Goal: Communication & Community: Answer question/provide support

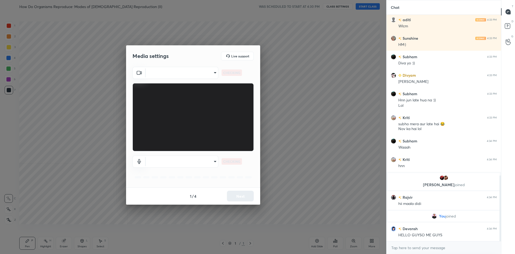
scroll to position [573, 0]
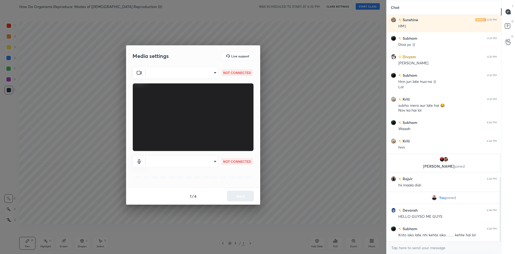
click at [165, 75] on body "1 2 3 4 5 6 7 C X Z C X Z E E Erase all H H How Do Organisms Reproduce: Modes o…" at bounding box center [257, 127] width 515 height 254
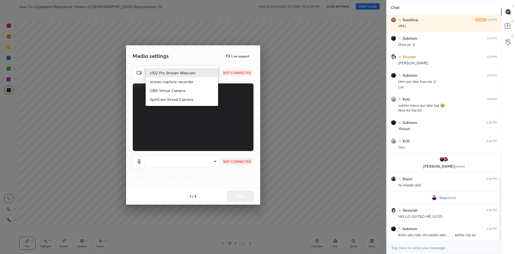
click at [165, 75] on li "c922 Pro Stream Webcam" at bounding box center [182, 72] width 72 height 9
type input "mz5XeYAkNWp2QV5IzfhKg2mI2T6XPNDecROMxnJfp9w="
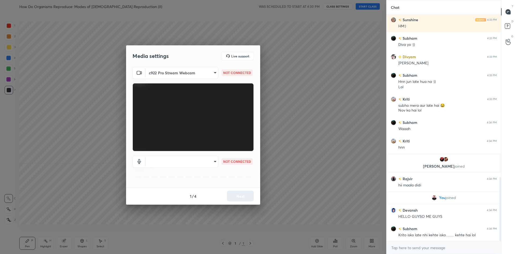
click at [198, 160] on body "1 2 3 4 5 6 7 C X Z C X Z E E Erase all H H How Do Organisms Reproduce: Modes o…" at bounding box center [257, 127] width 515 height 254
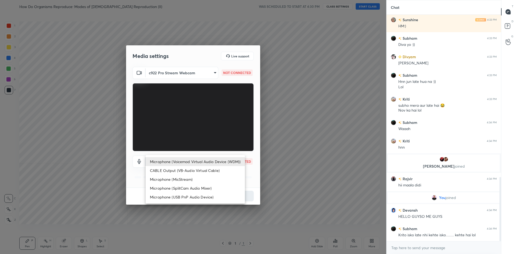
scroll to position [592, 0]
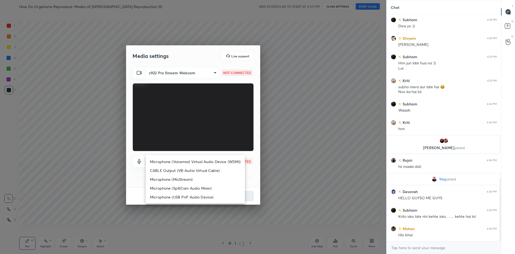
click at [198, 159] on li "Microphone (Voicemod Virtual Audio Device (WDM))" at bounding box center [195, 161] width 99 height 9
type input "VBCGzjgTZ+0gmPAsoHgp+LhUckAxO9S5WqeSPDF+pXU="
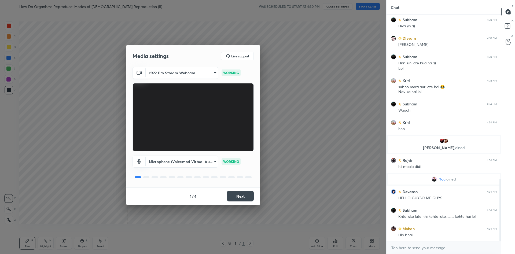
scroll to position [597, 0]
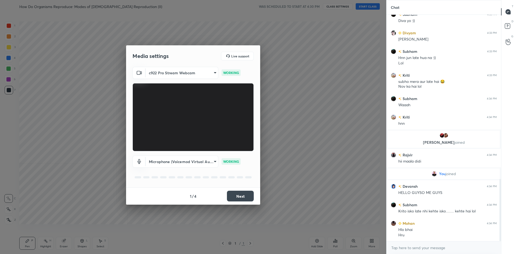
click at [229, 194] on button "Next" at bounding box center [240, 196] width 27 height 11
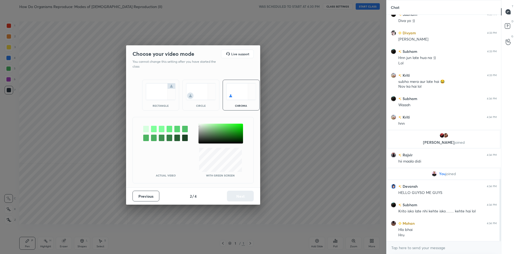
click at [199, 127] on div at bounding box center [220, 134] width 44 height 20
click at [242, 198] on button "Next" at bounding box center [240, 196] width 27 height 11
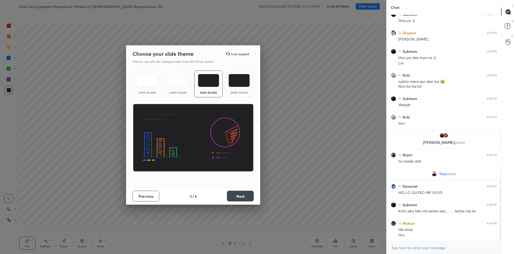
click at [242, 198] on button "Next" at bounding box center [240, 196] width 27 height 11
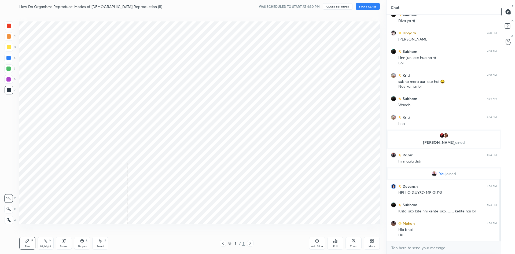
click at [242, 198] on div "Cloud Live support Drag & drop your files here OR Browse Previous 4 / 4 Done" at bounding box center [193, 127] width 386 height 254
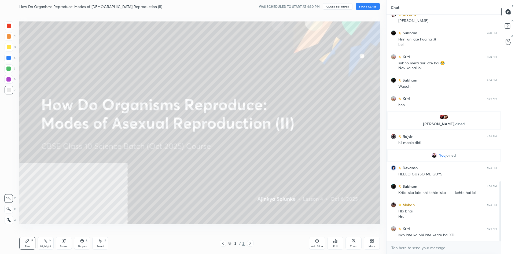
scroll to position [628, 0]
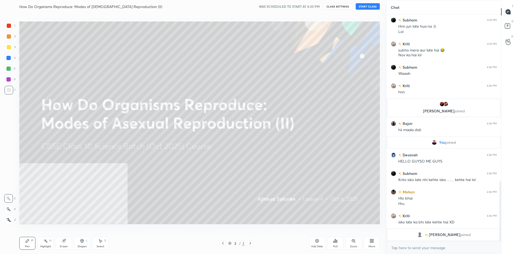
click at [371, 241] on icon at bounding box center [371, 241] width 4 height 4
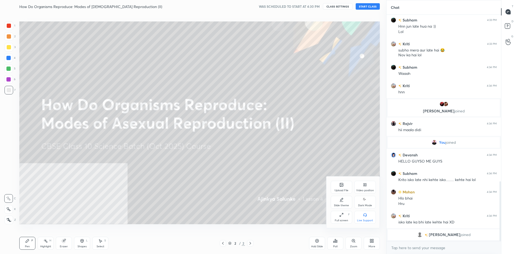
scroll to position [621, 0]
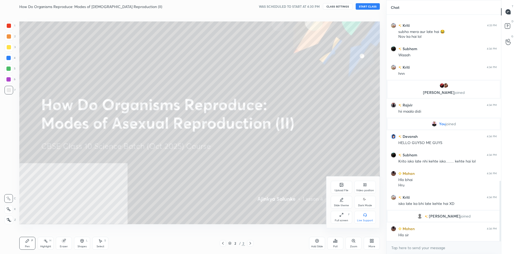
click at [367, 185] on div "Video position" at bounding box center [364, 187] width 21 height 13
click at [363, 215] on icon at bounding box center [363, 215] width 1 height 1
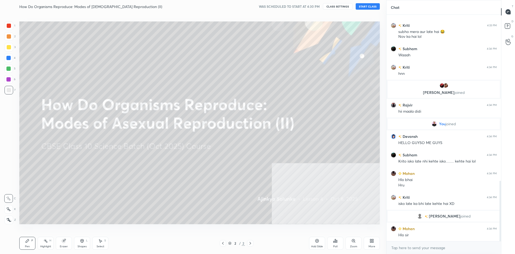
scroll to position [640, 0]
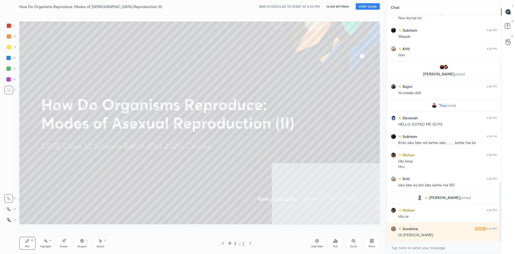
click at [370, 8] on button "START CLASS" at bounding box center [367, 6] width 24 height 6
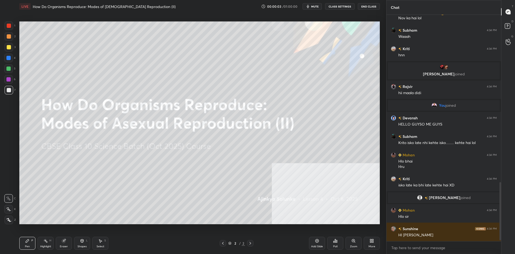
scroll to position [658, 0]
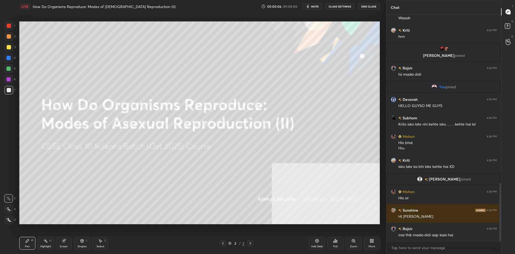
click at [13, 44] on div "3" at bounding box center [10, 47] width 11 height 9
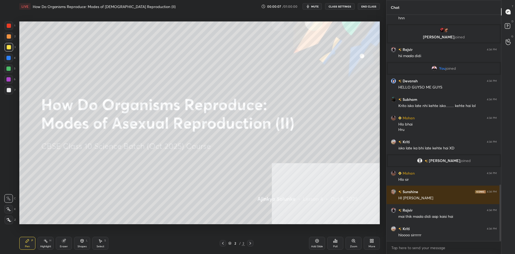
click at [7, 224] on div "1 2 3 4 5 6 7 C X Z C X Z E E Erase all H H LIVE How Do Organisms Reproduce: Mo…" at bounding box center [191, 127] width 382 height 254
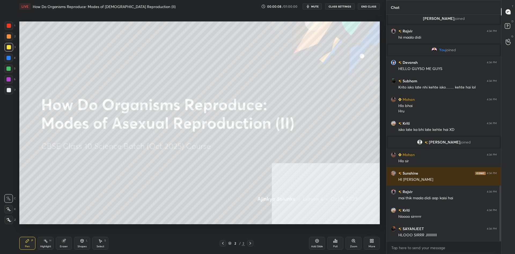
click at [12, 221] on div at bounding box center [9, 219] width 9 height 9
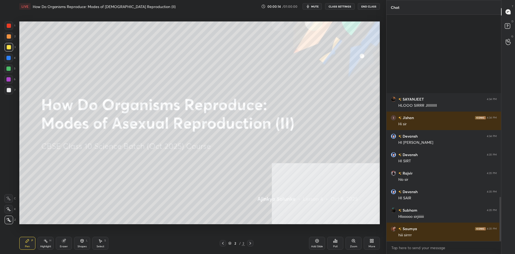
scroll to position [0, 0]
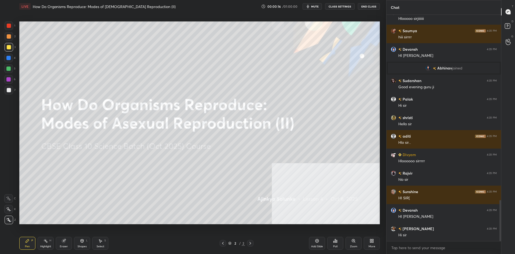
click at [9, 68] on div at bounding box center [8, 68] width 4 height 4
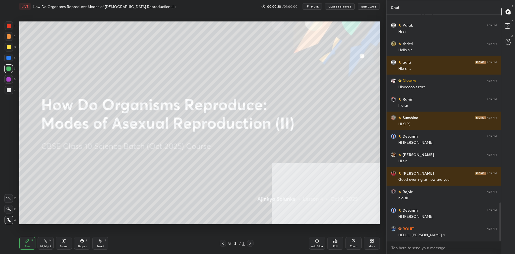
click at [7, 84] on div "6" at bounding box center [9, 80] width 11 height 11
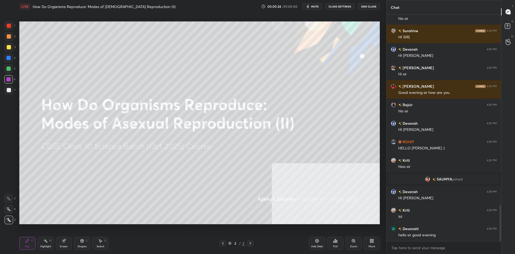
click at [10, 34] on div at bounding box center [9, 36] width 9 height 9
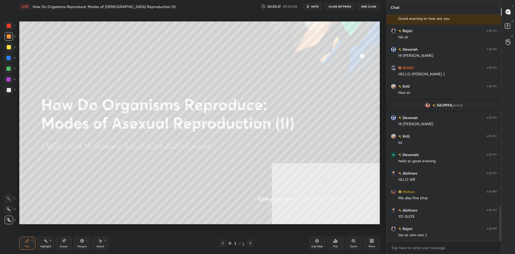
click at [7, 68] on div at bounding box center [8, 68] width 4 height 4
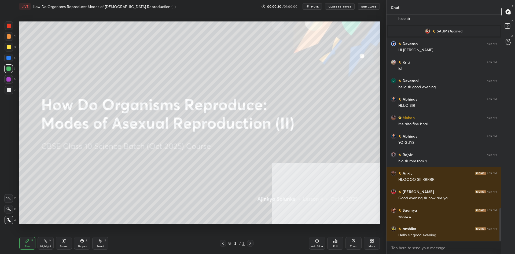
click at [9, 81] on div at bounding box center [8, 79] width 4 height 4
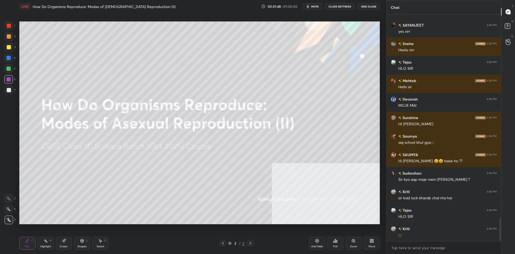
scroll to position [1984, 0]
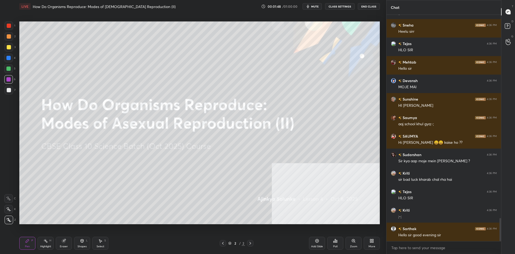
click at [7, 46] on div at bounding box center [9, 47] width 4 height 4
click at [316, 242] on icon at bounding box center [316, 240] width 3 height 3
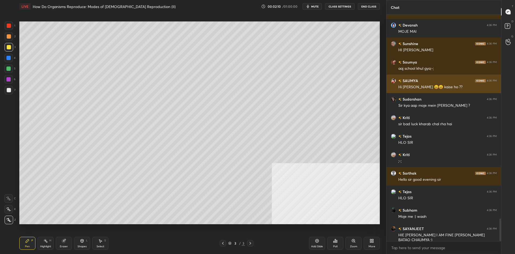
scroll to position [2058, 0]
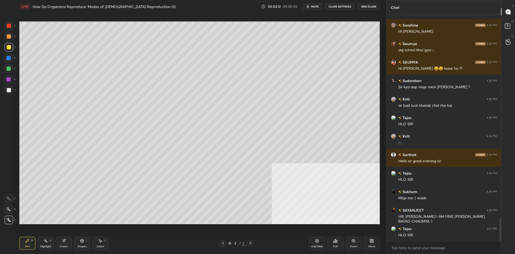
click at [323, 244] on div "Add Slide" at bounding box center [317, 243] width 16 height 13
click at [371, 240] on icon at bounding box center [371, 241] width 4 height 4
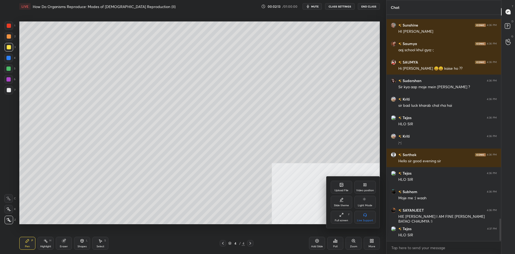
click at [338, 187] on div "Upload File" at bounding box center [340, 187] width 21 height 13
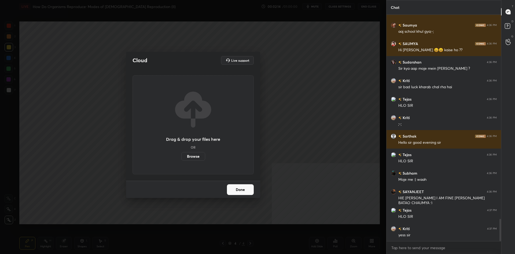
click at [190, 154] on label "Browse" at bounding box center [193, 156] width 24 height 9
click at [181, 154] on input "Browse" at bounding box center [181, 156] width 0 height 9
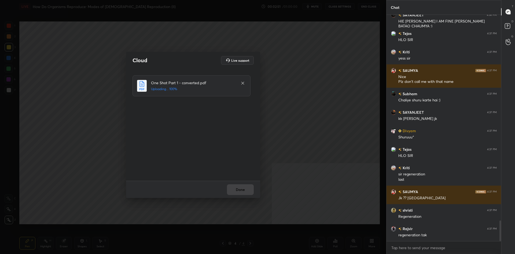
scroll to position [2272, 0]
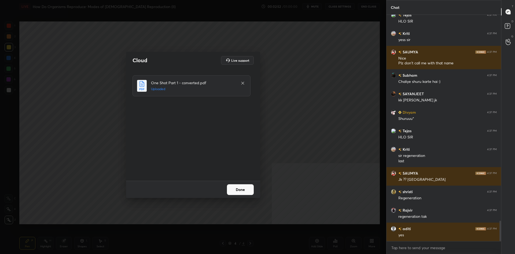
click at [250, 194] on button "Done" at bounding box center [240, 189] width 27 height 11
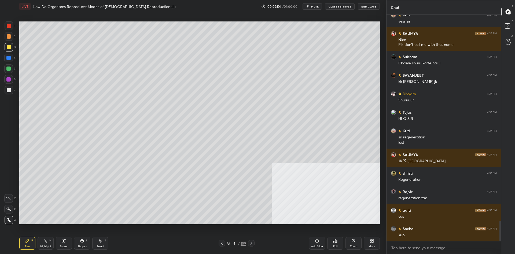
click at [244, 245] on div "109" at bounding box center [242, 243] width 5 height 5
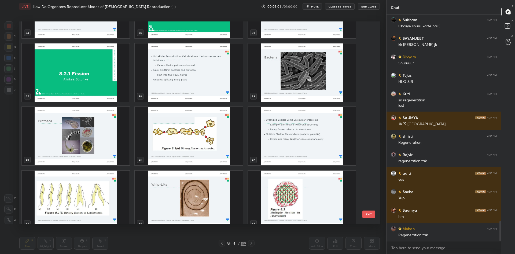
scroll to position [2340, 0]
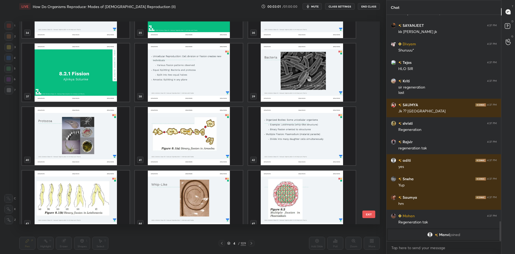
click at [99, 85] on img "grid" at bounding box center [75, 72] width 107 height 58
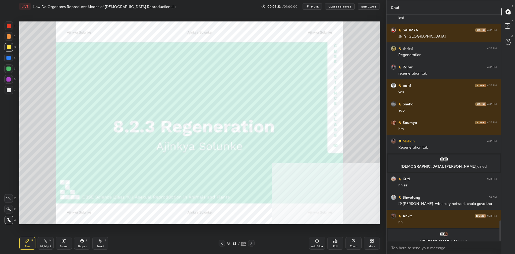
scroll to position [2260, 0]
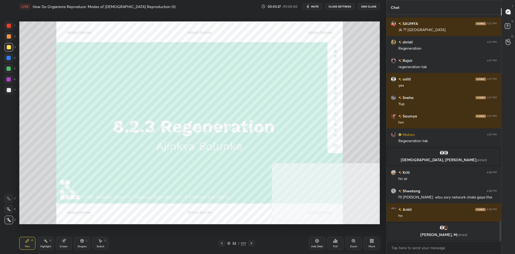
click at [10, 26] on div at bounding box center [9, 26] width 4 height 4
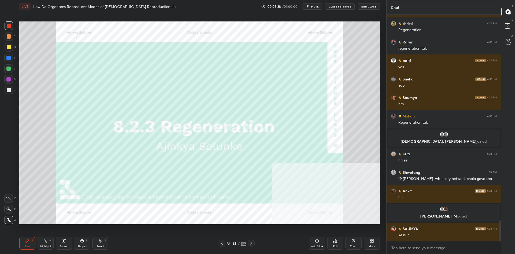
scroll to position [2258, 0]
click at [9, 217] on div at bounding box center [9, 219] width 9 height 9
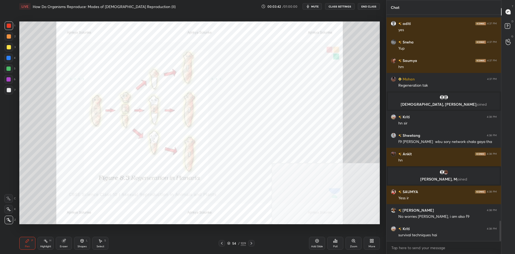
scroll to position [2308, 0]
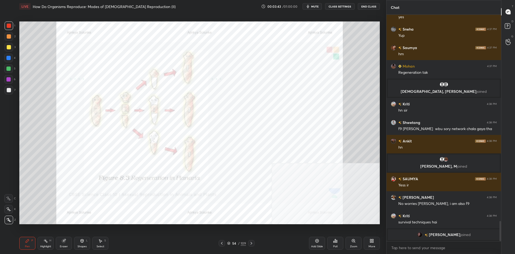
click at [241, 243] on div "109" at bounding box center [242, 243] width 5 height 5
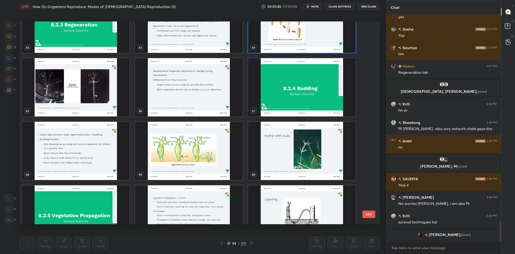
scroll to position [1110, 0]
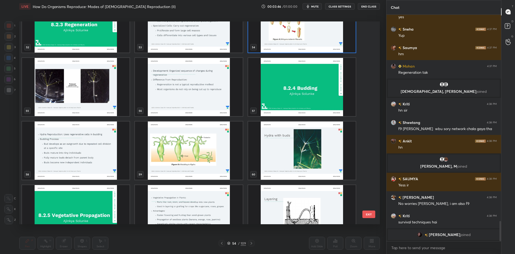
click at [84, 91] on img "grid" at bounding box center [75, 87] width 107 height 58
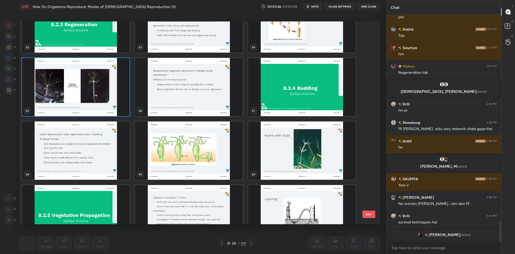
click at [84, 91] on img "grid" at bounding box center [75, 87] width 107 height 58
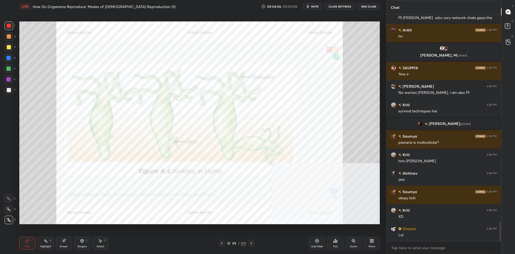
scroll to position [2422, 0]
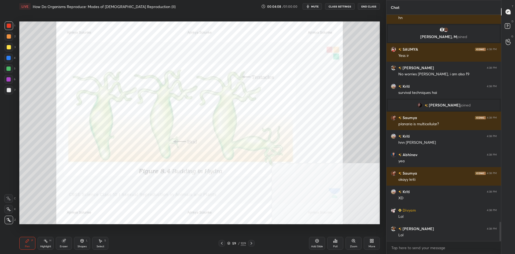
click at [43, 245] on div "Highlight" at bounding box center [45, 246] width 11 height 3
click at [28, 241] on icon at bounding box center [27, 241] width 4 height 4
click at [28, 240] on icon at bounding box center [27, 240] width 3 height 3
click at [48, 244] on div "Highlight H" at bounding box center [46, 243] width 16 height 13
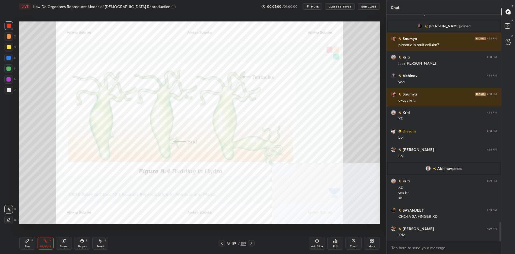
scroll to position [2461, 0]
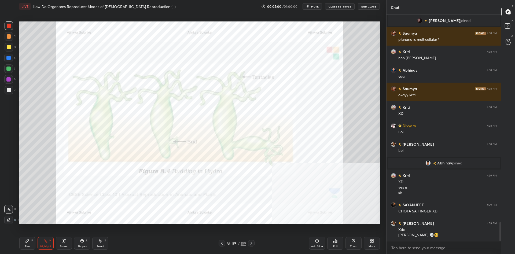
click at [25, 241] on div "Pen P" at bounding box center [27, 243] width 16 height 13
click at [24, 242] on div "Pen P" at bounding box center [27, 243] width 16 height 13
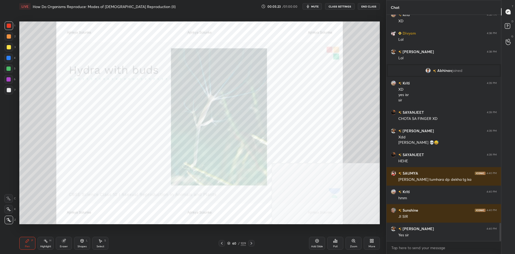
scroll to position [2572, 0]
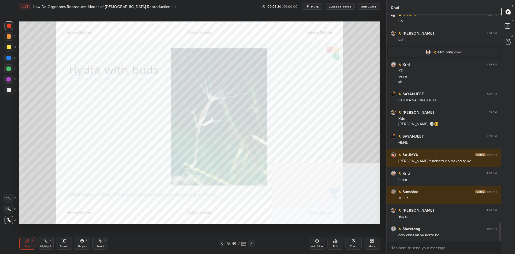
click at [349, 240] on div "Zoom" at bounding box center [353, 243] width 16 height 13
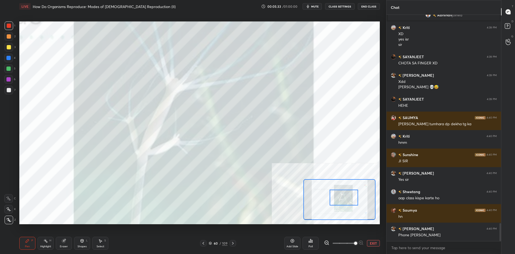
scroll to position [2628, 0]
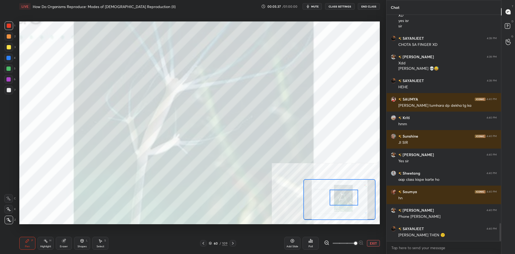
click at [368, 241] on button "EXIT" at bounding box center [373, 243] width 13 height 6
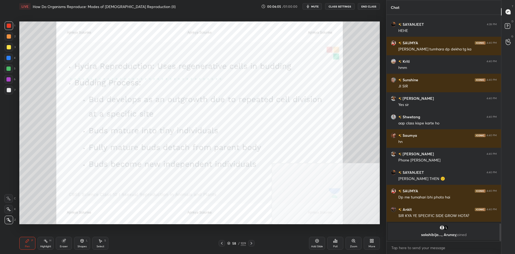
scroll to position [2614, 0]
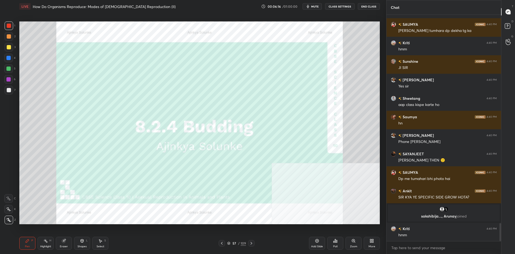
click at [8, 50] on div at bounding box center [9, 47] width 9 height 9
click at [6, 49] on div at bounding box center [9, 47] width 9 height 9
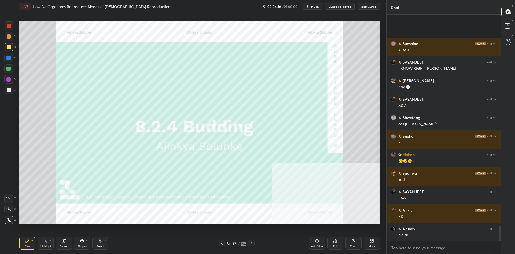
scroll to position [3058, 0]
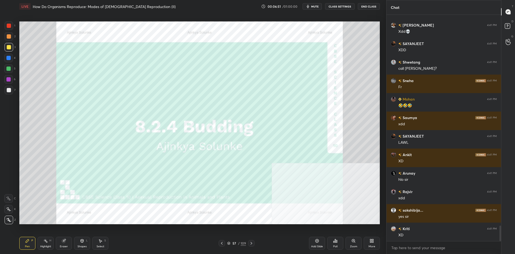
click at [233, 244] on div "57" at bounding box center [233, 242] width 5 height 3
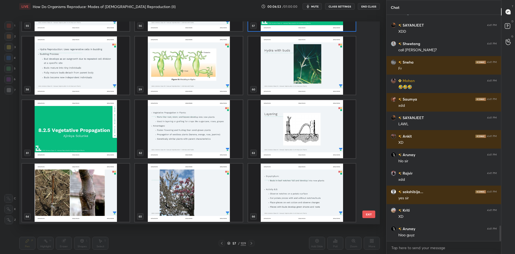
scroll to position [1207, 0]
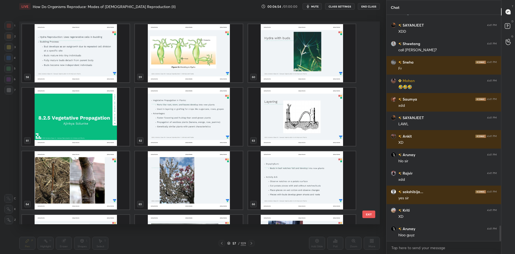
click at [79, 126] on img "grid" at bounding box center [75, 117] width 107 height 58
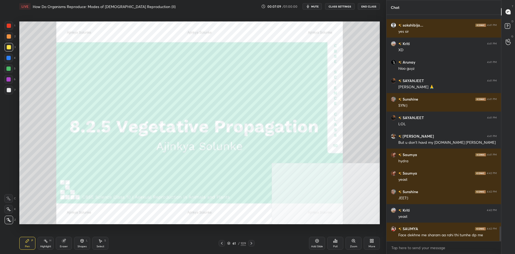
scroll to position [3261, 0]
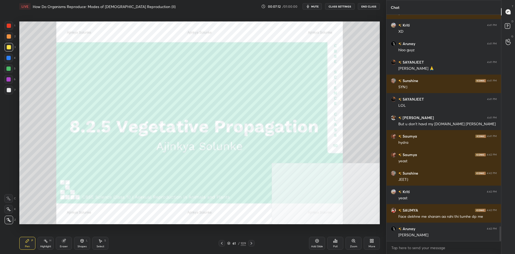
click at [12, 27] on div at bounding box center [9, 25] width 9 height 9
click at [11, 27] on div at bounding box center [9, 26] width 4 height 4
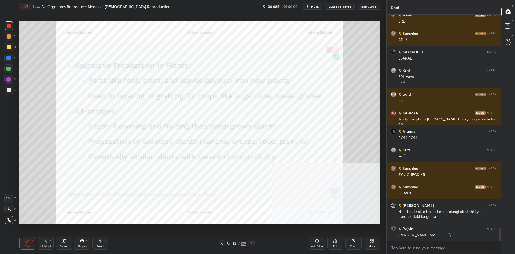
scroll to position [3602, 0]
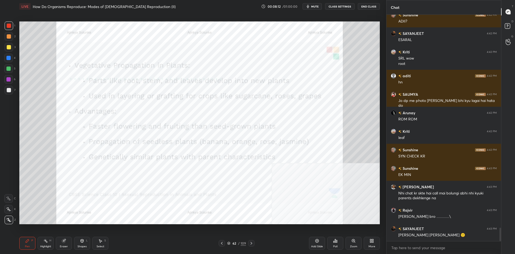
click at [7, 87] on div at bounding box center [9, 90] width 9 height 9
click at [313, 246] on div "Add Slide" at bounding box center [317, 246] width 12 height 3
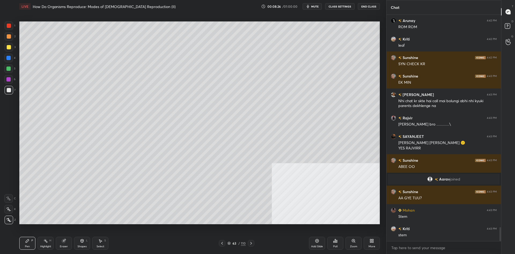
scroll to position [3432, 0]
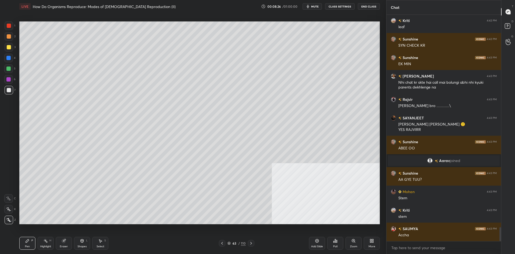
click at [7, 69] on div at bounding box center [8, 68] width 4 height 4
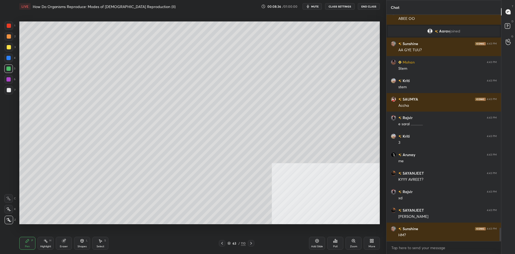
scroll to position [3580, 0]
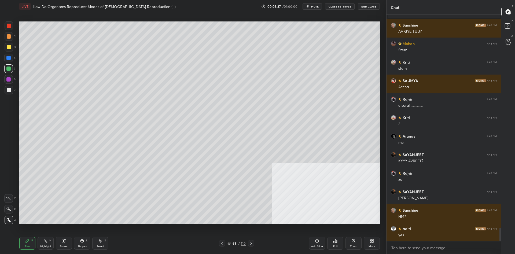
click at [34, 251] on div "Pen P Highlight H Eraser Shapes L Select S 63 / 110 Add Slide Poll Zoom More" at bounding box center [199, 242] width 360 height 21
click at [50, 243] on div "Highlight H" at bounding box center [46, 243] width 16 height 13
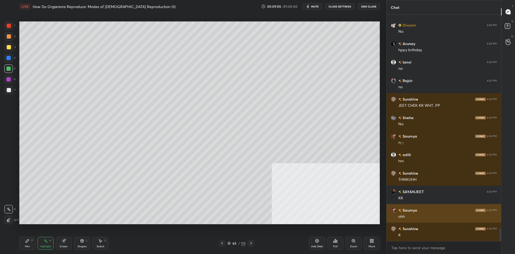
scroll to position [3894, 0]
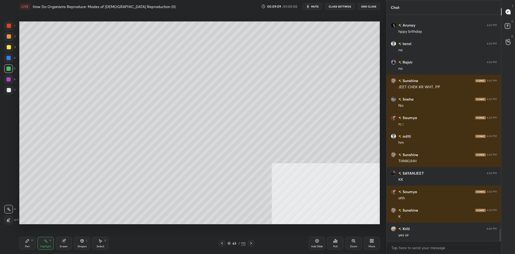
click at [24, 246] on div "Pen P" at bounding box center [27, 243] width 16 height 13
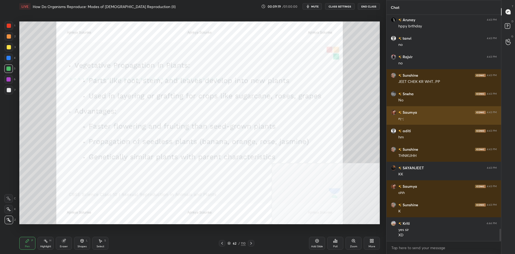
scroll to position [3918, 0]
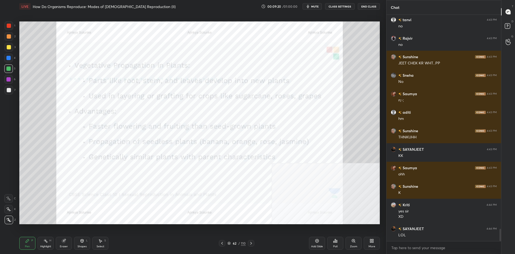
click at [10, 29] on div at bounding box center [9, 25] width 9 height 9
click at [11, 27] on div at bounding box center [9, 25] width 9 height 9
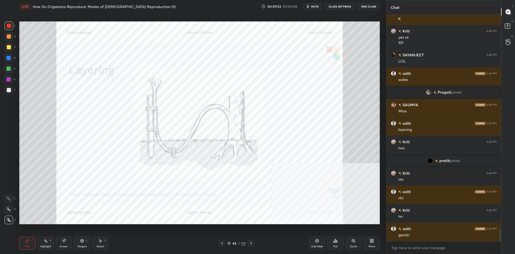
scroll to position [3901, 0]
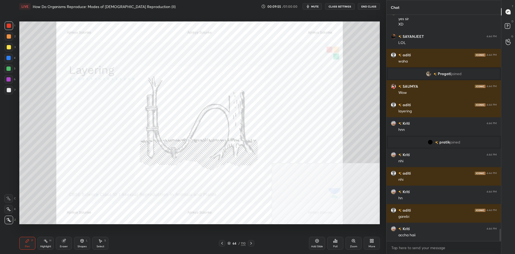
click at [42, 242] on div "Highlight H" at bounding box center [46, 243] width 16 height 13
click at [24, 245] on div "Pen P" at bounding box center [27, 243] width 16 height 13
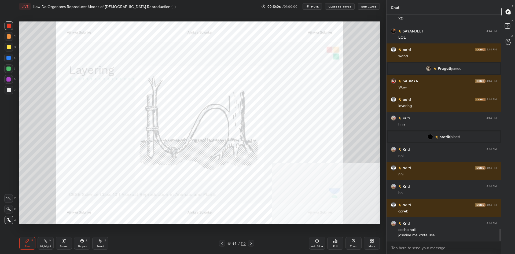
click at [38, 244] on div "Highlight H" at bounding box center [46, 243] width 16 height 13
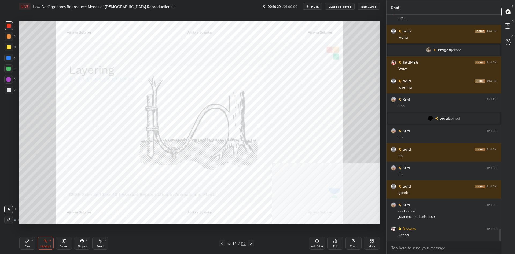
click at [28, 245] on div "Pen" at bounding box center [27, 246] width 5 height 3
click at [27, 244] on div "Pen P" at bounding box center [27, 243] width 16 height 13
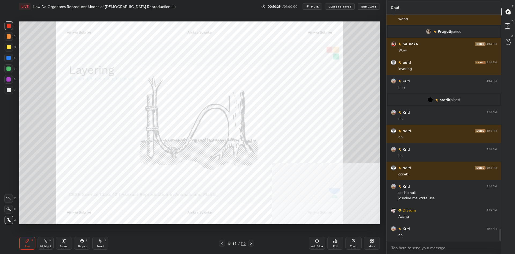
scroll to position [3949, 0]
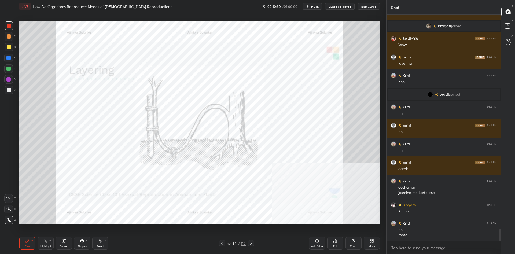
click at [9, 79] on div at bounding box center [8, 79] width 4 height 4
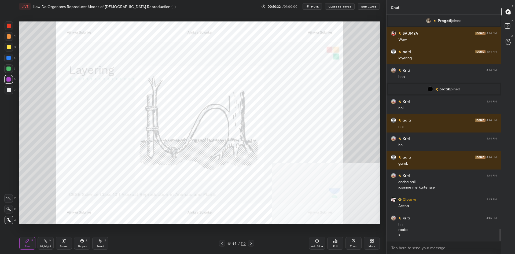
scroll to position [3972, 0]
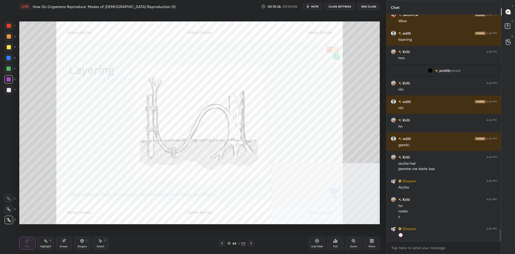
click at [42, 244] on div "Highlight H" at bounding box center [46, 243] width 16 height 13
click at [44, 240] on icon at bounding box center [45, 241] width 4 height 4
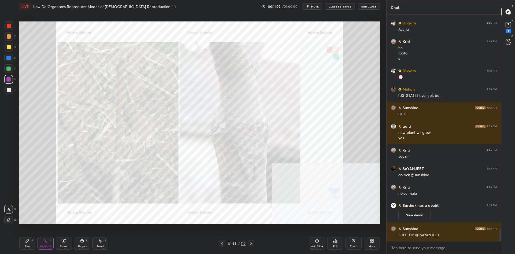
scroll to position [4033, 0]
click at [22, 243] on div "Pen P" at bounding box center [27, 243] width 16 height 13
click at [28, 240] on icon at bounding box center [27, 240] width 3 height 3
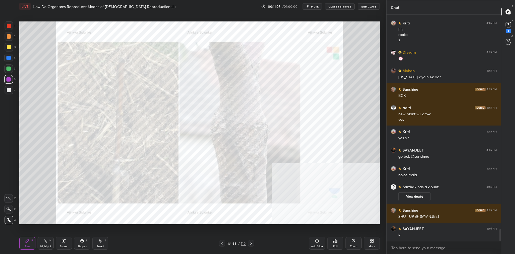
click at [8, 24] on div at bounding box center [9, 26] width 4 height 4
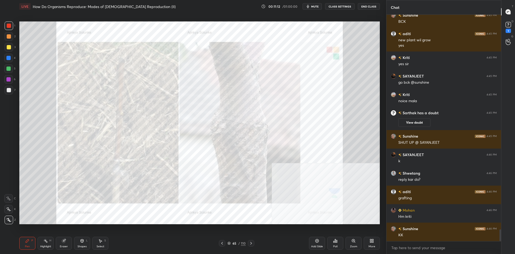
scroll to position [4134, 0]
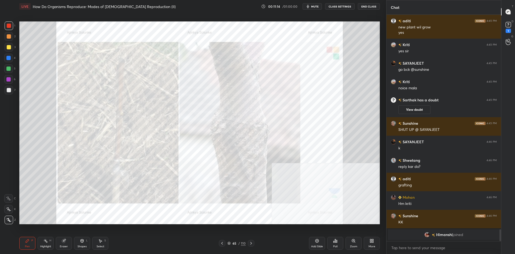
click at [319, 241] on div "Add Slide" at bounding box center [317, 243] width 16 height 13
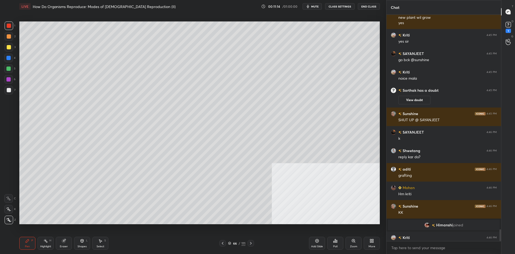
scroll to position [4142, 0]
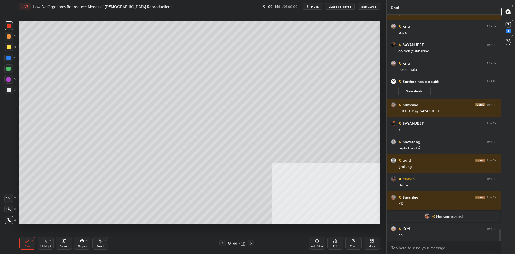
click at [9, 48] on div at bounding box center [9, 47] width 4 height 4
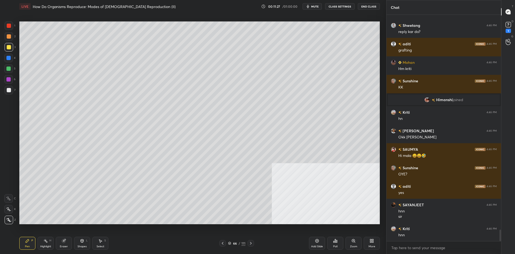
scroll to position [4277, 0]
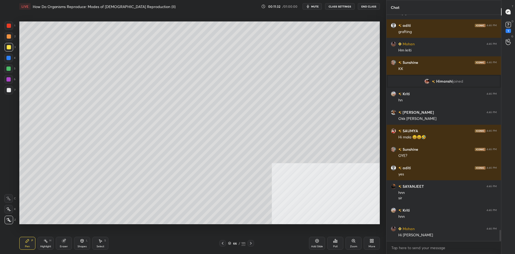
click at [10, 68] on div at bounding box center [8, 68] width 4 height 4
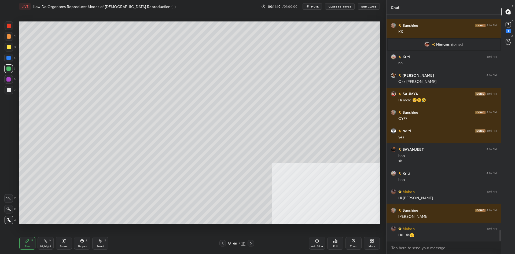
scroll to position [4333, 0]
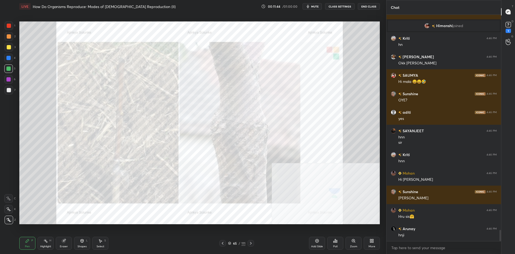
click at [12, 31] on div "1" at bounding box center [10, 26] width 11 height 11
click at [313, 242] on div "Add Slide" at bounding box center [317, 243] width 16 height 13
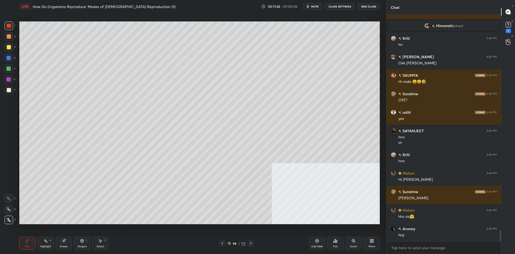
click at [77, 245] on div "Shapes L" at bounding box center [82, 243] width 16 height 13
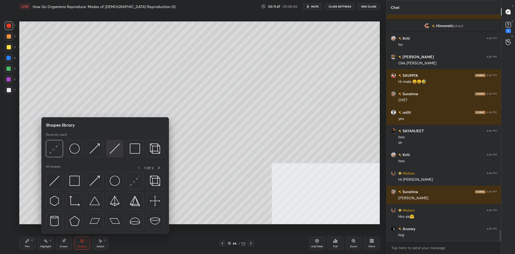
click at [117, 148] on img at bounding box center [115, 148] width 10 height 10
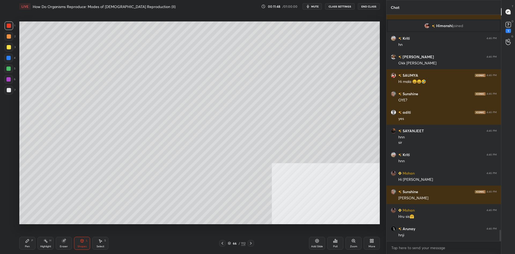
click at [7, 81] on div at bounding box center [8, 79] width 9 height 9
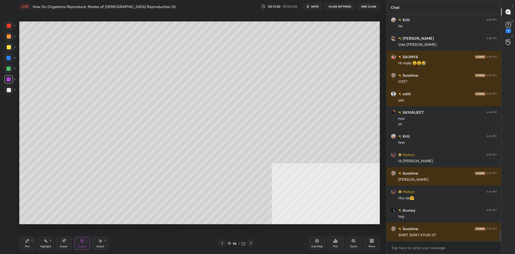
click at [87, 242] on div "L" at bounding box center [87, 240] width 2 height 3
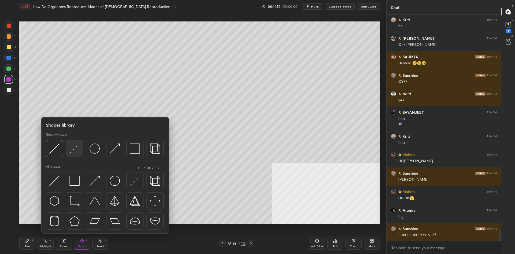
scroll to position [4370, 0]
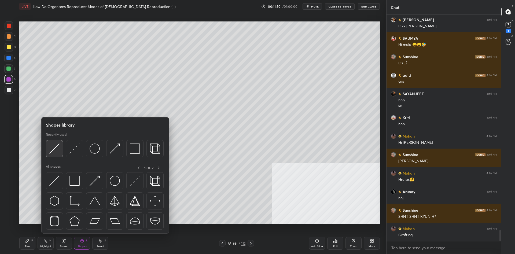
click at [57, 150] on img at bounding box center [54, 148] width 10 height 10
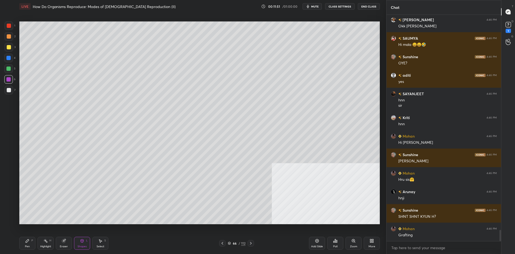
click at [9, 46] on div at bounding box center [9, 47] width 4 height 4
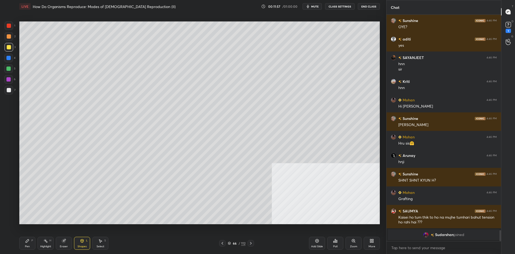
scroll to position [4327, 0]
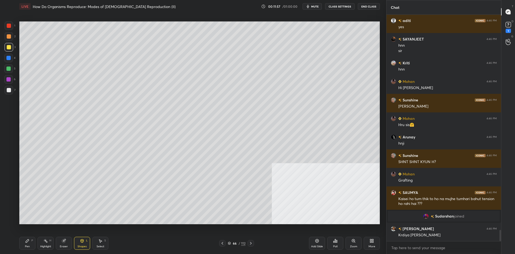
click at [29, 244] on div "Pen P" at bounding box center [27, 243] width 16 height 13
click at [29, 242] on icon at bounding box center [27, 241] width 4 height 4
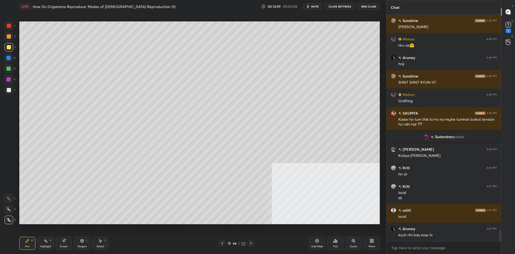
scroll to position [4425, 0]
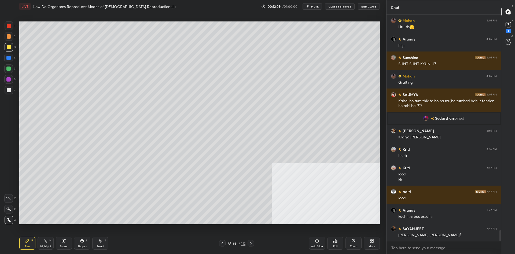
click at [11, 27] on div at bounding box center [9, 26] width 4 height 4
click at [11, 26] on div at bounding box center [9, 25] width 9 height 9
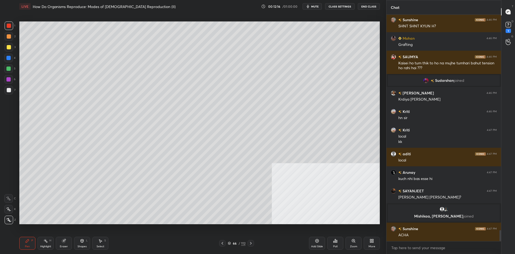
scroll to position [4441, 0]
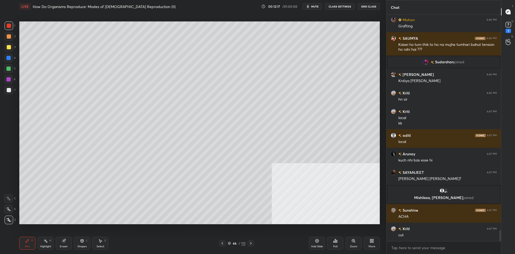
click at [10, 68] on div at bounding box center [8, 68] width 4 height 4
click at [79, 242] on div "Shapes L" at bounding box center [82, 243] width 16 height 13
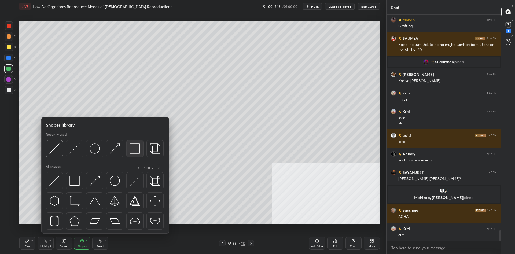
click at [135, 149] on img at bounding box center [135, 148] width 10 height 10
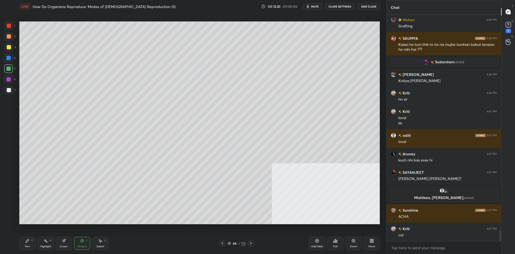
click at [10, 59] on div at bounding box center [8, 58] width 4 height 4
click at [28, 246] on div "Pen" at bounding box center [27, 246] width 5 height 3
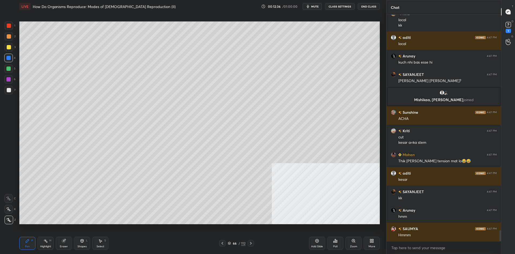
scroll to position [4557, 0]
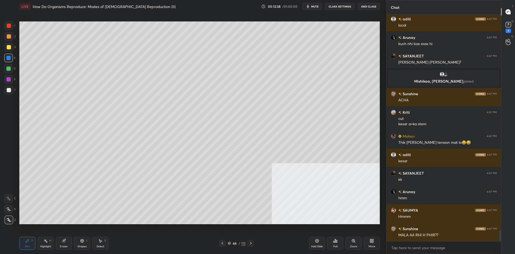
click at [44, 241] on circle at bounding box center [44, 240] width 1 height 1
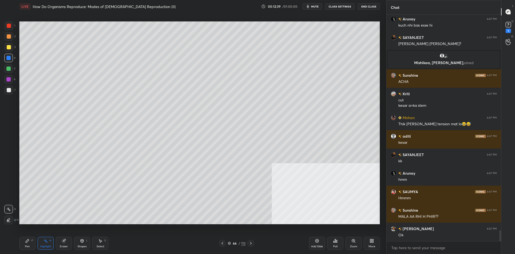
scroll to position [4594, 0]
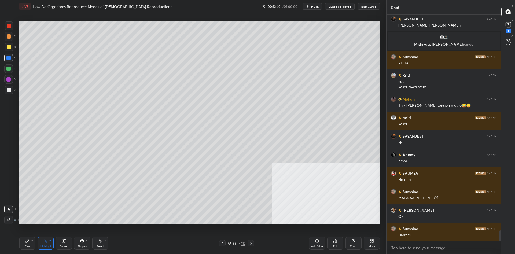
click at [21, 245] on div "Pen P" at bounding box center [27, 243] width 16 height 13
click at [23, 243] on div "Pen P" at bounding box center [27, 243] width 16 height 13
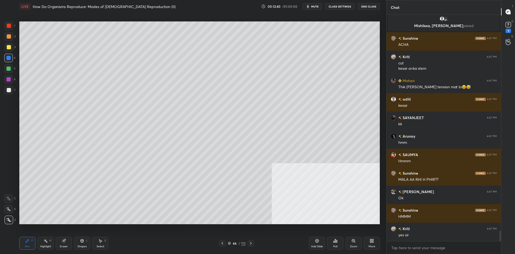
click at [10, 95] on div "7" at bounding box center [10, 91] width 11 height 11
click at [9, 91] on div at bounding box center [9, 90] width 4 height 4
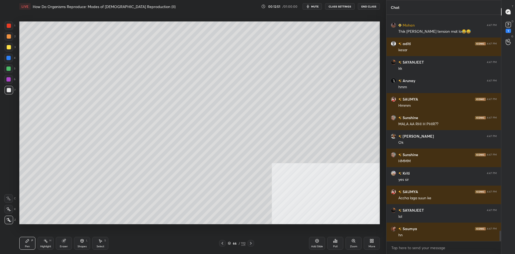
scroll to position [4687, 0]
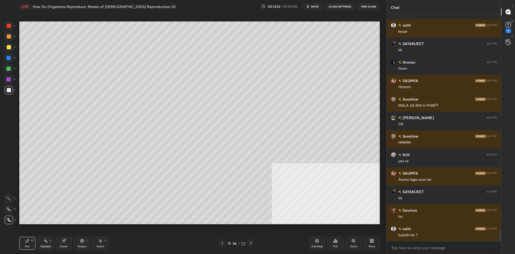
click at [9, 58] on div at bounding box center [8, 58] width 4 height 4
click at [8, 34] on div at bounding box center [9, 36] width 9 height 9
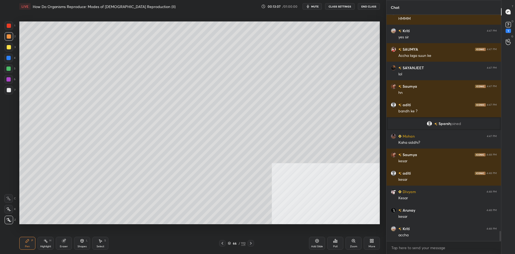
scroll to position [4753, 0]
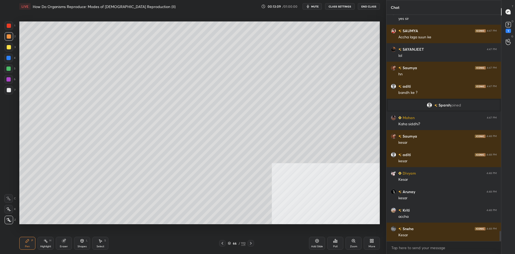
click at [45, 240] on rect at bounding box center [46, 241] width 3 height 3
click at [45, 243] on icon at bounding box center [45, 241] width 4 height 4
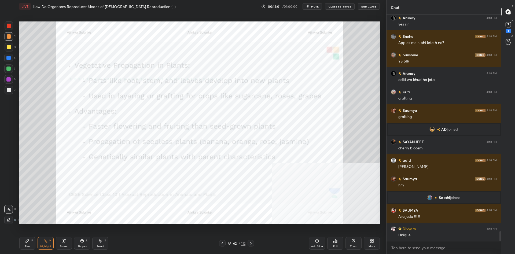
scroll to position [5005, 0]
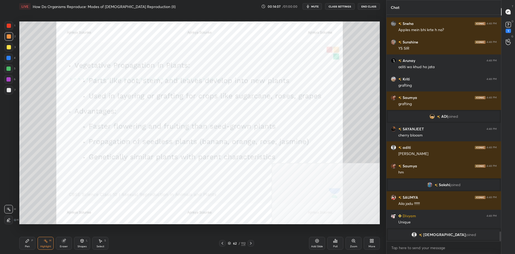
click at [24, 246] on div "Pen P" at bounding box center [27, 243] width 16 height 13
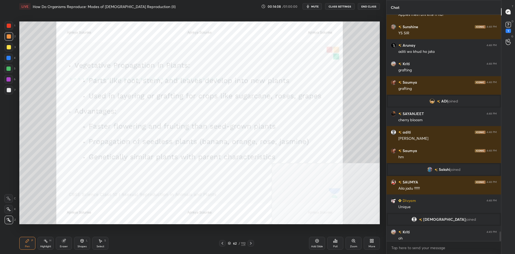
scroll to position [5009, 0]
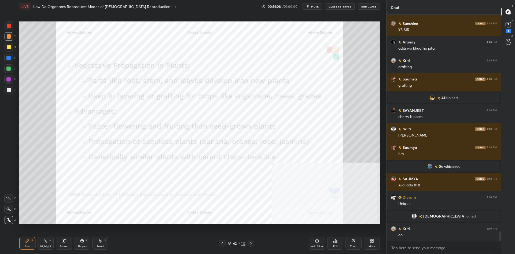
click at [9, 82] on div at bounding box center [8, 79] width 9 height 9
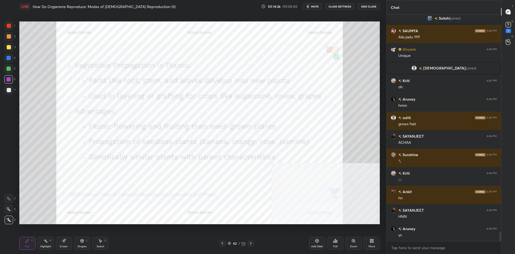
scroll to position [5175, 0]
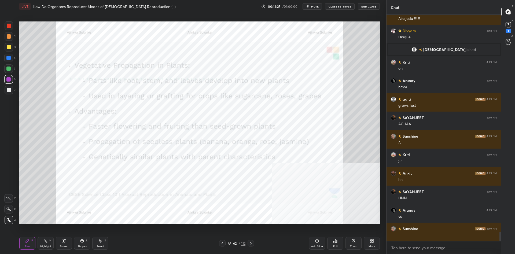
click at [317, 247] on div "Add Slide" at bounding box center [317, 246] width 12 height 3
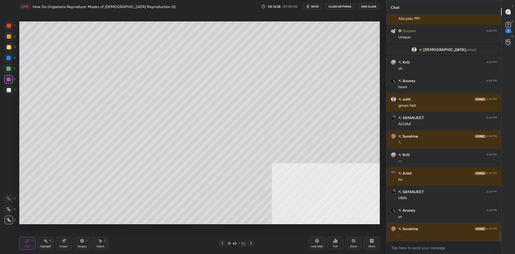
click at [8, 50] on div at bounding box center [9, 47] width 9 height 9
click at [10, 49] on div at bounding box center [9, 47] width 4 height 4
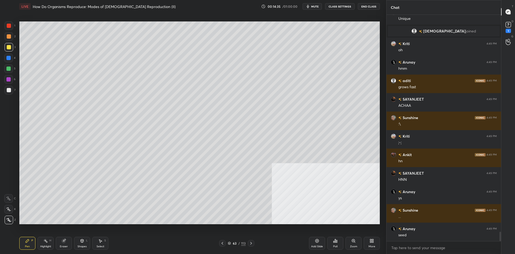
click at [13, 27] on div at bounding box center [9, 25] width 9 height 9
click at [14, 28] on div "1" at bounding box center [10, 25] width 11 height 9
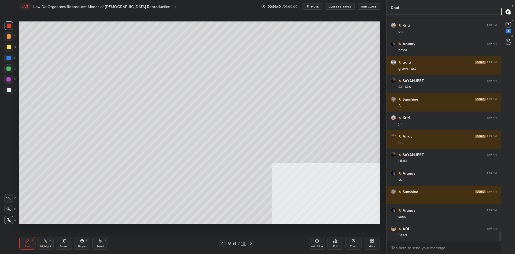
click at [4, 48] on div "1 2 3 4 5 6 7" at bounding box center [9, 58] width 11 height 75
click at [8, 70] on div at bounding box center [8, 68] width 4 height 4
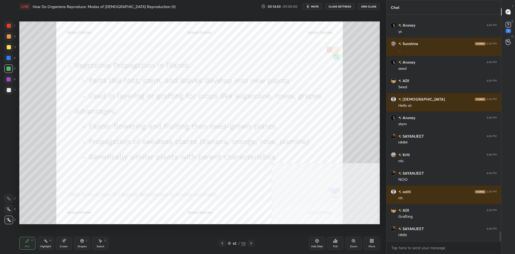
scroll to position [5336, 0]
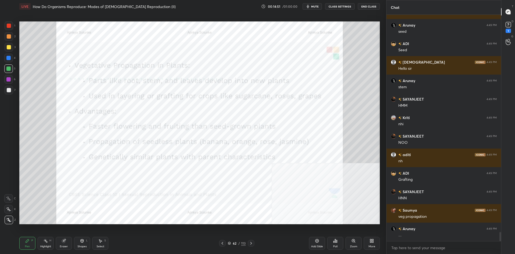
click at [43, 245] on div "Highlight" at bounding box center [45, 246] width 11 height 3
click at [43, 243] on div "Highlight H" at bounding box center [46, 243] width 16 height 13
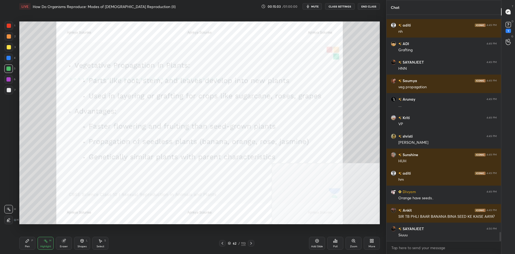
scroll to position [5484, 0]
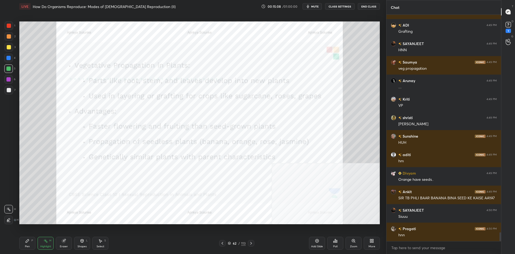
click at [31, 239] on div "Pen P" at bounding box center [27, 243] width 16 height 13
click at [29, 240] on icon at bounding box center [27, 240] width 3 height 3
click at [5, 79] on div at bounding box center [8, 79] width 9 height 9
click at [6, 80] on div at bounding box center [8, 79] width 9 height 9
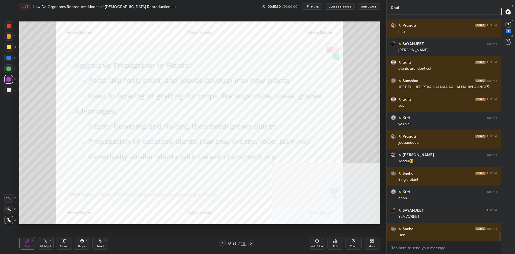
scroll to position [5706, 0]
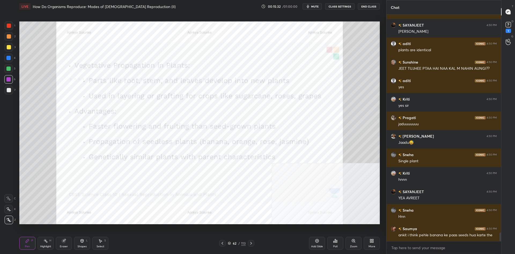
click at [311, 244] on div "Add Slide" at bounding box center [317, 243] width 16 height 13
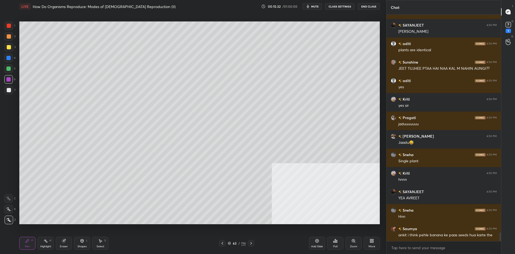
scroll to position [5724, 0]
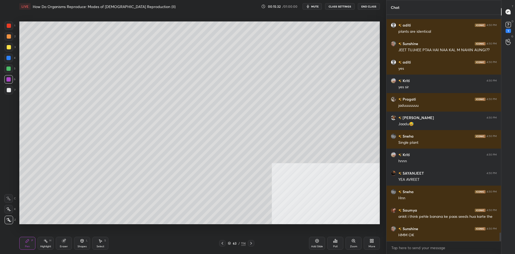
click at [12, 50] on div at bounding box center [9, 47] width 9 height 9
click at [10, 50] on div at bounding box center [9, 47] width 9 height 9
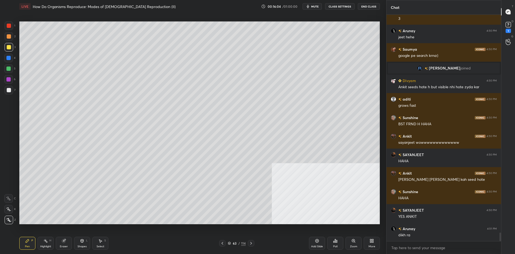
scroll to position [5817, 0]
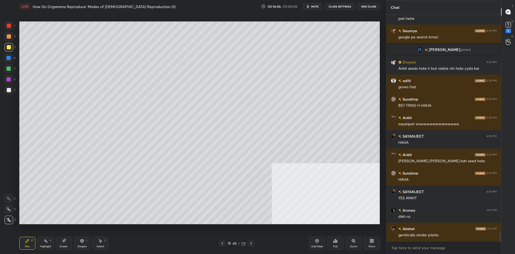
click at [55, 244] on div "Pen P Highlight H Eraser Shapes L Select S" at bounding box center [91, 243] width 145 height 13
click at [64, 243] on icon at bounding box center [63, 240] width 3 height 3
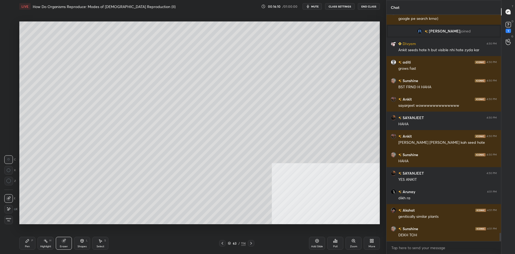
click at [32, 247] on div "Pen P" at bounding box center [27, 243] width 16 height 13
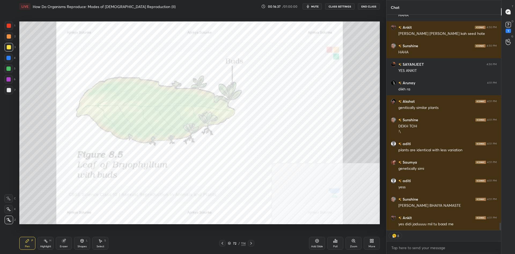
scroll to position [5962, 0]
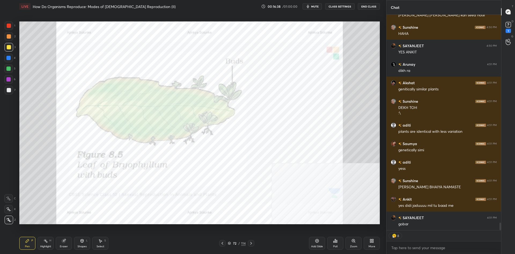
click at [10, 26] on div at bounding box center [9, 26] width 4 height 4
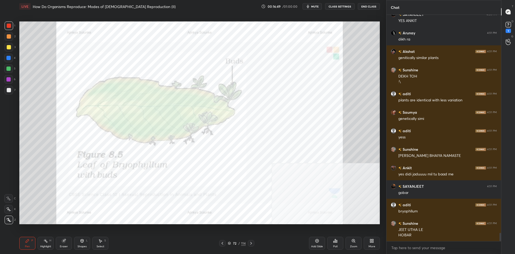
scroll to position [6012, 0]
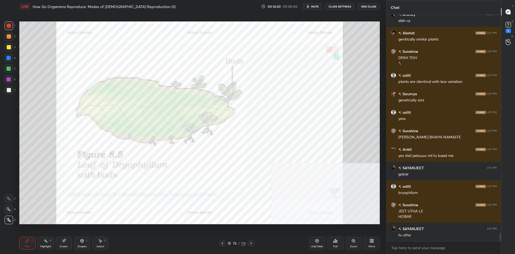
click at [8, 69] on div at bounding box center [8, 68] width 4 height 4
click at [9, 59] on div at bounding box center [8, 58] width 4 height 4
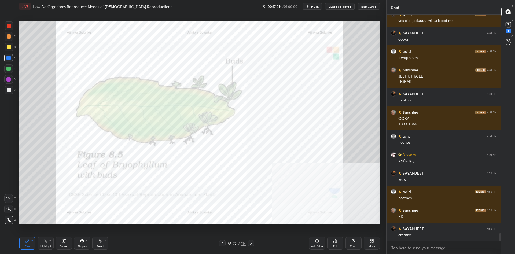
scroll to position [6166, 0]
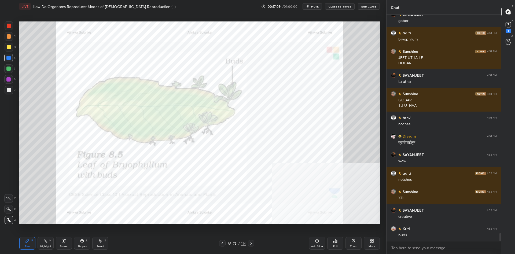
click at [40, 241] on div "Highlight H" at bounding box center [46, 243] width 16 height 13
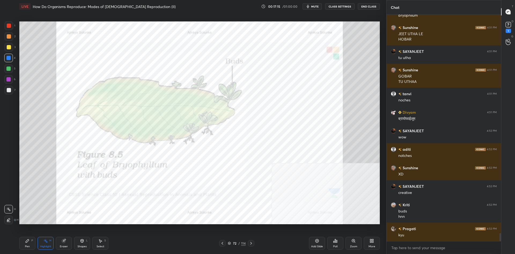
scroll to position [6208, 0]
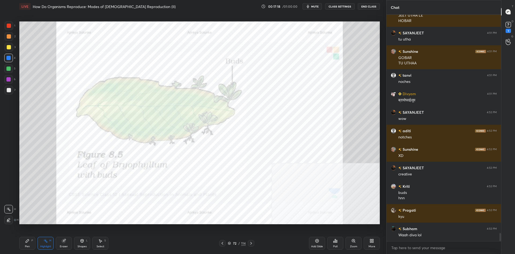
click at [20, 240] on div "Pen P" at bounding box center [27, 243] width 16 height 13
click at [10, 59] on div at bounding box center [8, 58] width 4 height 4
click at [7, 30] on div "1" at bounding box center [10, 26] width 11 height 11
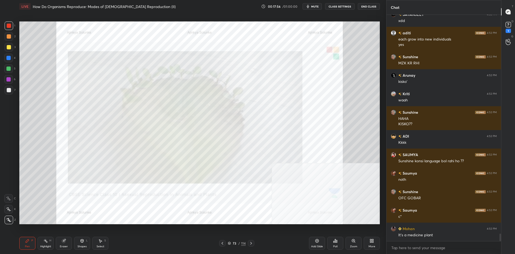
scroll to position [6496, 0]
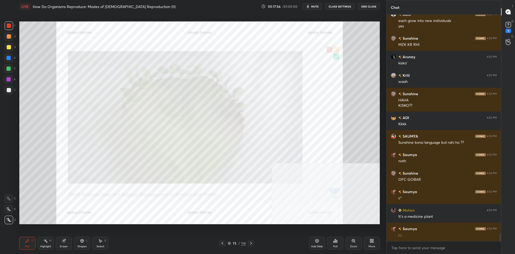
click at [10, 47] on div at bounding box center [9, 47] width 4 height 4
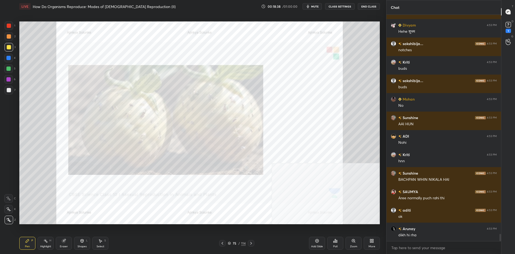
scroll to position [6914, 0]
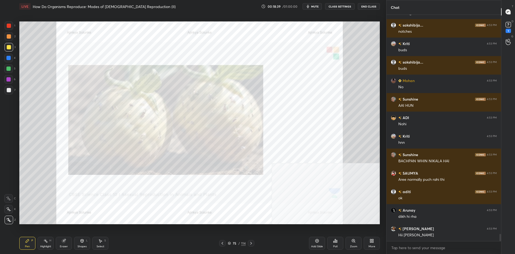
click at [11, 26] on div at bounding box center [9, 26] width 4 height 4
click at [10, 25] on div at bounding box center [9, 26] width 4 height 4
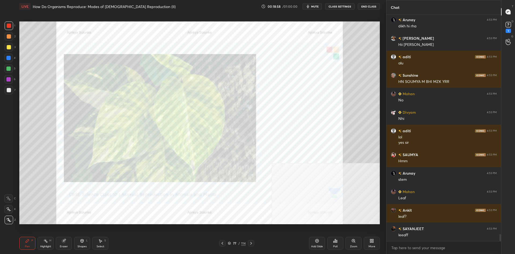
scroll to position [7146, 0]
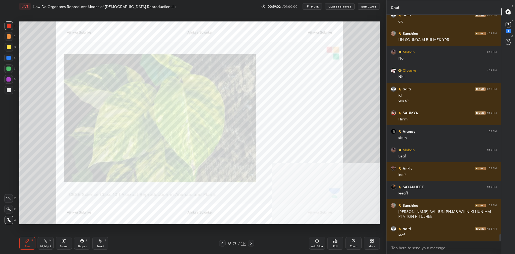
click at [237, 242] on div "77" at bounding box center [234, 242] width 5 height 3
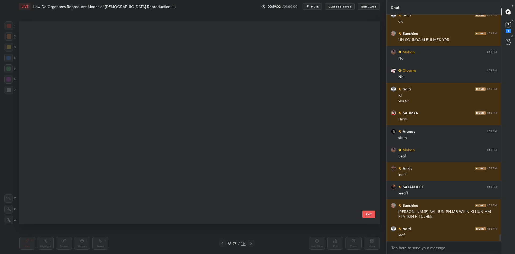
scroll to position [203, 360]
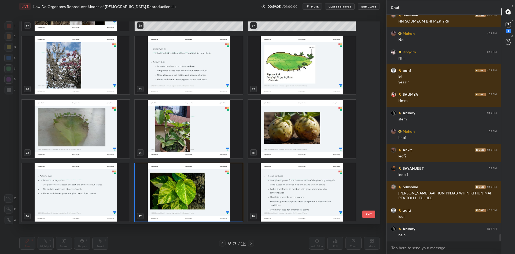
click at [303, 75] on img "grid" at bounding box center [301, 65] width 107 height 58
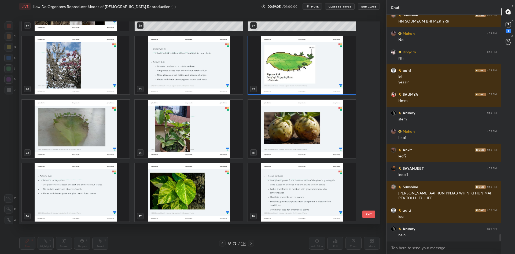
click at [303, 75] on img "grid" at bounding box center [301, 65] width 107 height 58
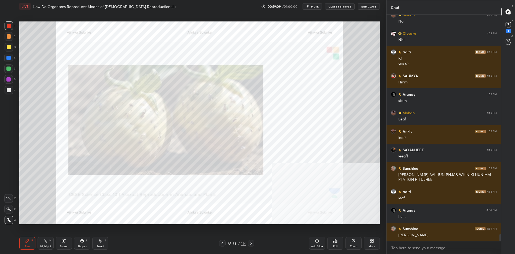
scroll to position [7201, 0]
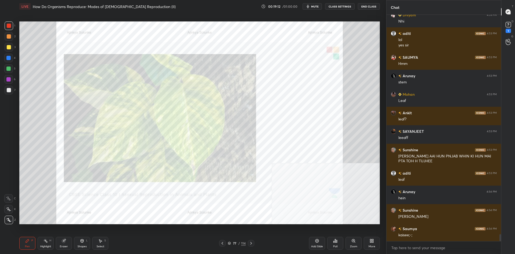
click at [236, 242] on div "77" at bounding box center [234, 242] width 5 height 3
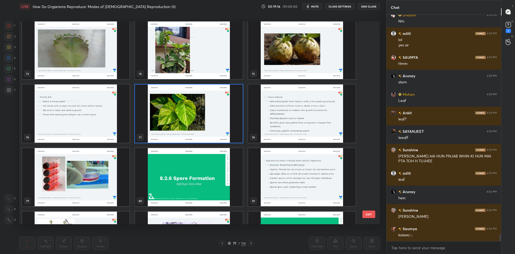
scroll to position [1517, 0]
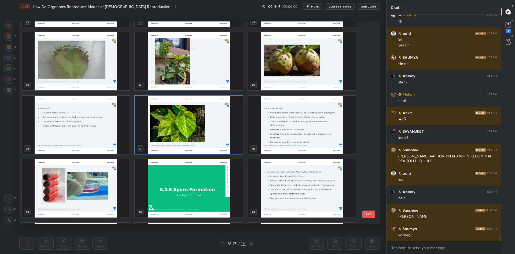
click at [156, 106] on img "grid" at bounding box center [188, 125] width 107 height 58
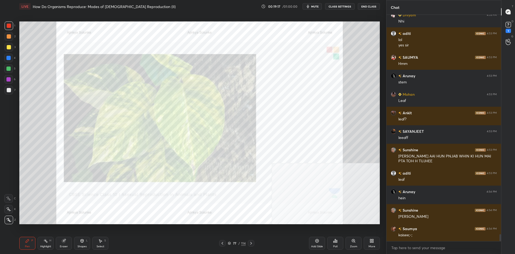
scroll to position [0, 0]
click at [232, 242] on div "77 / 114" at bounding box center [237, 243] width 18 height 5
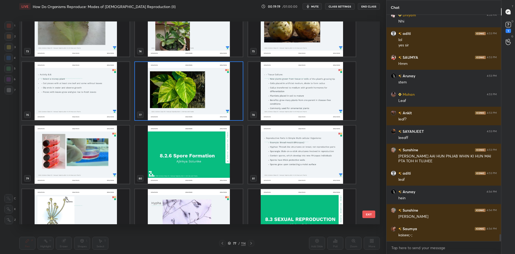
scroll to position [1618, 0]
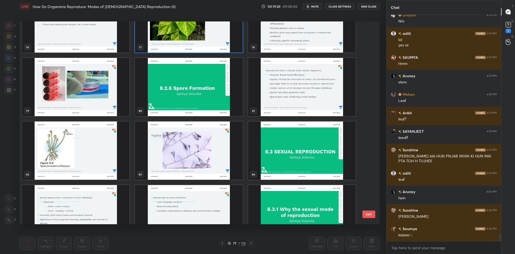
click at [192, 101] on img "grid" at bounding box center [188, 87] width 107 height 58
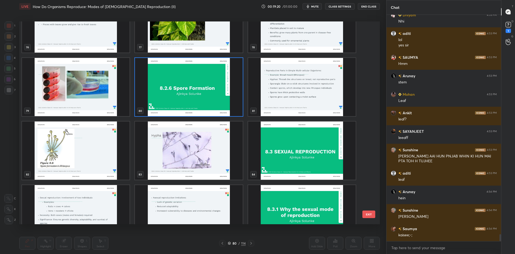
click at [192, 101] on img "grid" at bounding box center [188, 87] width 107 height 58
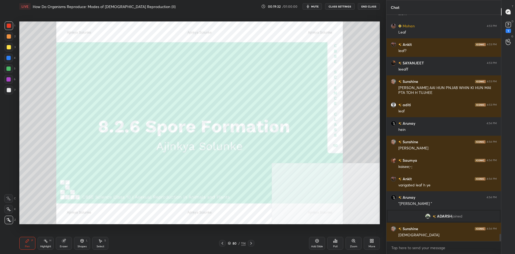
click at [9, 48] on div at bounding box center [9, 47] width 4 height 4
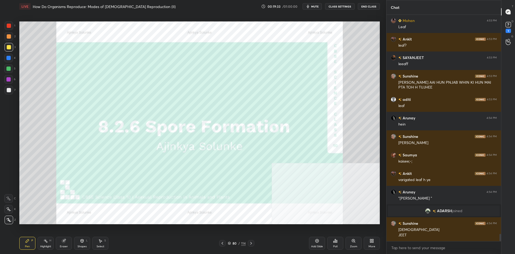
click at [11, 48] on div at bounding box center [9, 47] width 4 height 4
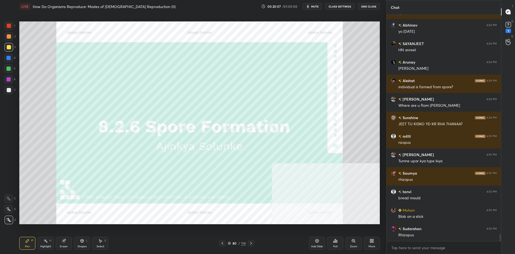
click at [14, 28] on div "1" at bounding box center [10, 25] width 11 height 9
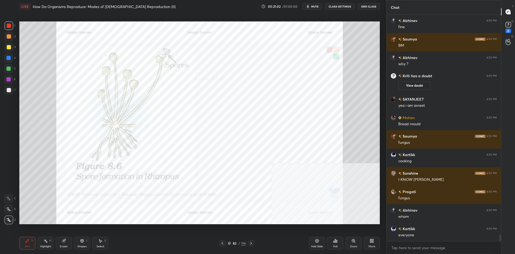
scroll to position [7475, 0]
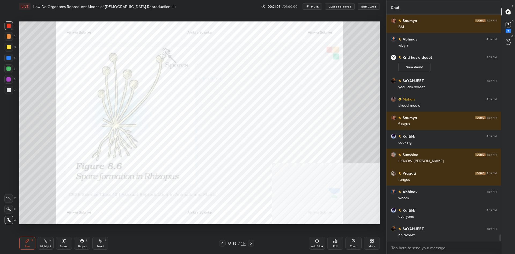
click at [8, 59] on div at bounding box center [8, 58] width 4 height 4
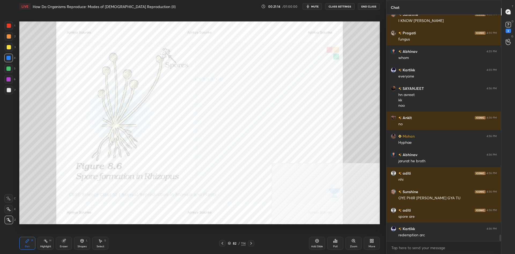
scroll to position [7634, 0]
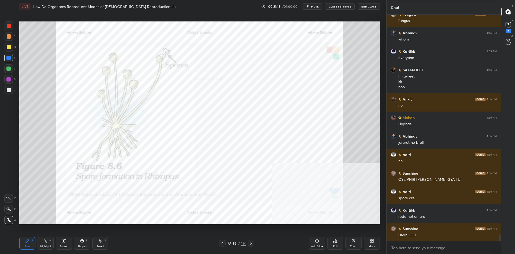
click at [8, 35] on div at bounding box center [9, 36] width 4 height 4
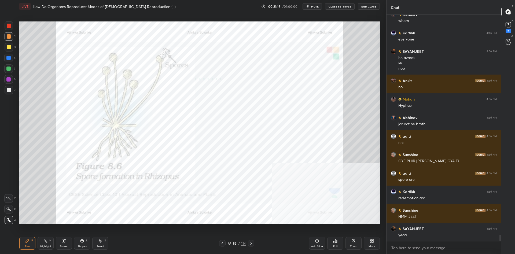
click at [10, 28] on div at bounding box center [9, 25] width 9 height 9
click at [12, 28] on div at bounding box center [9, 25] width 9 height 9
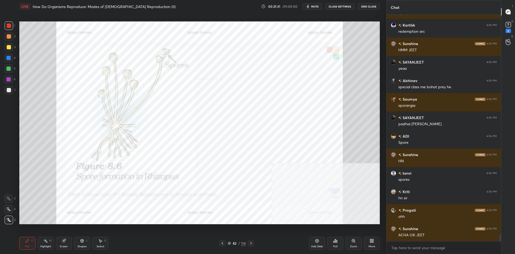
scroll to position [7837, 0]
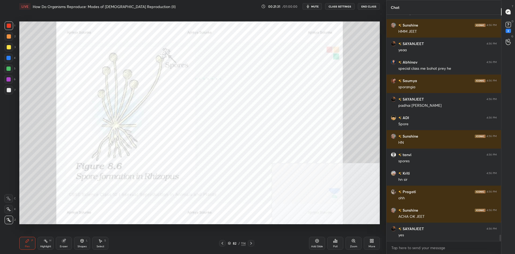
click at [10, 30] on div at bounding box center [9, 25] width 9 height 9
click at [10, 61] on div at bounding box center [8, 58] width 9 height 9
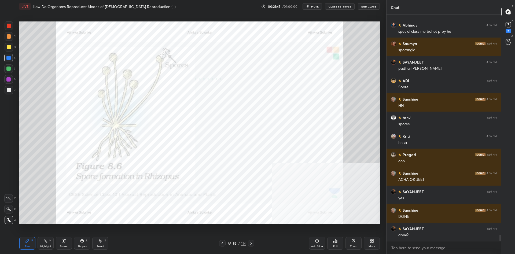
scroll to position [7892, 0]
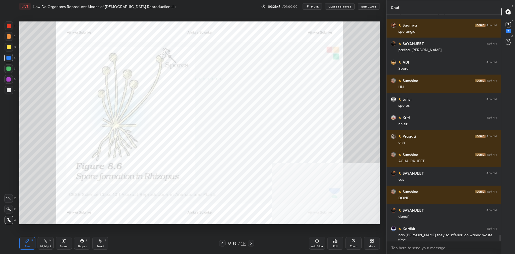
click at [83, 245] on div "Shapes" at bounding box center [81, 246] width 9 height 3
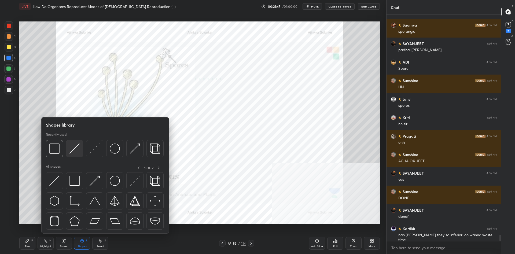
click at [75, 153] on img at bounding box center [74, 148] width 10 height 10
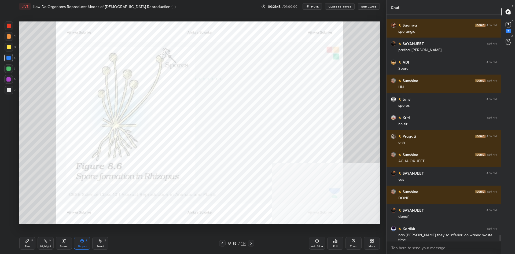
click at [9, 38] on div at bounding box center [9, 36] width 4 height 4
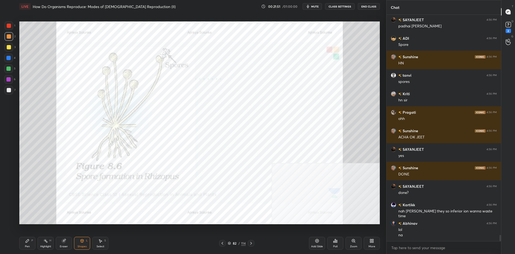
click at [28, 243] on icon at bounding box center [27, 241] width 4 height 4
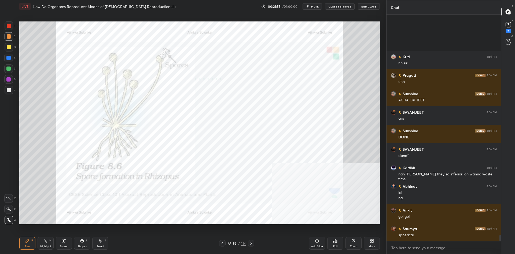
scroll to position [8014, 0]
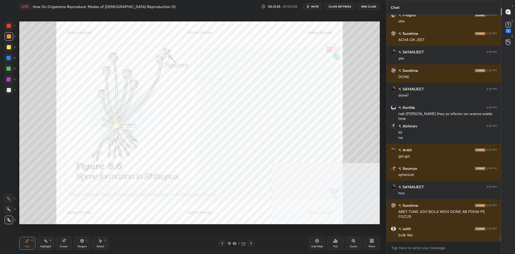
click at [8, 24] on div at bounding box center [9, 26] width 4 height 4
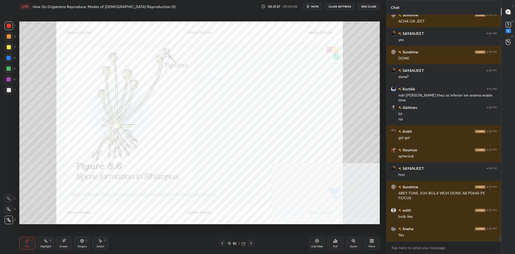
scroll to position [8051, 0]
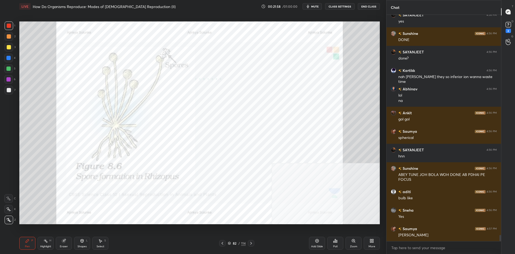
click at [9, 37] on div at bounding box center [9, 36] width 4 height 4
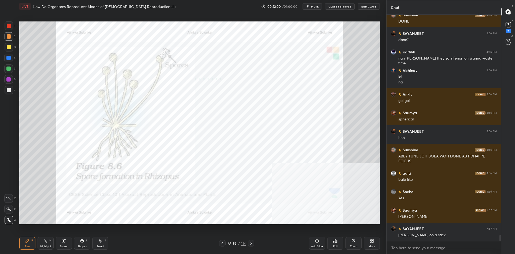
click at [8, 79] on div at bounding box center [8, 79] width 4 height 4
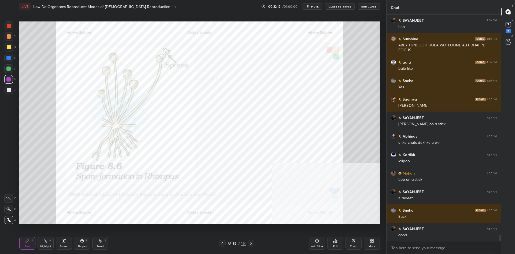
scroll to position [8199, 0]
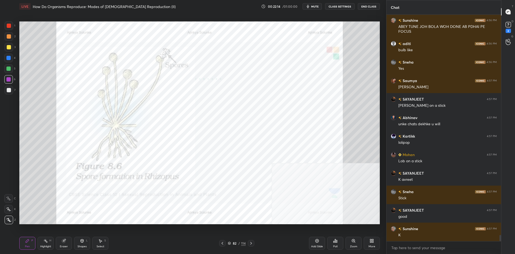
click at [9, 69] on div at bounding box center [8, 68] width 4 height 4
click at [9, 68] on div at bounding box center [8, 68] width 4 height 4
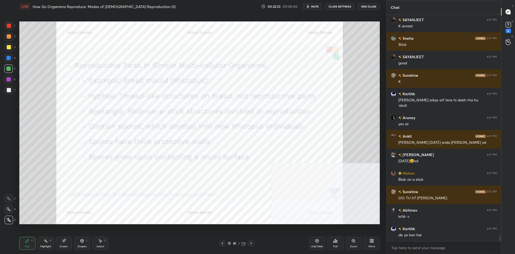
scroll to position [8370, 0]
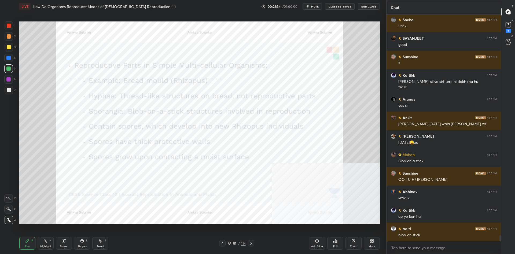
click at [13, 27] on div "1" at bounding box center [10, 25] width 11 height 9
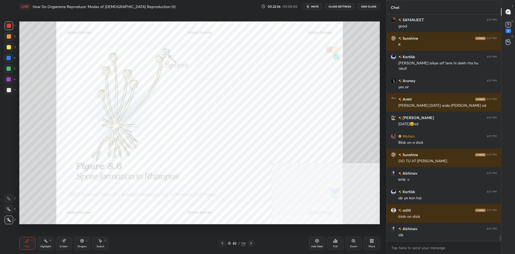
scroll to position [8407, 0]
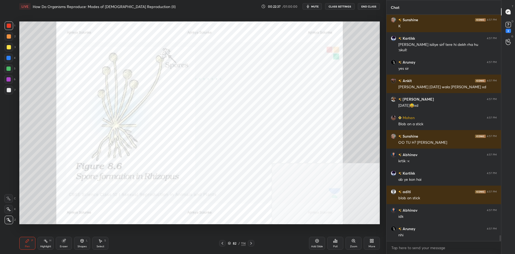
click at [14, 66] on div "5" at bounding box center [9, 68] width 11 height 9
click at [13, 66] on div at bounding box center [8, 68] width 9 height 9
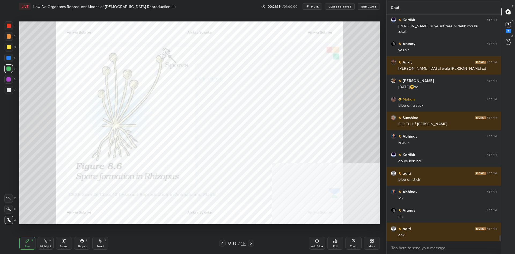
scroll to position [8444, 0]
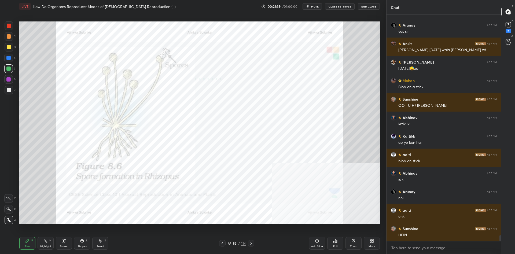
click at [48, 243] on div "Highlight H" at bounding box center [46, 243] width 16 height 13
click at [49, 240] on div "Highlight H" at bounding box center [46, 243] width 16 height 13
click at [25, 239] on div "Pen P" at bounding box center [27, 243] width 16 height 13
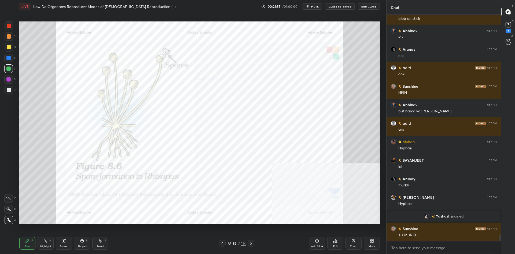
scroll to position [8233, 0]
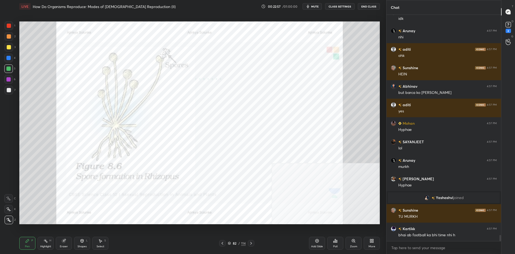
click at [9, 58] on div at bounding box center [8, 58] width 4 height 4
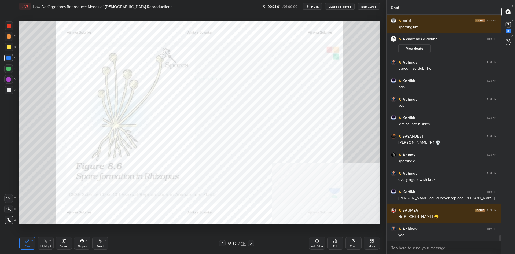
scroll to position [8528, 0]
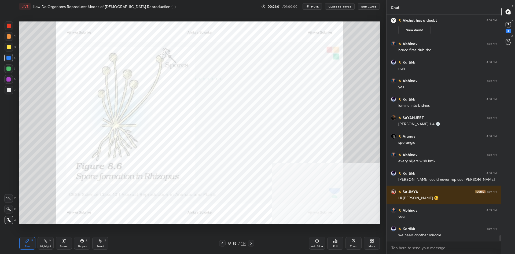
click at [29, 241] on icon at bounding box center [27, 241] width 4 height 4
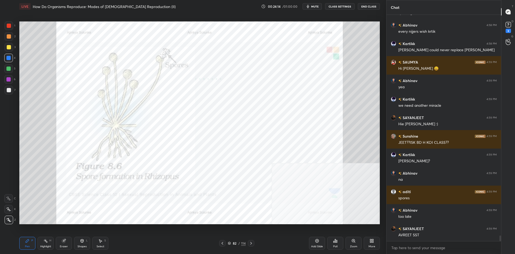
scroll to position [8676, 0]
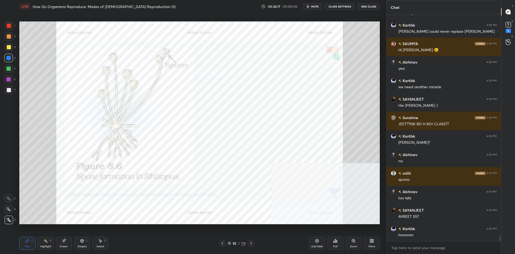
click at [314, 246] on div "Add Slide" at bounding box center [317, 246] width 12 height 3
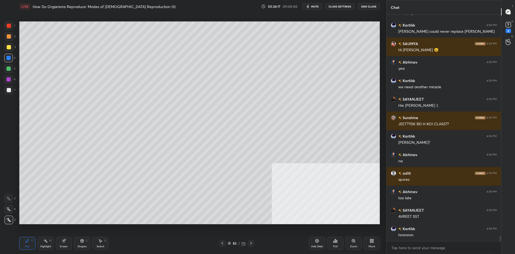
scroll to position [8694, 0]
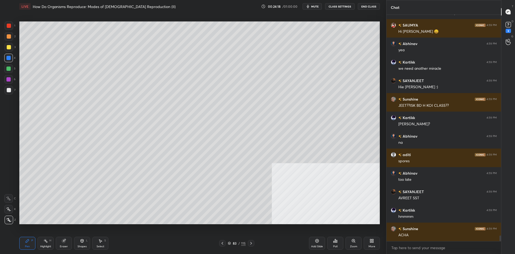
click at [11, 48] on div at bounding box center [9, 47] width 4 height 4
click at [10, 48] on div at bounding box center [9, 47] width 4 height 4
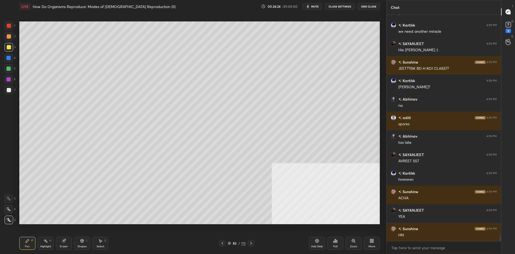
scroll to position [8750, 0]
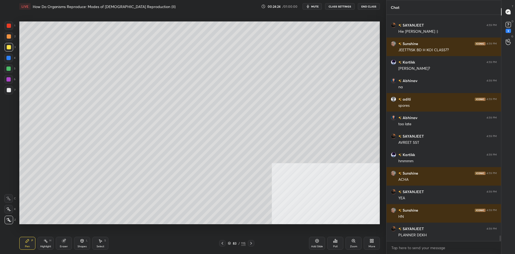
click at [14, 92] on div "7" at bounding box center [10, 90] width 11 height 9
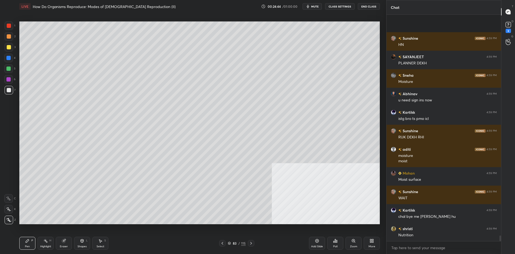
scroll to position [8959, 0]
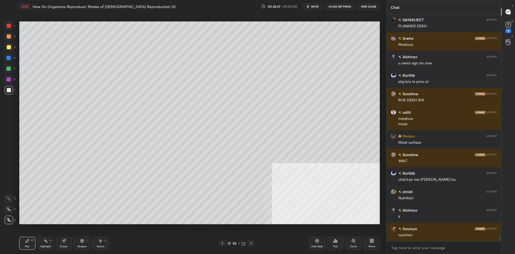
click at [13, 69] on div "5" at bounding box center [9, 68] width 11 height 9
click at [12, 68] on div at bounding box center [8, 68] width 9 height 9
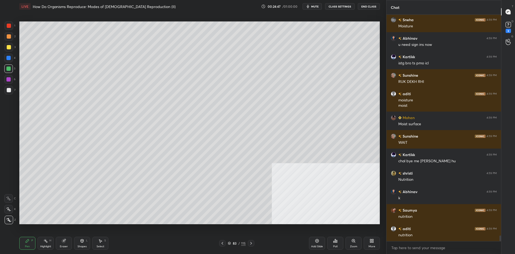
scroll to position [8805, 0]
click at [6, 93] on div at bounding box center [9, 90] width 9 height 9
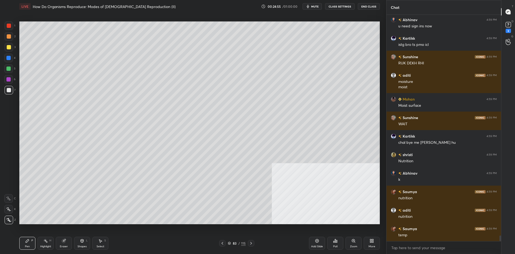
scroll to position [8837, 0]
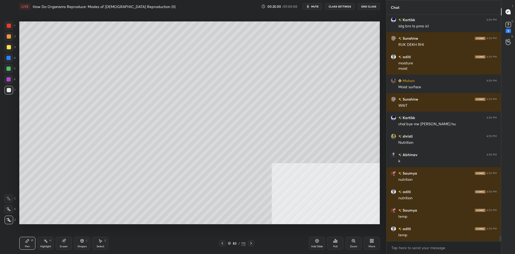
click at [4, 37] on div "1 2 3 4 5 6 7 C X Z C X Z E E Erase all H H" at bounding box center [8, 122] width 17 height 203
click at [10, 36] on div at bounding box center [9, 36] width 4 height 4
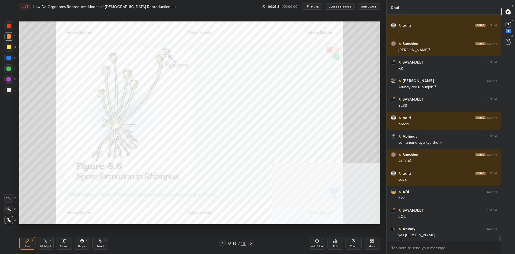
scroll to position [9064, 0]
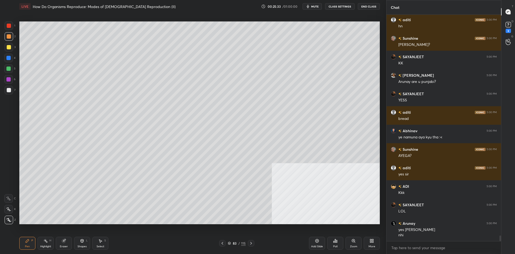
click at [318, 244] on div "Add Slide" at bounding box center [317, 243] width 16 height 13
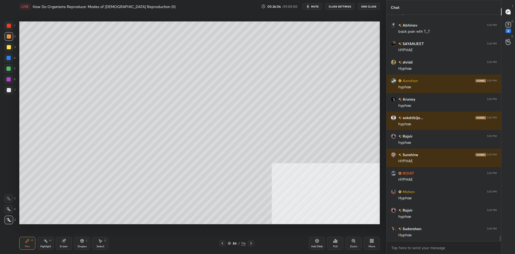
scroll to position [9664, 0]
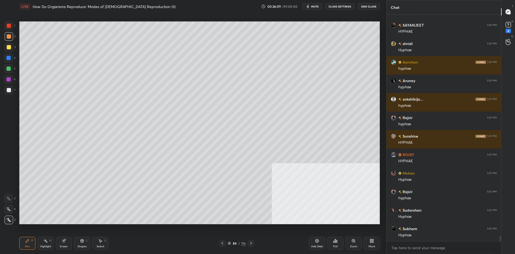
click at [238, 244] on div "84 / 116" at bounding box center [237, 243] width 18 height 5
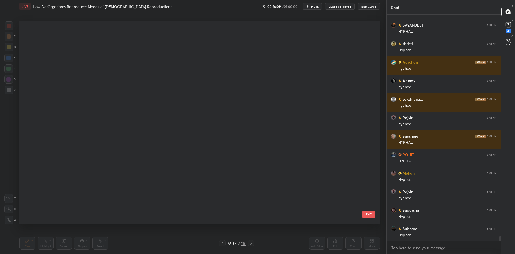
scroll to position [203, 360]
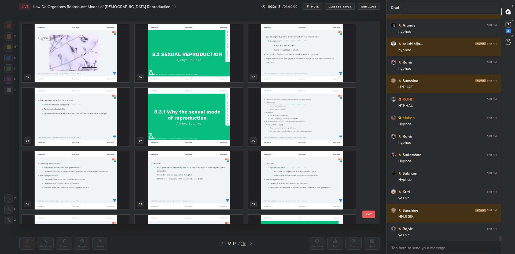
click at [92, 63] on img "grid" at bounding box center [75, 53] width 107 height 58
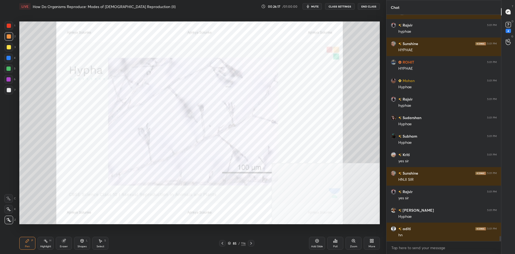
click at [9, 48] on div at bounding box center [9, 47] width 4 height 4
click at [8, 92] on div at bounding box center [9, 90] width 4 height 4
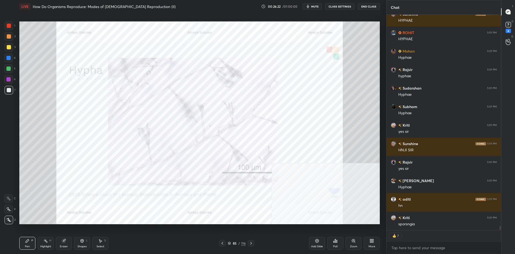
click at [10, 25] on div at bounding box center [9, 26] width 4 height 4
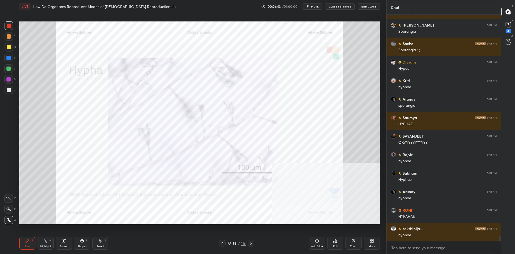
click at [238, 243] on div "/" at bounding box center [239, 242] width 2 height 3
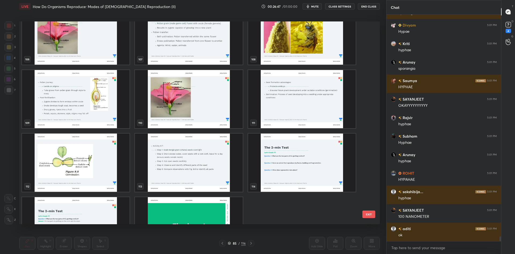
click at [203, 211] on img "grid" at bounding box center [188, 226] width 107 height 58
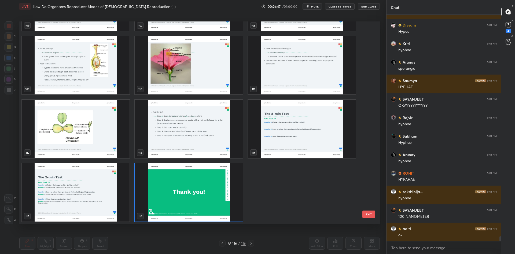
click at [203, 211] on img "grid" at bounding box center [188, 192] width 107 height 58
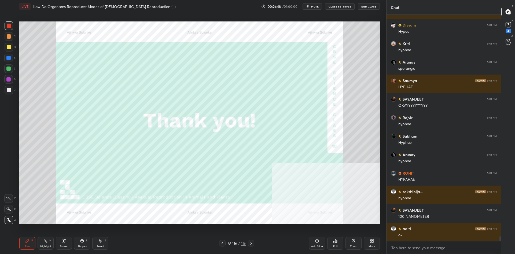
click at [203, 211] on img "grid" at bounding box center [188, 192] width 107 height 58
click at [319, 245] on div "Add Slide" at bounding box center [317, 246] width 12 height 3
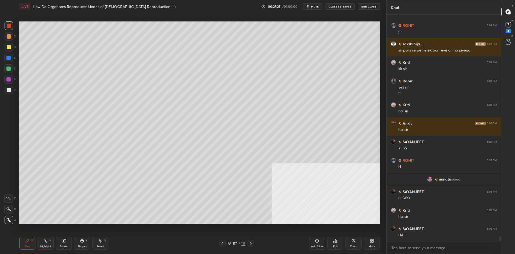
click at [13, 46] on div "3" at bounding box center [10, 47] width 11 height 9
click at [14, 47] on div "3" at bounding box center [10, 47] width 11 height 9
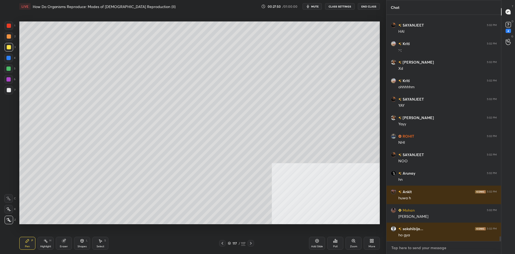
type textarea "x"
click at [430, 245] on textarea at bounding box center [444, 247] width 106 height 9
paste textarea "[URL][DOMAIN_NAME]"
type textarea "[URL][DOMAIN_NAME]"
type textarea "x"
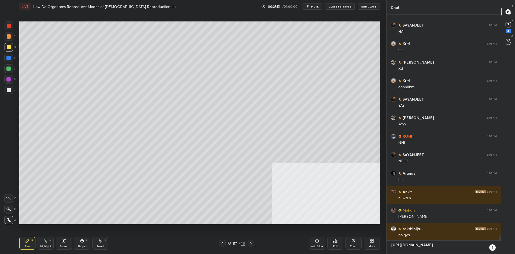
type textarea "[URL][DOMAIN_NAME]"
type textarea "x"
click at [492, 249] on icon at bounding box center [492, 247] width 4 height 4
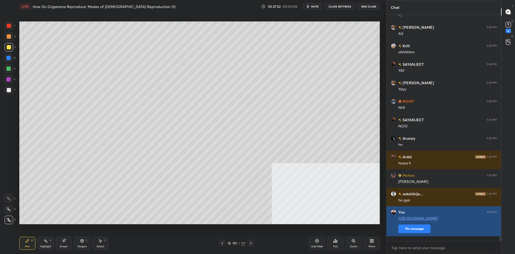
type textarea "x"
click at [406, 233] on button "Pin message" at bounding box center [414, 228] width 32 height 9
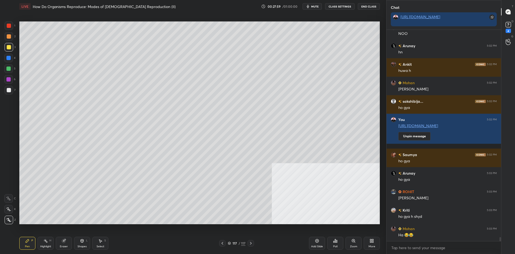
click at [6, 47] on div at bounding box center [9, 47] width 9 height 9
click at [8, 69] on div at bounding box center [8, 68] width 4 height 4
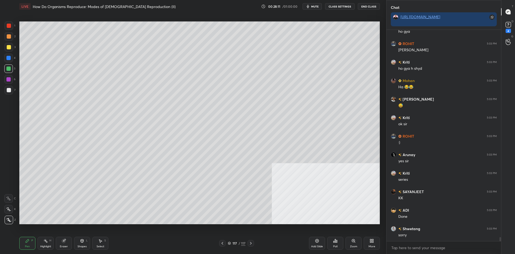
scroll to position [10699, 0]
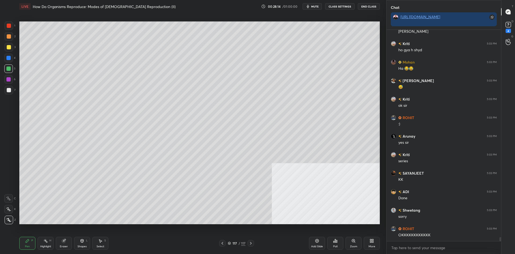
click at [11, 79] on div at bounding box center [8, 79] width 9 height 9
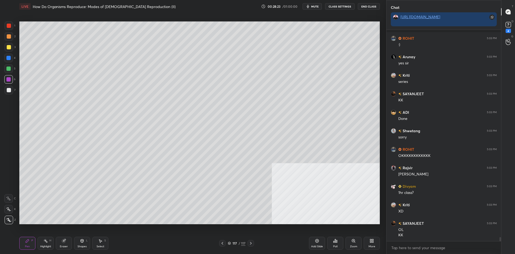
scroll to position [10816, 0]
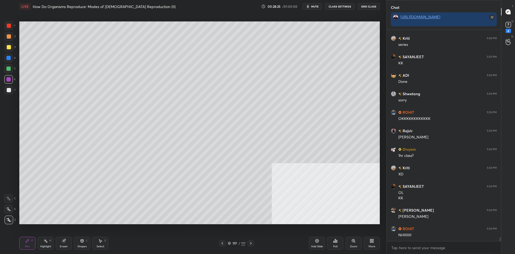
click at [9, 63] on div "4" at bounding box center [9, 59] width 11 height 11
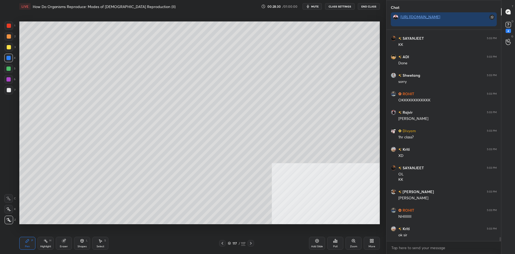
scroll to position [10853, 0]
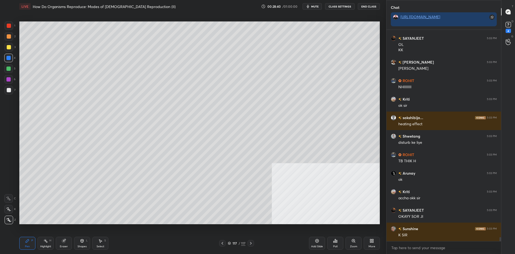
click at [237, 244] on div "117" at bounding box center [234, 242] width 5 height 3
click at [319, 243] on icon at bounding box center [317, 241] width 4 height 4
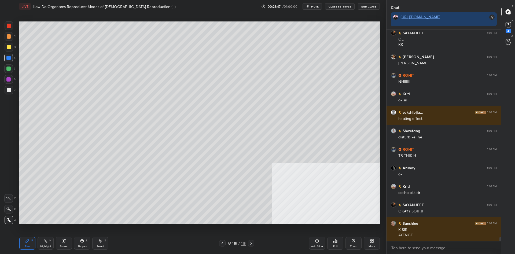
click at [374, 245] on div "More" at bounding box center [371, 246] width 7 height 3
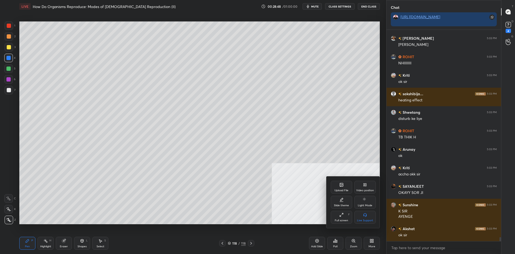
click at [339, 190] on div "Upload File" at bounding box center [341, 190] width 14 height 3
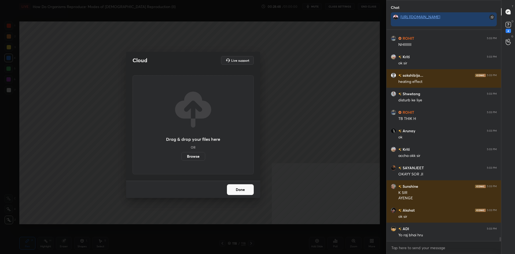
click at [186, 156] on label "Browse" at bounding box center [193, 156] width 24 height 9
click at [181, 156] on input "Browse" at bounding box center [181, 156] width 0 height 9
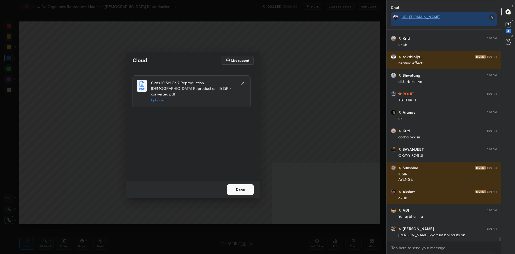
click at [239, 190] on button "Done" at bounding box center [240, 189] width 27 height 11
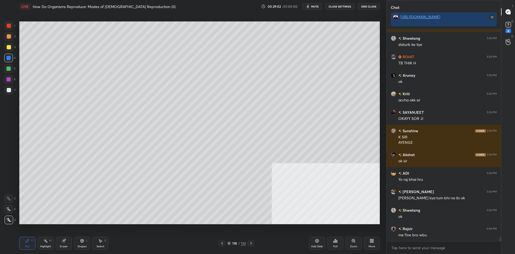
scroll to position [11080, 0]
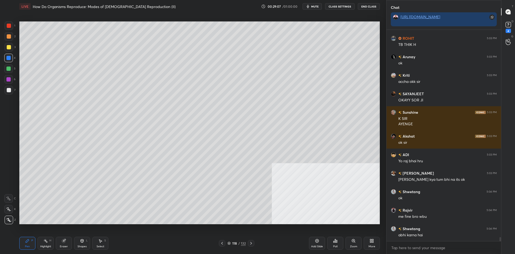
click at [236, 242] on div "118" at bounding box center [234, 242] width 5 height 3
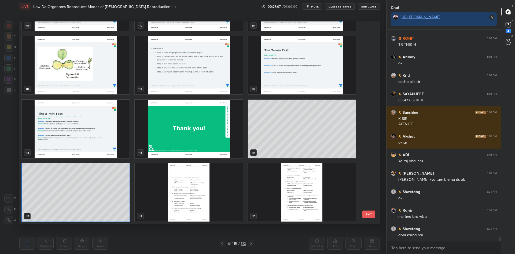
scroll to position [2406, 0]
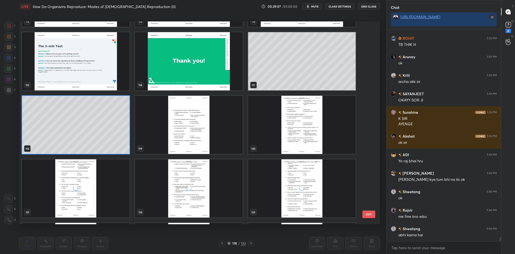
click at [196, 122] on img "grid" at bounding box center [188, 125] width 107 height 58
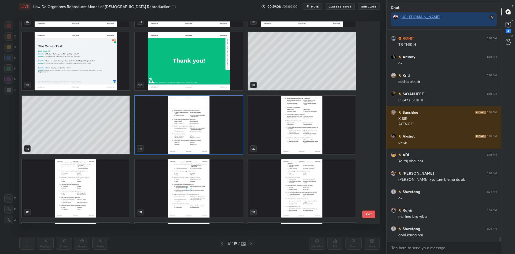
click at [196, 122] on img "grid" at bounding box center [188, 125] width 107 height 58
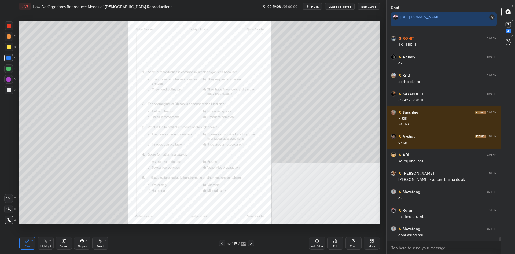
click at [347, 243] on div "Zoom" at bounding box center [353, 243] width 16 height 13
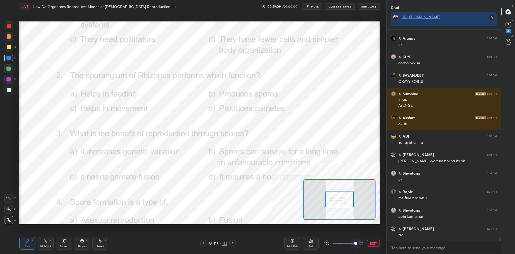
drag, startPoint x: 344, startPoint y: 243, endPoint x: 405, endPoint y: 243, distance: 61.4
click at [405, 243] on div "1 2 3 4 5 6 7 C X Z C X Z E E Erase all H H LIVE How Do Organisms Reproduce: Mo…" at bounding box center [257, 127] width 515 height 254
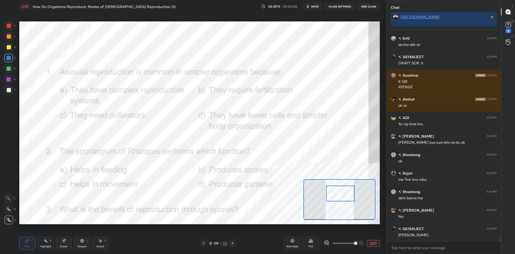
drag, startPoint x: 343, startPoint y: 202, endPoint x: 344, endPoint y: 196, distance: 6.0
click at [344, 196] on div at bounding box center [340, 193] width 28 height 16
click at [50, 244] on div "Highlight H" at bounding box center [46, 243] width 16 height 13
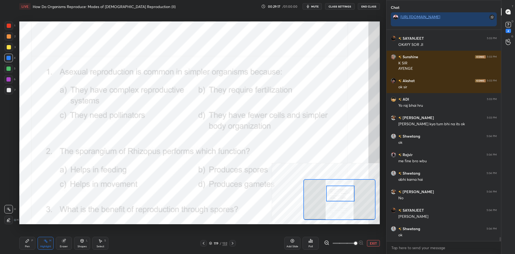
scroll to position [11154, 0]
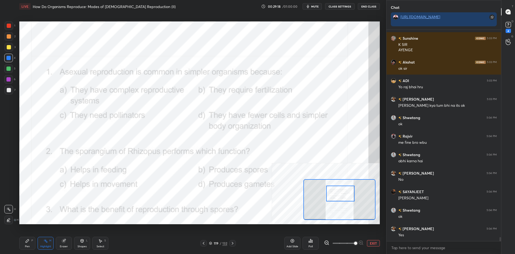
click at [309, 243] on icon at bounding box center [310, 241] width 4 height 4
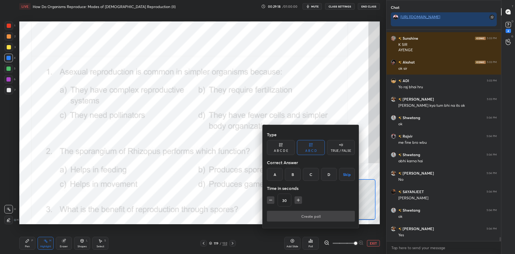
scroll to position [11172, 0]
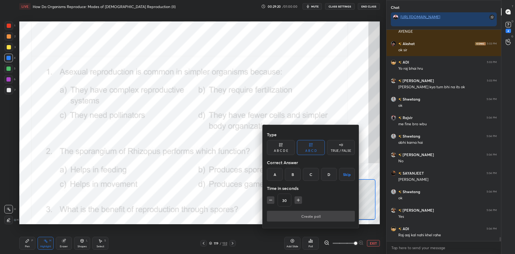
click at [270, 200] on icon "button" at bounding box center [270, 200] width 3 height 0
type input "15"
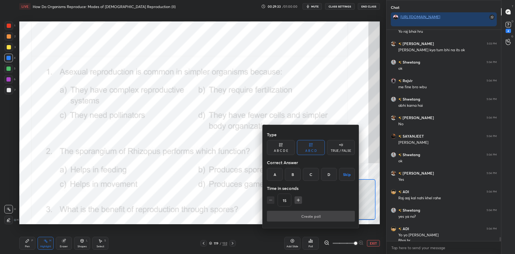
scroll to position [11215, 0]
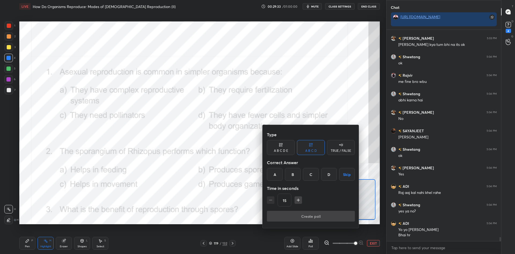
click at [329, 175] on div "D" at bounding box center [329, 174] width 16 height 13
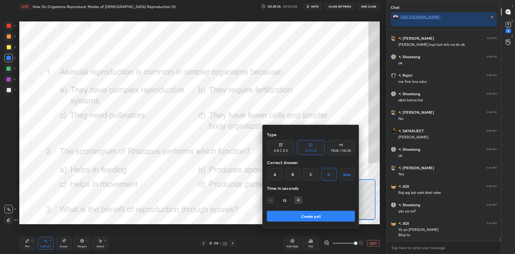
click at [322, 210] on div "Type A B C D E A B C D TRUE / FALSE Correct Answer A B C D Skip Time in seconds…" at bounding box center [311, 169] width 88 height 81
click at [319, 214] on button "Create poll" at bounding box center [311, 216] width 88 height 11
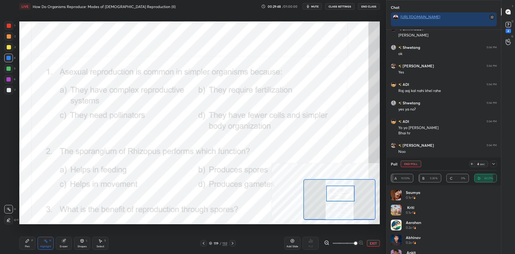
scroll to position [11335, 0]
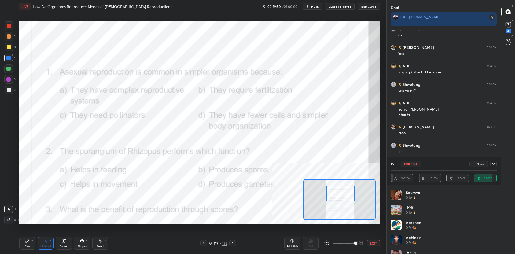
click at [28, 245] on div "Pen" at bounding box center [27, 246] width 5 height 3
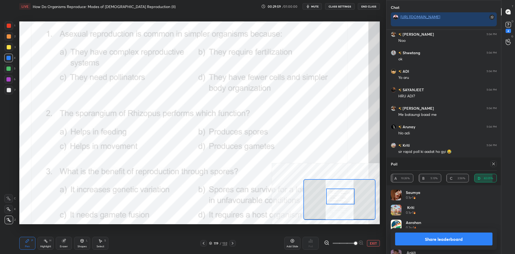
scroll to position [11446, 0]
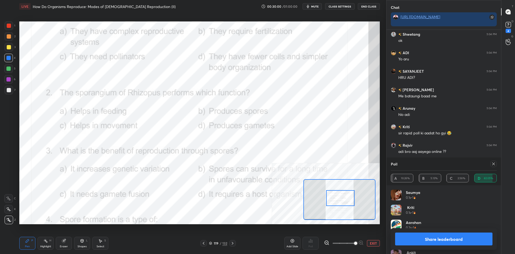
click at [50, 248] on div "Highlight" at bounding box center [45, 246] width 11 height 3
click at [409, 237] on button "Share leaderboard" at bounding box center [443, 238] width 97 height 13
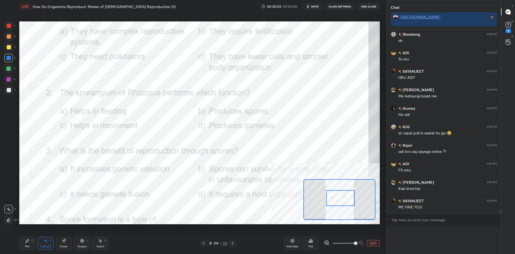
scroll to position [0, 0]
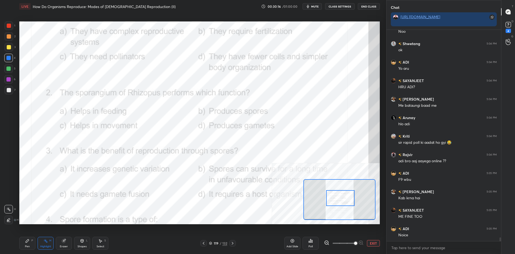
click at [306, 240] on div "Poll" at bounding box center [310, 243] width 16 height 13
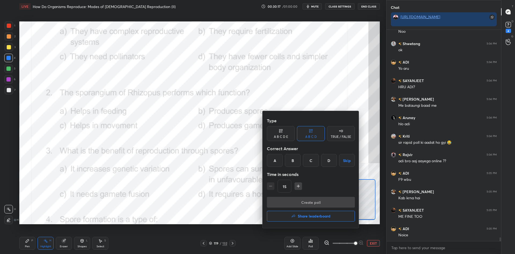
click at [290, 162] on div "B" at bounding box center [293, 160] width 16 height 13
click at [293, 201] on button "Create poll" at bounding box center [311, 202] width 88 height 11
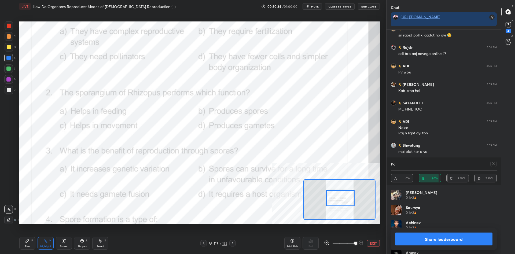
click at [456, 239] on button "Share leaderboard" at bounding box center [443, 238] width 97 height 13
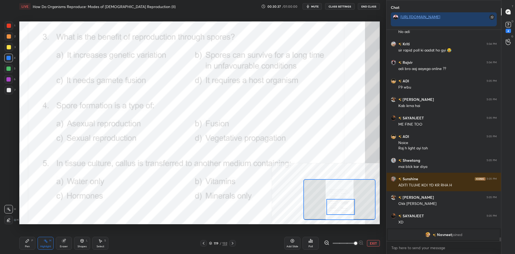
drag, startPoint x: 341, startPoint y: 198, endPoint x: 341, endPoint y: 207, distance: 8.8
click at [341, 207] on div at bounding box center [340, 207] width 28 height 16
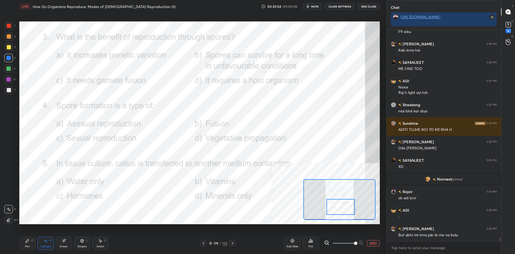
click at [314, 242] on div "Poll" at bounding box center [310, 243] width 16 height 13
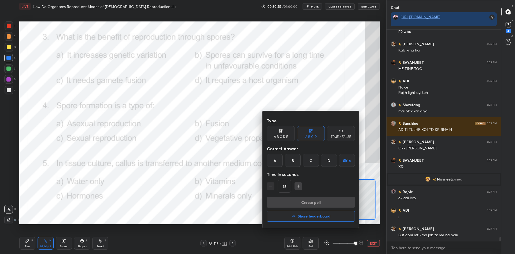
click at [295, 158] on div "B" at bounding box center [293, 160] width 16 height 13
click at [299, 204] on button "Create poll" at bounding box center [311, 202] width 88 height 11
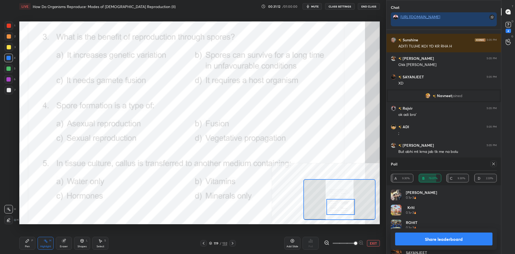
click at [432, 236] on button "Share leaderboard" at bounding box center [443, 238] width 97 height 13
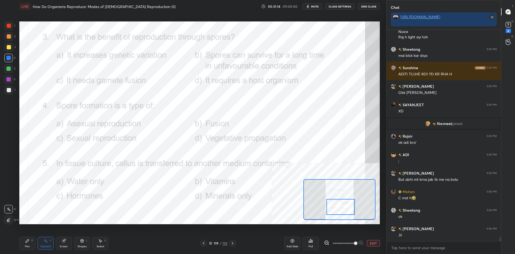
click at [35, 245] on div "Pen P Highlight H Eraser Shapes L Select S" at bounding box center [85, 243] width 132 height 13
click at [30, 243] on div "Pen P" at bounding box center [27, 243] width 16 height 13
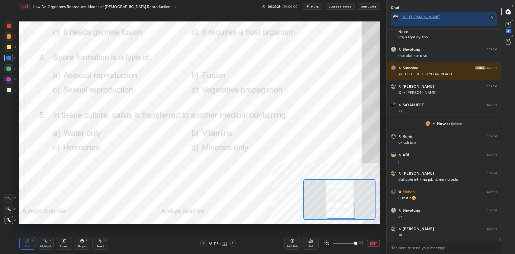
click at [42, 241] on div "Highlight H" at bounding box center [46, 243] width 16 height 13
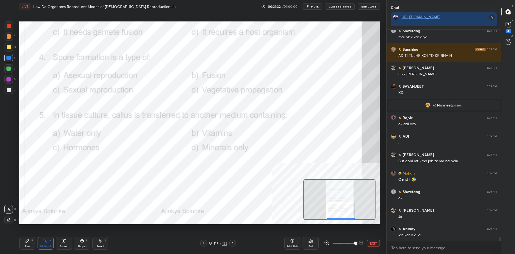
click at [311, 242] on icon at bounding box center [310, 241] width 4 height 4
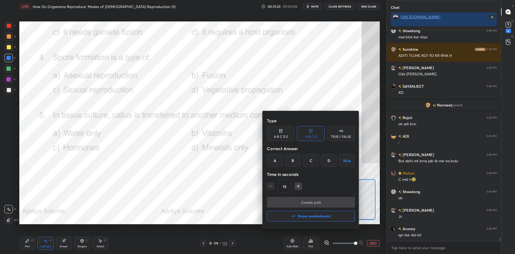
click at [273, 163] on div "A" at bounding box center [275, 160] width 16 height 13
click at [302, 200] on button "Create poll" at bounding box center [311, 202] width 88 height 11
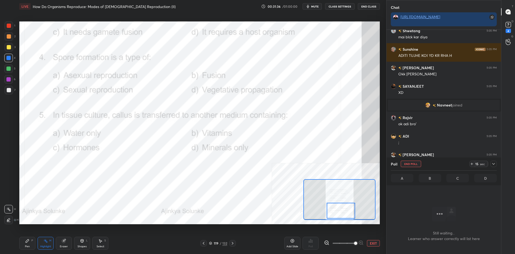
scroll to position [196, 114]
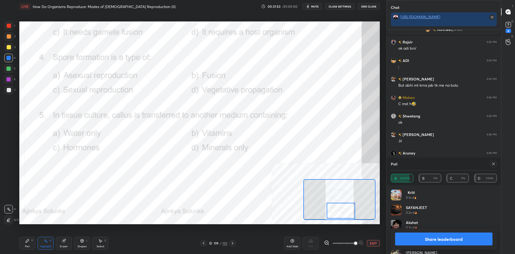
click at [414, 237] on button "Share leaderboard" at bounding box center [443, 238] width 97 height 13
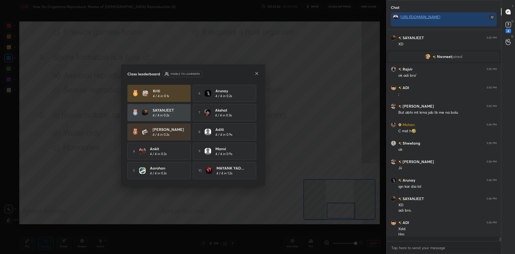
click at [244, 146] on h4 "Manvi" at bounding box center [231, 149] width 33 height 6
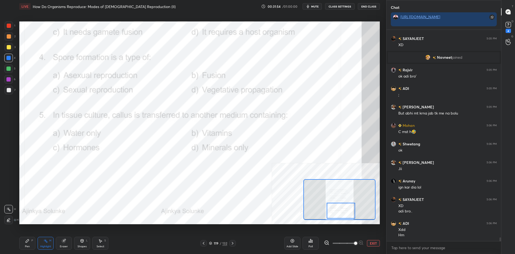
click at [27, 244] on div "Pen P" at bounding box center [27, 243] width 16 height 13
click at [44, 244] on div "Highlight H" at bounding box center [46, 243] width 16 height 13
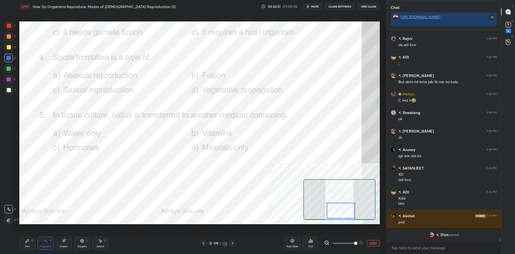
click at [311, 243] on icon at bounding box center [310, 241] width 4 height 4
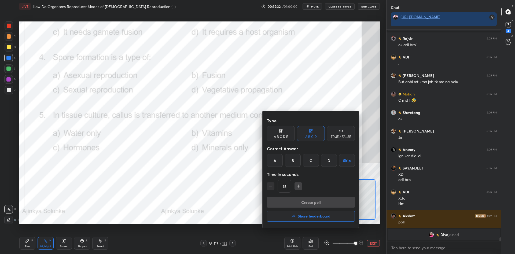
click at [311, 165] on div "C" at bounding box center [311, 160] width 16 height 13
click at [317, 203] on button "Create poll" at bounding box center [311, 202] width 88 height 11
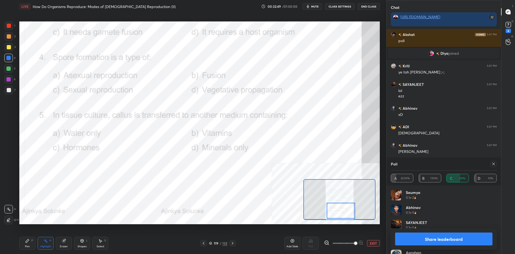
click at [421, 238] on button "Share leaderboard" at bounding box center [443, 238] width 97 height 13
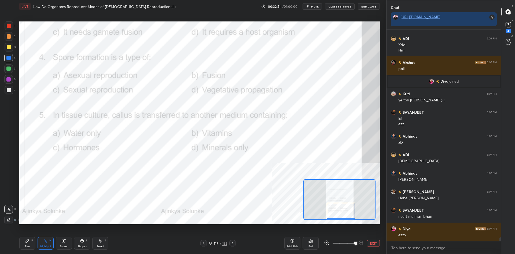
click at [35, 245] on div "Pen P" at bounding box center [27, 243] width 16 height 13
click at [34, 242] on div "Pen P" at bounding box center [27, 243] width 16 height 13
click at [372, 244] on button "EXIT" at bounding box center [373, 243] width 13 height 6
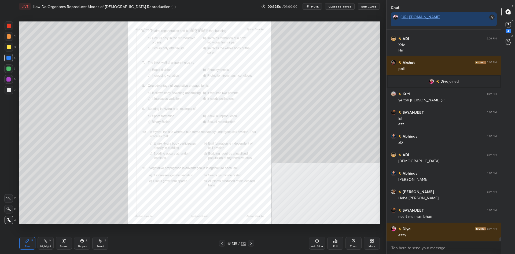
click at [347, 247] on div "Zoom" at bounding box center [353, 243] width 16 height 13
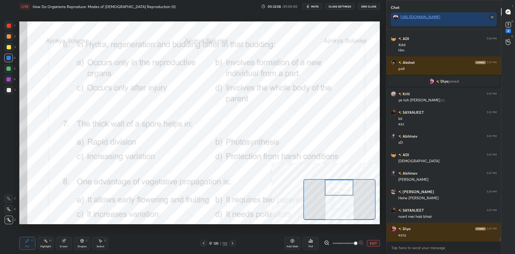
click at [45, 242] on icon at bounding box center [45, 241] width 4 height 4
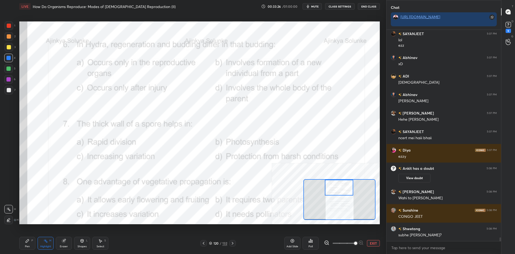
click at [309, 242] on icon at bounding box center [309, 241] width 1 height 1
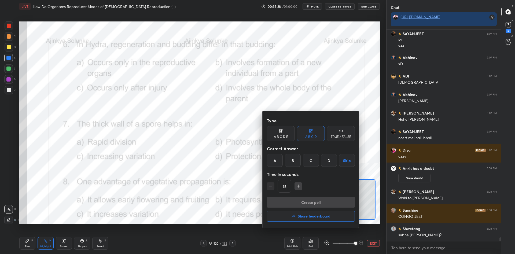
click at [291, 165] on div "B" at bounding box center [293, 160] width 16 height 13
click at [304, 200] on button "Create poll" at bounding box center [311, 202] width 88 height 11
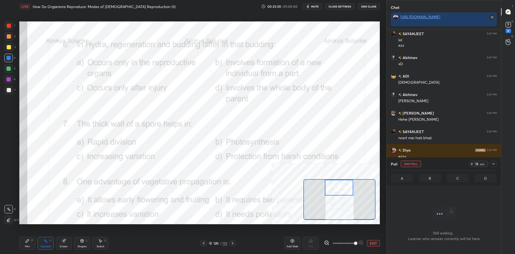
click at [494, 163] on icon at bounding box center [493, 164] width 4 height 4
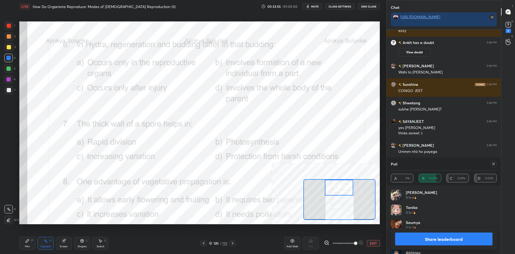
scroll to position [11587, 0]
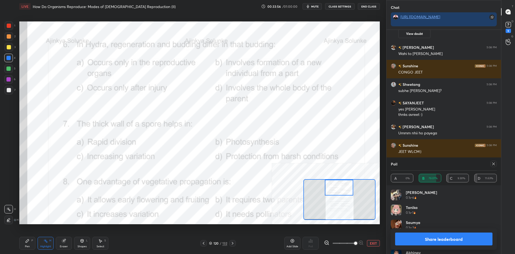
click at [35, 244] on div "Pen P Highlight H Eraser Shapes L Select S" at bounding box center [85, 243] width 132 height 13
click at [29, 244] on div "Pen P" at bounding box center [27, 243] width 16 height 13
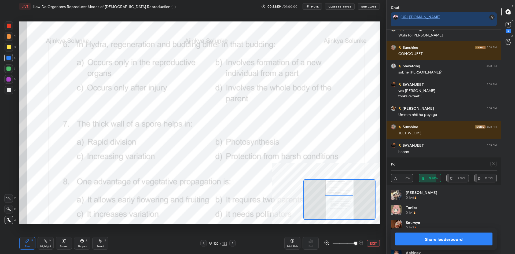
click at [427, 239] on button "Share leaderboard" at bounding box center [443, 238] width 97 height 13
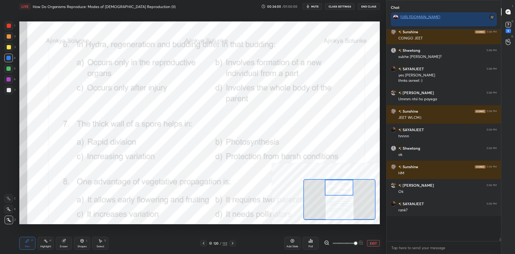
scroll to position [11596, 0]
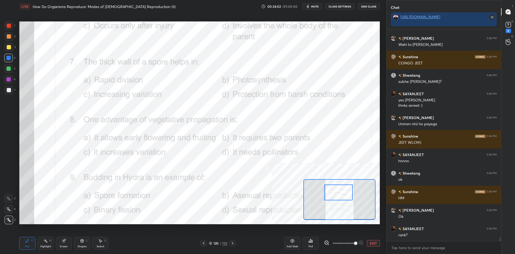
click at [43, 246] on div "Highlight" at bounding box center [45, 246] width 11 height 3
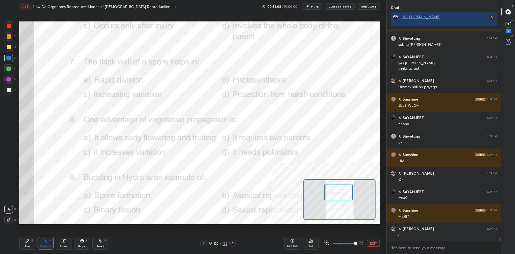
click at [315, 237] on div "Poll" at bounding box center [310, 243] width 16 height 13
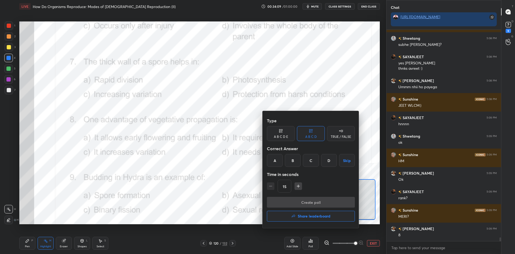
click at [330, 165] on div "D" at bounding box center [329, 160] width 16 height 13
click at [328, 203] on button "Create poll" at bounding box center [311, 202] width 88 height 11
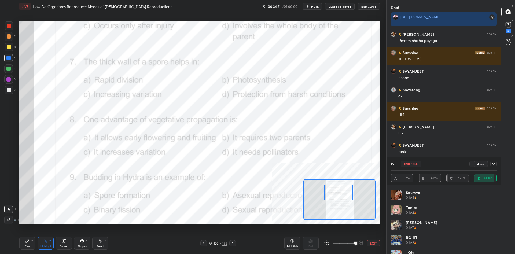
click at [27, 244] on div "Pen P" at bounding box center [27, 243] width 16 height 13
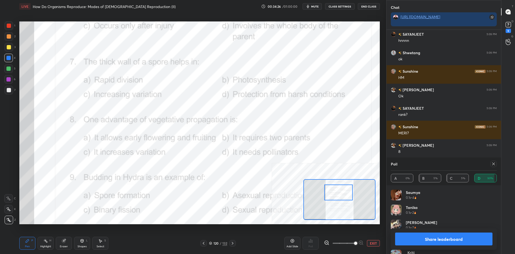
click at [430, 244] on button "Share leaderboard" at bounding box center [443, 238] width 97 height 13
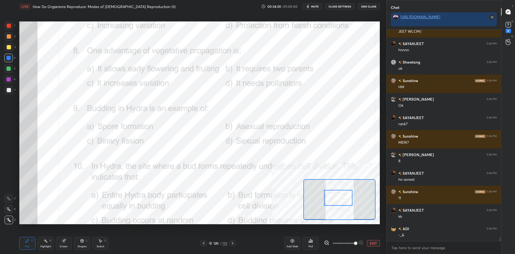
click at [45, 243] on div "Highlight H" at bounding box center [46, 243] width 16 height 13
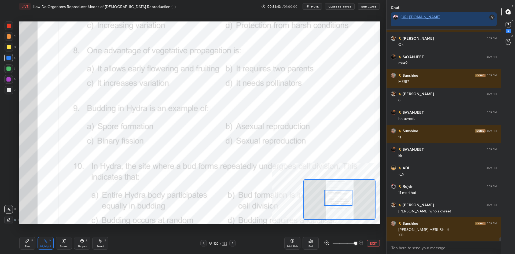
click at [309, 241] on icon at bounding box center [309, 241] width 1 height 1
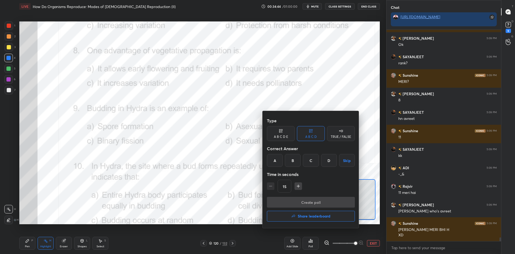
click at [275, 161] on div "A" at bounding box center [275, 160] width 16 height 13
click at [294, 203] on button "Create poll" at bounding box center [311, 202] width 88 height 11
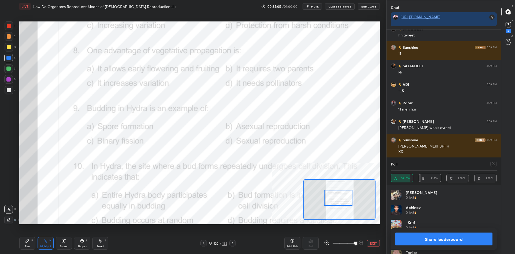
drag, startPoint x: 451, startPoint y: 238, endPoint x: 443, endPoint y: 237, distance: 8.6
click at [450, 238] on button "Share leaderboard" at bounding box center [443, 238] width 97 height 13
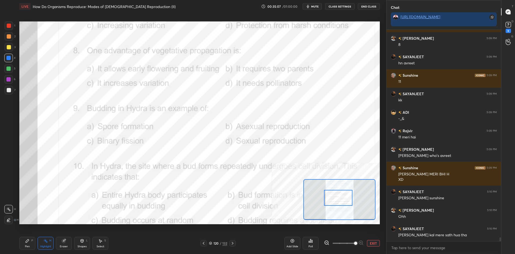
click at [31, 248] on div "Pen P" at bounding box center [27, 243] width 16 height 13
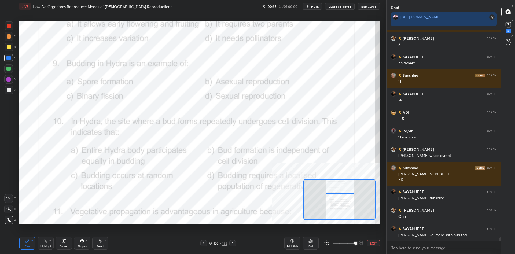
click at [43, 244] on div "Highlight H" at bounding box center [46, 243] width 16 height 13
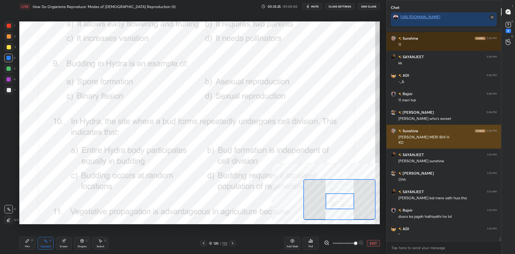
scroll to position [11879, 0]
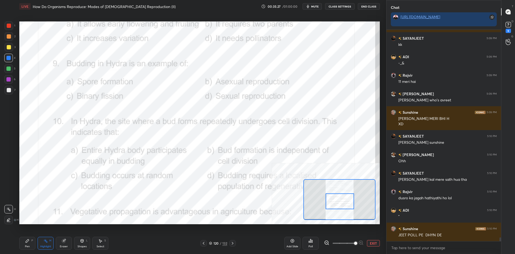
click at [310, 242] on icon at bounding box center [310, 241] width 4 height 4
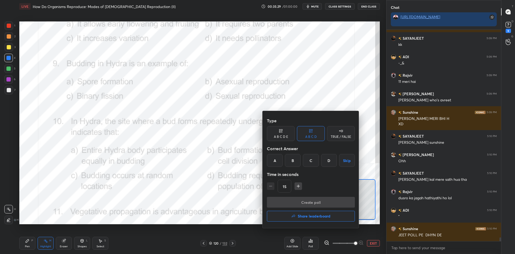
click at [292, 166] on div "B" at bounding box center [293, 160] width 16 height 13
click at [300, 198] on button "Create poll" at bounding box center [311, 202] width 88 height 11
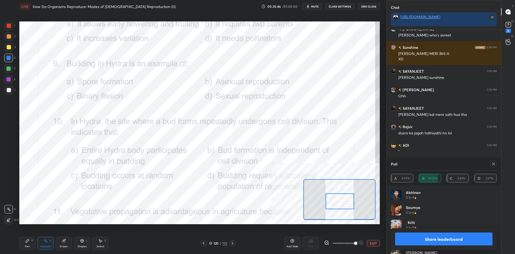
scroll to position [11962, 0]
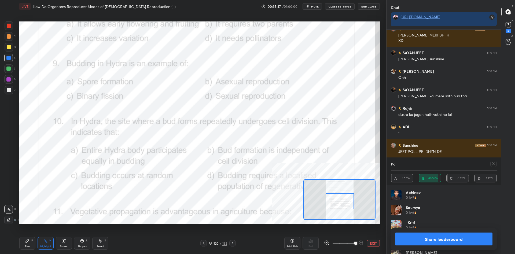
click at [421, 247] on div "Share leaderboard" at bounding box center [444, 238] width 106 height 21
click at [428, 233] on button "Share leaderboard" at bounding box center [443, 238] width 97 height 13
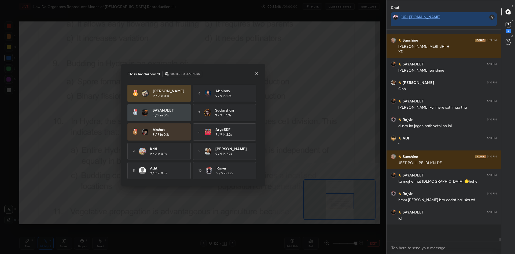
scroll to position [209, 114]
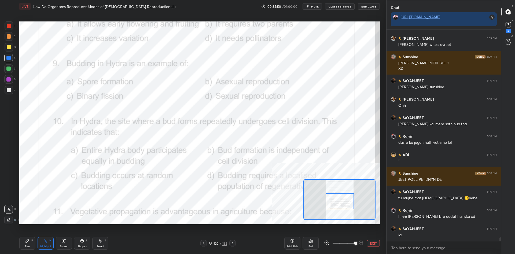
click at [17, 249] on div "LIVE How Do Organisms Reproduce: Modes of [DEMOGRAPHIC_DATA] Reproduction (II) …" at bounding box center [199, 127] width 365 height 254
click at [20, 246] on div "Pen P" at bounding box center [27, 243] width 16 height 13
click at [25, 245] on div "Pen P" at bounding box center [27, 243] width 16 height 13
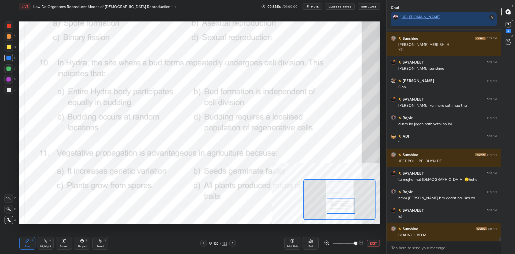
click at [46, 244] on div "Highlight H" at bounding box center [46, 243] width 16 height 13
click at [310, 241] on icon at bounding box center [310, 240] width 1 height 3
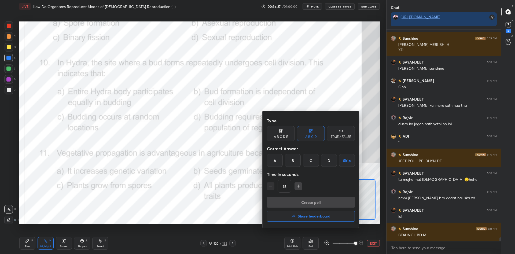
click at [326, 162] on div "D" at bounding box center [329, 160] width 16 height 13
click at [321, 203] on button "Create poll" at bounding box center [311, 202] width 88 height 11
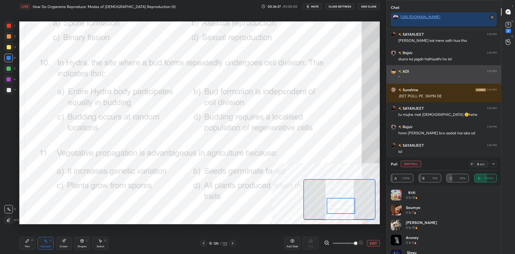
scroll to position [12036, 0]
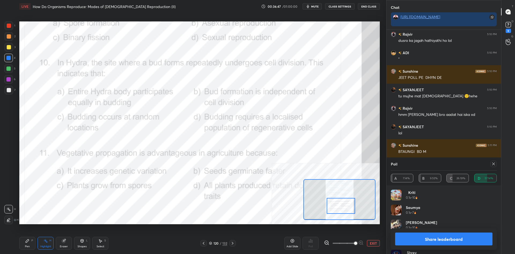
click at [416, 250] on h4 "Shrey" at bounding box center [412, 253] width 12 height 6
click at [419, 236] on button "Share leaderboard" at bounding box center [443, 238] width 97 height 13
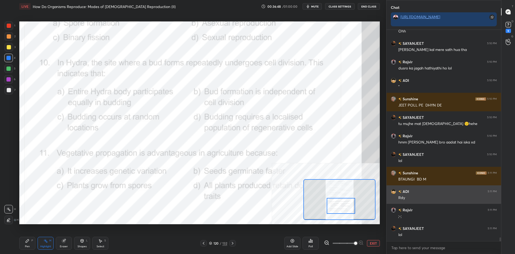
scroll to position [0, 0]
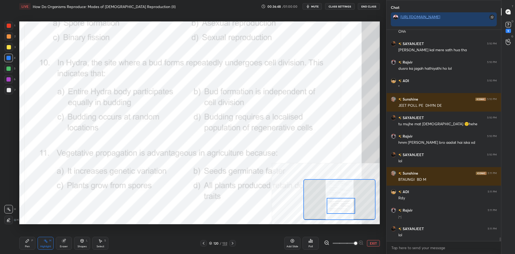
click at [28, 237] on div "Pen P" at bounding box center [27, 243] width 16 height 13
click at [25, 240] on div "Pen P" at bounding box center [27, 243] width 16 height 13
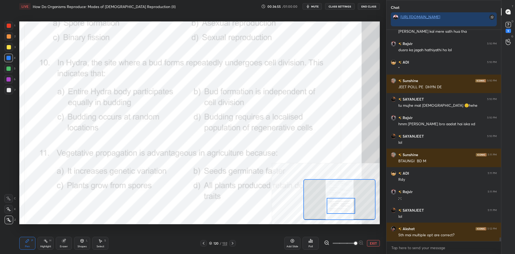
scroll to position [12045, 0]
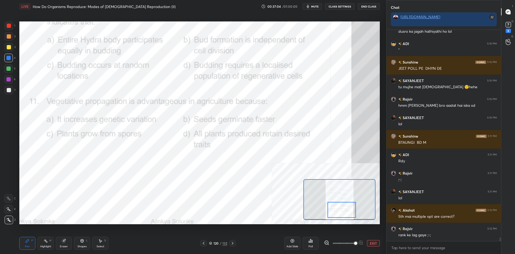
drag, startPoint x: 335, startPoint y: 202, endPoint x: 336, endPoint y: 208, distance: 5.4
click at [336, 208] on div at bounding box center [341, 210] width 28 height 16
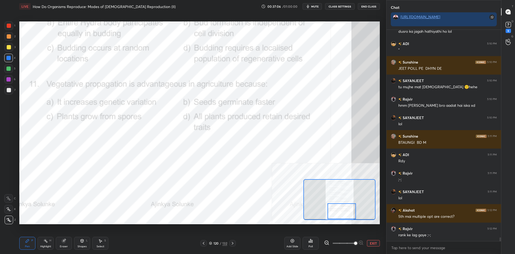
click at [50, 245] on div "Highlight" at bounding box center [45, 246] width 11 height 3
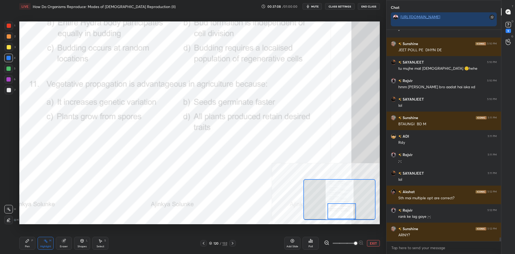
scroll to position [12082, 0]
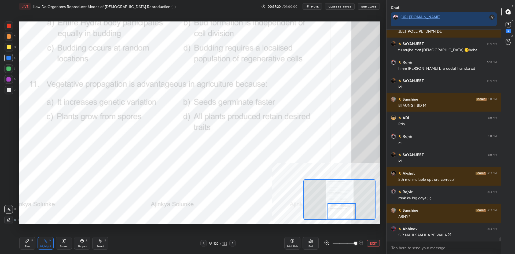
click at [306, 245] on div "Poll" at bounding box center [310, 243] width 16 height 13
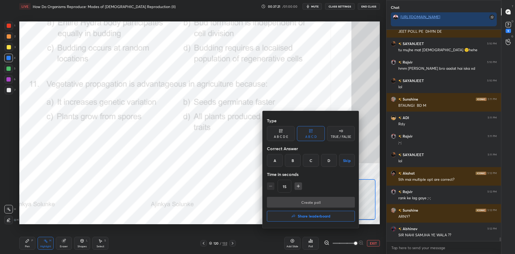
click at [306, 245] on div at bounding box center [257, 127] width 515 height 254
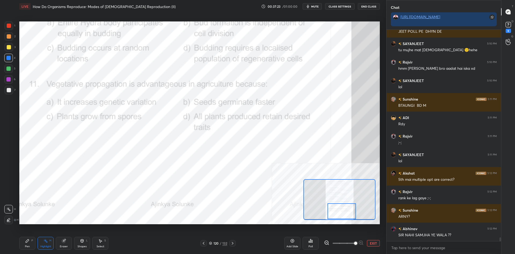
click at [306, 245] on div "Poll" at bounding box center [310, 243] width 16 height 13
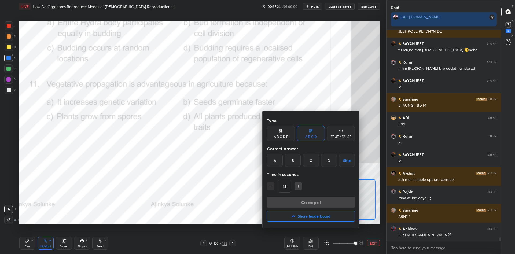
click at [326, 161] on div "D" at bounding box center [329, 160] width 16 height 13
click at [318, 201] on button "Create poll" at bounding box center [311, 202] width 88 height 11
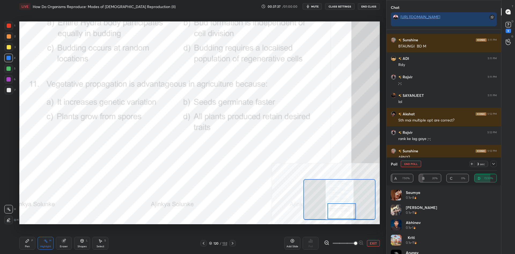
scroll to position [11946, 0]
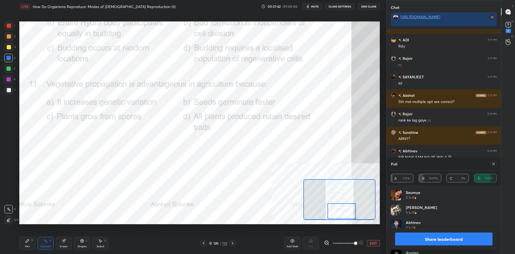
click at [416, 240] on button "Share leaderboard" at bounding box center [443, 238] width 97 height 13
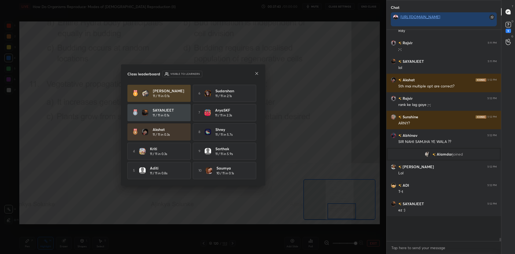
scroll to position [197, 114]
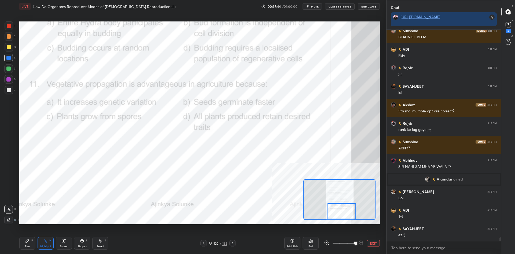
click at [25, 239] on div "Pen P" at bounding box center [27, 243] width 16 height 13
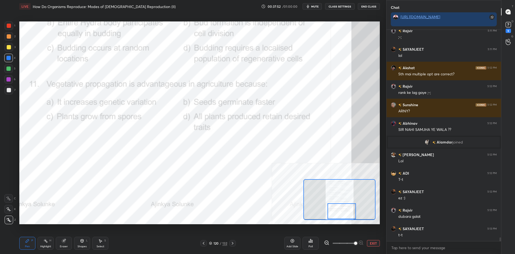
click at [372, 242] on button "EXIT" at bounding box center [373, 243] width 13 height 6
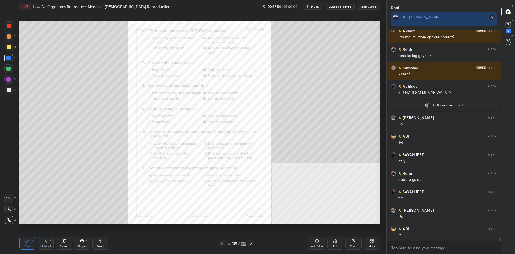
scroll to position [12030, 0]
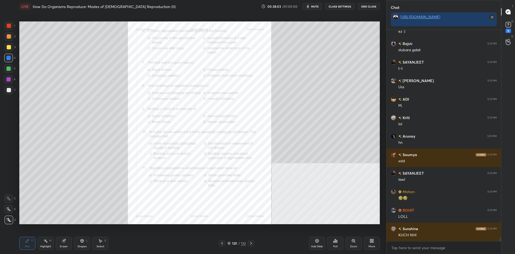
click at [353, 243] on div "Zoom" at bounding box center [353, 243] width 16 height 13
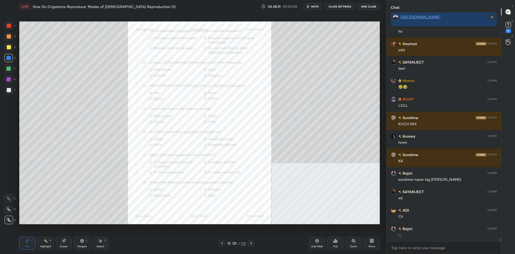
click at [356, 247] on div "Zoom" at bounding box center [353, 246] width 7 height 3
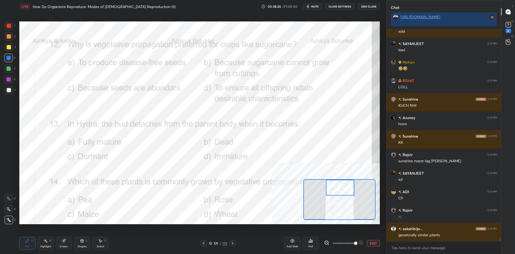
click at [42, 244] on div "Highlight H" at bounding box center [46, 243] width 16 height 13
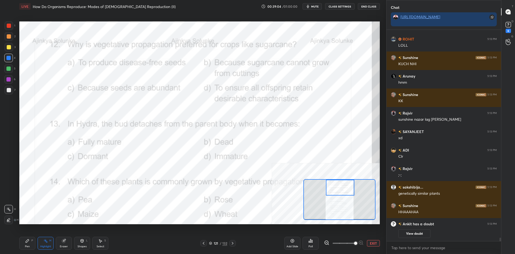
click at [318, 239] on div "Poll" at bounding box center [310, 243] width 16 height 13
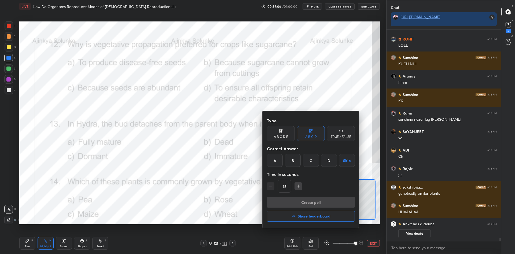
click at [332, 160] on div "D" at bounding box center [329, 160] width 16 height 13
click at [327, 199] on button "Create poll" at bounding box center [311, 202] width 88 height 11
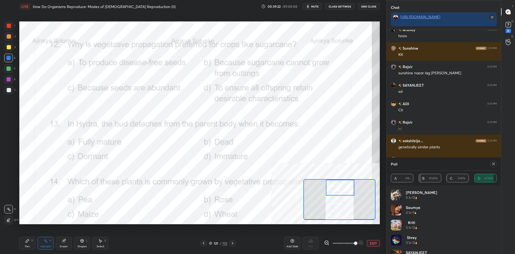
scroll to position [12254, 0]
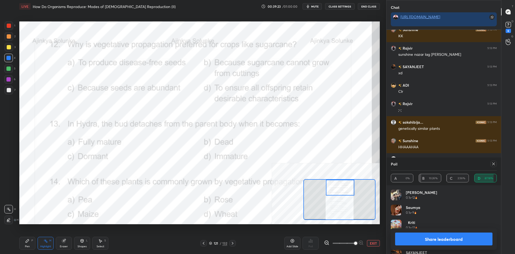
click at [420, 237] on button "Share leaderboard" at bounding box center [443, 238] width 97 height 13
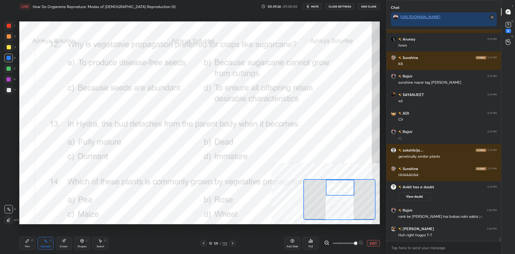
scroll to position [224, 114]
click at [24, 246] on div "Pen P" at bounding box center [27, 243] width 16 height 13
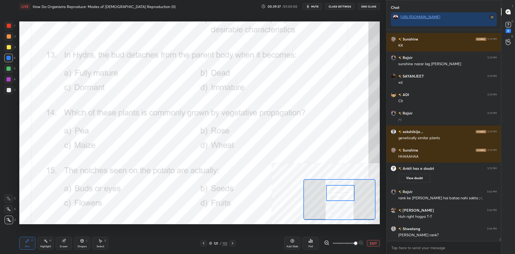
drag, startPoint x: 345, startPoint y: 188, endPoint x: 346, endPoint y: 194, distance: 5.7
click at [346, 194] on div at bounding box center [340, 193] width 28 height 16
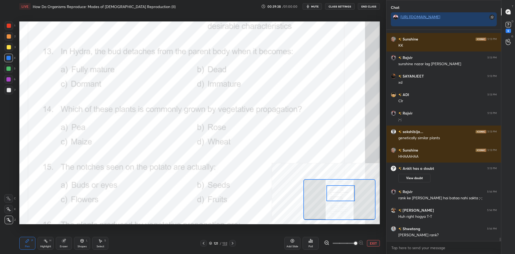
click at [41, 237] on div "Highlight H" at bounding box center [46, 243] width 16 height 13
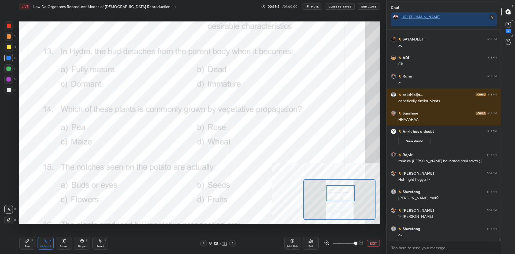
scroll to position [12300, 0]
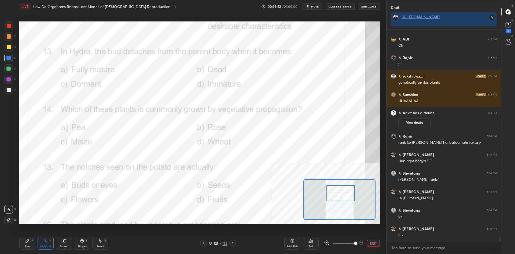
click at [312, 243] on div "Poll" at bounding box center [310, 243] width 16 height 13
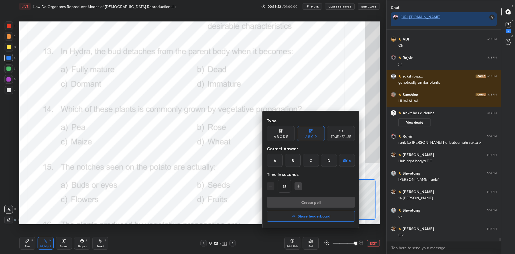
click at [279, 159] on div "A" at bounding box center [275, 160] width 16 height 13
click at [302, 201] on button "Create poll" at bounding box center [311, 202] width 88 height 11
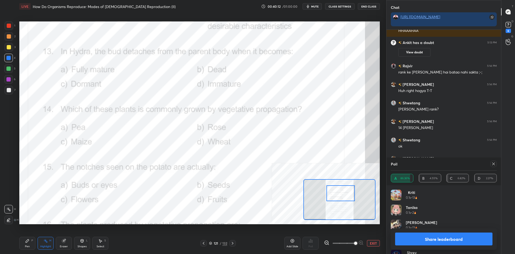
scroll to position [12389, 0]
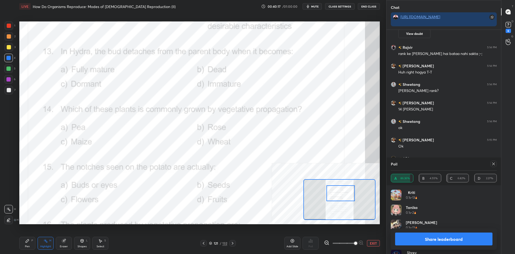
click at [437, 250] on div "[PERSON_NAME] 0.1s • 13" at bounding box center [444, 257] width 106 height 15
click at [438, 237] on button "Share leaderboard" at bounding box center [443, 238] width 97 height 13
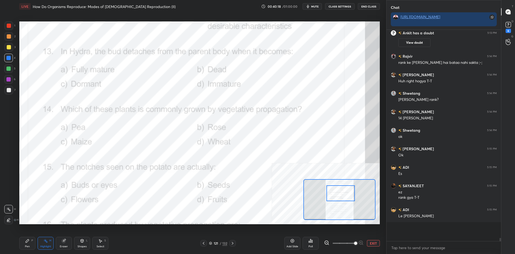
scroll to position [0, 0]
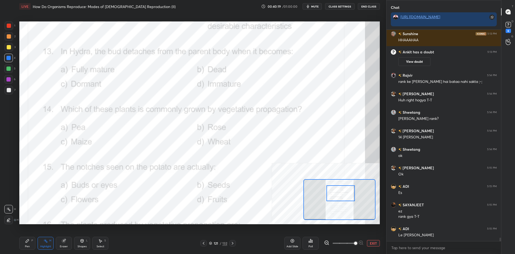
drag, startPoint x: 38, startPoint y: 238, endPoint x: 36, endPoint y: 239, distance: 2.7
click at [37, 239] on div "Pen P Highlight H Eraser Shapes L Select S" at bounding box center [85, 243] width 132 height 13
click at [34, 240] on div "Pen P" at bounding box center [27, 243] width 16 height 13
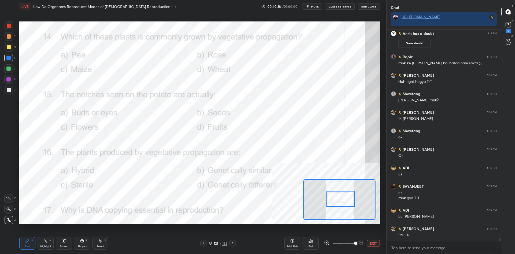
drag, startPoint x: 344, startPoint y: 196, endPoint x: 344, endPoint y: 202, distance: 5.4
click at [344, 202] on div at bounding box center [340, 199] width 28 height 16
click at [44, 246] on div "Highlight" at bounding box center [45, 246] width 11 height 3
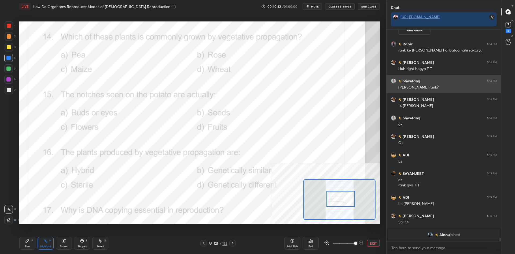
scroll to position [12365, 0]
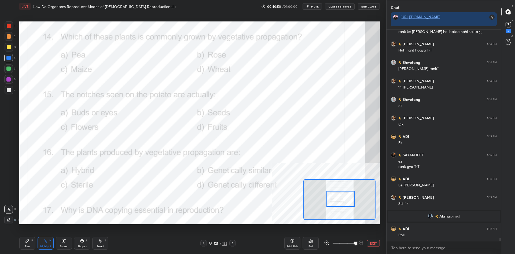
click at [311, 240] on icon at bounding box center [310, 240] width 1 height 3
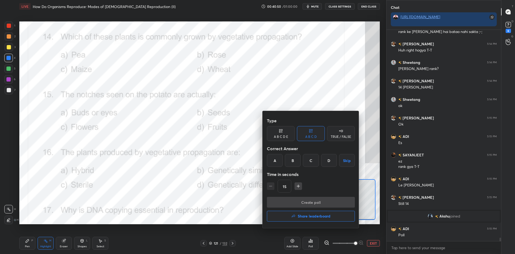
click at [293, 162] on div "B" at bounding box center [293, 160] width 16 height 13
click at [307, 200] on button "Create poll" at bounding box center [311, 202] width 88 height 11
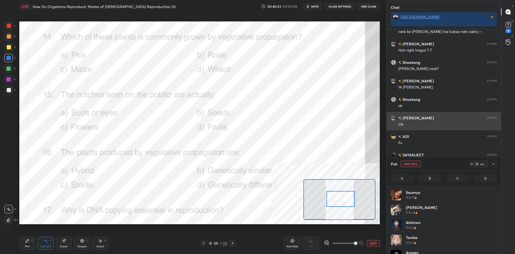
scroll to position [64, 106]
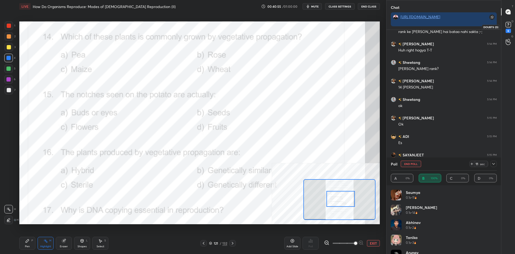
click at [509, 24] on rect at bounding box center [507, 24] width 5 height 5
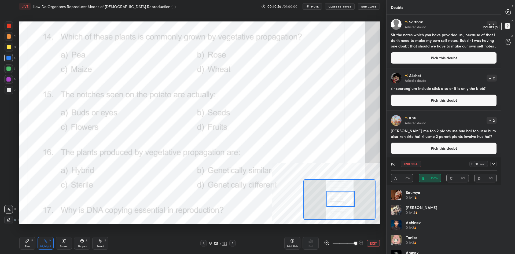
scroll to position [211, 114]
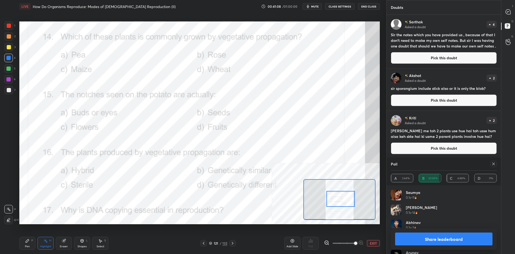
click at [434, 240] on button "Share leaderboard" at bounding box center [443, 238] width 97 height 13
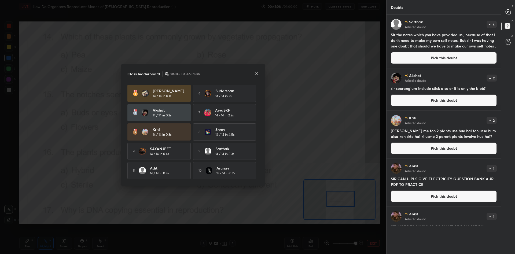
scroll to position [0, 0]
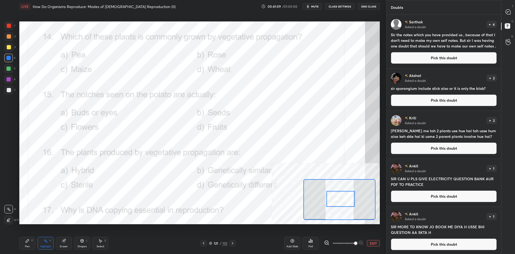
click at [19, 242] on div "LIVE How Do Organisms Reproduce: Modes of [DEMOGRAPHIC_DATA] Reproduction (II) …" at bounding box center [199, 127] width 365 height 254
click at [23, 242] on div "Pen P" at bounding box center [27, 243] width 16 height 13
click at [11, 28] on div at bounding box center [9, 25] width 9 height 9
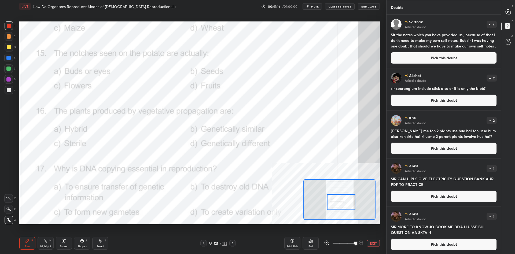
drag, startPoint x: 343, startPoint y: 202, endPoint x: 343, endPoint y: 205, distance: 3.3
click at [343, 205] on div at bounding box center [341, 202] width 28 height 16
click at [36, 246] on div "Pen P Highlight H Eraser Shapes L Select S" at bounding box center [85, 243] width 132 height 13
click at [41, 244] on div "Highlight H" at bounding box center [46, 243] width 16 height 13
click at [490, 14] on div "Messages (T)" at bounding box center [488, 12] width 21 height 5
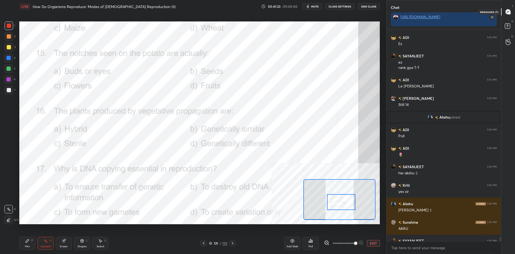
scroll to position [211, 114]
click at [505, 11] on icon at bounding box center [508, 12] width 6 height 6
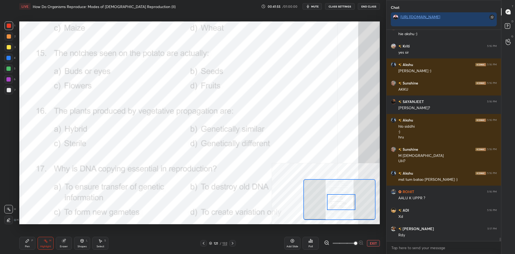
scroll to position [12754, 0]
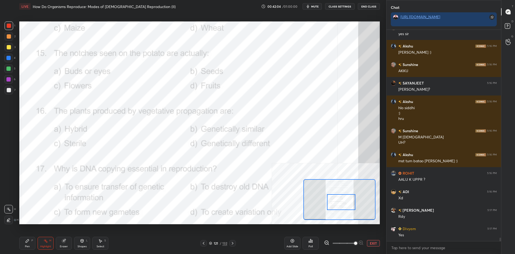
click at [311, 245] on div "Poll" at bounding box center [310, 246] width 4 height 3
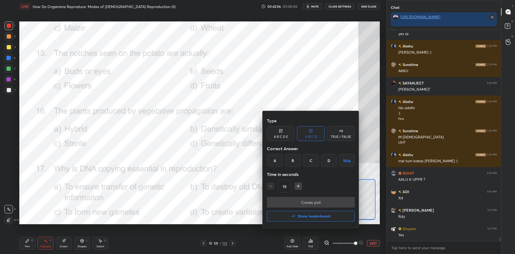
click at [277, 161] on div "A" at bounding box center [275, 160] width 16 height 13
click at [304, 201] on button "Create poll" at bounding box center [311, 202] width 88 height 11
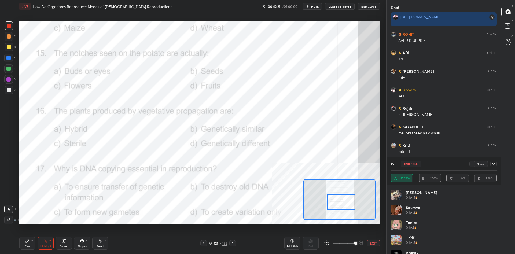
scroll to position [12930, 0]
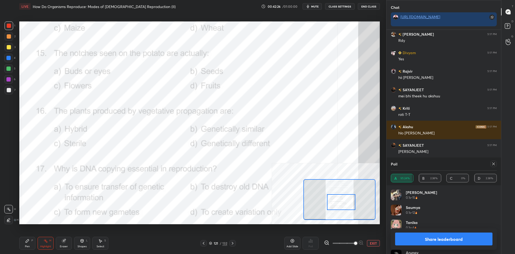
click at [443, 240] on button "Share leaderboard" at bounding box center [443, 238] width 97 height 13
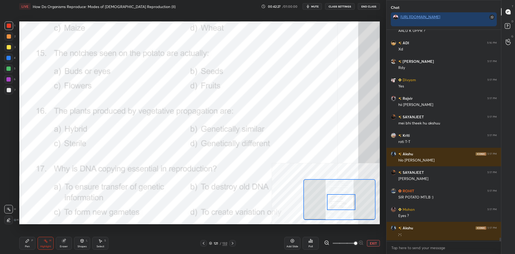
scroll to position [0, 0]
click at [30, 241] on div "Pen P" at bounding box center [27, 243] width 16 height 13
click at [26, 243] on div "Pen P" at bounding box center [27, 243] width 16 height 13
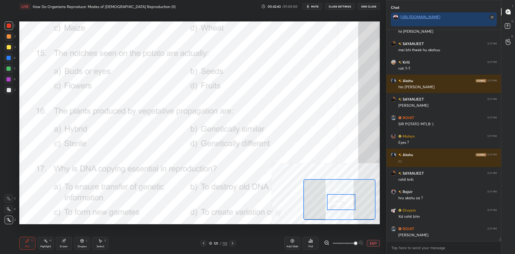
scroll to position [12994, 0]
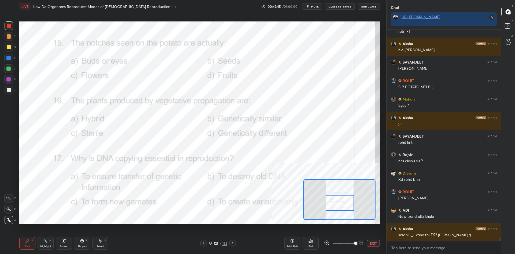
click at [42, 247] on div "Highlight" at bounding box center [45, 246] width 11 height 3
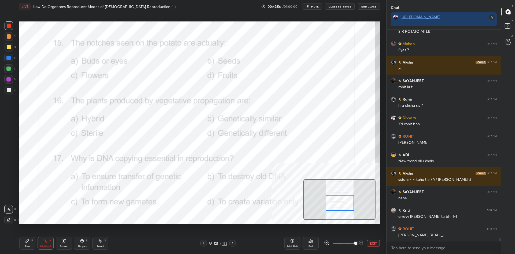
click at [313, 241] on div "Poll" at bounding box center [310, 243] width 16 height 13
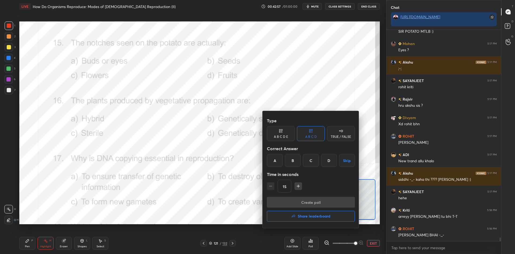
click at [289, 165] on div "B" at bounding box center [293, 160] width 16 height 13
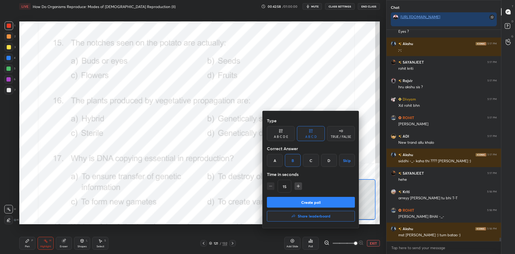
click at [293, 199] on button "Create poll" at bounding box center [311, 202] width 88 height 11
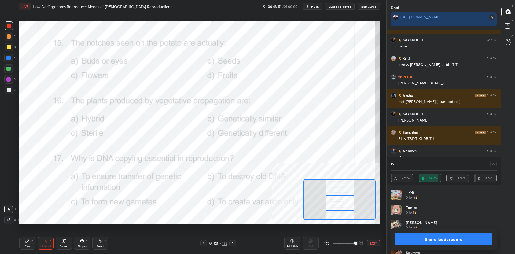
click at [434, 246] on div "Share leaderboard" at bounding box center [444, 238] width 106 height 21
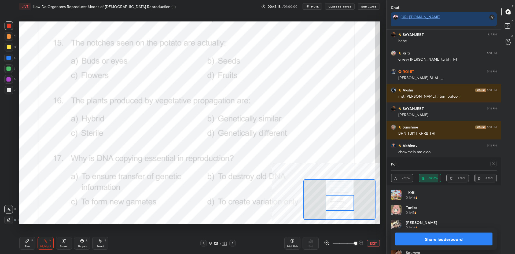
click at [449, 241] on button "Share leaderboard" at bounding box center [443, 238] width 97 height 13
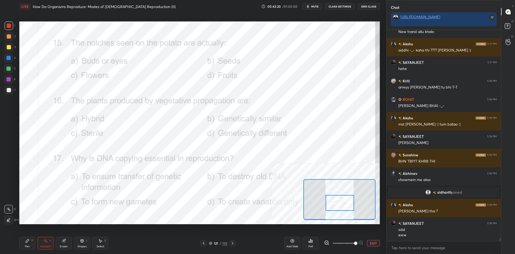
click at [30, 247] on div "Pen P" at bounding box center [27, 243] width 16 height 13
click at [28, 245] on div "Pen" at bounding box center [27, 246] width 5 height 3
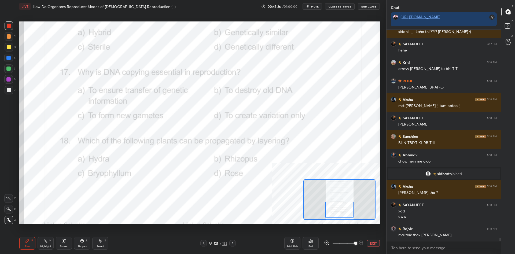
click at [46, 244] on div "Highlight H" at bounding box center [46, 243] width 16 height 13
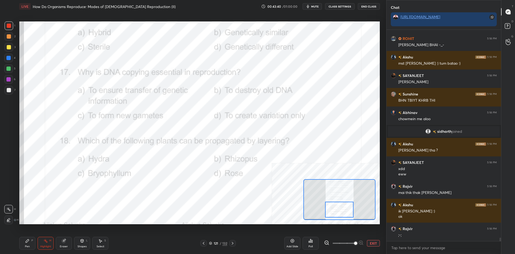
click at [307, 241] on div "Poll" at bounding box center [310, 243] width 16 height 13
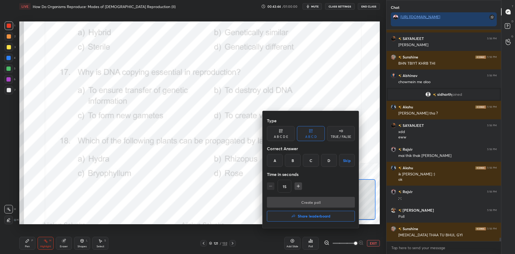
click at [276, 162] on div "A" at bounding box center [275, 160] width 16 height 13
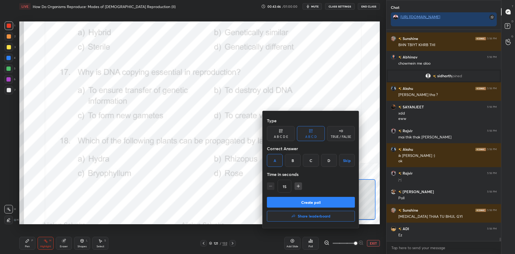
click at [304, 200] on button "Create poll" at bounding box center [311, 202] width 88 height 11
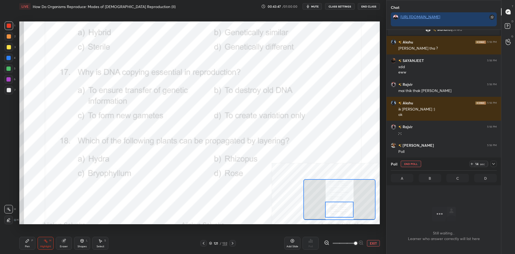
click at [492, 165] on icon at bounding box center [493, 164] width 4 height 4
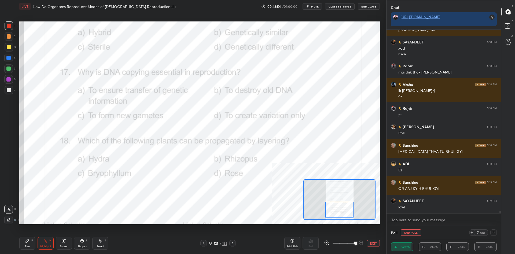
click at [26, 244] on div "Pen P" at bounding box center [27, 243] width 16 height 13
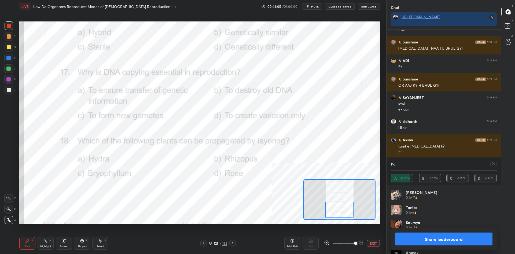
click at [430, 239] on button "Share leaderboard" at bounding box center [443, 238] width 97 height 13
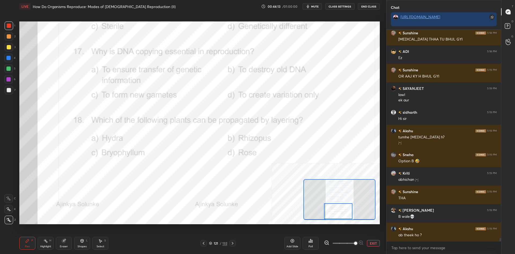
click at [36, 246] on div "Pen P Highlight H Eraser Shapes L Select S" at bounding box center [85, 243] width 132 height 13
click at [42, 246] on div "Highlight" at bounding box center [45, 246] width 11 height 3
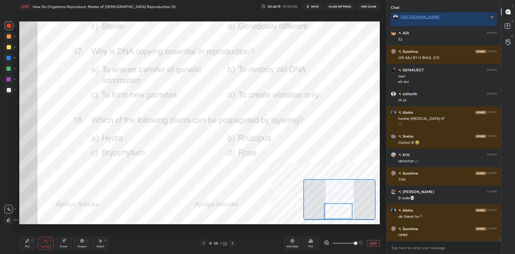
click at [315, 244] on div "Poll" at bounding box center [310, 243] width 16 height 13
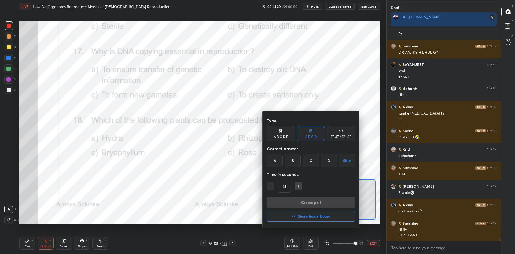
drag, startPoint x: 335, startPoint y: 162, endPoint x: 332, endPoint y: 173, distance: 11.8
click at [335, 162] on div "D" at bounding box center [329, 160] width 16 height 13
click at [327, 203] on button "Create poll" at bounding box center [311, 202] width 88 height 11
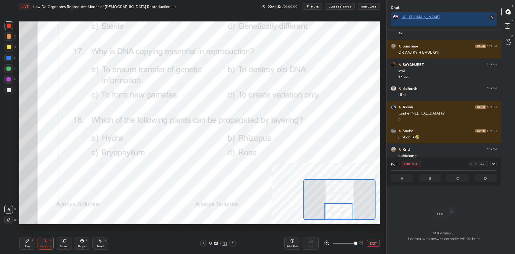
click at [26, 242] on icon at bounding box center [27, 240] width 3 height 3
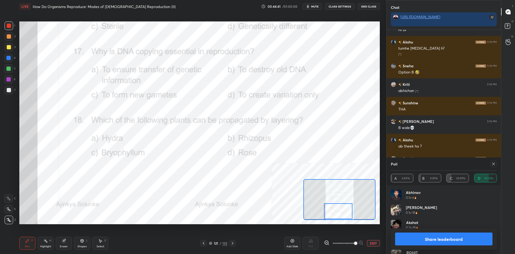
click at [429, 238] on button "Share leaderboard" at bounding box center [443, 238] width 97 height 13
type textarea "x"
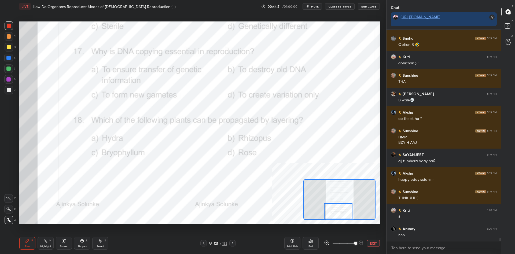
click at [372, 243] on button "EXIT" at bounding box center [373, 243] width 13 height 6
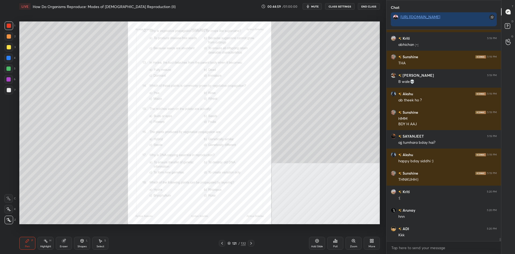
click at [290, 225] on div "Setting up your live class Poll for secs No correct answer Start poll" at bounding box center [199, 123] width 365 height 220
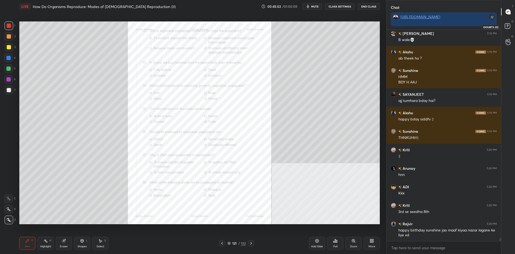
click at [510, 29] on icon at bounding box center [508, 27] width 10 height 10
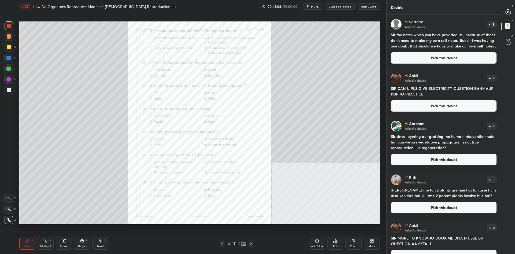
click at [437, 56] on button "Pick this doubt" at bounding box center [444, 58] width 106 height 12
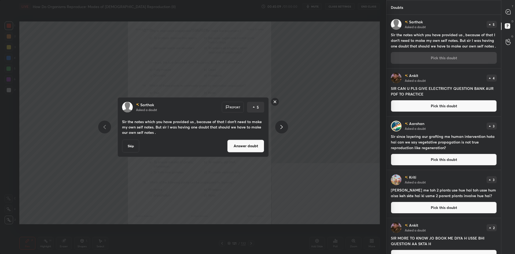
drag, startPoint x: 248, startPoint y: 149, endPoint x: 318, endPoint y: 133, distance: 71.7
click at [247, 149] on button "Answer doubt" at bounding box center [245, 145] width 37 height 13
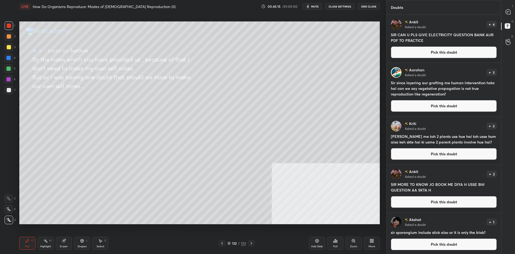
click at [10, 49] on div at bounding box center [9, 47] width 9 height 9
click at [9, 47] on div at bounding box center [9, 47] width 4 height 4
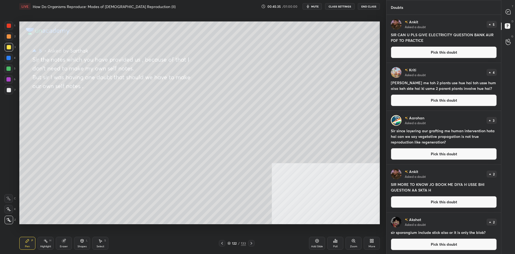
click at [12, 68] on div at bounding box center [8, 68] width 9 height 9
click at [11, 68] on div at bounding box center [8, 68] width 4 height 4
click at [417, 51] on button "Pick this doubt" at bounding box center [444, 52] width 106 height 12
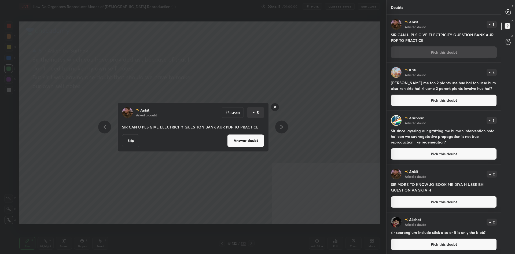
click at [250, 141] on button "Answer doubt" at bounding box center [245, 140] width 37 height 13
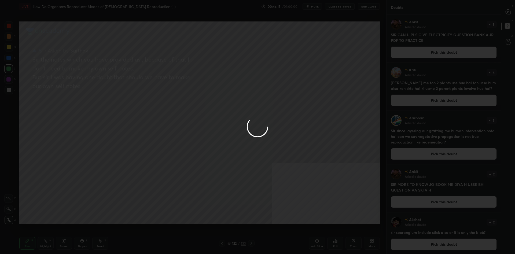
click at [6, 50] on div at bounding box center [9, 47] width 9 height 9
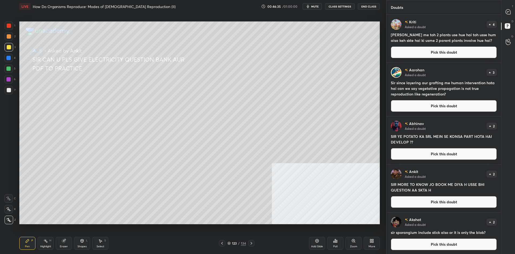
click at [411, 49] on button "Pick this doubt" at bounding box center [444, 52] width 106 height 12
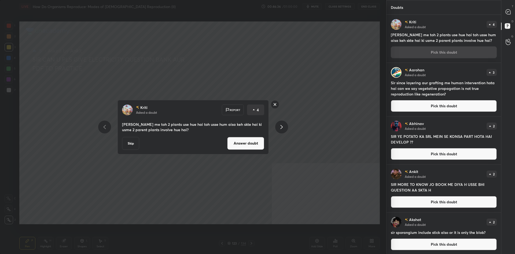
click at [248, 145] on button "Answer doubt" at bounding box center [245, 143] width 37 height 13
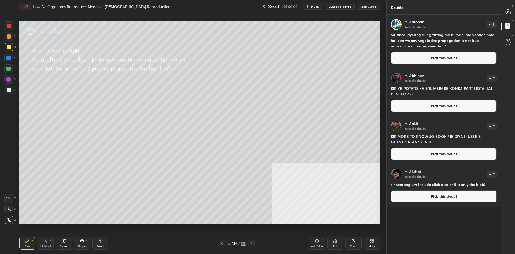
click at [3, 50] on div "1 2 3 4 5 6 7 C X Z C X Z E E Erase all H H" at bounding box center [8, 122] width 17 height 203
click at [4, 49] on div "1 2 3 4 5 6 7 C X Z C X Z E E Erase all H H" at bounding box center [8, 122] width 17 height 203
click at [5, 48] on div at bounding box center [9, 47] width 9 height 9
click at [12, 47] on div at bounding box center [9, 47] width 9 height 9
click at [12, 46] on div at bounding box center [9, 47] width 9 height 9
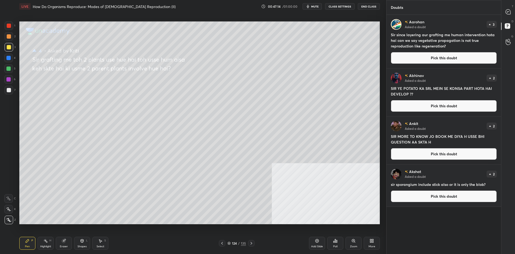
click at [412, 61] on button "Pick this doubt" at bounding box center [444, 58] width 106 height 12
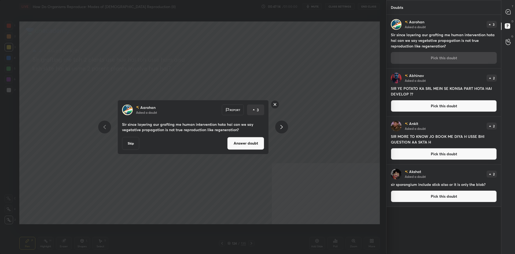
click at [260, 143] on button "Answer doubt" at bounding box center [245, 143] width 37 height 13
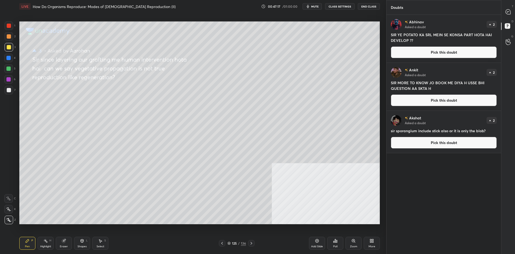
click at [4, 55] on div "1 2 3 4 5 6 7" at bounding box center [9, 58] width 11 height 75
click at [8, 50] on div at bounding box center [9, 47] width 9 height 9
click at [9, 48] on div at bounding box center [9, 47] width 4 height 4
click at [8, 51] on div at bounding box center [9, 47] width 9 height 9
click at [8, 47] on div at bounding box center [9, 47] width 4 height 4
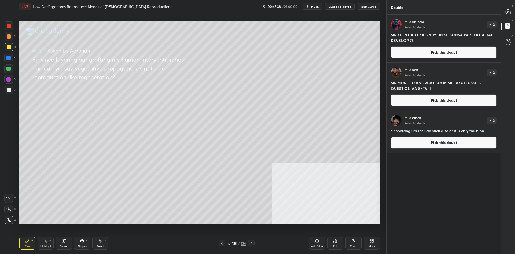
click at [236, 245] on div "125" at bounding box center [234, 242] width 5 height 3
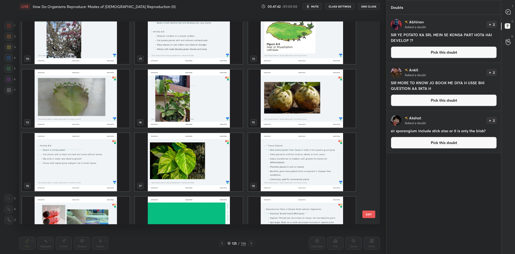
scroll to position [1452, 0]
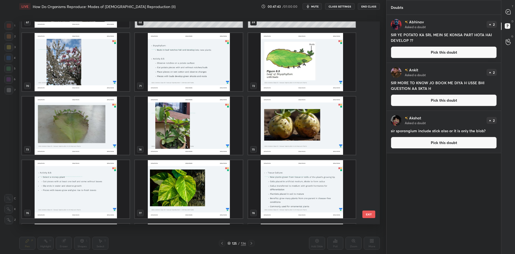
click at [72, 118] on img "grid" at bounding box center [75, 125] width 107 height 58
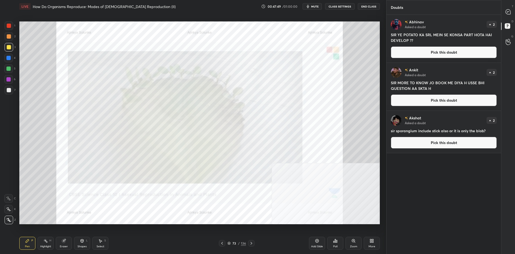
click at [240, 243] on div "73 / 136" at bounding box center [236, 243] width 18 height 5
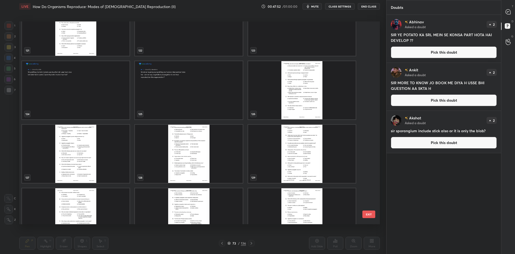
scroll to position [2534, 0]
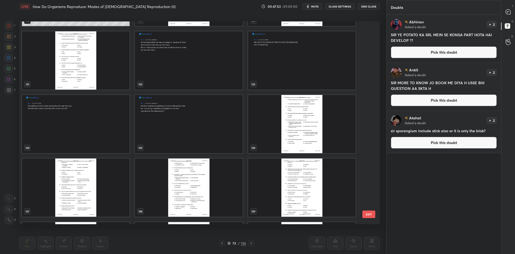
click at [218, 124] on img "grid" at bounding box center [188, 124] width 107 height 58
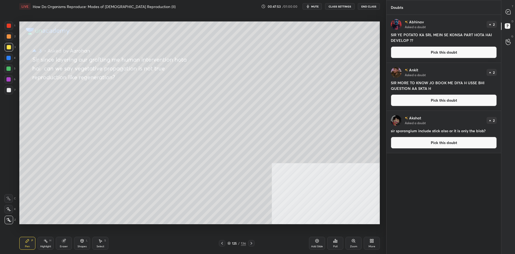
click at [218, 124] on img "grid" at bounding box center [188, 124] width 107 height 58
click at [407, 55] on button "Pick this doubt" at bounding box center [444, 52] width 106 height 12
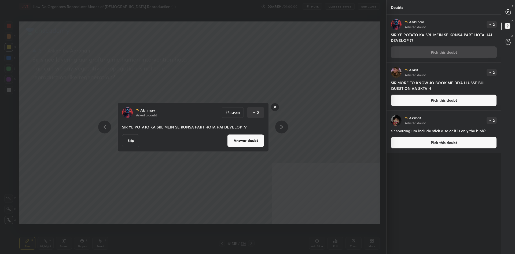
click at [240, 140] on button "Answer doubt" at bounding box center [245, 140] width 37 height 13
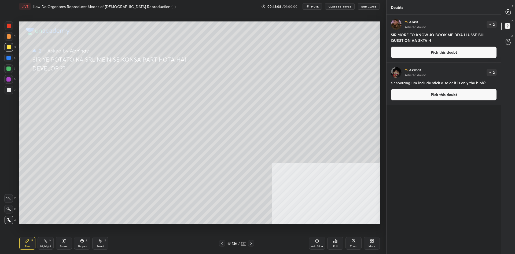
click at [409, 57] on button "Pick this doubt" at bounding box center [444, 52] width 106 height 12
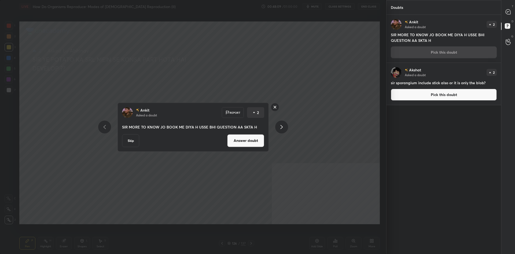
click at [239, 137] on button "Answer doubt" at bounding box center [245, 140] width 37 height 13
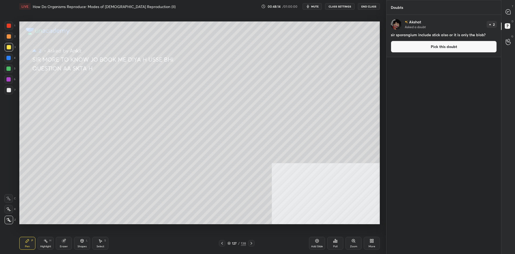
click at [408, 50] on button "Pick this doubt" at bounding box center [444, 47] width 106 height 12
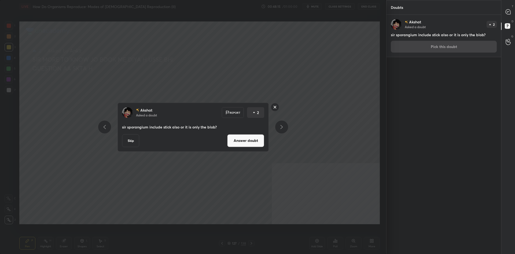
click at [243, 141] on button "Answer doubt" at bounding box center [245, 140] width 37 height 13
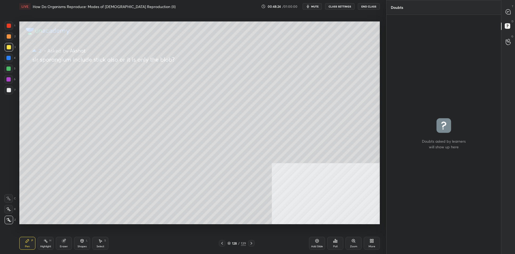
click at [91, 241] on div "Pen P Highlight H Eraser Shapes L Select S" at bounding box center [91, 243] width 145 height 13
click at [83, 246] on div "Shapes" at bounding box center [81, 246] width 9 height 3
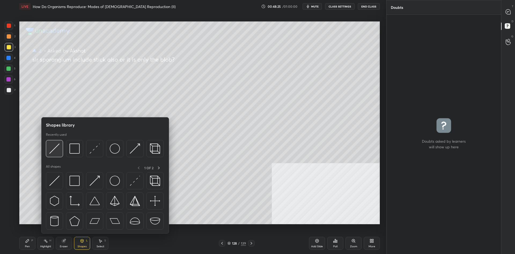
click at [61, 147] on div at bounding box center [54, 148] width 17 height 17
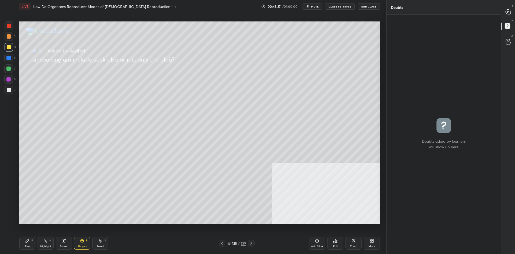
click at [10, 37] on div at bounding box center [9, 36] width 4 height 4
click at [25, 243] on div "Pen P" at bounding box center [27, 243] width 16 height 13
click at [10, 91] on div at bounding box center [9, 90] width 4 height 4
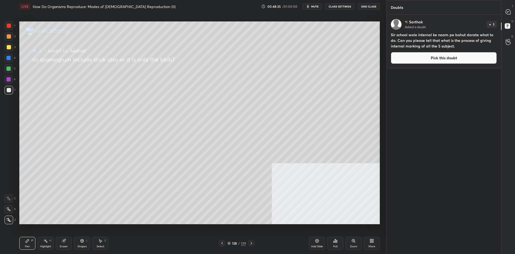
click at [9, 26] on div at bounding box center [9, 26] width 4 height 4
click at [12, 77] on div at bounding box center [8, 79] width 9 height 9
click at [6, 71] on div at bounding box center [8, 68] width 9 height 9
click at [8, 70] on div at bounding box center [8, 68] width 4 height 4
click at [8, 81] on div at bounding box center [8, 79] width 4 height 4
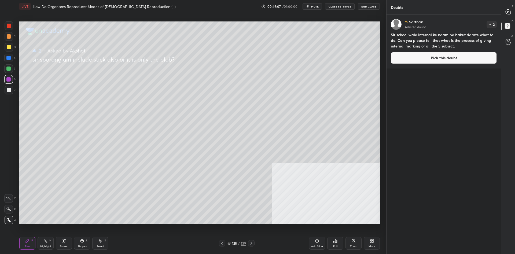
click at [8, 56] on div at bounding box center [8, 58] width 4 height 4
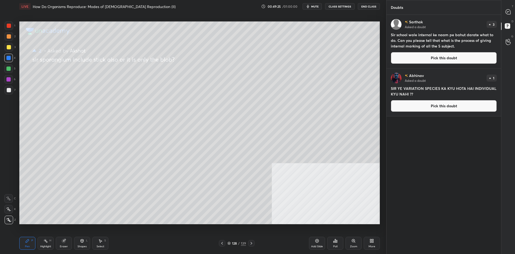
click at [10, 40] on div at bounding box center [9, 36] width 9 height 9
click at [11, 37] on div at bounding box center [9, 36] width 4 height 4
click at [8, 72] on div at bounding box center [8, 68] width 9 height 9
click at [428, 63] on button "Pick this doubt" at bounding box center [444, 58] width 106 height 12
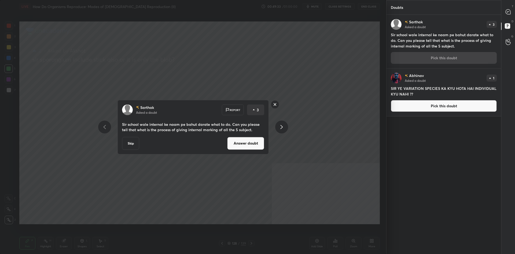
click at [241, 143] on button "Answer doubt" at bounding box center [245, 143] width 37 height 13
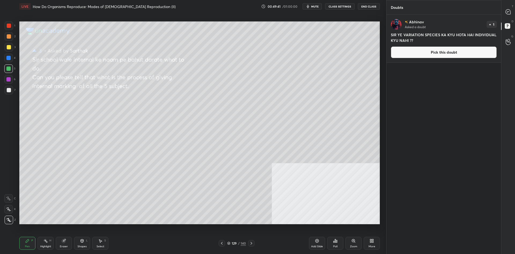
click at [7, 49] on div at bounding box center [9, 47] width 4 height 4
click at [433, 49] on button "Pick this doubt" at bounding box center [444, 52] width 106 height 12
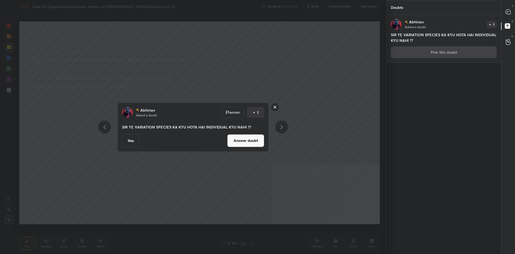
click at [276, 107] on rect at bounding box center [275, 107] width 8 height 8
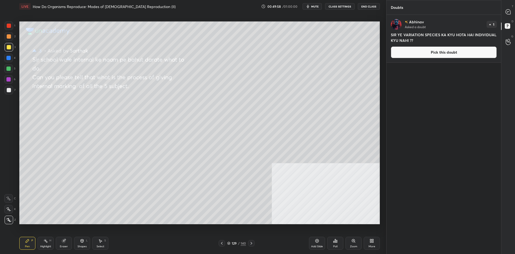
click at [14, 69] on div "5" at bounding box center [9, 68] width 11 height 9
click at [11, 68] on div at bounding box center [8, 68] width 9 height 9
click at [396, 54] on button "Pick this doubt" at bounding box center [444, 52] width 106 height 12
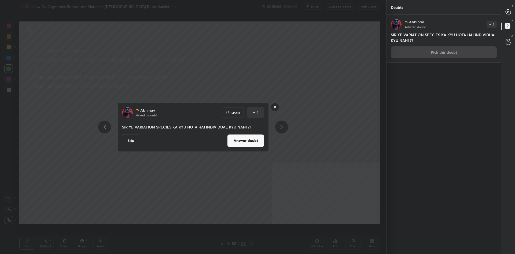
click at [247, 148] on div "[PERSON_NAME] Asked a doubt Report 1 SIR YE VARIATION SPECIES KA KYU HOTA HAI I…" at bounding box center [192, 126] width 151 height 49
click at [255, 141] on button "Answer doubt" at bounding box center [245, 140] width 37 height 13
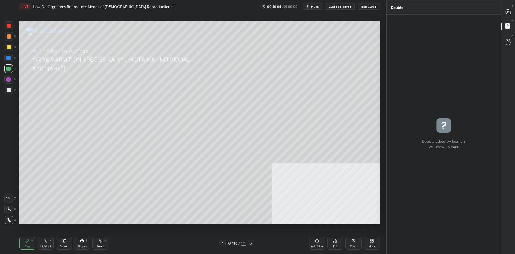
click at [9, 45] on div at bounding box center [9, 47] width 4 height 4
click at [10, 56] on div at bounding box center [8, 58] width 4 height 4
click at [508, 18] on div "T Messages (T)" at bounding box center [508, 11] width 14 height 15
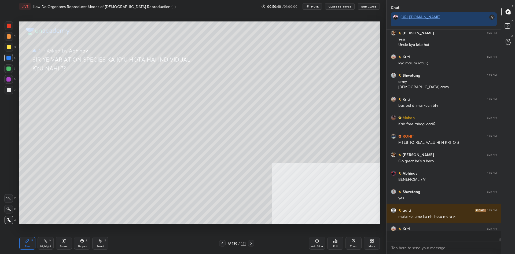
scroll to position [211, 114]
click at [239, 244] on div "/" at bounding box center [239, 242] width 2 height 3
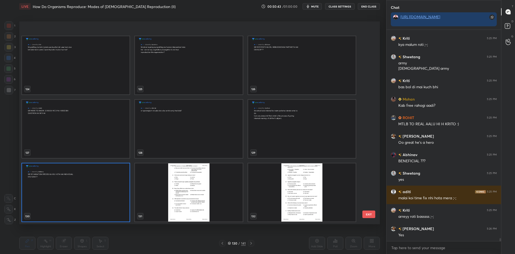
scroll to position [2626, 0]
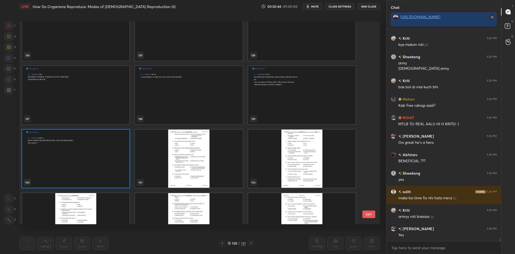
click at [202, 166] on img "grid" at bounding box center [188, 158] width 107 height 58
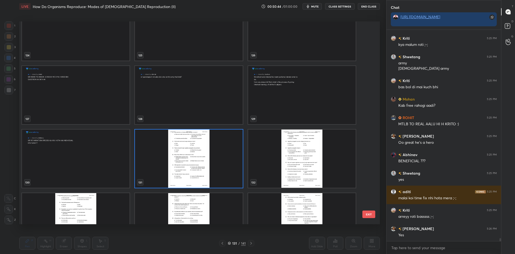
click at [202, 166] on img "grid" at bounding box center [188, 158] width 107 height 58
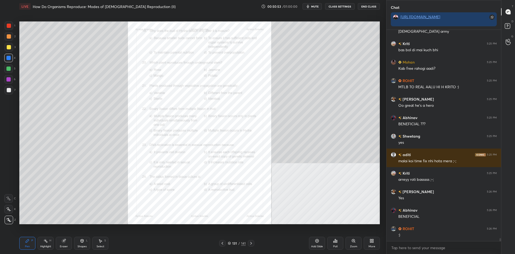
scroll to position [15410, 0]
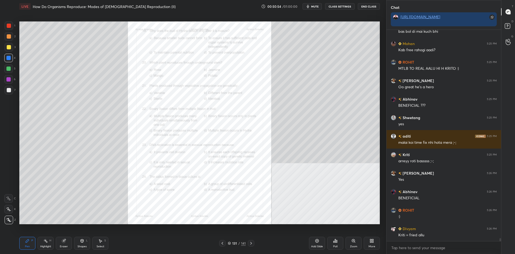
click at [354, 242] on icon at bounding box center [353, 241] width 4 height 4
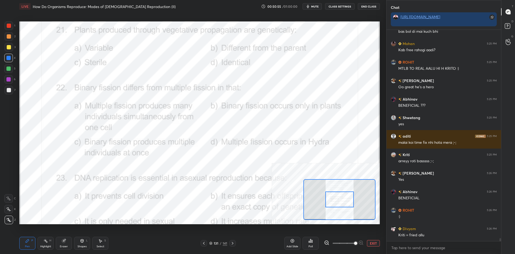
click at [340, 201] on div at bounding box center [339, 199] width 28 height 16
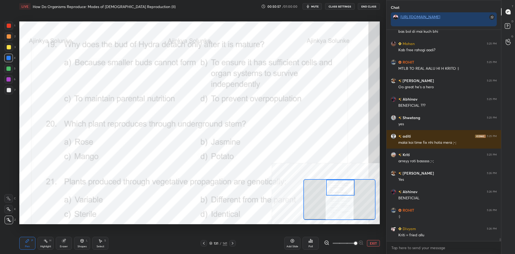
click at [44, 238] on div "Highlight H" at bounding box center [46, 243] width 16 height 13
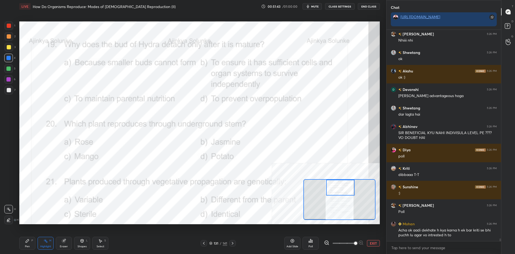
scroll to position [15697, 0]
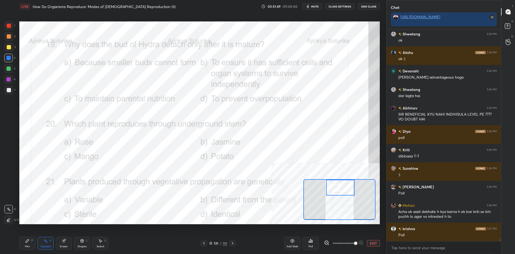
click at [308, 238] on div "Poll" at bounding box center [310, 243] width 16 height 13
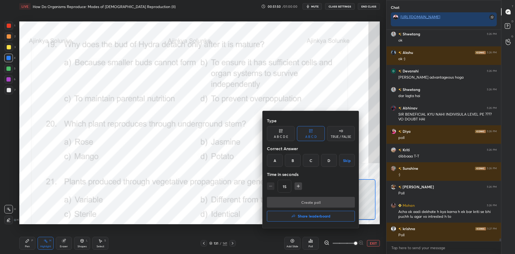
click at [296, 162] on div "B" at bounding box center [293, 160] width 16 height 13
click at [300, 198] on button "Create poll" at bounding box center [311, 202] width 88 height 11
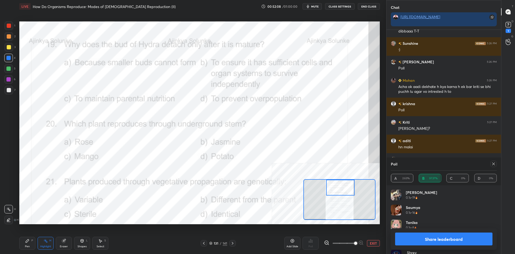
scroll to position [15320, 0]
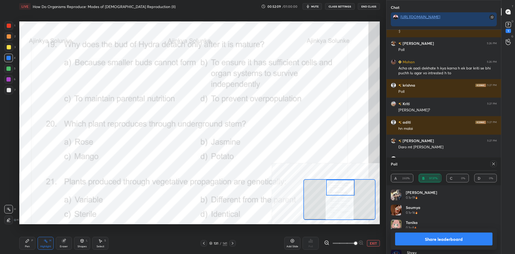
click at [431, 236] on button "Share leaderboard" at bounding box center [443, 238] width 97 height 13
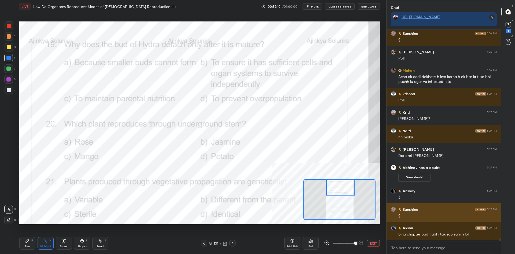
scroll to position [224, 114]
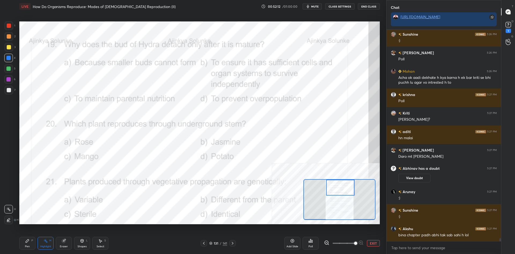
click at [30, 244] on div "Pen P" at bounding box center [27, 243] width 16 height 13
click at [25, 245] on div "Pen P" at bounding box center [27, 243] width 16 height 13
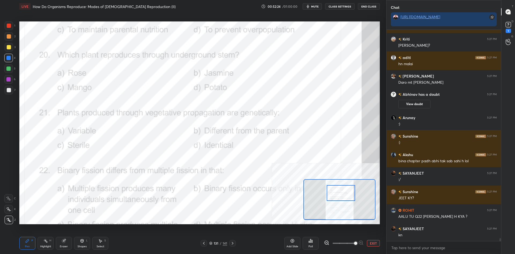
click at [45, 248] on div "Highlight H" at bounding box center [46, 243] width 16 height 13
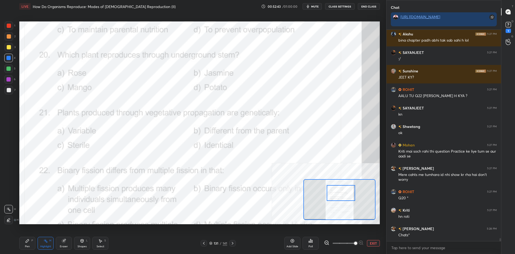
click at [307, 241] on div "Poll" at bounding box center [310, 243] width 16 height 13
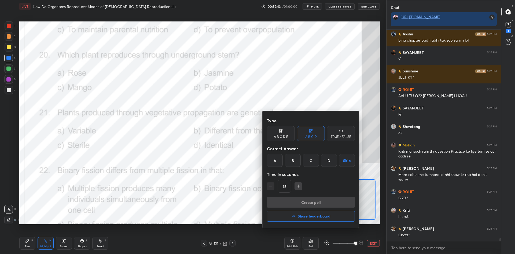
click at [334, 156] on div "D" at bounding box center [329, 160] width 16 height 13
click at [325, 205] on button "Create poll" at bounding box center [311, 202] width 88 height 11
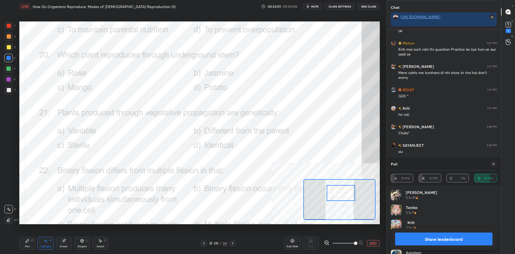
click at [437, 238] on button "Share leaderboard" at bounding box center [443, 238] width 97 height 13
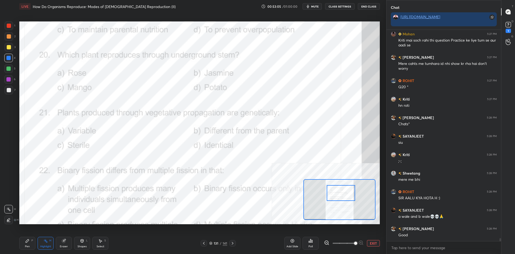
click at [24, 246] on div "Pen P" at bounding box center [27, 243] width 16 height 13
click at [27, 242] on icon at bounding box center [27, 240] width 3 height 3
click at [28, 239] on icon at bounding box center [27, 240] width 3 height 3
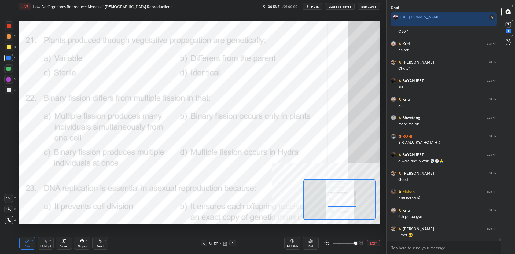
drag, startPoint x: 345, startPoint y: 195, endPoint x: 346, endPoint y: 200, distance: 5.7
click at [346, 200] on div at bounding box center [342, 199] width 28 height 16
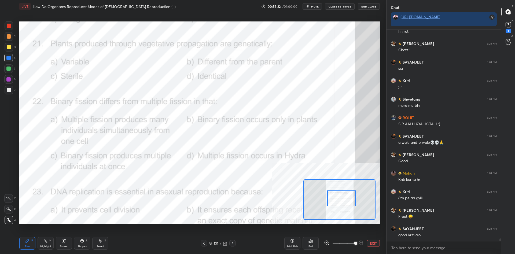
click at [346, 198] on div at bounding box center [341, 198] width 28 height 16
click at [46, 240] on icon at bounding box center [45, 241] width 4 height 4
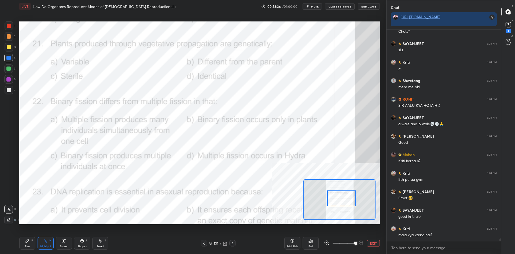
click at [311, 240] on icon at bounding box center [310, 241] width 4 height 4
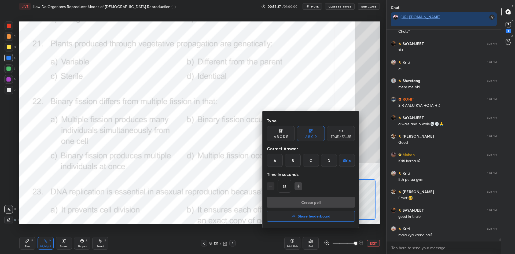
click at [326, 153] on div "Correct Answer" at bounding box center [311, 148] width 88 height 11
click at [327, 159] on div "D" at bounding box center [329, 160] width 16 height 13
click at [309, 195] on div "Type A B C D E A B C D TRUE / FALSE Correct Answer A B C D Skip Time in seconds…" at bounding box center [311, 155] width 88 height 81
click at [306, 201] on button "Create poll" at bounding box center [311, 202] width 88 height 11
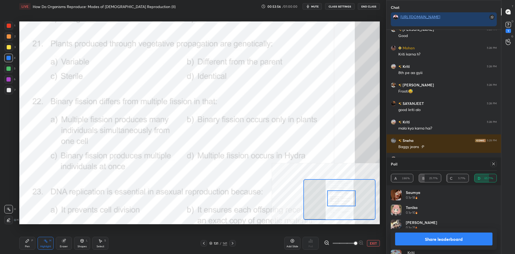
click at [406, 234] on button "Share leaderboard" at bounding box center [443, 238] width 97 height 13
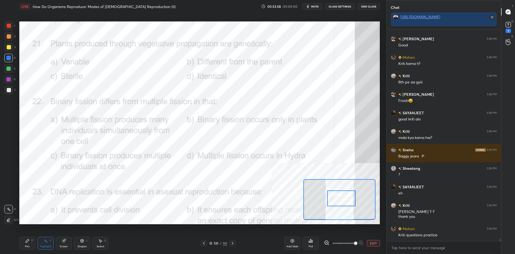
click at [34, 246] on div "Pen P" at bounding box center [27, 243] width 16 height 13
click at [33, 244] on div "Pen P" at bounding box center [27, 243] width 16 height 13
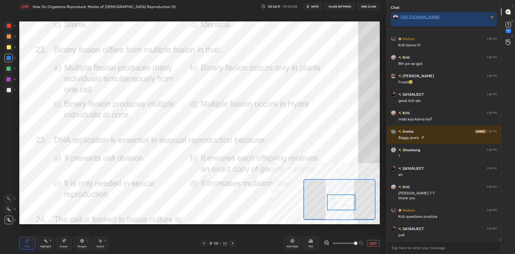
drag, startPoint x: 340, startPoint y: 202, endPoint x: 340, endPoint y: 206, distance: 4.0
click at [340, 206] on div at bounding box center [341, 202] width 28 height 16
click at [43, 242] on div "Highlight H" at bounding box center [46, 243] width 16 height 13
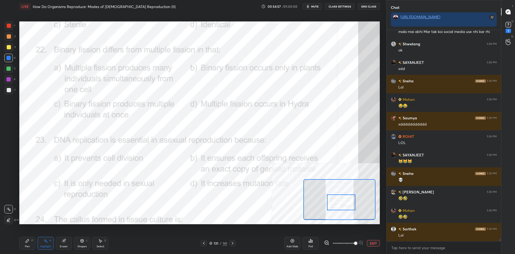
scroll to position [0, 0]
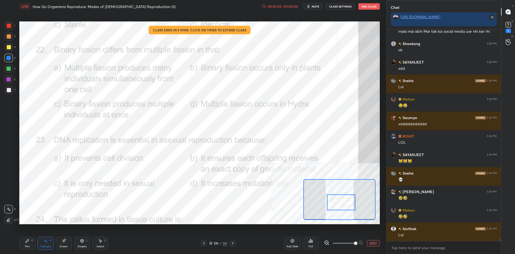
click at [310, 240] on icon at bounding box center [310, 240] width 1 height 3
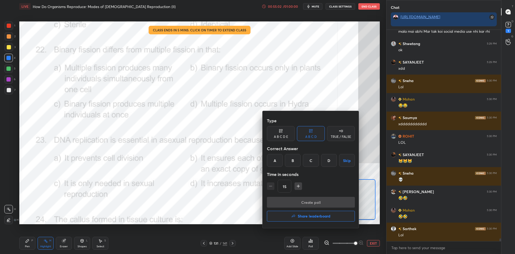
click at [274, 159] on div "A" at bounding box center [275, 160] width 16 height 13
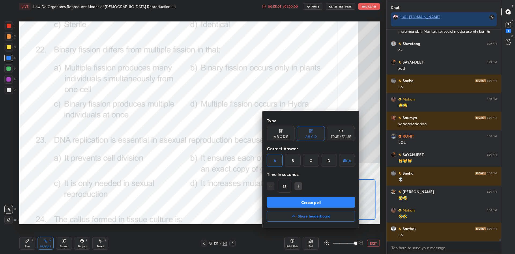
click at [324, 200] on button "Create poll" at bounding box center [311, 202] width 88 height 11
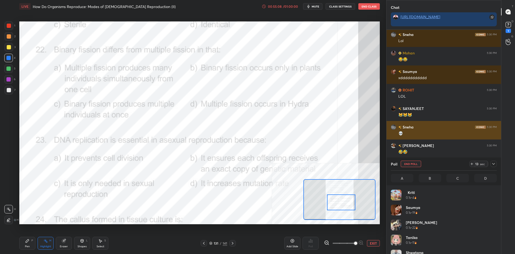
scroll to position [16116, 0]
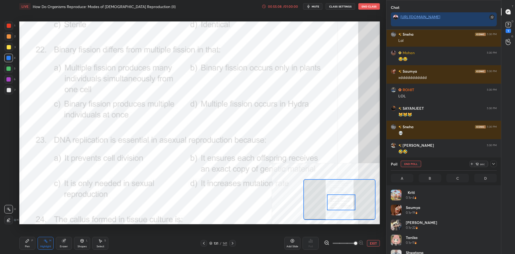
click at [493, 163] on icon at bounding box center [493, 164] width 4 height 4
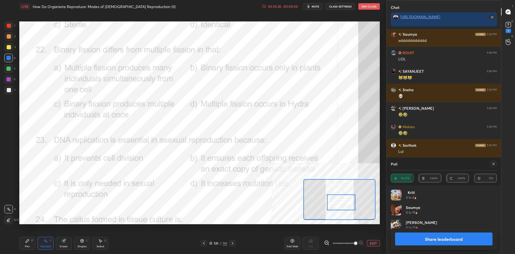
scroll to position [63, 106]
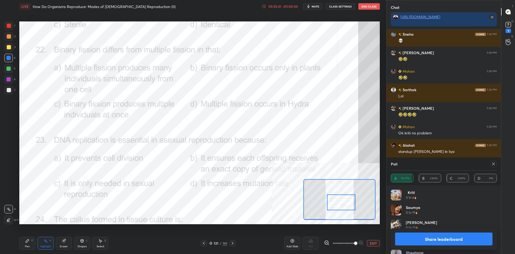
click at [447, 237] on button "Share leaderboard" at bounding box center [443, 238] width 97 height 13
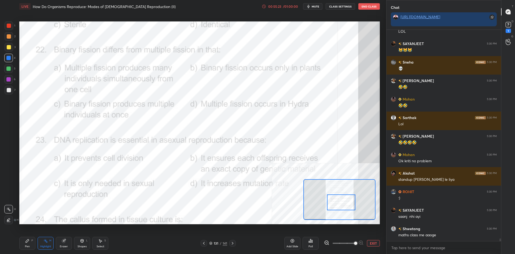
click at [29, 240] on div "Pen P" at bounding box center [27, 243] width 16 height 13
click at [29, 239] on icon at bounding box center [27, 241] width 4 height 4
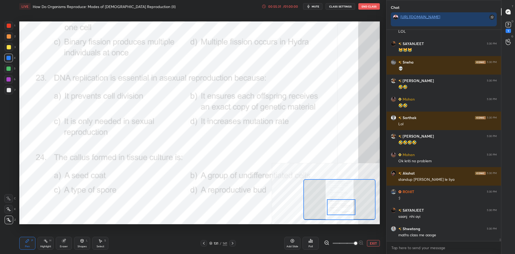
drag, startPoint x: 336, startPoint y: 203, endPoint x: 336, endPoint y: 208, distance: 4.8
click at [336, 208] on div at bounding box center [341, 207] width 28 height 16
click at [43, 244] on div "Highlight H" at bounding box center [46, 243] width 16 height 13
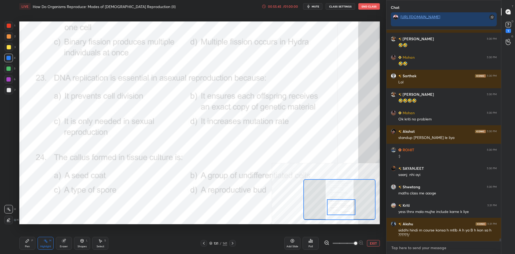
click at [418, 250] on textarea at bounding box center [444, 247] width 106 height 9
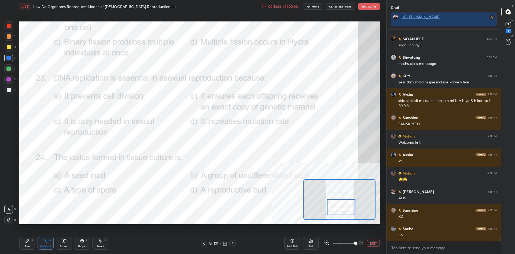
scroll to position [16370, 0]
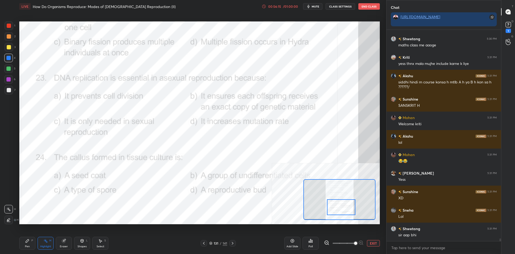
click at [311, 245] on div "Poll" at bounding box center [310, 246] width 4 height 3
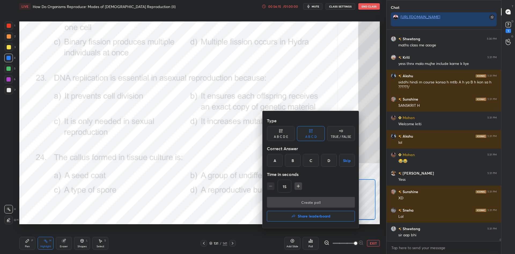
scroll to position [16388, 0]
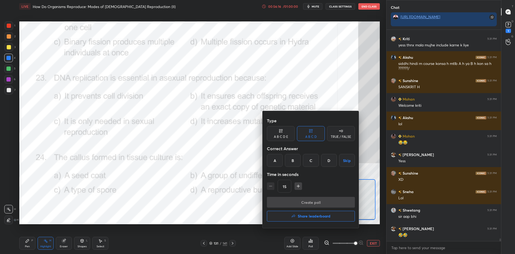
click at [299, 161] on div "B" at bounding box center [293, 160] width 16 height 13
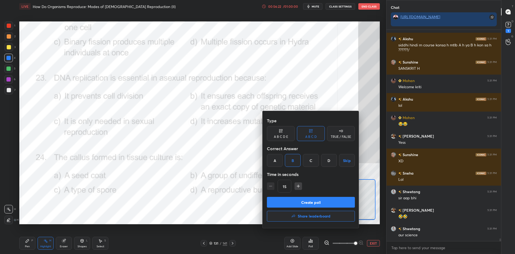
click at [304, 200] on button "Create poll" at bounding box center [311, 202] width 88 height 11
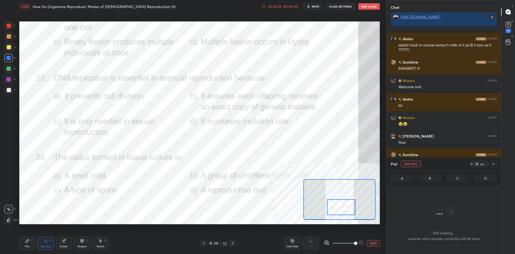
scroll to position [183, 114]
click at [492, 163] on icon at bounding box center [493, 164] width 4 height 4
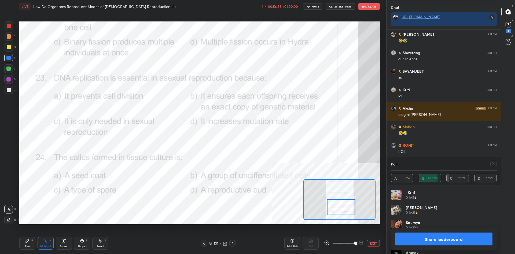
scroll to position [0, 0]
click at [447, 240] on button "Share leaderboard" at bounding box center [443, 238] width 97 height 13
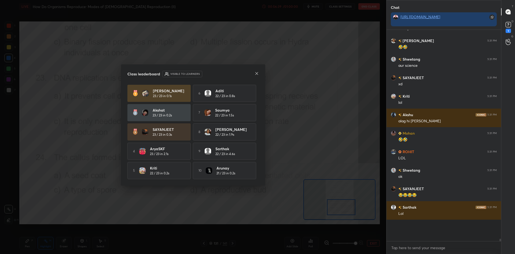
scroll to position [0, 0]
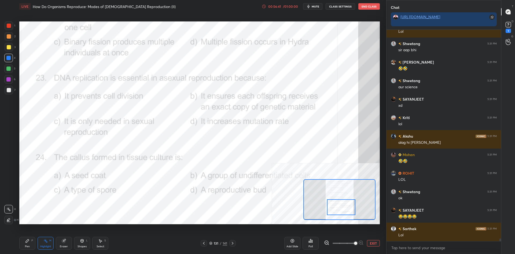
click at [34, 242] on div "Pen P" at bounding box center [27, 243] width 16 height 13
click at [32, 241] on div "P" at bounding box center [32, 240] width 2 height 3
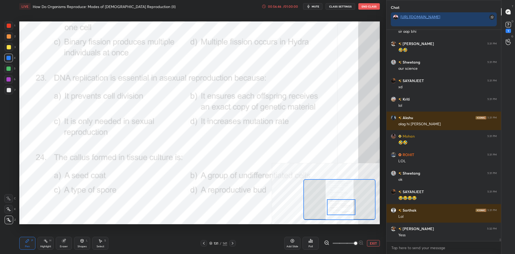
click at [376, 242] on button "EXIT" at bounding box center [373, 243] width 13 height 6
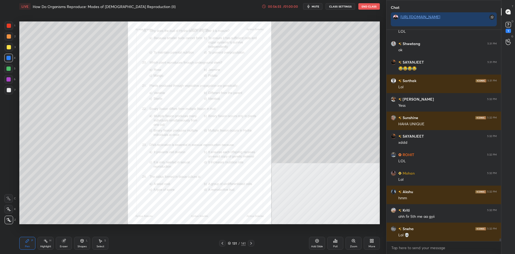
click at [352, 241] on icon at bounding box center [353, 240] width 3 height 3
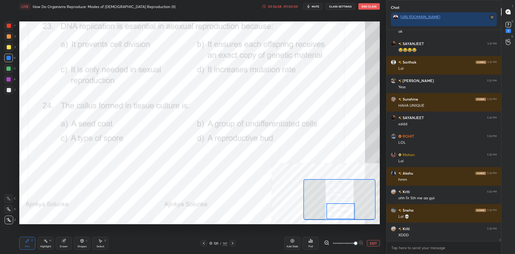
click at [43, 246] on div "Highlight" at bounding box center [45, 246] width 11 height 3
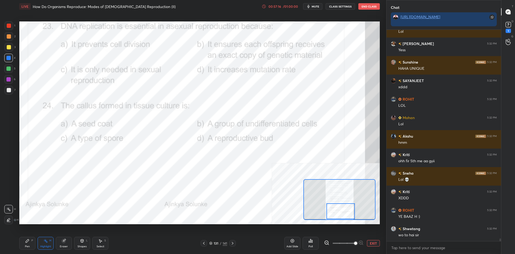
click at [308, 239] on div "Poll" at bounding box center [310, 243] width 16 height 13
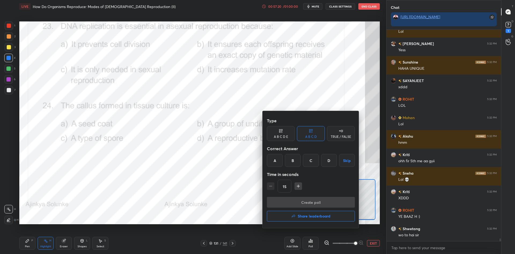
click at [295, 159] on div "B" at bounding box center [293, 160] width 16 height 13
click at [297, 200] on button "Create poll" at bounding box center [311, 202] width 88 height 11
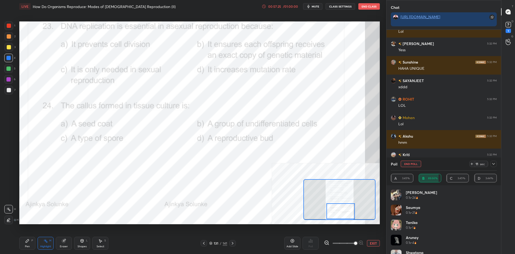
click at [24, 243] on div "Pen P" at bounding box center [27, 243] width 16 height 13
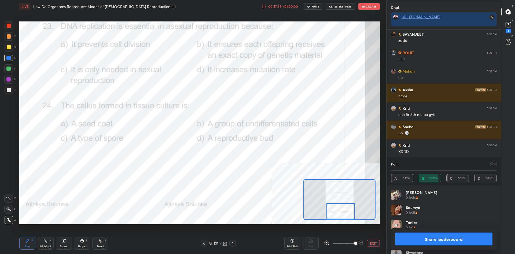
scroll to position [16823, 0]
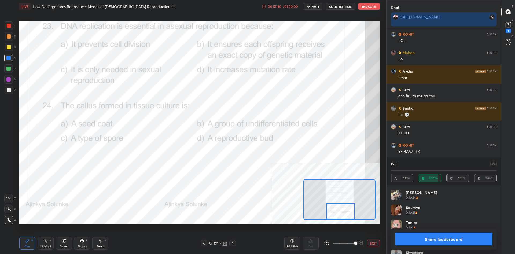
click at [405, 237] on button "Share leaderboard" at bounding box center [443, 238] width 97 height 13
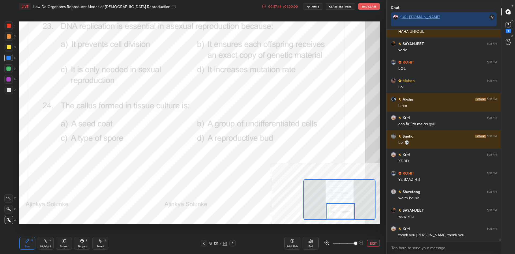
scroll to position [16814, 0]
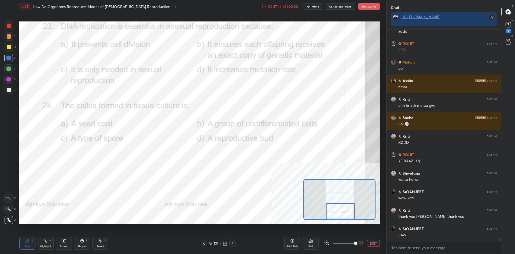
click at [375, 243] on button "EXIT" at bounding box center [373, 243] width 13 height 6
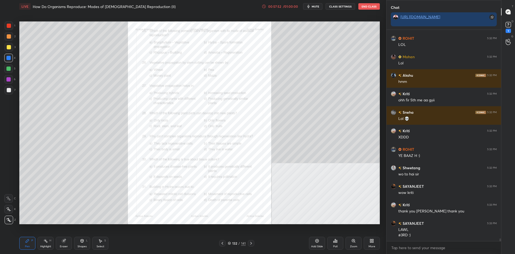
scroll to position [16838, 0]
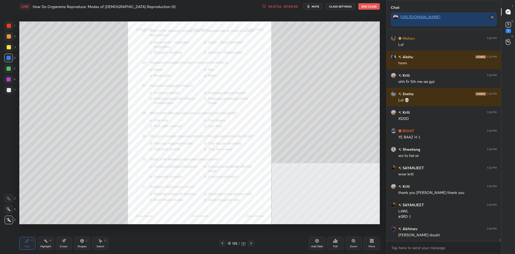
click at [346, 242] on div "Zoom" at bounding box center [353, 243] width 16 height 13
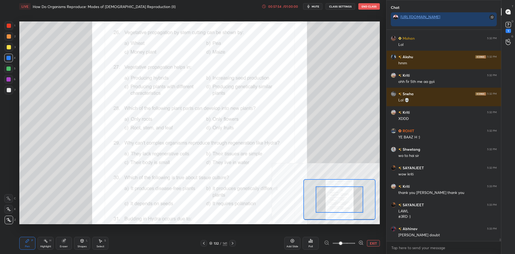
click at [372, 243] on button "EXIT" at bounding box center [373, 243] width 13 height 6
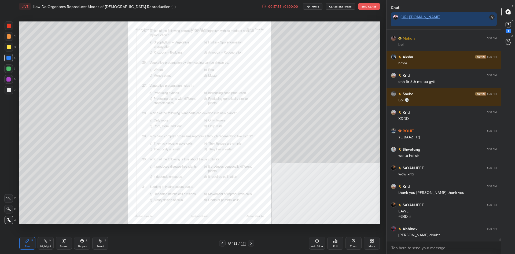
click at [223, 240] on div at bounding box center [222, 243] width 6 height 6
click at [234, 241] on div "131" at bounding box center [234, 242] width 5 height 3
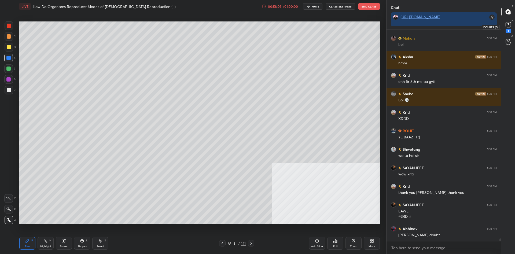
scroll to position [0, 0]
click at [505, 23] on rect at bounding box center [507, 24] width 5 height 5
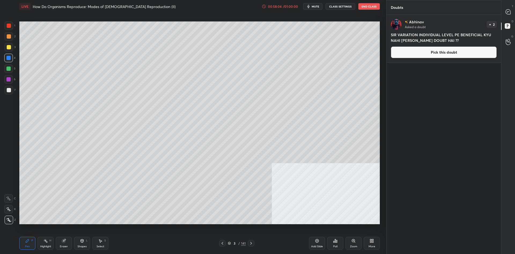
click at [468, 49] on button "Pick this doubt" at bounding box center [444, 52] width 106 height 12
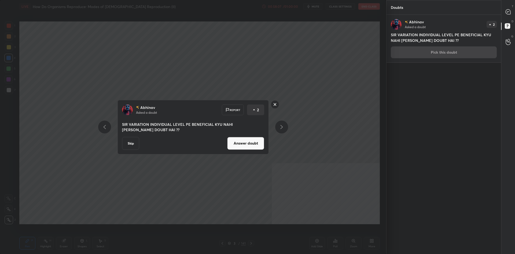
click at [248, 143] on button "Answer doubt" at bounding box center [245, 143] width 37 height 13
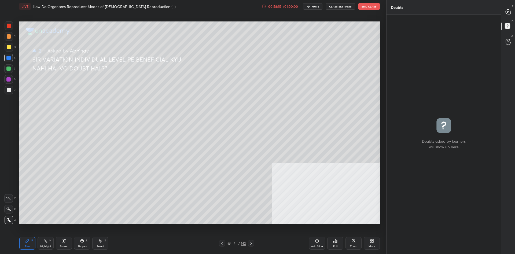
click at [8, 46] on div at bounding box center [9, 47] width 4 height 4
click at [507, 10] on icon at bounding box center [507, 11] width 5 height 5
type textarea "x"
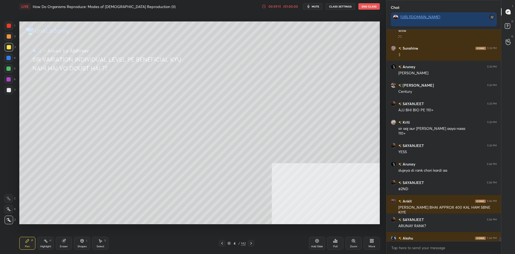
scroll to position [211, 114]
click at [315, 242] on icon at bounding box center [317, 241] width 4 height 4
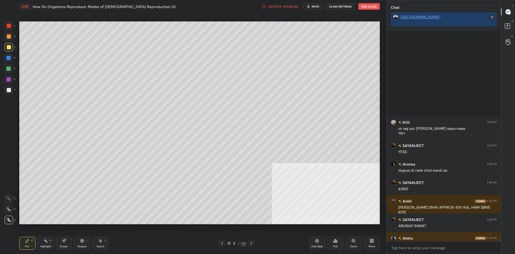
scroll to position [16977, 0]
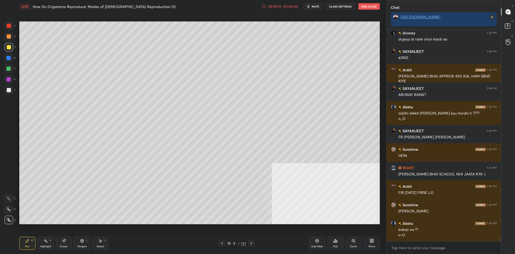
click at [8, 48] on div at bounding box center [9, 47] width 4 height 4
click at [8, 47] on div at bounding box center [9, 47] width 4 height 4
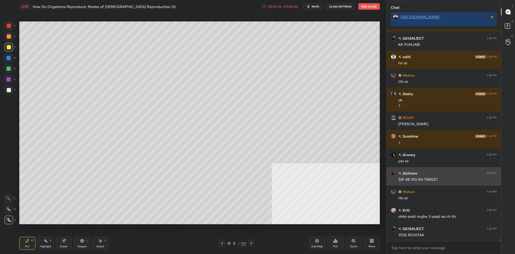
scroll to position [17358, 0]
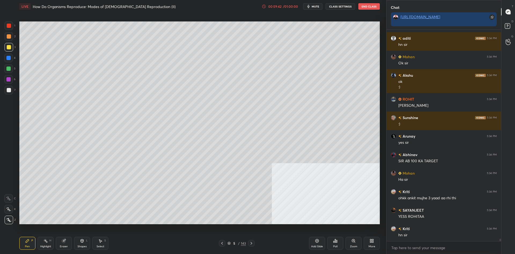
click at [333, 236] on div "Poll" at bounding box center [335, 243] width 16 height 30
click at [333, 244] on div "Poll" at bounding box center [335, 243] width 16 height 13
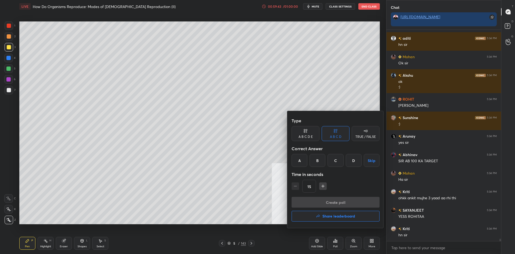
scroll to position [17376, 0]
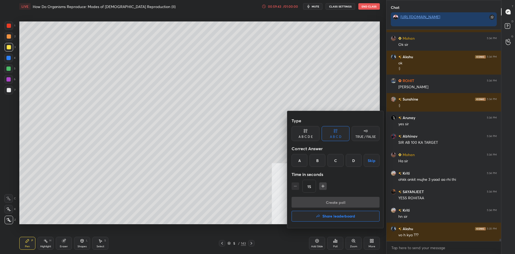
click at [339, 218] on h4 "Share leaderboard" at bounding box center [338, 216] width 33 height 4
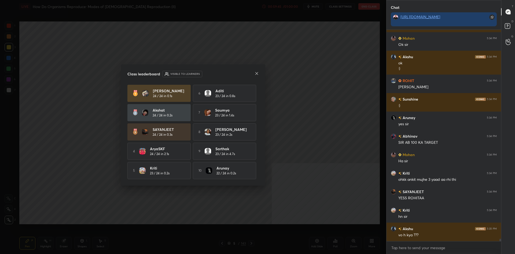
click at [208, 70] on div "Class leaderboard Visible to learners [PERSON_NAME] 24 / 24 in 0.1s 6 aditi 23 …" at bounding box center [193, 124] width 144 height 121
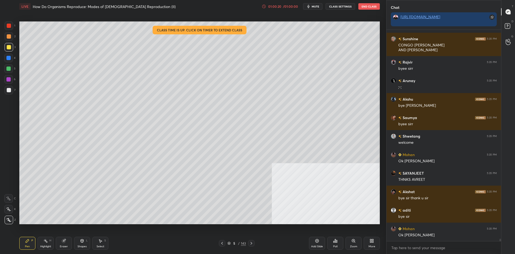
scroll to position [17881, 0]
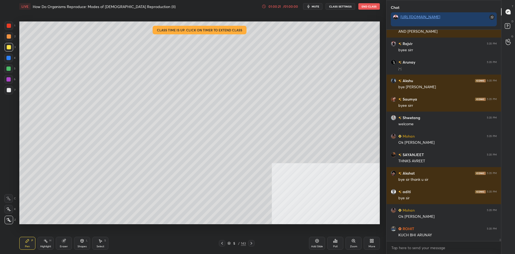
click at [11, 47] on div at bounding box center [9, 47] width 9 height 9
click at [9, 47] on div at bounding box center [9, 47] width 4 height 4
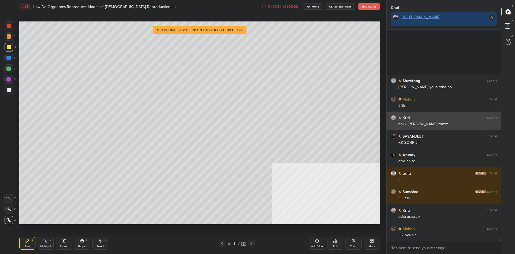
scroll to position [18158, 0]
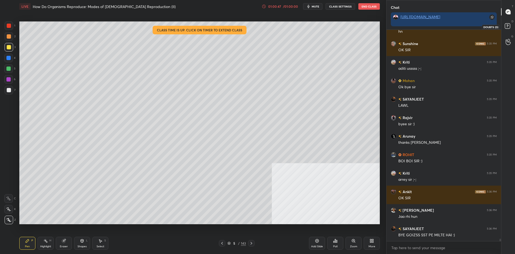
click at [506, 28] on rect at bounding box center [506, 26] width 5 height 5
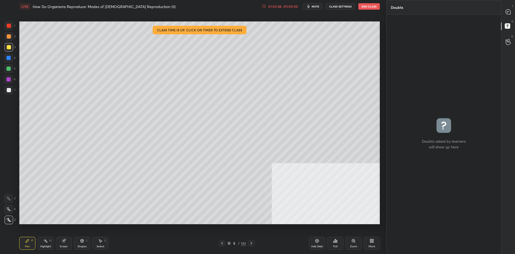
click at [365, 7] on button "End Class" at bounding box center [368, 6] width 21 height 6
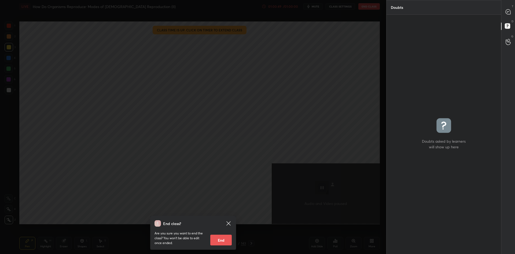
click at [218, 238] on button "End" at bounding box center [220, 240] width 21 height 11
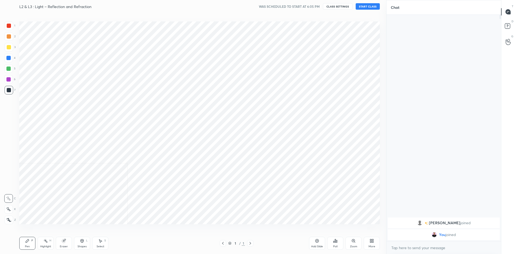
scroll to position [26584, 26439]
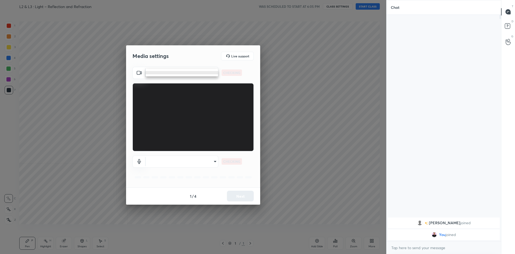
click at [197, 72] on body "1 2 3 4 5 6 7 C X Z C X Z E E Erase all H H L2 & L3 : Light – Reflection and Re…" at bounding box center [257, 127] width 515 height 254
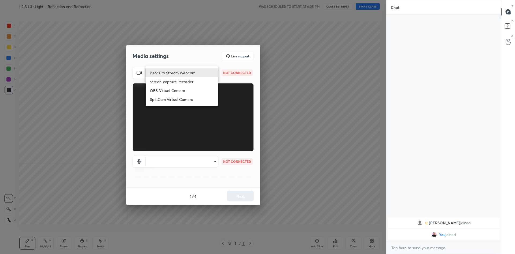
click at [196, 72] on li "c922 Pro Stream Webcam" at bounding box center [182, 72] width 72 height 9
type input "mz5XeYAkNWp2QV5IzfhKg2mI2T6XPNDecROMxnJfp9w="
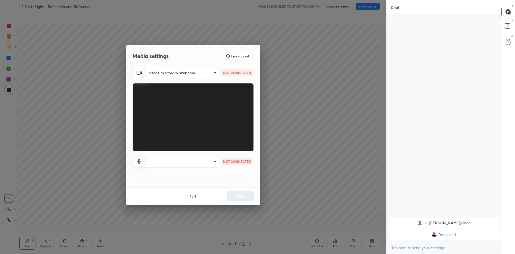
click at [216, 165] on body "1 2 3 4 5 6 7 C X Z C X Z E E Erase all H H L2 & L3 : Light – Reflection and Re…" at bounding box center [257, 127] width 515 height 254
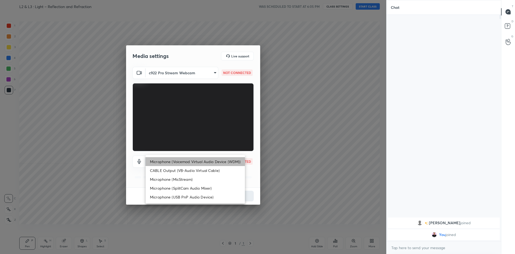
click at [205, 159] on li "Microphone (Voicemod Virtual Audio Device (WDM))" at bounding box center [195, 161] width 99 height 9
type input "VBCGzjgTZ+0gmPAsoHgp+LhUckAxO9S5WqeSPDF+pXU="
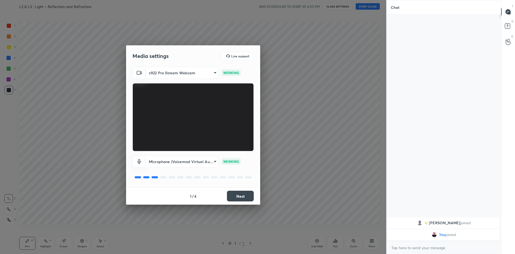
click at [246, 197] on button "Next" at bounding box center [240, 196] width 27 height 11
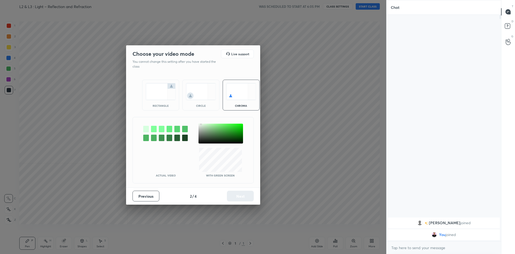
click at [201, 124] on div at bounding box center [220, 134] width 44 height 20
click at [200, 127] on div at bounding box center [220, 134] width 44 height 20
click at [237, 194] on button "Next" at bounding box center [240, 196] width 27 height 11
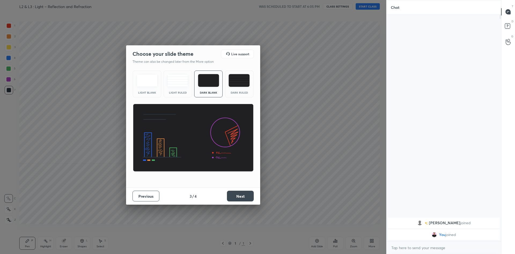
click at [237, 194] on button "Next" at bounding box center [240, 196] width 27 height 11
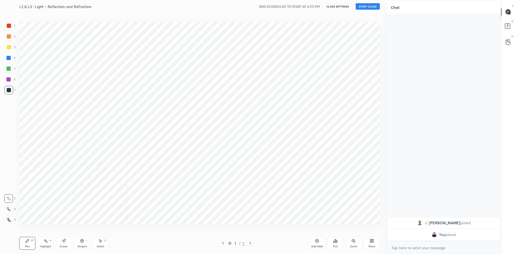
click at [237, 194] on div "Cloud Live support Drag & drop your files here OR Browse Previous 4 / 4 Done" at bounding box center [193, 127] width 386 height 254
click at [377, 247] on div "More" at bounding box center [371, 243] width 16 height 13
click at [362, 188] on div "Video position" at bounding box center [364, 187] width 21 height 13
click at [364, 210] on div "Video position Bottom left Bottom right" at bounding box center [353, 210] width 54 height 36
click at [364, 213] on icon at bounding box center [363, 213] width 1 height 1
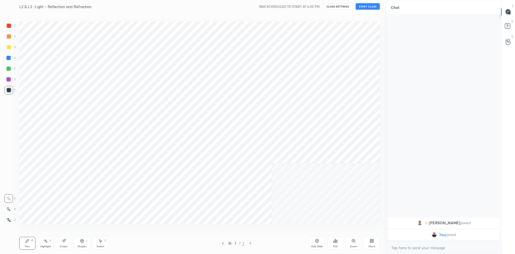
click at [374, 6] on button "START CLASS" at bounding box center [367, 6] width 24 height 6
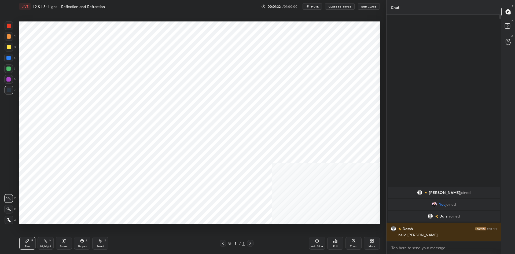
drag, startPoint x: 323, startPoint y: 242, endPoint x: 355, endPoint y: 237, distance: 32.0
click at [322, 242] on div "Add Slide" at bounding box center [317, 243] width 16 height 13
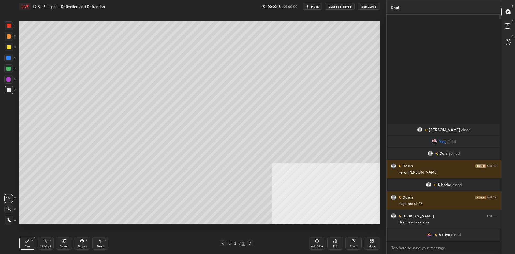
click at [11, 46] on div at bounding box center [9, 47] width 4 height 4
click at [10, 217] on div at bounding box center [9, 219] width 9 height 9
click at [11, 218] on icon at bounding box center [8, 220] width 5 height 4
type textarea "x"
click at [439, 247] on textarea at bounding box center [444, 247] width 106 height 9
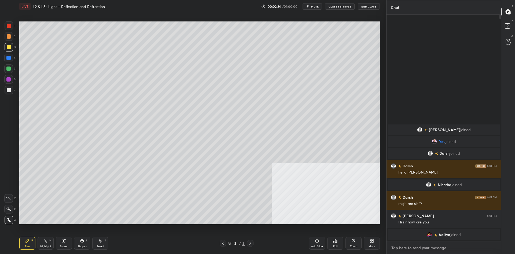
type textarea "C"
type textarea "x"
type textarea "Cl"
type textarea "x"
type textarea "Cla"
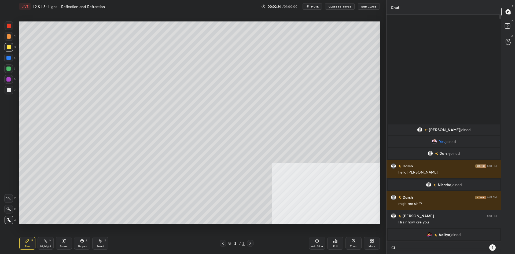
type textarea "x"
type textarea "Clas"
type textarea "x"
type textarea "Class"
type textarea "x"
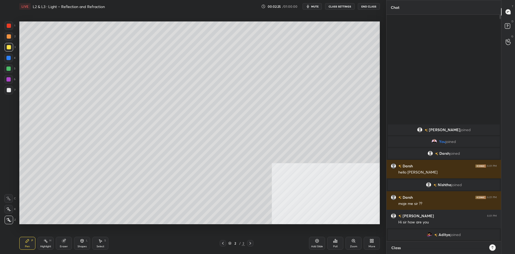
type textarea "Class"
type textarea "x"
type textarea "Class w"
type textarea "x"
type textarea "Class wi"
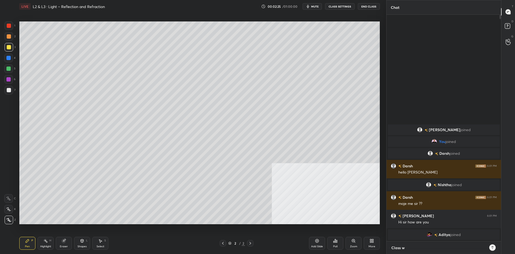
type textarea "x"
type textarea "Class wil"
type textarea "x"
type textarea "Class will"
type textarea "x"
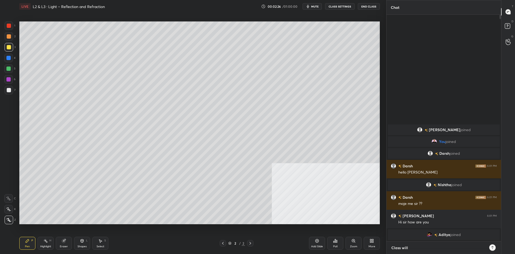
type textarea "Class will"
type textarea "x"
type textarea "Class will s"
type textarea "x"
type textarea "Class will st"
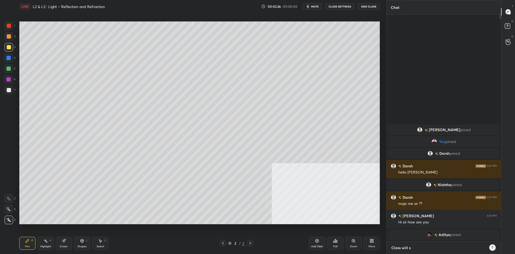
type textarea "x"
type textarea "Class will sta"
type textarea "x"
type textarea "Class will star"
type textarea "x"
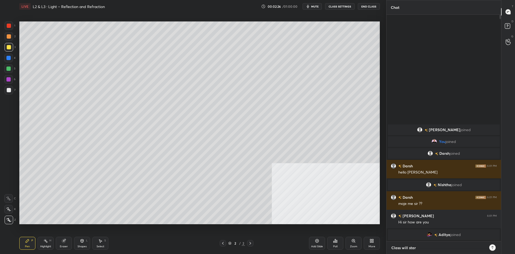
type textarea "Class will start"
type textarea "x"
type textarea "Class will start"
type textarea "x"
type textarea "Class will start a"
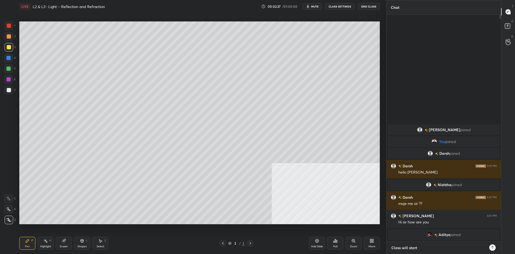
type textarea "x"
type textarea "Class will start at"
type textarea "x"
type textarea "Class will start at"
type textarea "x"
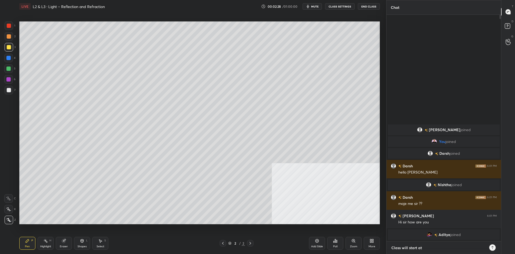
type textarea "Class will start at 6"
type textarea "x"
type textarea "Class will start at 6:"
type textarea "x"
type textarea "Class will start at 6:0"
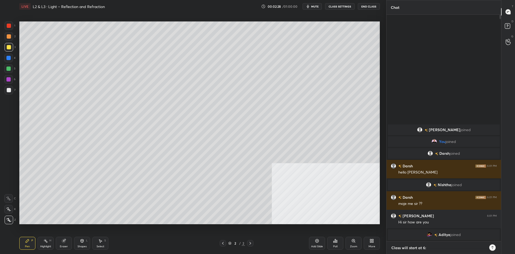
type textarea "x"
type textarea "Class will start at 6:05"
type textarea "x"
type textarea "Class will start at 6:05"
type textarea "x"
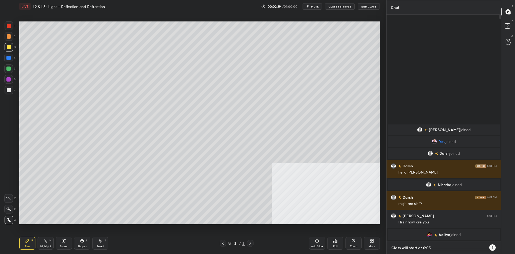
type textarea "Class will start at 6:05 P"
type textarea "x"
type textarea "Class will start at 6:05 PM"
type textarea "x"
type textarea "Class will start at 6:05 PM."
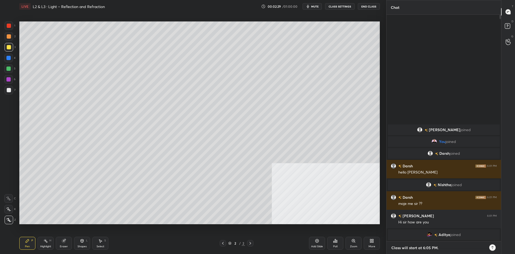
type textarea "x"
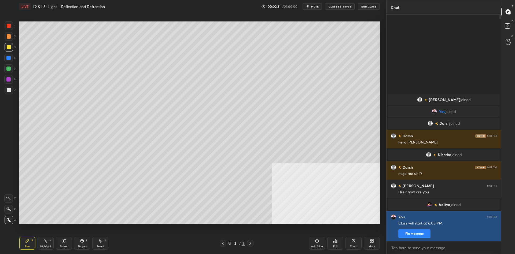
click at [413, 236] on button "Pin message" at bounding box center [414, 233] width 32 height 9
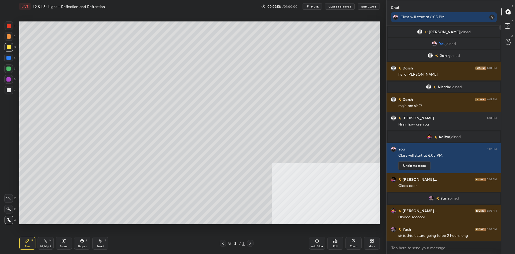
click at [5, 44] on div at bounding box center [9, 47] width 9 height 9
click at [7, 46] on div at bounding box center [9, 47] width 4 height 4
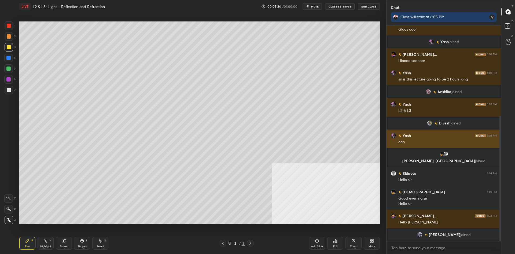
scroll to position [161, 0]
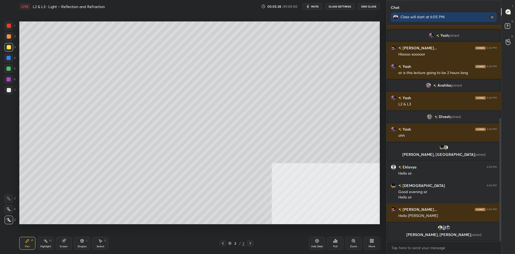
click at [380, 150] on div "Setting up your live class Poll for secs No correct answer Start poll" at bounding box center [199, 123] width 365 height 220
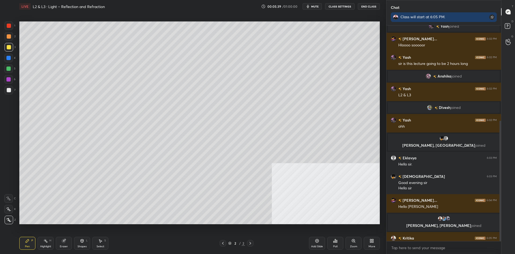
scroll to position [171, 0]
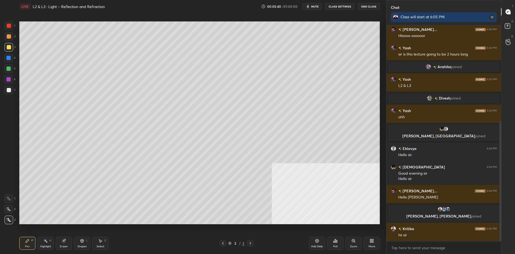
click at [6, 46] on div at bounding box center [9, 47] width 9 height 9
click at [319, 244] on div "Add Slide" at bounding box center [317, 243] width 16 height 13
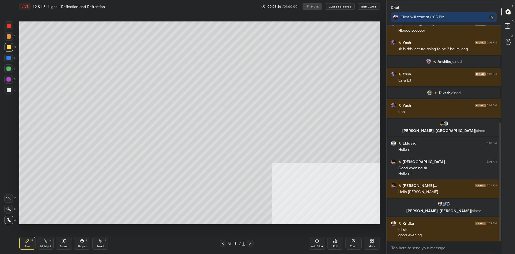
click at [13, 217] on div "Z" at bounding box center [10, 219] width 11 height 9
drag, startPoint x: 8, startPoint y: 55, endPoint x: 15, endPoint y: 56, distance: 7.6
click at [9, 56] on div at bounding box center [8, 58] width 9 height 9
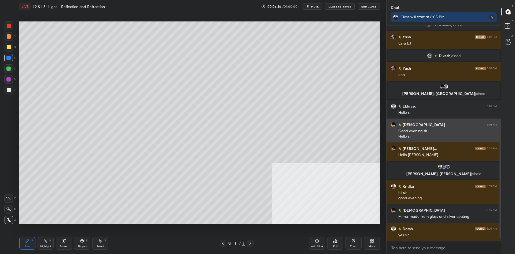
scroll to position [232, 0]
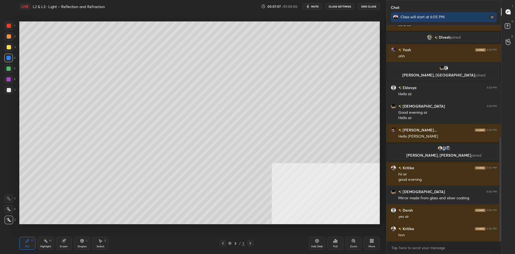
click at [318, 247] on div "Add Slide" at bounding box center [317, 246] width 12 height 3
click at [370, 241] on icon at bounding box center [371, 241] width 4 height 4
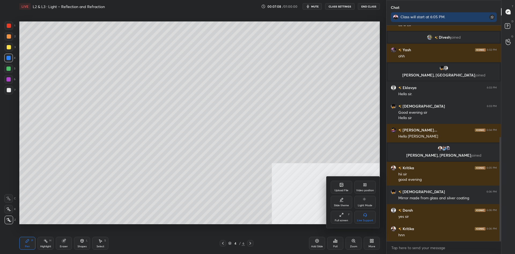
click at [237, 172] on div at bounding box center [257, 127] width 515 height 254
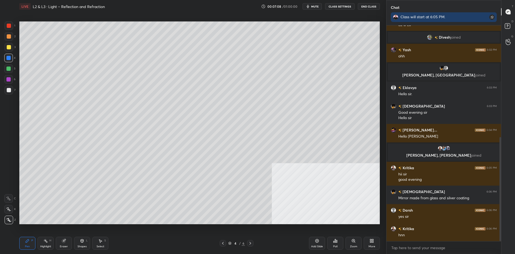
click at [239, 242] on div "/" at bounding box center [240, 242] width 2 height 3
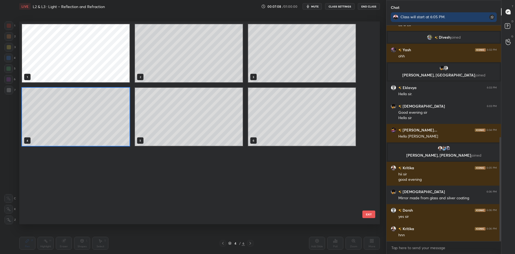
click at [236, 244] on div "4" at bounding box center [234, 242] width 5 height 3
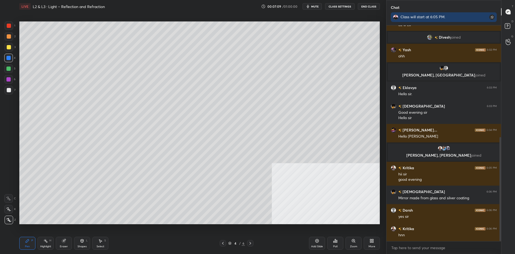
click at [238, 242] on div "4 / 6" at bounding box center [236, 243] width 17 height 5
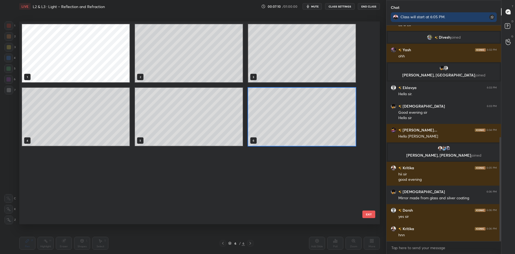
scroll to position [244, 0]
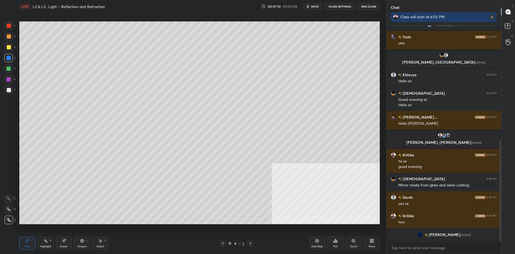
click at [314, 247] on div "Add Slide" at bounding box center [317, 246] width 12 height 3
click at [366, 241] on div "More" at bounding box center [371, 243] width 16 height 13
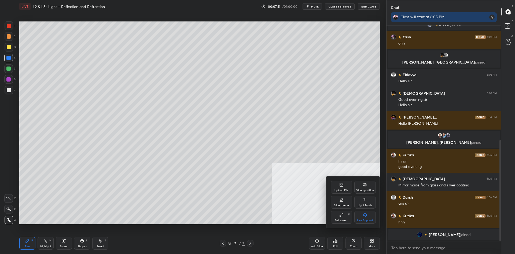
click at [337, 190] on div "Upload File" at bounding box center [341, 190] width 14 height 3
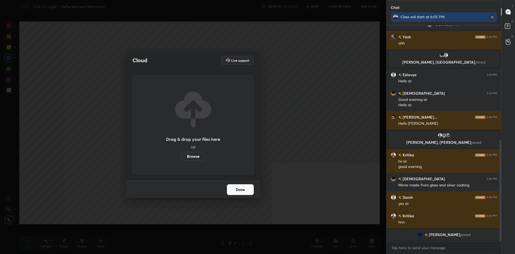
click at [189, 156] on label "Browse" at bounding box center [193, 156] width 24 height 9
click at [181, 156] on input "Browse" at bounding box center [181, 156] width 0 height 9
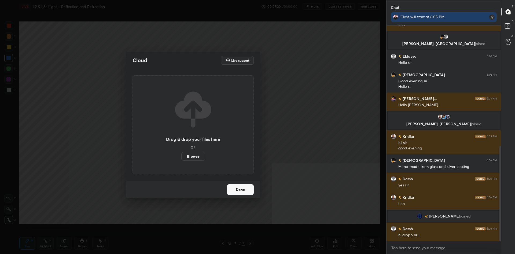
scroll to position [277, 0]
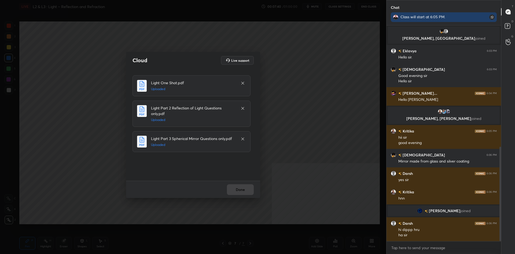
click at [242, 186] on button "Done" at bounding box center [240, 189] width 27 height 11
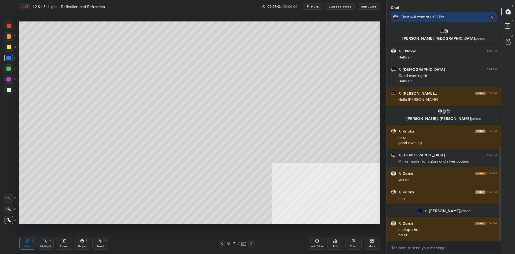
click at [235, 242] on div "7" at bounding box center [233, 242] width 5 height 3
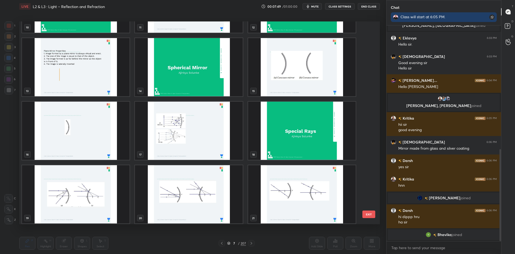
scroll to position [203, 0]
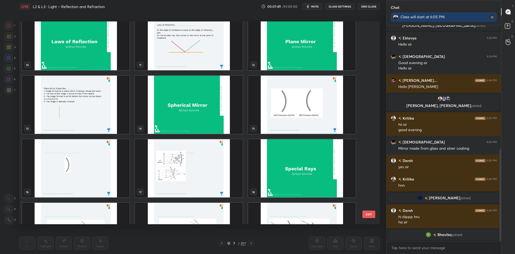
click at [194, 120] on img "grid" at bounding box center [188, 105] width 107 height 58
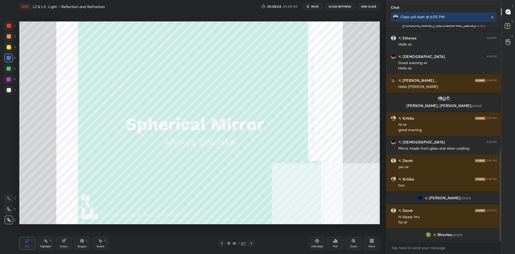
click at [240, 243] on div "14 / 207" at bounding box center [236, 243] width 19 height 5
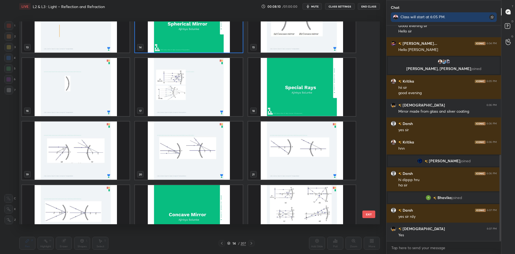
scroll to position [216, 0]
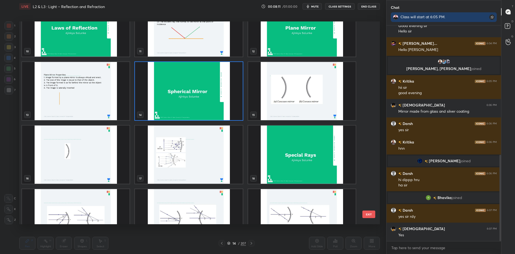
click at [221, 86] on img "grid" at bounding box center [188, 91] width 107 height 58
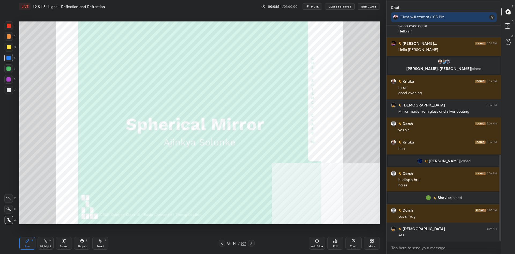
click at [221, 86] on img "grid" at bounding box center [188, 91] width 107 height 58
click at [6, 46] on div at bounding box center [9, 47] width 9 height 9
click at [311, 240] on div "Add Slide" at bounding box center [317, 243] width 16 height 13
click at [8, 88] on div at bounding box center [9, 90] width 4 height 4
click at [7, 49] on div at bounding box center [9, 47] width 4 height 4
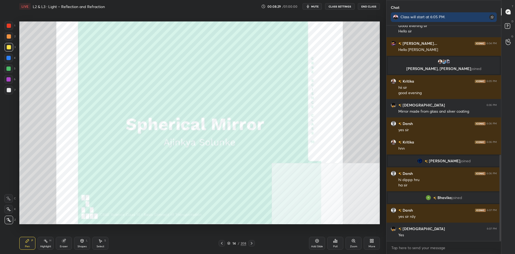
click at [7, 24] on div at bounding box center [9, 26] width 4 height 4
click at [313, 243] on div "Add Slide" at bounding box center [317, 243] width 16 height 13
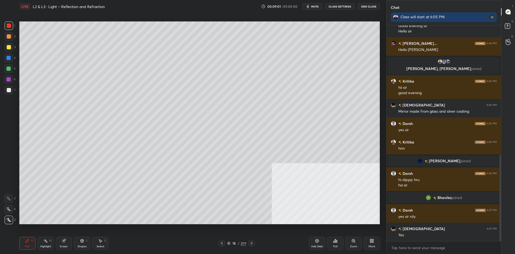
click at [370, 242] on icon at bounding box center [370, 241] width 1 height 1
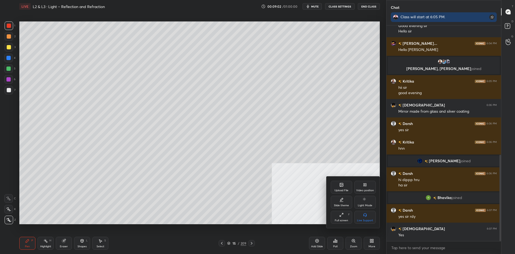
click at [342, 205] on div "Slide theme" at bounding box center [341, 205] width 15 height 3
click at [366, 215] on rect at bounding box center [365, 215] width 4 height 0
click at [320, 220] on div at bounding box center [257, 127] width 515 height 254
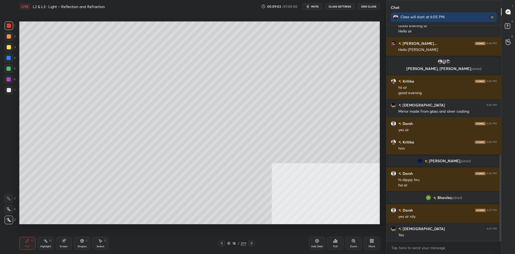
click at [304, 241] on div "15 / 209" at bounding box center [236, 243] width 145 height 6
click at [315, 241] on icon at bounding box center [317, 241] width 4 height 4
click at [12, 43] on div at bounding box center [9, 47] width 9 height 9
click at [11, 45] on div at bounding box center [9, 47] width 9 height 9
click at [15, 70] on div "5" at bounding box center [9, 68] width 11 height 9
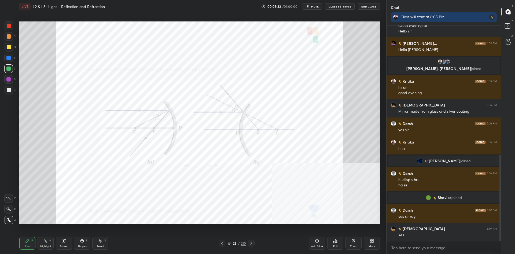
click at [7, 28] on div at bounding box center [9, 25] width 9 height 9
click at [9, 27] on div at bounding box center [9, 26] width 4 height 4
click at [35, 243] on div "Pen P" at bounding box center [27, 243] width 16 height 13
click at [43, 242] on div "Highlight H" at bounding box center [46, 243] width 16 height 13
click at [46, 240] on icon at bounding box center [45, 241] width 4 height 4
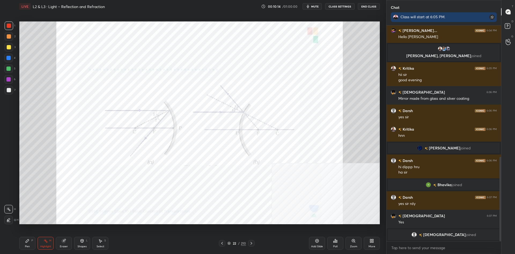
scroll to position [333, 0]
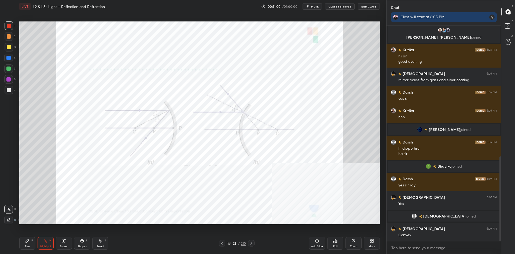
click at [26, 242] on icon at bounding box center [27, 240] width 3 height 3
click at [28, 241] on icon at bounding box center [27, 240] width 3 height 3
click at [15, 25] on div "1" at bounding box center [10, 25] width 11 height 9
click at [13, 24] on div at bounding box center [9, 25] width 9 height 9
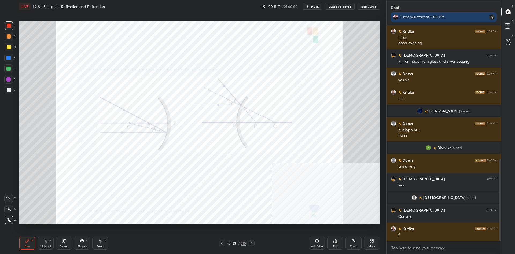
click at [36, 246] on div "Pen P Highlight H Eraser Shapes L Select S" at bounding box center [91, 243] width 145 height 13
click at [43, 246] on div "Highlight" at bounding box center [45, 246] width 11 height 3
click at [320, 242] on div "Add Slide" at bounding box center [317, 243] width 16 height 13
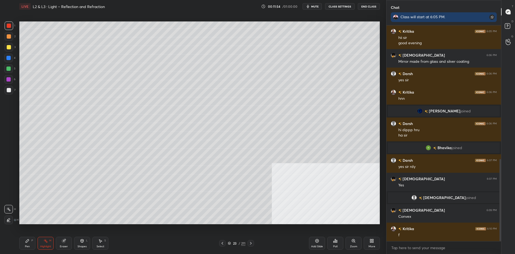
click at [24, 244] on div "Pen P" at bounding box center [27, 243] width 16 height 13
click at [10, 50] on div at bounding box center [9, 47] width 9 height 9
click at [10, 48] on div at bounding box center [9, 47] width 4 height 4
click at [10, 27] on div at bounding box center [9, 26] width 4 height 4
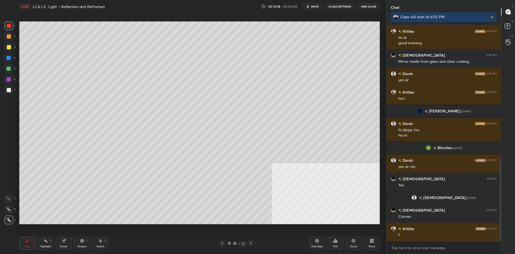
click at [10, 90] on div at bounding box center [9, 90] width 4 height 4
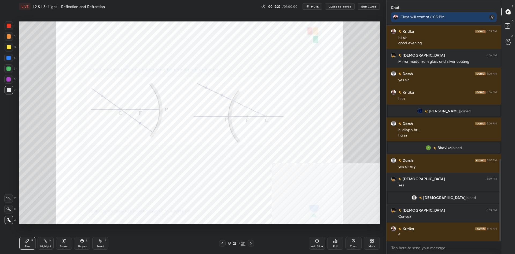
click at [6, 26] on div at bounding box center [9, 25] width 9 height 9
click at [8, 26] on div at bounding box center [9, 26] width 4 height 4
click at [36, 240] on div "Pen P Highlight H Eraser Shapes L Select S" at bounding box center [91, 243] width 145 height 13
click at [41, 241] on div "Highlight H" at bounding box center [46, 243] width 16 height 13
click at [20, 249] on div "Pen P" at bounding box center [27, 243] width 16 height 13
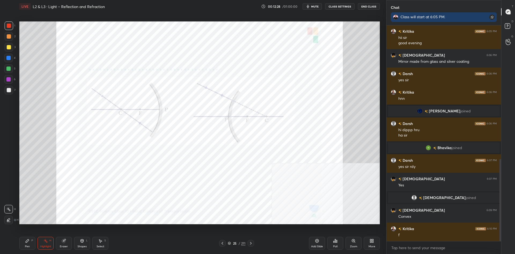
click at [26, 246] on div "Pen" at bounding box center [27, 246] width 5 height 3
click at [50, 240] on div "H" at bounding box center [50, 240] width 2 height 3
click at [48, 240] on div "Highlight H" at bounding box center [46, 243] width 16 height 13
click at [28, 247] on div "Pen" at bounding box center [27, 246] width 5 height 3
click at [29, 245] on div "Pen" at bounding box center [27, 246] width 5 height 3
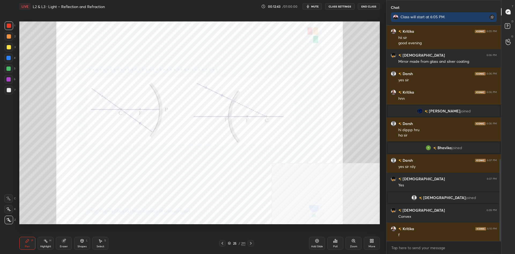
click at [52, 247] on div "Highlight H" at bounding box center [46, 243] width 16 height 13
click at [50, 244] on div "Highlight H" at bounding box center [46, 243] width 16 height 13
click at [315, 242] on icon at bounding box center [317, 241] width 4 height 4
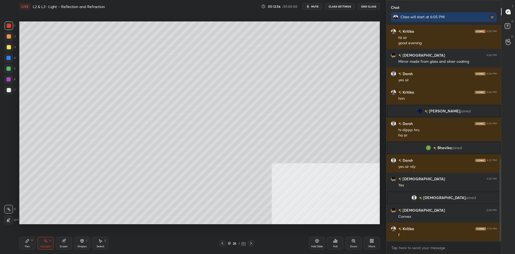
click at [374, 242] on div "More" at bounding box center [371, 243] width 16 height 13
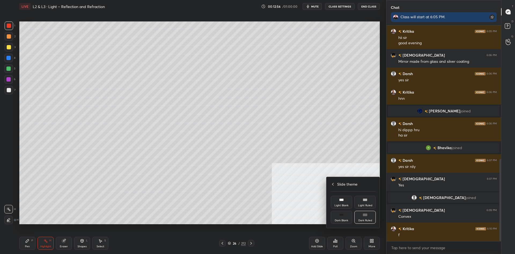
click at [43, 236] on div at bounding box center [257, 127] width 515 height 254
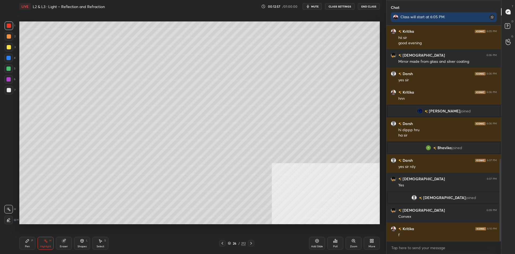
click at [25, 245] on div "Upload File Video position Slide theme Light Mode Full screen F Live Support Sl…" at bounding box center [257, 127] width 515 height 254
click at [31, 241] on div "Pen P" at bounding box center [27, 243] width 16 height 13
click at [29, 238] on div "Pen P" at bounding box center [27, 243] width 16 height 13
click at [12, 47] on div at bounding box center [9, 47] width 9 height 9
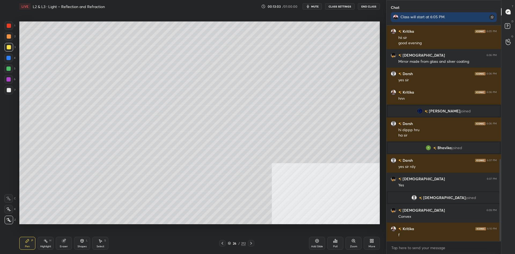
click at [10, 90] on div at bounding box center [9, 90] width 4 height 4
click at [233, 244] on div "26" at bounding box center [234, 242] width 5 height 3
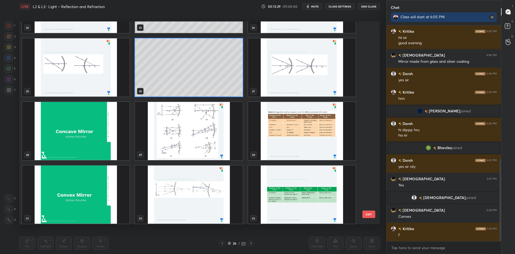
scroll to position [504, 0]
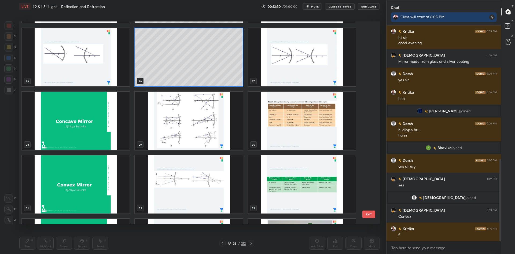
click at [89, 117] on img "grid" at bounding box center [75, 121] width 107 height 58
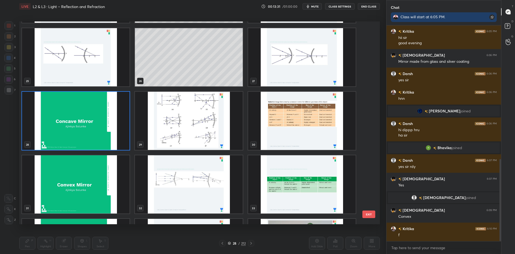
click at [76, 123] on img "grid" at bounding box center [75, 121] width 107 height 58
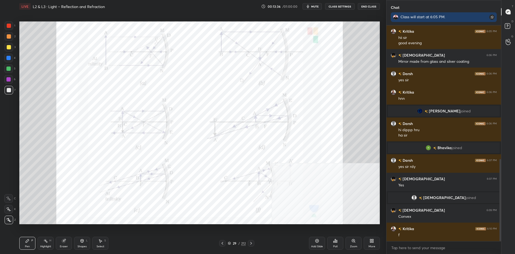
click at [8, 29] on div at bounding box center [9, 25] width 9 height 9
click at [10, 28] on div at bounding box center [9, 25] width 9 height 9
click at [39, 253] on div "Pen P Highlight H Eraser Shapes L Select S 29 / 212 Add Slide Poll Zoom More" at bounding box center [199, 242] width 360 height 21
click at [42, 249] on div "Highlight H" at bounding box center [46, 243] width 16 height 13
click at [43, 243] on div "Highlight H" at bounding box center [46, 243] width 16 height 13
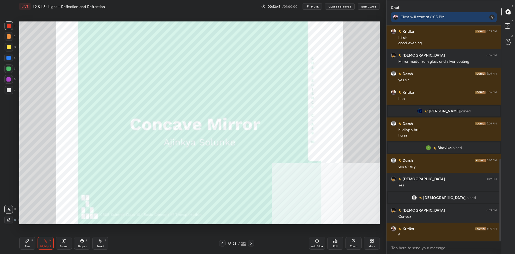
click at [317, 246] on div "Add Slide" at bounding box center [317, 246] width 12 height 3
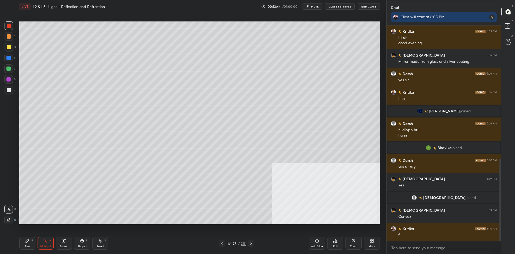
click at [18, 248] on div "LIVE L2 & L3 : Light – Reflection and Refraction 00:13:44 / 01:00:00 mute CLASS…" at bounding box center [199, 127] width 365 height 254
click at [22, 244] on div "Pen P" at bounding box center [27, 243] width 16 height 13
click at [5, 45] on div at bounding box center [9, 47] width 9 height 9
click at [7, 47] on div at bounding box center [9, 47] width 4 height 4
click at [8, 29] on div at bounding box center [9, 25] width 9 height 9
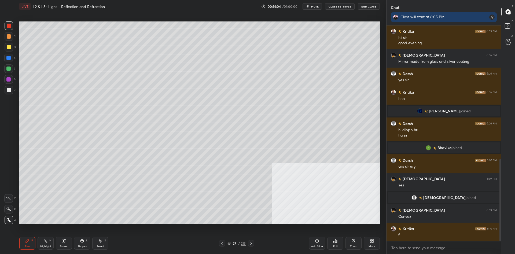
click at [8, 29] on div at bounding box center [9, 25] width 9 height 9
click at [10, 35] on div at bounding box center [9, 36] width 4 height 4
click at [10, 27] on div at bounding box center [9, 26] width 4 height 4
click at [84, 247] on div "Shapes" at bounding box center [81, 246] width 9 height 3
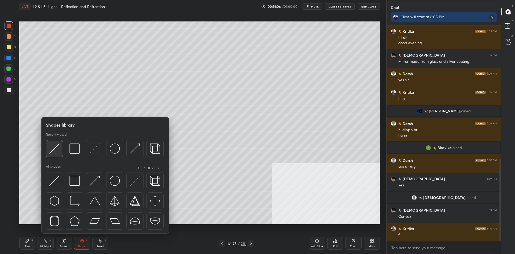
click at [57, 148] on img at bounding box center [54, 148] width 10 height 10
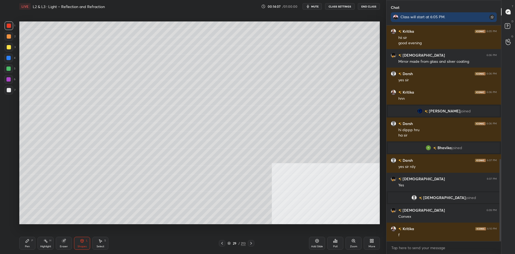
click at [6, 68] on div at bounding box center [8, 68] width 9 height 9
click at [23, 244] on div "Pen P" at bounding box center [27, 243] width 16 height 13
click at [24, 244] on div "Pen P" at bounding box center [27, 243] width 16 height 13
click at [49, 243] on div "Highlight H" at bounding box center [46, 243] width 16 height 13
click at [30, 243] on div "Pen P" at bounding box center [27, 243] width 16 height 13
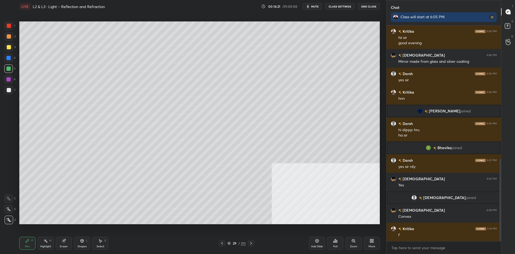
click at [5, 26] on div at bounding box center [9, 25] width 9 height 9
click at [7, 27] on div at bounding box center [9, 26] width 4 height 4
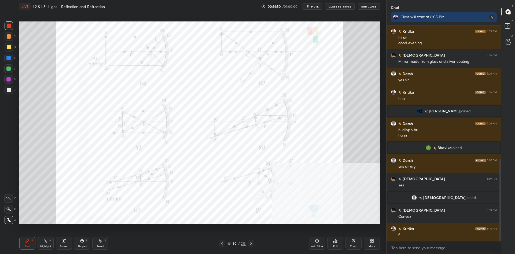
click at [43, 241] on div "Highlight H" at bounding box center [46, 243] width 16 height 13
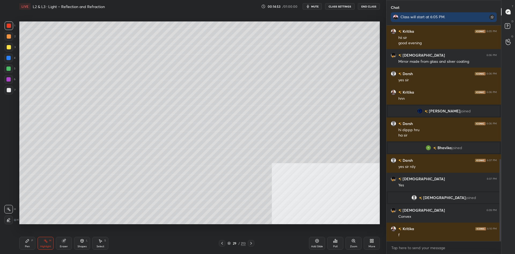
click at [319, 243] on div "Add Slide" at bounding box center [317, 243] width 16 height 13
click at [21, 245] on div "Pen P" at bounding box center [27, 243] width 16 height 13
click at [8, 47] on div at bounding box center [9, 47] width 4 height 4
click at [82, 246] on div "Shapes" at bounding box center [81, 246] width 9 height 3
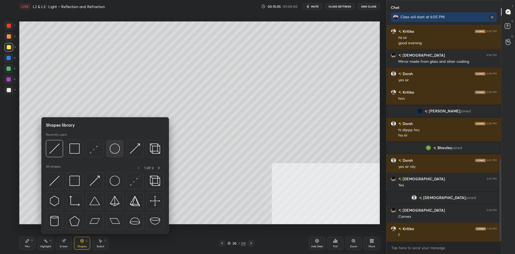
click at [117, 149] on img at bounding box center [115, 148] width 10 height 10
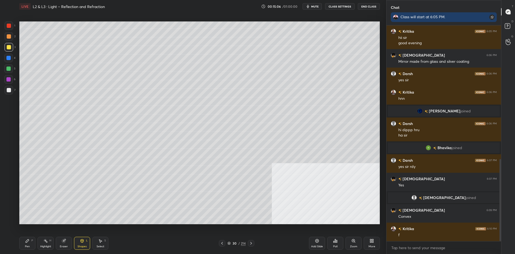
click at [6, 77] on div at bounding box center [8, 79] width 9 height 9
click at [24, 238] on div "Pen P" at bounding box center [27, 243] width 16 height 13
click at [85, 249] on div "Shapes L" at bounding box center [82, 243] width 16 height 13
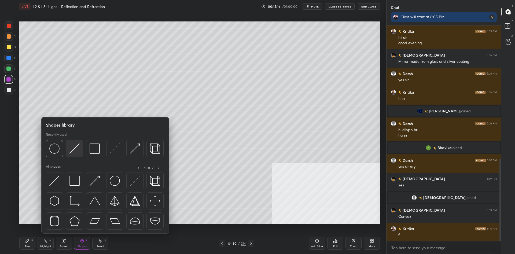
click at [81, 147] on div at bounding box center [74, 148] width 17 height 17
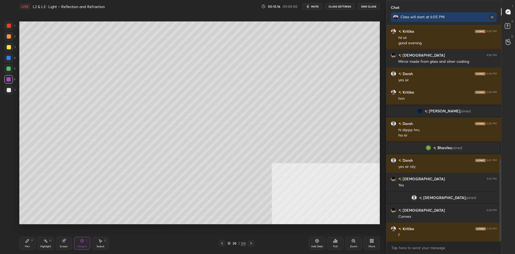
click at [8, 69] on div at bounding box center [8, 68] width 4 height 4
click at [21, 241] on div "Pen P" at bounding box center [27, 243] width 16 height 13
click at [25, 240] on icon at bounding box center [27, 241] width 4 height 4
click at [12, 46] on div at bounding box center [9, 47] width 9 height 9
click at [9, 39] on div at bounding box center [9, 36] width 9 height 9
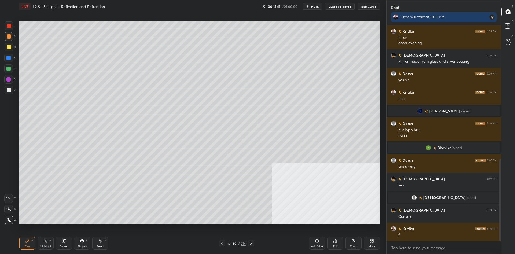
click at [7, 37] on div at bounding box center [9, 36] width 4 height 4
click at [317, 240] on icon at bounding box center [317, 241] width 4 height 4
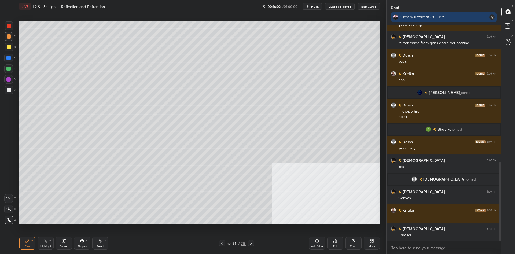
scroll to position [388, 0]
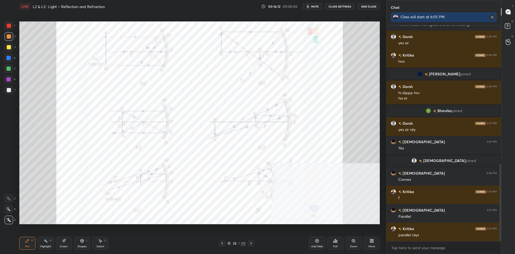
click at [11, 28] on div at bounding box center [9, 25] width 9 height 9
click at [8, 27] on div at bounding box center [9, 26] width 4 height 4
click at [44, 243] on div "Highlight H" at bounding box center [46, 243] width 16 height 13
click at [27, 242] on icon at bounding box center [27, 241] width 4 height 4
click at [45, 243] on div "Highlight H" at bounding box center [46, 243] width 16 height 13
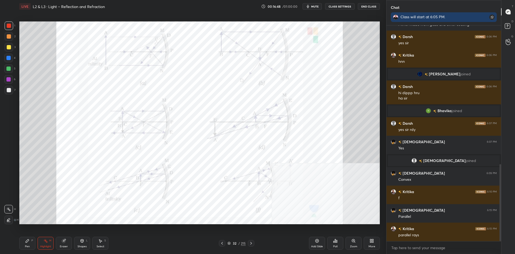
click at [25, 239] on div "Pen P" at bounding box center [27, 243] width 16 height 13
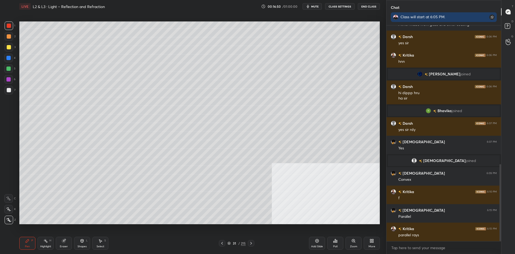
click at [7, 94] on div at bounding box center [9, 90] width 9 height 9
click at [8, 92] on div at bounding box center [9, 90] width 4 height 4
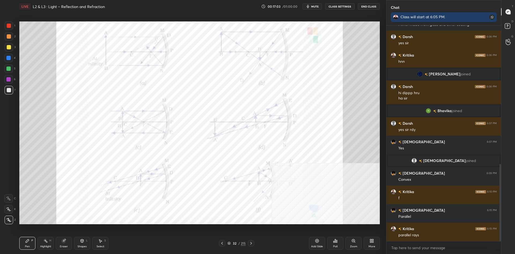
click at [43, 244] on div "Highlight H" at bounding box center [46, 243] width 16 height 13
click at [12, 27] on div at bounding box center [9, 25] width 9 height 9
click at [15, 241] on div "1 2 3 4 5 6 7 C X Z C X Z E E Erase all H H LIVE L2 & L3 : Light – Reflection a…" at bounding box center [191, 127] width 382 height 254
click at [21, 240] on div "Pen P" at bounding box center [27, 243] width 16 height 13
click at [25, 240] on div "Pen P" at bounding box center [27, 243] width 16 height 13
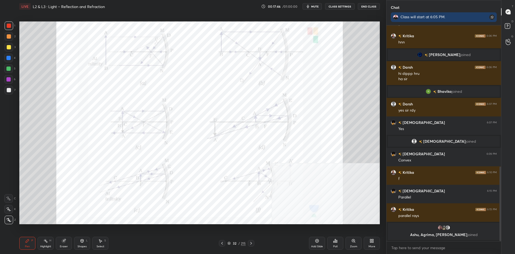
scroll to position [417, 0]
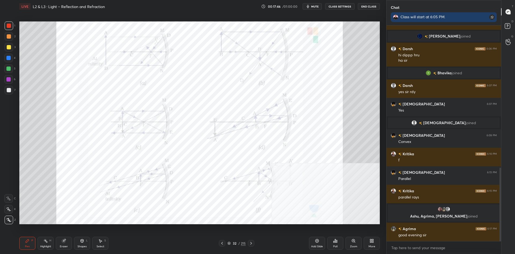
click at [45, 243] on div "Highlight H" at bounding box center [46, 243] width 16 height 13
click at [28, 241] on icon at bounding box center [27, 241] width 4 height 4
click at [30, 240] on div "Pen P" at bounding box center [27, 243] width 16 height 13
click at [36, 242] on div "Pen P Highlight H Eraser Shapes L Select S" at bounding box center [91, 243] width 145 height 13
click at [41, 241] on div "Highlight H" at bounding box center [46, 243] width 16 height 13
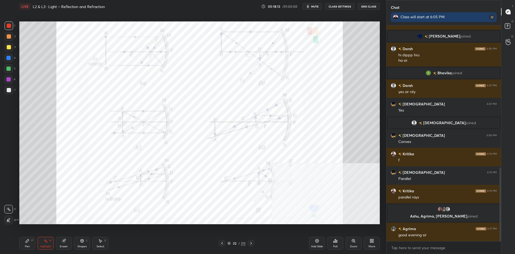
scroll to position [435, 0]
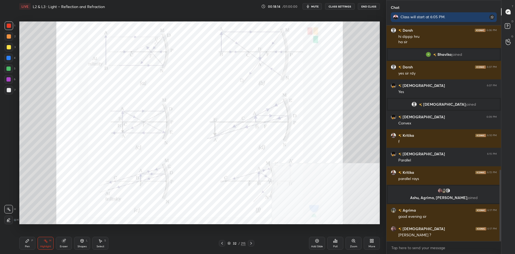
click at [24, 246] on div "Pen P" at bounding box center [27, 243] width 16 height 13
click at [23, 244] on div "Pen P" at bounding box center [27, 243] width 16 height 13
click at [313, 241] on div "Add Slide" at bounding box center [317, 243] width 16 height 13
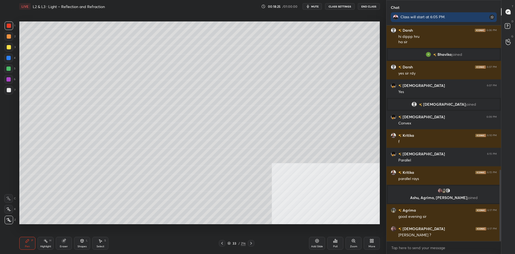
click at [9, 48] on div at bounding box center [9, 47] width 4 height 4
click at [13, 35] on div at bounding box center [9, 36] width 9 height 9
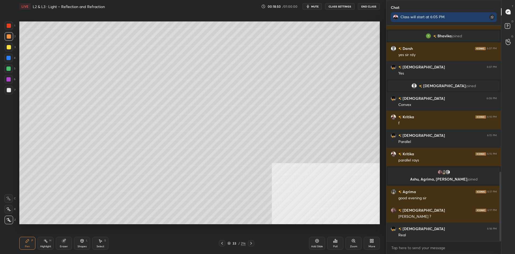
click at [10, 76] on div at bounding box center [8, 79] width 9 height 9
click at [10, 77] on div at bounding box center [8, 79] width 4 height 4
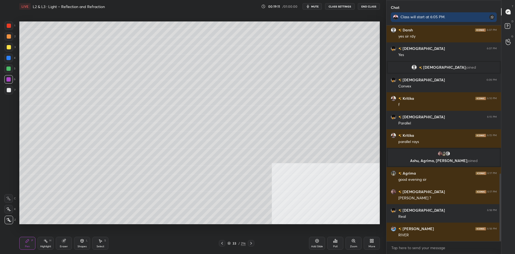
click at [10, 88] on div at bounding box center [9, 90] width 4 height 4
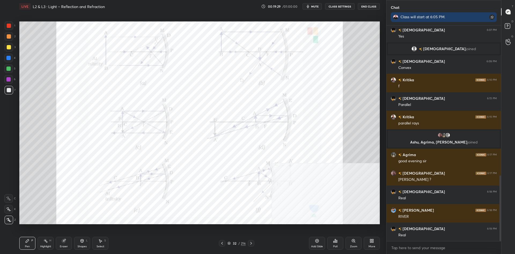
click at [69, 243] on div "Eraser" at bounding box center [64, 243] width 16 height 13
click at [6, 221] on span "Erase all" at bounding box center [9, 220] width 8 height 4
click at [27, 245] on div "Pen" at bounding box center [27, 246] width 5 height 3
click at [11, 26] on div at bounding box center [9, 26] width 4 height 4
click at [11, 27] on div at bounding box center [9, 25] width 9 height 9
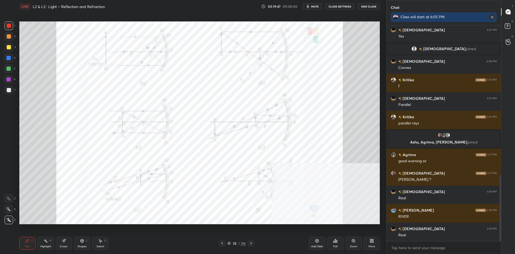
click at [73, 242] on div "Pen P Highlight H Eraser Shapes L Select S" at bounding box center [91, 243] width 145 height 13
click at [82, 243] on div "Shapes L" at bounding box center [82, 243] width 16 height 13
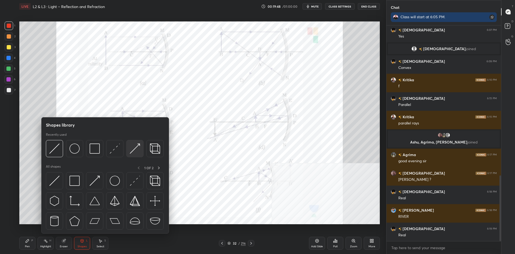
click at [129, 152] on div at bounding box center [134, 148] width 17 height 17
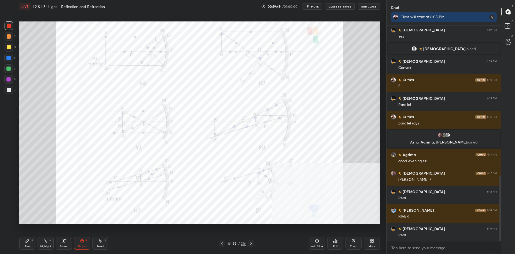
click at [8, 78] on div at bounding box center [8, 79] width 4 height 4
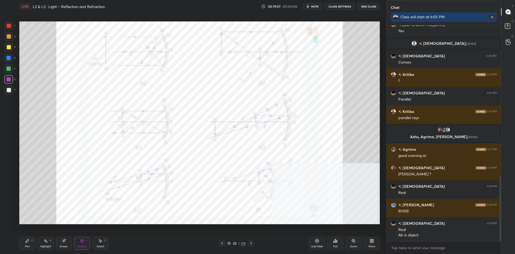
click at [81, 246] on div "Shapes" at bounding box center [81, 246] width 9 height 3
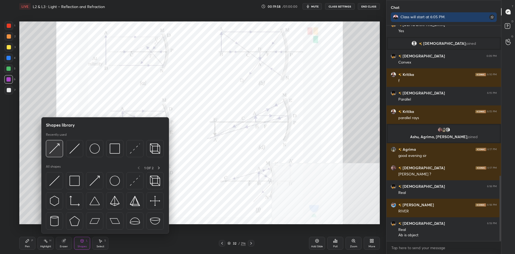
click at [52, 151] on img at bounding box center [54, 148] width 10 height 10
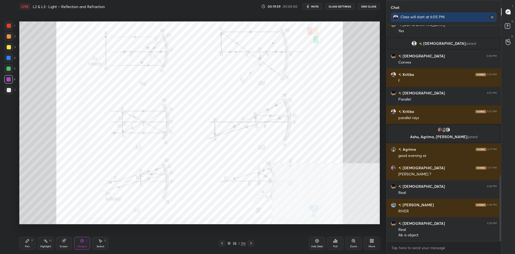
click at [11, 24] on div at bounding box center [9, 25] width 9 height 9
click at [38, 238] on div "Highlight H" at bounding box center [46, 243] width 16 height 13
click at [34, 240] on div "Pen P" at bounding box center [27, 243] width 16 height 13
click at [28, 242] on icon at bounding box center [27, 241] width 4 height 4
click at [45, 243] on icon at bounding box center [45, 241] width 4 height 4
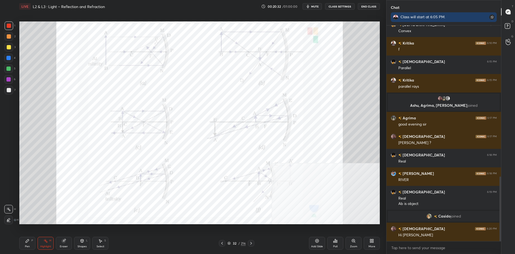
scroll to position [521, 0]
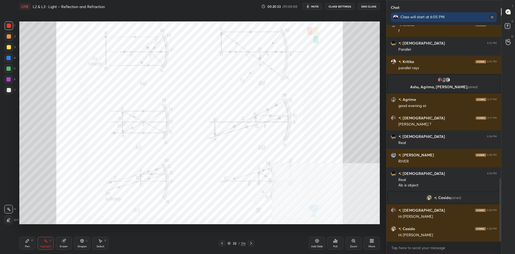
click at [27, 242] on icon at bounding box center [27, 240] width 3 height 3
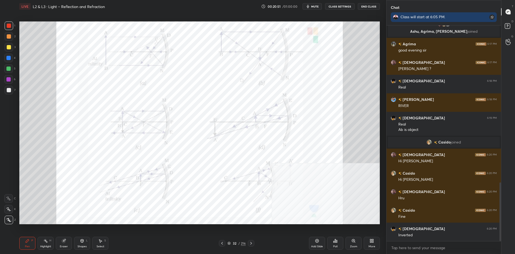
scroll to position [594, 0]
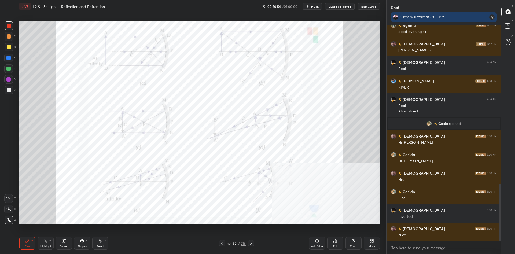
click at [57, 243] on div "Eraser" at bounding box center [64, 243] width 16 height 13
click at [53, 242] on div "Highlight H" at bounding box center [46, 243] width 16 height 13
click at [26, 239] on icon at bounding box center [27, 241] width 4 height 4
click at [28, 239] on icon at bounding box center [27, 241] width 4 height 4
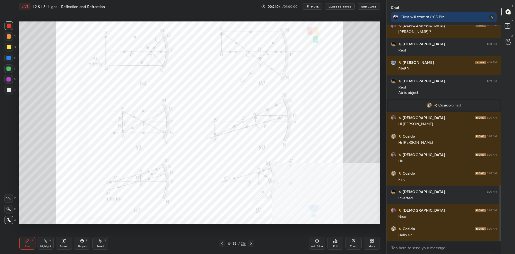
click at [53, 241] on div "Highlight H" at bounding box center [46, 243] width 16 height 13
click at [51, 241] on div "Highlight H" at bounding box center [46, 243] width 16 height 13
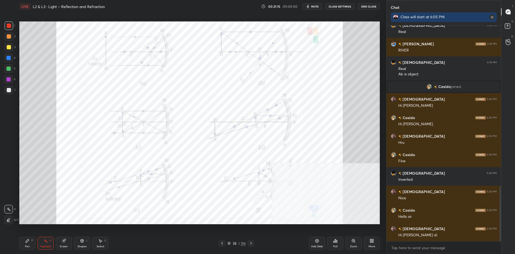
click at [14, 249] on div "1 2 3 4 5 6 7 C X Z C X Z E E Erase all H H LIVE L2 & L3 : Light – Reflection a…" at bounding box center [191, 127] width 382 height 254
click at [22, 247] on div "Pen P" at bounding box center [27, 243] width 16 height 13
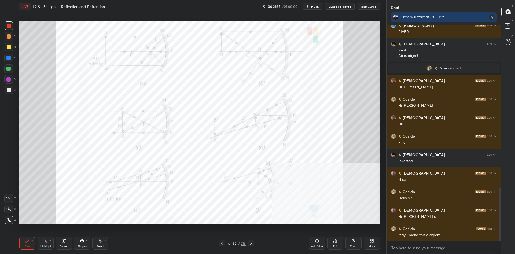
click at [39, 246] on div "Highlight H" at bounding box center [46, 243] width 16 height 13
click at [42, 244] on div "Highlight H" at bounding box center [46, 243] width 16 height 13
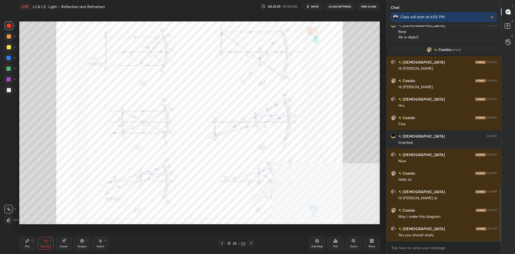
click at [79, 242] on div "Shapes L" at bounding box center [82, 243] width 16 height 13
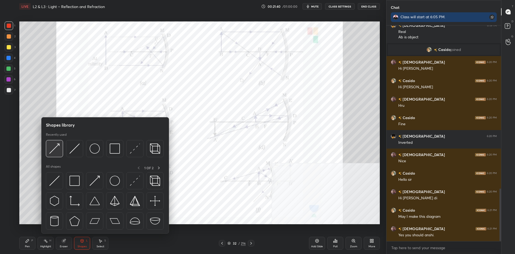
click at [55, 147] on img at bounding box center [54, 148] width 10 height 10
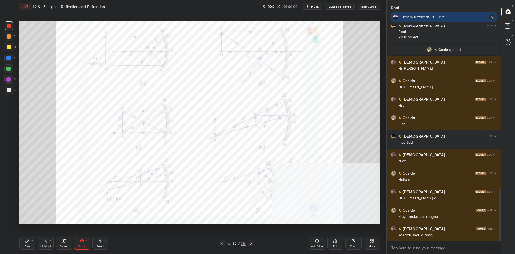
click at [10, 27] on div at bounding box center [9, 26] width 4 height 4
click at [78, 243] on div "Shapes L" at bounding box center [82, 243] width 16 height 13
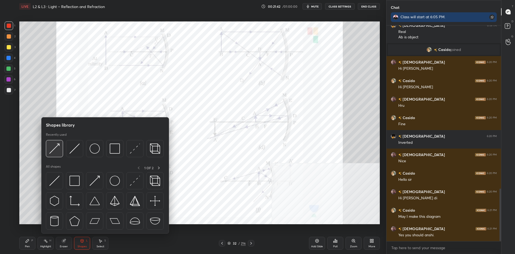
click at [56, 149] on img at bounding box center [54, 148] width 10 height 10
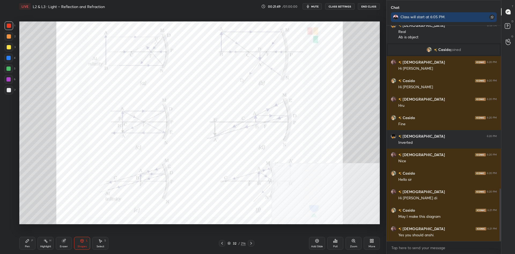
click at [72, 244] on div "Pen P Highlight H Eraser Shapes L Select S" at bounding box center [91, 243] width 145 height 13
click at [77, 244] on div "Shapes L" at bounding box center [82, 243] width 16 height 13
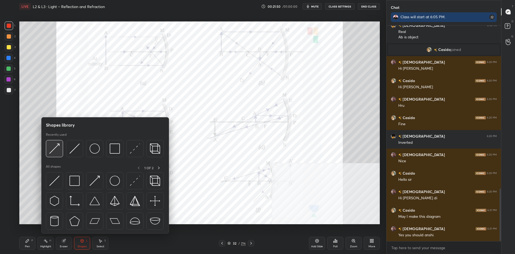
click at [49, 151] on div at bounding box center [54, 148] width 17 height 17
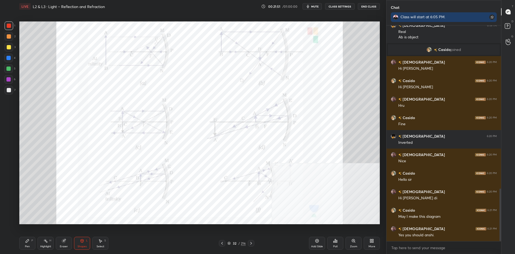
click at [9, 80] on div at bounding box center [8, 79] width 4 height 4
click at [45, 243] on icon at bounding box center [45, 241] width 4 height 4
click at [24, 242] on div "Pen P" at bounding box center [27, 243] width 16 height 13
click at [24, 240] on div "Pen P" at bounding box center [27, 243] width 16 height 13
click at [47, 243] on icon at bounding box center [45, 241] width 4 height 4
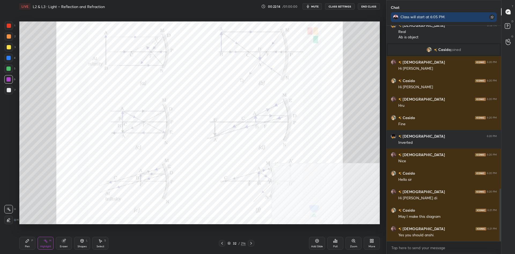
click at [32, 244] on div "Pen P" at bounding box center [27, 243] width 16 height 13
click at [31, 240] on div "Pen P" at bounding box center [27, 243] width 16 height 13
click at [45, 244] on div "Highlight H" at bounding box center [46, 243] width 16 height 13
click at [45, 241] on rect at bounding box center [46, 241] width 3 height 3
click at [26, 243] on div "Pen P" at bounding box center [27, 243] width 16 height 13
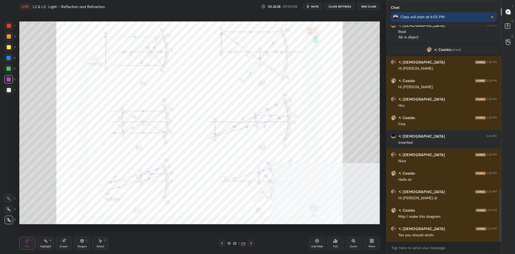
scroll to position [687, 0]
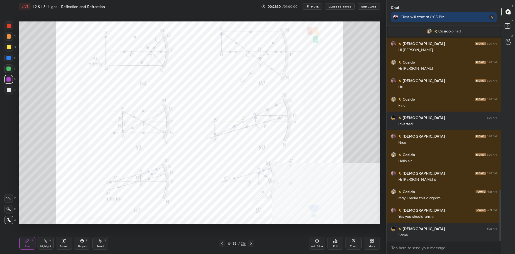
click at [49, 244] on div "Highlight H" at bounding box center [46, 243] width 16 height 13
click at [47, 242] on rect at bounding box center [46, 241] width 3 height 3
click at [29, 250] on div "Pen P Highlight H Eraser Shapes L Select S 32 / 216 Add Slide Poll Zoom More" at bounding box center [199, 242] width 360 height 21
click at [27, 246] on div "Pen" at bounding box center [27, 246] width 5 height 3
click at [9, 25] on div at bounding box center [9, 26] width 4 height 4
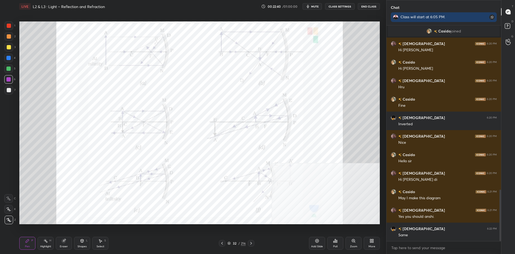
click at [11, 23] on div at bounding box center [9, 25] width 9 height 9
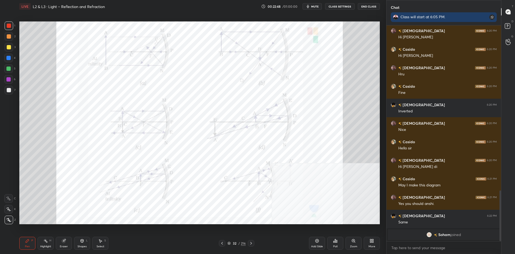
click at [46, 245] on div "Highlight" at bounding box center [45, 246] width 11 height 3
click at [83, 242] on icon at bounding box center [82, 241] width 4 height 4
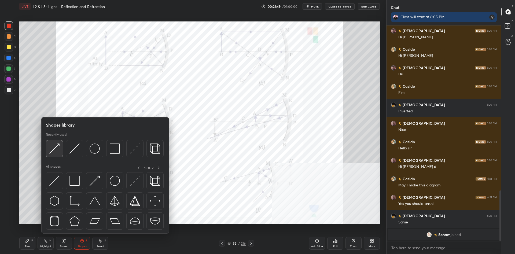
click at [55, 154] on div at bounding box center [54, 148] width 17 height 17
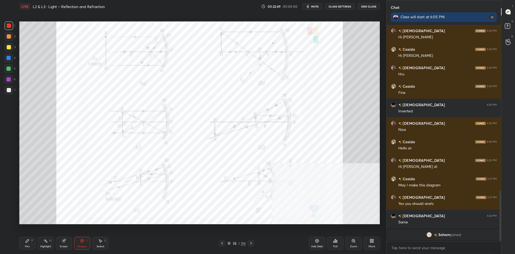
click at [15, 27] on div "1" at bounding box center [10, 25] width 11 height 9
click at [9, 28] on div at bounding box center [9, 25] width 9 height 9
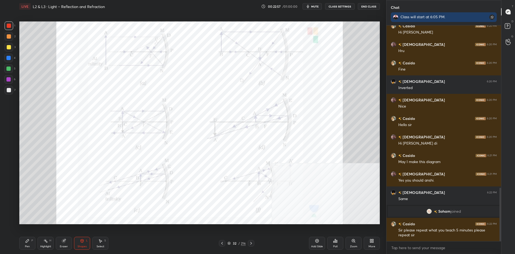
click at [85, 243] on div "Shapes L" at bounding box center [82, 243] width 16 height 13
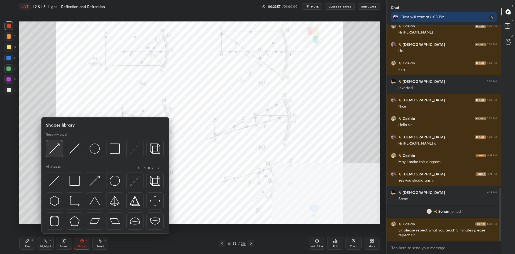
click at [54, 153] on img at bounding box center [54, 148] width 10 height 10
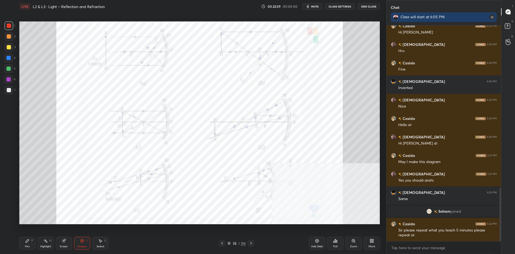
click at [10, 81] on div at bounding box center [8, 79] width 4 height 4
click at [78, 242] on div "Shapes L" at bounding box center [82, 243] width 16 height 13
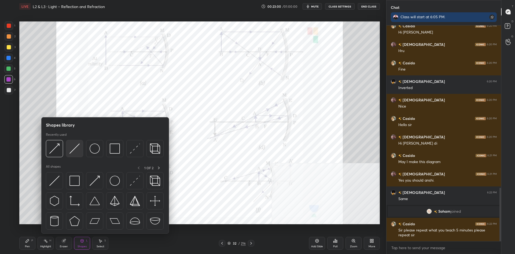
click at [70, 151] on img at bounding box center [74, 148] width 10 height 10
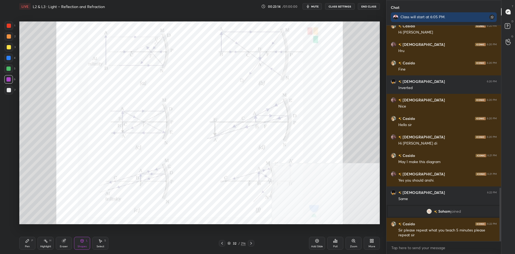
click at [32, 243] on div "Pen P" at bounding box center [27, 243] width 16 height 13
click at [47, 245] on div "Highlight" at bounding box center [45, 246] width 11 height 3
click at [46, 245] on div "Highlight" at bounding box center [45, 246] width 11 height 3
click at [34, 239] on div "Pen P" at bounding box center [27, 243] width 16 height 13
click at [26, 241] on icon at bounding box center [27, 240] width 3 height 3
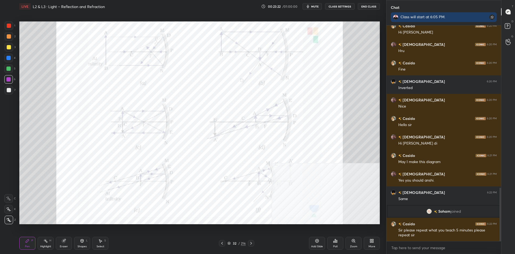
click at [27, 240] on icon at bounding box center [27, 241] width 4 height 4
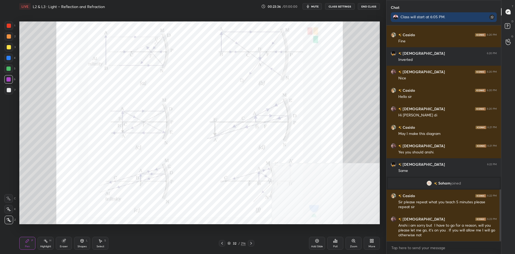
click at [51, 243] on div "Highlight H" at bounding box center [46, 243] width 16 height 13
click at [49, 242] on div "Highlight H" at bounding box center [46, 243] width 16 height 13
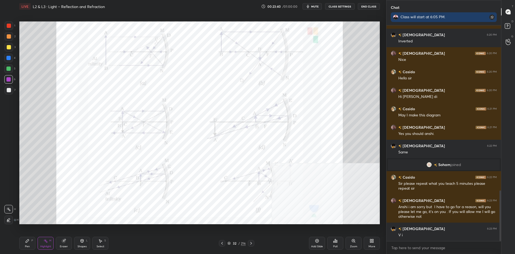
click at [23, 244] on div "Pen P" at bounding box center [27, 243] width 16 height 13
click at [24, 244] on div "Pen P" at bounding box center [27, 243] width 16 height 13
click at [46, 241] on rect at bounding box center [46, 241] width 3 height 3
click at [46, 242] on icon at bounding box center [45, 241] width 4 height 4
click at [18, 247] on div "LIVE L2 & L3 : Light – Reflection and Refraction 00:23:51 / 01:00:00 mute CLASS…" at bounding box center [199, 127] width 365 height 254
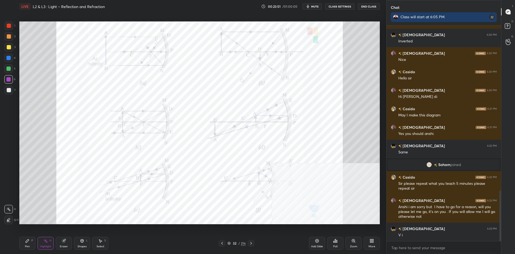
click at [28, 242] on icon at bounding box center [27, 241] width 4 height 4
click at [11, 62] on div "4" at bounding box center [9, 59] width 11 height 11
click at [10, 24] on div at bounding box center [9, 26] width 4 height 4
click at [42, 245] on div "Highlight" at bounding box center [45, 246] width 11 height 3
click at [29, 233] on div "Pen P Highlight H Eraser Shapes L Select S 32 / 216 Add Slide Poll Zoom More" at bounding box center [199, 242] width 360 height 21
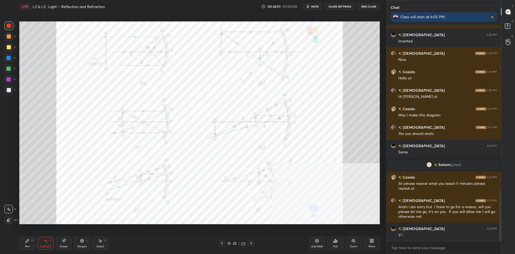
click at [27, 237] on div "Pen P" at bounding box center [27, 243] width 16 height 13
click at [28, 238] on div "Pen P" at bounding box center [27, 243] width 16 height 13
click at [81, 246] on div "Shapes" at bounding box center [81, 246] width 9 height 3
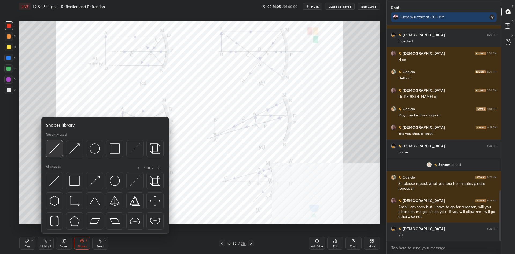
click at [49, 150] on img at bounding box center [54, 148] width 10 height 10
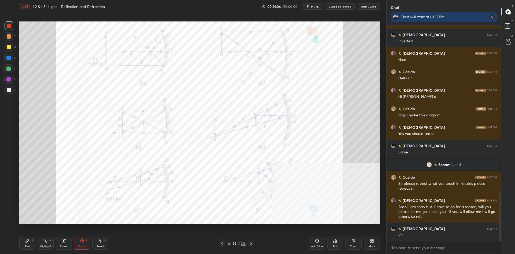
click at [82, 243] on div "Shapes L" at bounding box center [82, 243] width 16 height 13
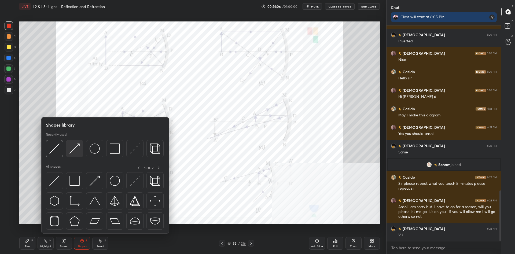
click at [73, 154] on div at bounding box center [74, 148] width 17 height 17
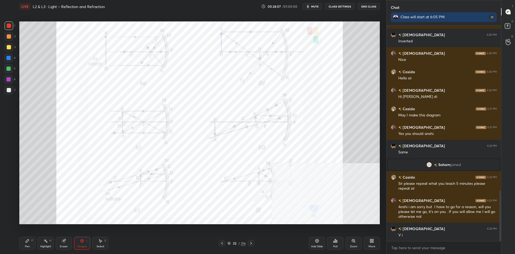
click at [12, 28] on div at bounding box center [9, 25] width 9 height 9
click at [8, 68] on div at bounding box center [8, 68] width 4 height 4
click at [16, 249] on div "1 2 3 4 5 6 7 C X Z C X Z E E Erase all H H LIVE L2 & L3 : Light – Reflection a…" at bounding box center [191, 127] width 382 height 254
click at [28, 244] on div "Pen P" at bounding box center [27, 243] width 16 height 13
click at [27, 243] on div "Pen P" at bounding box center [27, 243] width 16 height 13
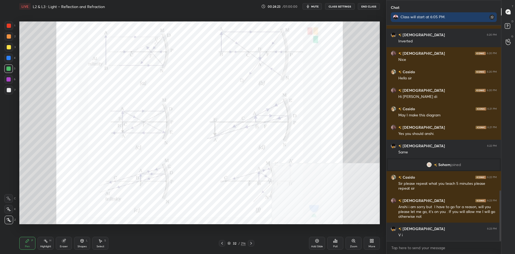
scroll to position [722, 0]
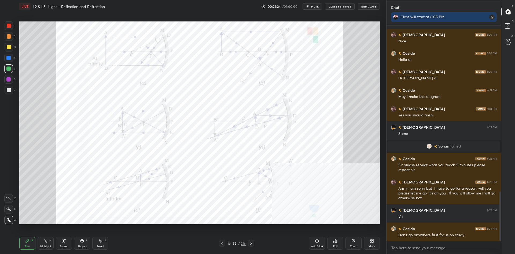
click at [43, 244] on div "Highlight H" at bounding box center [46, 243] width 16 height 13
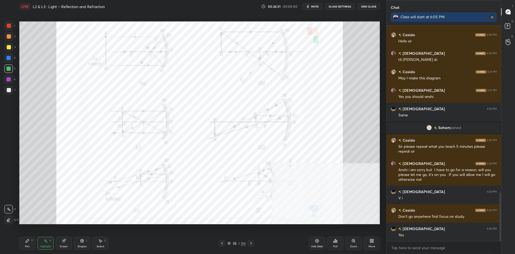
click at [25, 246] on div "Pen" at bounding box center [27, 246] width 5 height 3
click at [25, 246] on div "Pen P" at bounding box center [27, 243] width 16 height 13
click at [1, 79] on div "1 2 3 4 5 6 7 C X Z C X Z E E Erase all H H" at bounding box center [8, 122] width 17 height 203
click at [5, 77] on div at bounding box center [8, 79] width 9 height 9
click at [10, 66] on div at bounding box center [8, 68] width 4 height 4
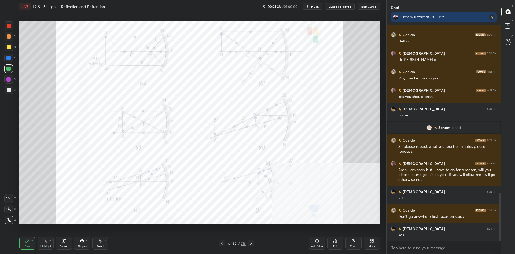
click at [9, 61] on div at bounding box center [8, 58] width 9 height 9
click at [316, 245] on div "Add Slide" at bounding box center [317, 246] width 12 height 3
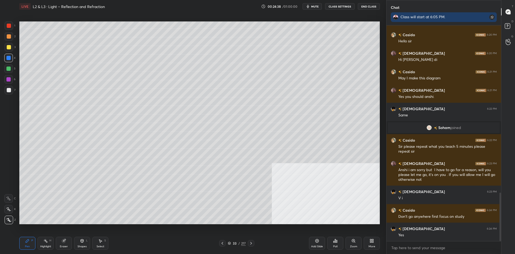
click at [84, 239] on icon at bounding box center [82, 241] width 4 height 4
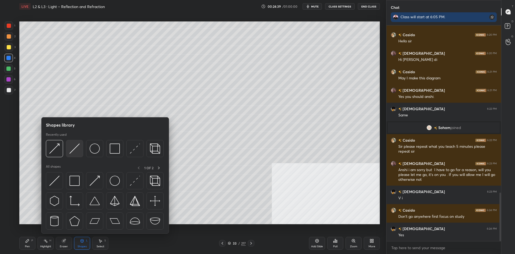
click at [75, 145] on img at bounding box center [74, 148] width 10 height 10
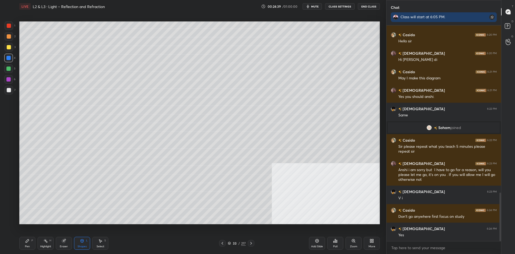
click at [9, 89] on div at bounding box center [9, 90] width 4 height 4
click at [81, 242] on icon at bounding box center [82, 240] width 3 height 3
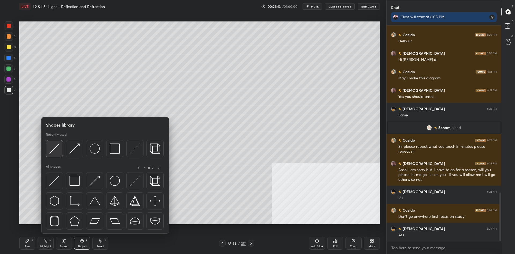
click at [51, 150] on img at bounding box center [54, 148] width 10 height 10
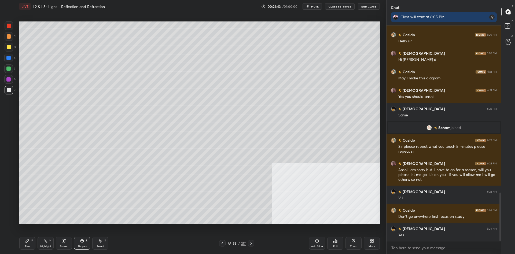
click at [10, 58] on div at bounding box center [8, 58] width 4 height 4
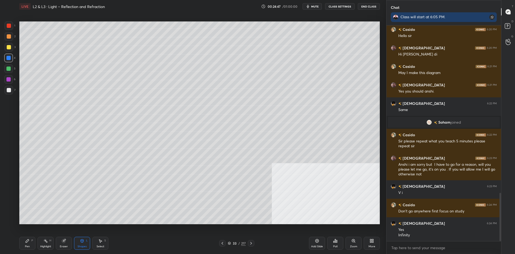
click at [32, 243] on div "Pen P" at bounding box center [27, 243] width 16 height 13
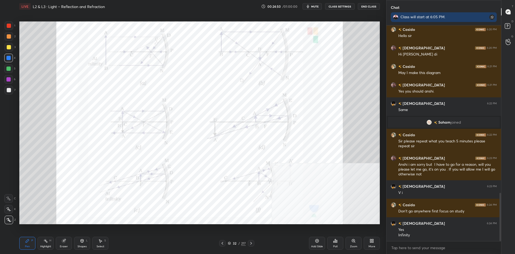
click at [8, 72] on div at bounding box center [8, 68] width 9 height 9
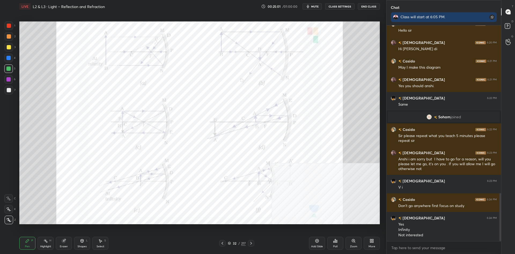
click at [45, 240] on rect at bounding box center [46, 241] width 3 height 3
click at [35, 244] on div "Pen P" at bounding box center [27, 243] width 16 height 13
click at [33, 244] on div "Pen P" at bounding box center [27, 243] width 16 height 13
click at [10, 24] on div at bounding box center [9, 26] width 4 height 4
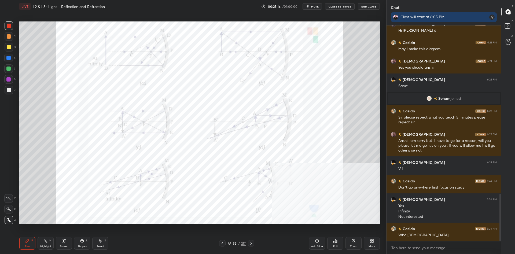
click at [32, 245] on div "Pen P" at bounding box center [27, 243] width 16 height 13
click at [28, 244] on div "Pen P" at bounding box center [27, 243] width 16 height 13
click at [80, 246] on div "Shapes" at bounding box center [81, 246] width 9 height 3
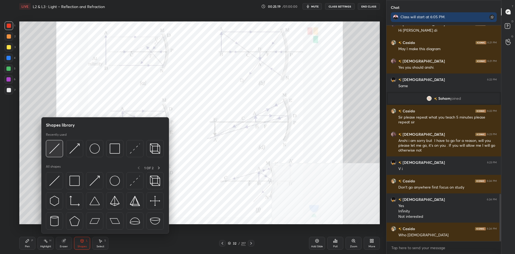
click at [60, 150] on div at bounding box center [54, 148] width 17 height 17
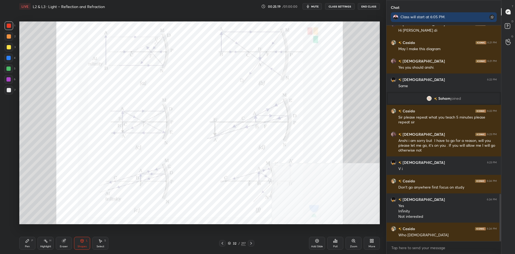
click at [10, 24] on div at bounding box center [9, 26] width 4 height 4
click at [86, 244] on div "Shapes L" at bounding box center [82, 243] width 16 height 13
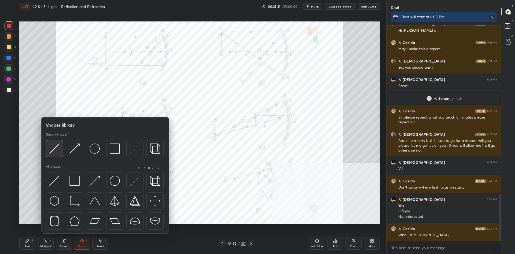
click at [55, 149] on img at bounding box center [54, 148] width 10 height 10
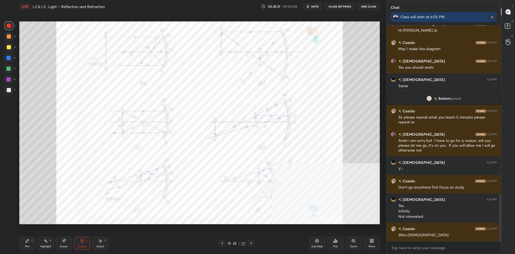
click at [82, 243] on icon at bounding box center [82, 241] width 4 height 4
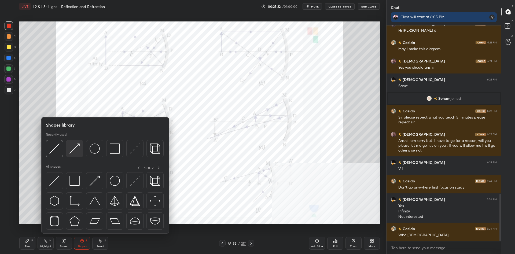
click at [74, 150] on img at bounding box center [74, 148] width 10 height 10
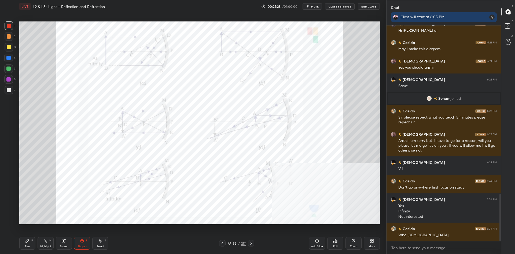
click at [80, 243] on div "Shapes L" at bounding box center [82, 243] width 16 height 13
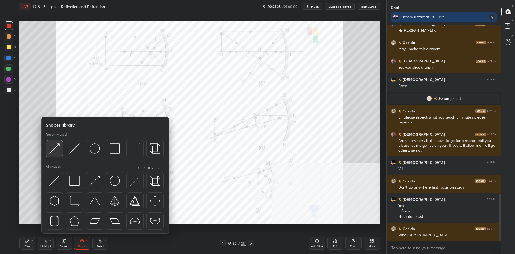
click at [57, 147] on img at bounding box center [54, 148] width 10 height 10
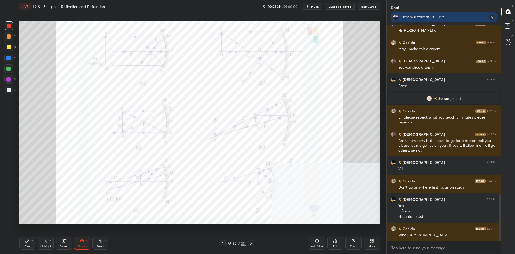
click at [9, 68] on div at bounding box center [8, 68] width 4 height 4
click at [47, 241] on icon at bounding box center [45, 241] width 4 height 4
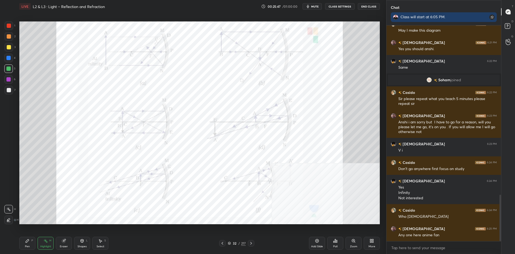
click at [85, 244] on div "Shapes L" at bounding box center [82, 243] width 16 height 13
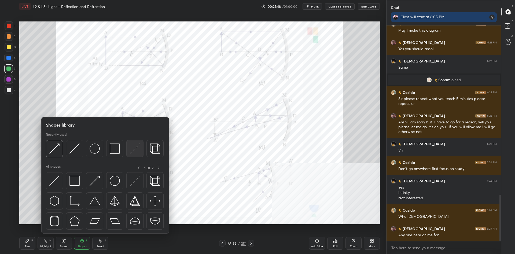
click at [138, 148] on img at bounding box center [135, 148] width 10 height 10
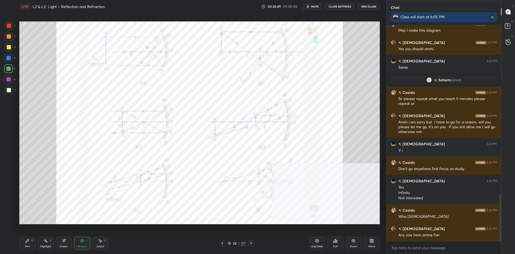
click at [7, 27] on div at bounding box center [9, 25] width 9 height 9
click at [82, 242] on icon at bounding box center [82, 241] width 0 height 2
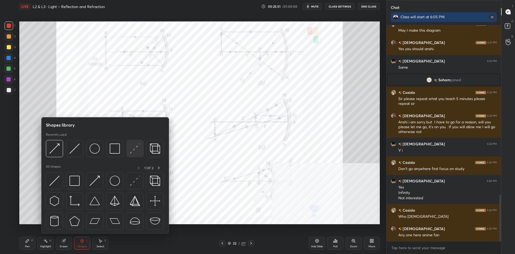
click at [139, 150] on img at bounding box center [135, 148] width 10 height 10
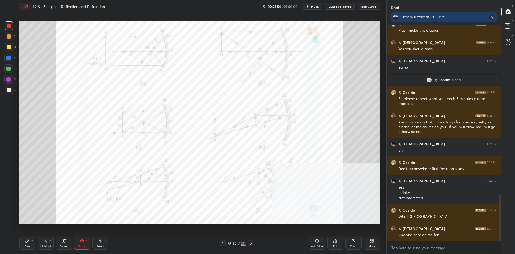
click at [80, 242] on div "Shapes L" at bounding box center [82, 243] width 16 height 13
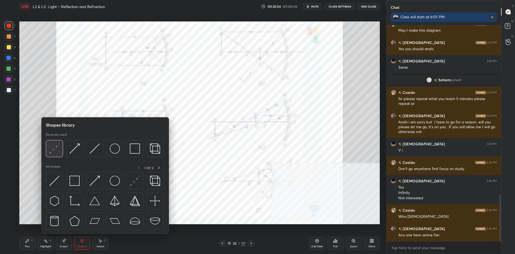
click at [55, 147] on img at bounding box center [54, 148] width 10 height 10
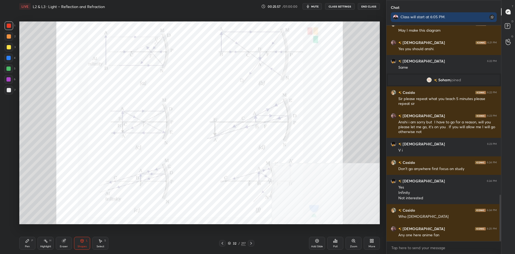
click at [9, 69] on div at bounding box center [8, 68] width 4 height 4
click at [45, 246] on div "Highlight" at bounding box center [45, 246] width 11 height 3
click at [31, 244] on div "Pen P" at bounding box center [27, 243] width 16 height 13
click at [27, 244] on div "Pen P" at bounding box center [27, 243] width 16 height 13
click at [9, 81] on div at bounding box center [8, 79] width 4 height 4
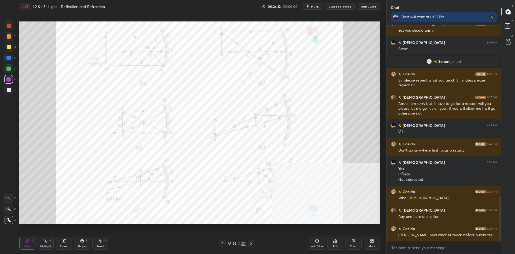
scroll to position [825, 0]
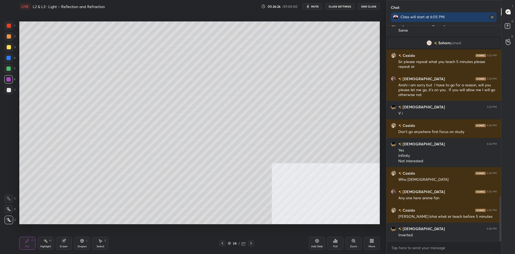
click at [48, 243] on div "Highlight H" at bounding box center [46, 243] width 16 height 13
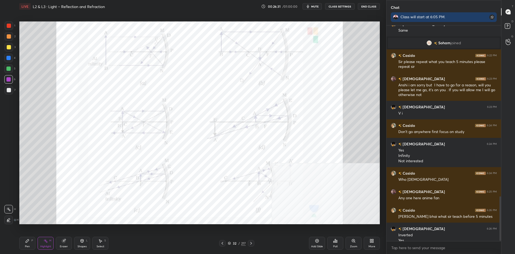
scroll to position [830, 0]
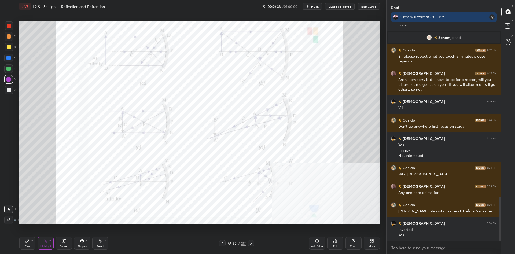
click at [29, 243] on div "Pen P" at bounding box center [27, 243] width 16 height 13
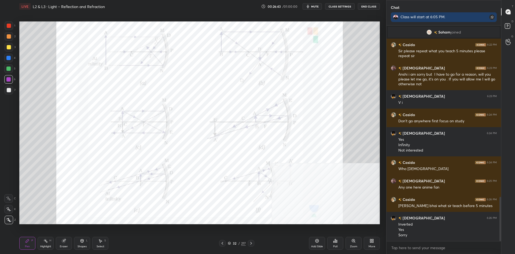
click at [47, 245] on div "Highlight" at bounding box center [45, 246] width 11 height 3
click at [33, 246] on div "Pen P" at bounding box center [27, 243] width 16 height 13
click at [30, 244] on div "Pen P" at bounding box center [27, 243] width 16 height 13
click at [310, 248] on div "Add Slide" at bounding box center [317, 243] width 16 height 13
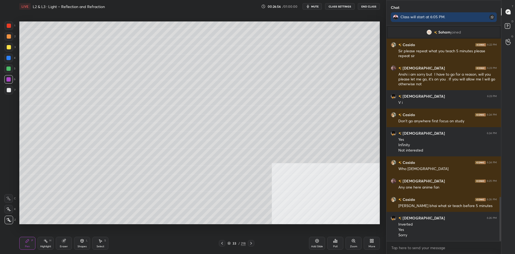
click at [7, 47] on div at bounding box center [9, 47] width 4 height 4
click at [9, 48] on div at bounding box center [9, 47] width 4 height 4
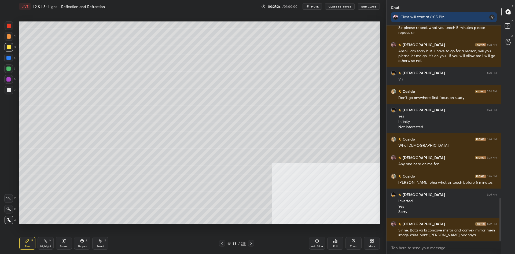
click at [9, 91] on div at bounding box center [9, 90] width 4 height 4
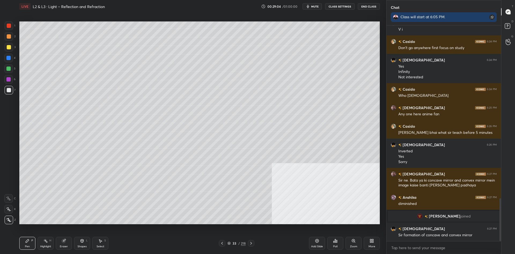
scroll to position [871, 0]
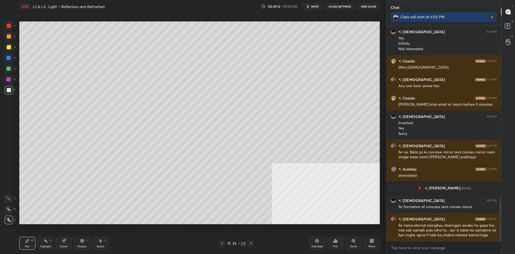
click at [9, 57] on div at bounding box center [8, 58] width 4 height 4
click at [10, 90] on div at bounding box center [9, 90] width 4 height 4
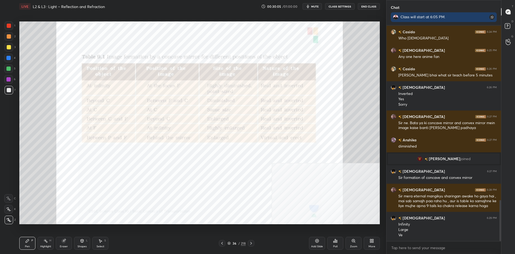
scroll to position [918, 0]
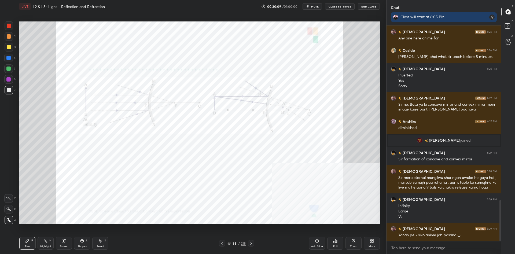
click at [12, 21] on div "1 2 3 4 5 6 7 C X Z C X Z E E Erase all H H LIVE L2 & L3 : Light – Reflection a…" at bounding box center [191, 127] width 382 height 254
click at [10, 24] on div at bounding box center [9, 26] width 4 height 4
click at [9, 25] on div at bounding box center [9, 26] width 4 height 4
click at [75, 242] on div "Shapes L" at bounding box center [82, 243] width 16 height 13
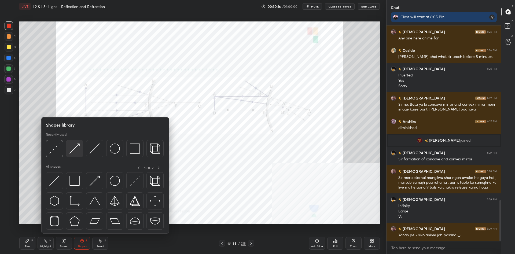
click at [70, 149] on img at bounding box center [74, 148] width 10 height 10
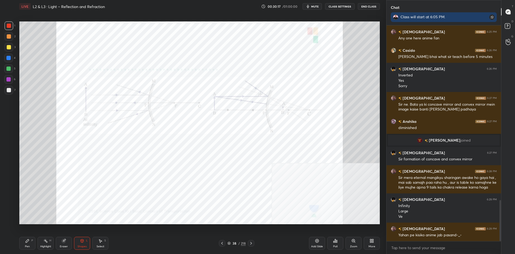
click at [7, 22] on div at bounding box center [9, 25] width 9 height 9
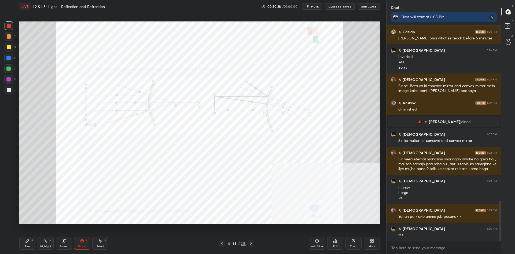
click at [76, 244] on div "Shapes L" at bounding box center [82, 243] width 16 height 13
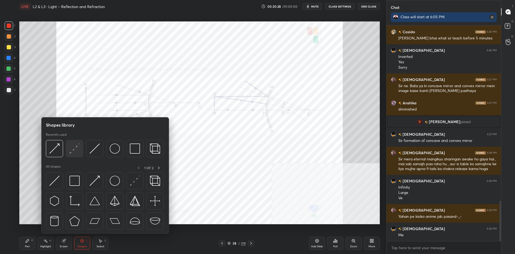
click at [71, 152] on img at bounding box center [74, 148] width 10 height 10
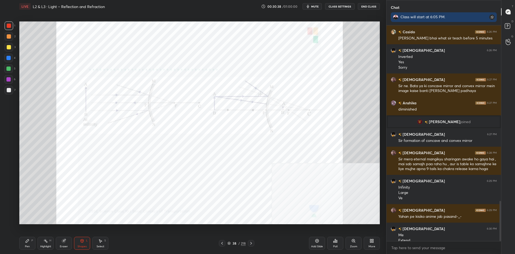
scroll to position [942, 0]
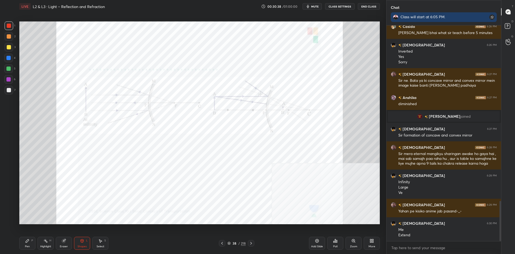
click at [46, 244] on div "Highlight H" at bounding box center [46, 243] width 16 height 13
click at [79, 242] on div "Shapes L" at bounding box center [82, 243] width 16 height 13
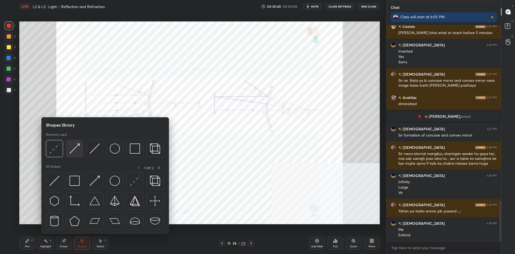
click at [75, 151] on img at bounding box center [74, 148] width 10 height 10
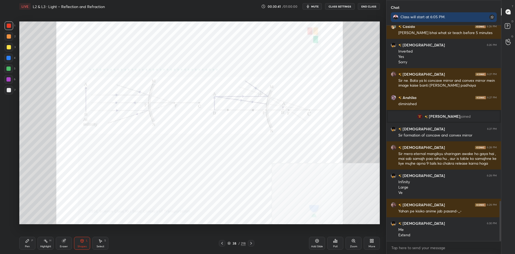
click at [12, 25] on div at bounding box center [9, 25] width 9 height 9
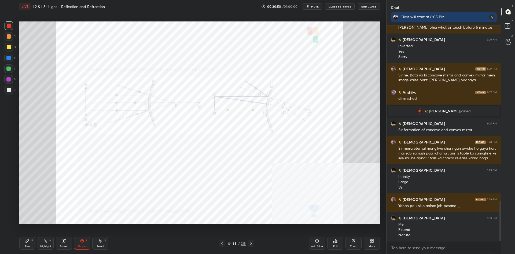
click at [31, 238] on div "Pen P" at bounding box center [27, 243] width 16 height 13
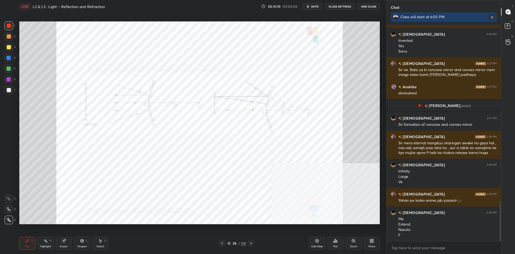
click at [27, 241] on icon at bounding box center [27, 240] width 3 height 3
click at [36, 242] on div "Pen P Highlight H Eraser Shapes L Select S" at bounding box center [91, 243] width 145 height 13
click at [38, 242] on div "Highlight H" at bounding box center [46, 243] width 16 height 13
click at [27, 242] on icon at bounding box center [27, 241] width 4 height 4
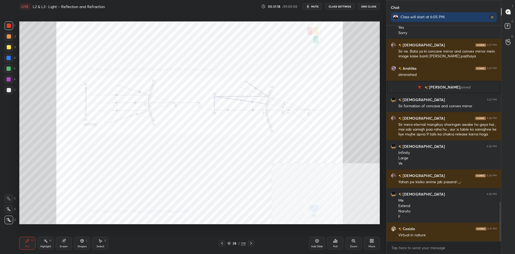
click at [8, 56] on div at bounding box center [8, 58] width 4 height 4
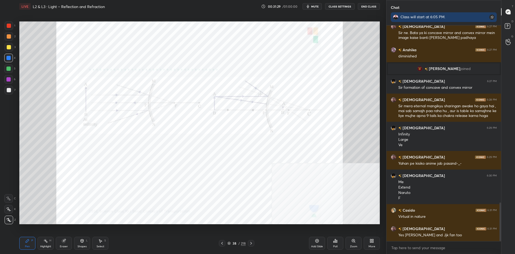
click at [78, 244] on div "Shapes L" at bounding box center [82, 243] width 16 height 13
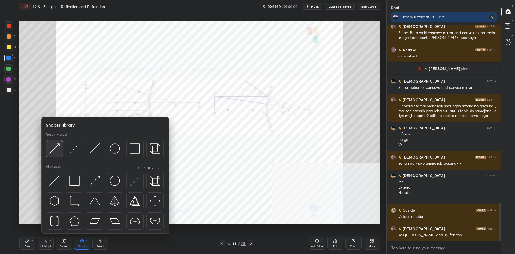
click at [56, 148] on img at bounding box center [54, 148] width 10 height 10
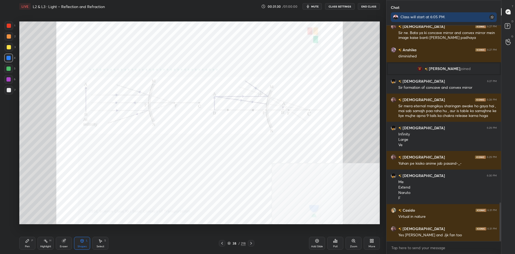
click at [13, 23] on div "1" at bounding box center [10, 25] width 11 height 9
click at [11, 24] on div at bounding box center [9, 26] width 4 height 4
click at [79, 241] on div "Shapes L" at bounding box center [82, 243] width 16 height 13
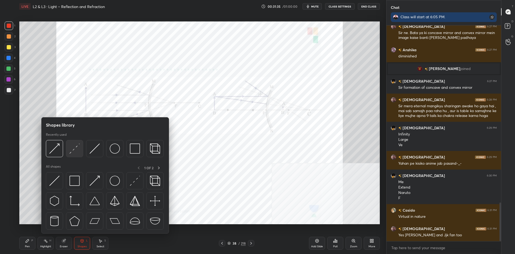
click at [72, 149] on img at bounding box center [74, 148] width 10 height 10
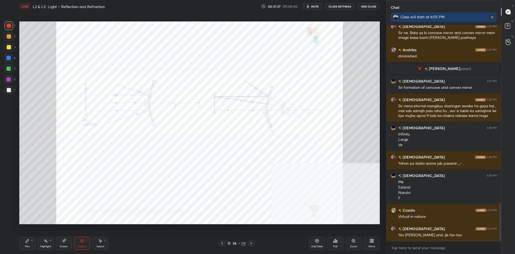
click at [8, 70] on div at bounding box center [8, 68] width 4 height 4
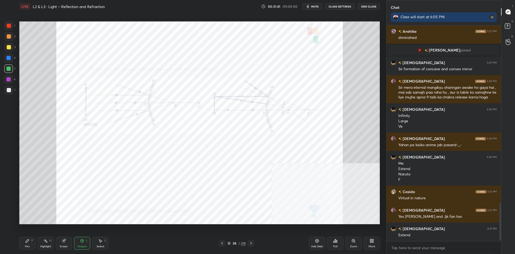
scroll to position [1032, 0]
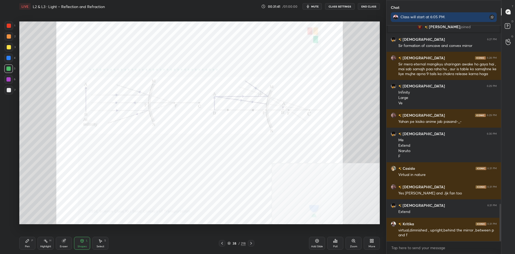
click at [78, 243] on div "Shapes L" at bounding box center [82, 243] width 16 height 13
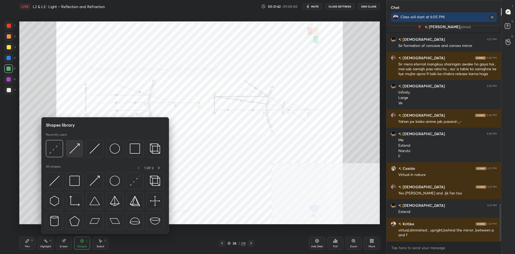
click at [77, 151] on img at bounding box center [74, 148] width 10 height 10
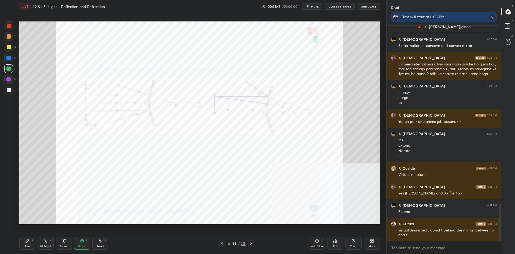
click at [10, 23] on div at bounding box center [9, 25] width 9 height 9
click at [82, 243] on div "Shapes L" at bounding box center [82, 243] width 16 height 13
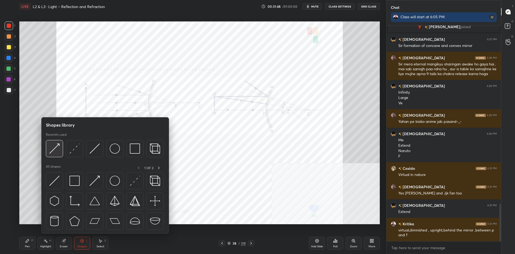
click at [55, 150] on img at bounding box center [54, 148] width 10 height 10
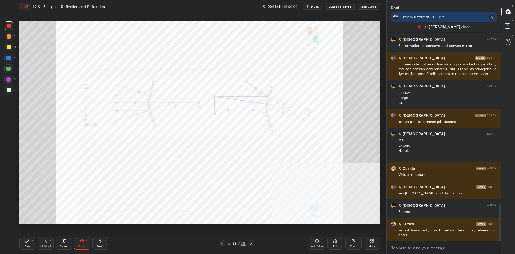
click at [11, 27] on div at bounding box center [9, 26] width 4 height 4
click at [76, 237] on div "Shapes L" at bounding box center [82, 243] width 16 height 13
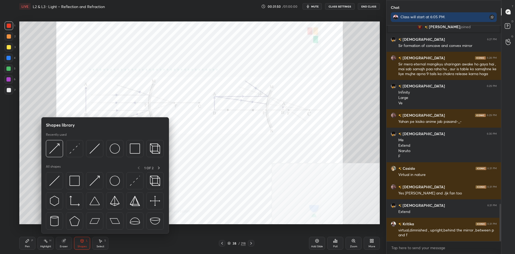
click at [8, 65] on div at bounding box center [8, 68] width 9 height 9
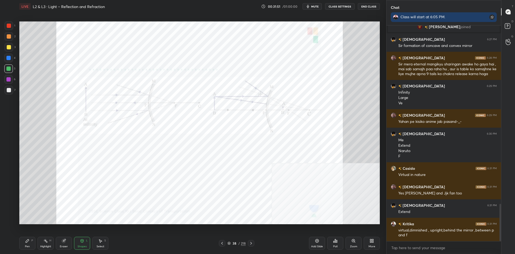
click at [8, 57] on div at bounding box center [8, 58] width 4 height 4
click at [88, 241] on div "Shapes L" at bounding box center [82, 243] width 16 height 13
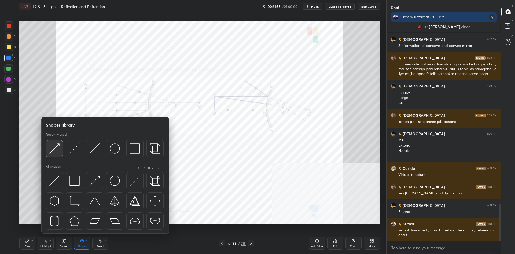
click at [58, 150] on img at bounding box center [54, 148] width 10 height 10
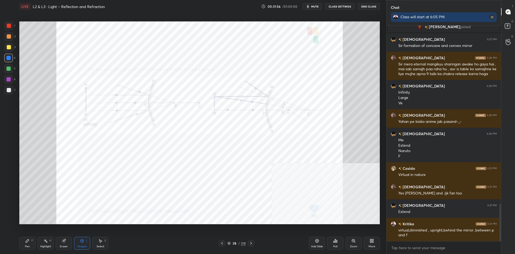
click at [25, 242] on icon at bounding box center [27, 241] width 4 height 4
click at [27, 242] on icon at bounding box center [27, 240] width 3 height 3
click at [80, 246] on div "Shapes" at bounding box center [81, 246] width 9 height 3
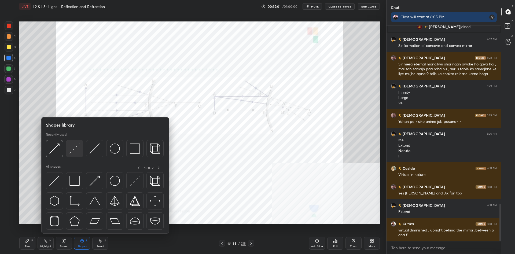
click at [73, 151] on img at bounding box center [74, 148] width 10 height 10
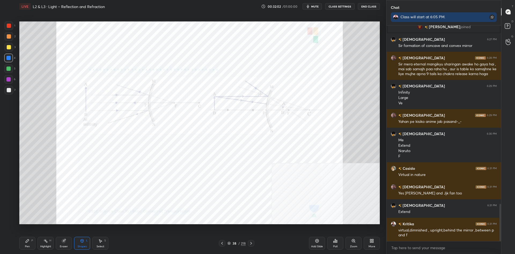
click at [8, 78] on div at bounding box center [8, 79] width 4 height 4
click at [34, 239] on div "Pen P" at bounding box center [27, 243] width 16 height 13
click at [44, 241] on icon at bounding box center [45, 241] width 4 height 4
click at [22, 246] on div "Pen P" at bounding box center [27, 243] width 16 height 13
click at [9, 24] on div at bounding box center [9, 26] width 4 height 4
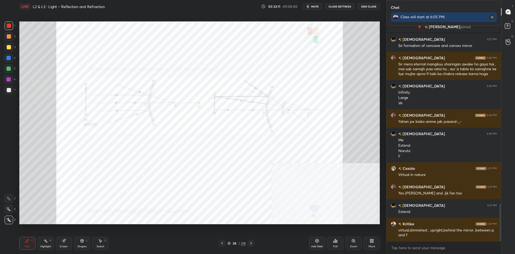
click at [351, 248] on div "Zoom" at bounding box center [353, 246] width 7 height 3
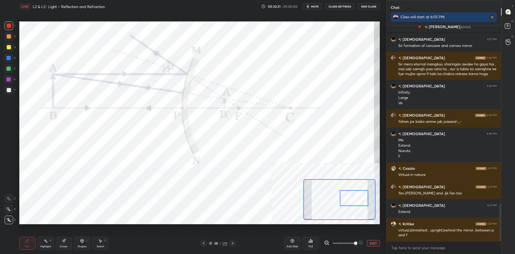
click at [370, 245] on button "EXIT" at bounding box center [373, 243] width 13 height 6
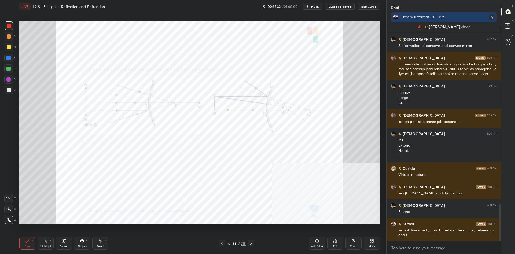
click at [36, 243] on div "Pen P Highlight H Eraser Shapes L Select S" at bounding box center [91, 243] width 145 height 13
click at [314, 242] on div "Add Slide" at bounding box center [317, 243] width 16 height 13
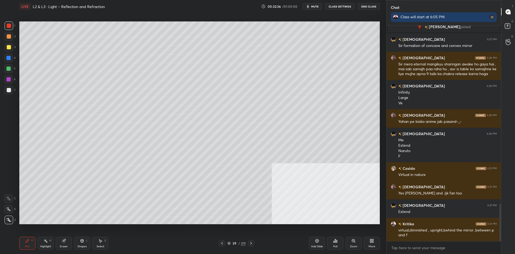
click at [7, 48] on div at bounding box center [9, 47] width 4 height 4
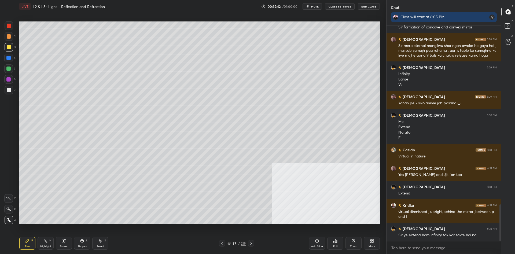
scroll to position [1069, 0]
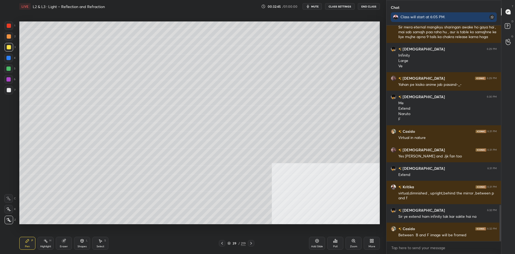
click at [7, 38] on div at bounding box center [9, 36] width 4 height 4
click at [12, 91] on div at bounding box center [9, 90] width 9 height 9
click at [10, 91] on div at bounding box center [9, 90] width 4 height 4
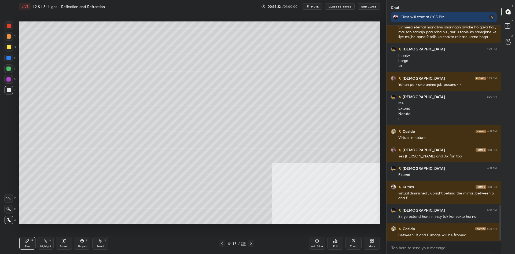
click at [8, 69] on div at bounding box center [8, 68] width 4 height 4
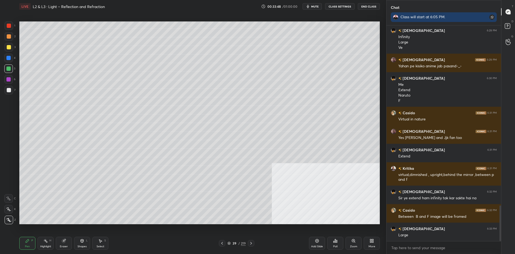
click at [8, 79] on div at bounding box center [8, 79] width 4 height 4
click at [9, 79] on div at bounding box center [8, 79] width 4 height 4
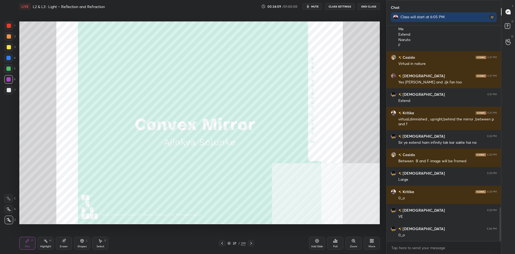
scroll to position [1161, 0]
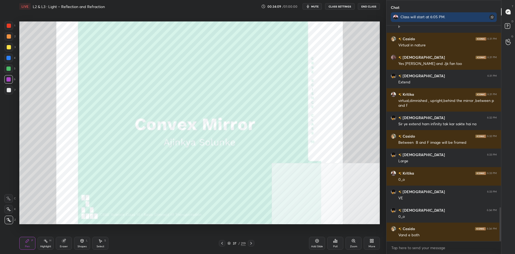
click at [242, 243] on div "219" at bounding box center [243, 243] width 5 height 5
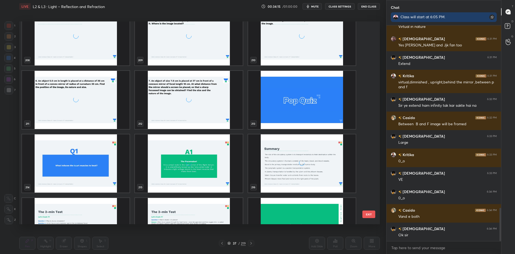
scroll to position [4435, 0]
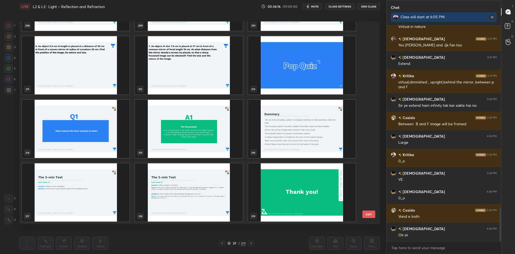
click at [341, 214] on img "grid" at bounding box center [301, 192] width 107 height 58
click at [340, 214] on img "grid" at bounding box center [301, 192] width 107 height 58
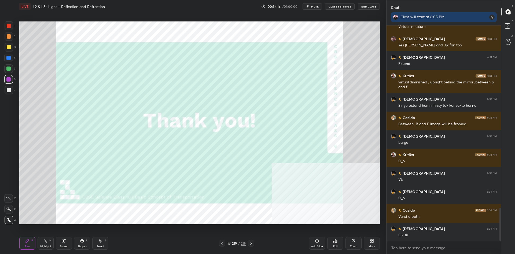
drag, startPoint x: 319, startPoint y: 247, endPoint x: 332, endPoint y: 234, distance: 18.2
click at [319, 247] on div "Add Slide" at bounding box center [317, 246] width 12 height 3
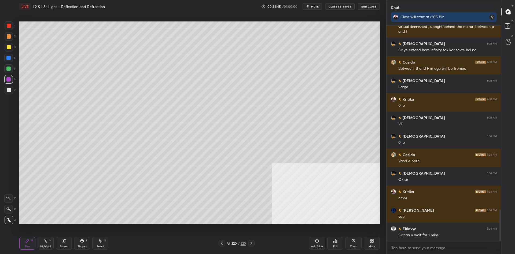
scroll to position [1254, 0]
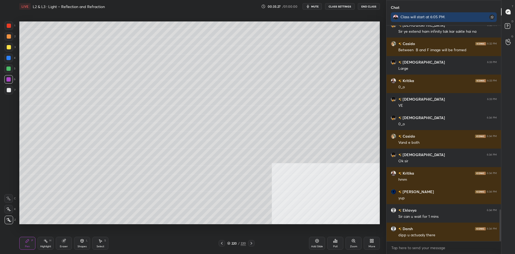
click at [369, 236] on div "Add Slide Poll Zoom More" at bounding box center [344, 243] width 71 height 30
click at [370, 241] on icon at bounding box center [371, 241] width 4 height 4
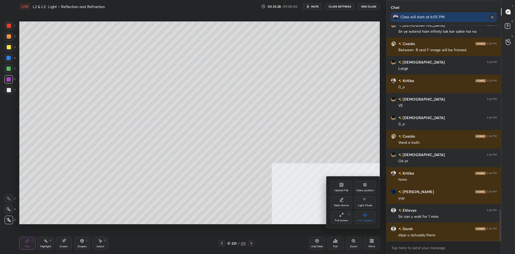
click at [337, 190] on div "Upload File" at bounding box center [341, 190] width 14 height 3
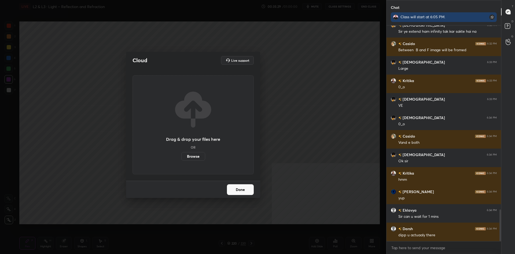
click at [201, 157] on label "Browse" at bounding box center [193, 156] width 24 height 9
click at [181, 157] on input "Browse" at bounding box center [181, 156] width 0 height 9
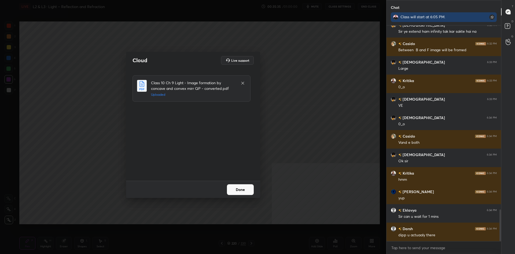
click at [236, 189] on button "Done" at bounding box center [240, 189] width 27 height 11
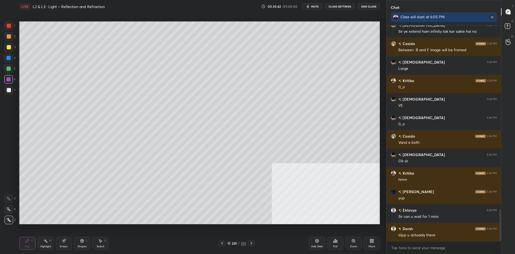
click at [233, 245] on div "220" at bounding box center [234, 242] width 5 height 3
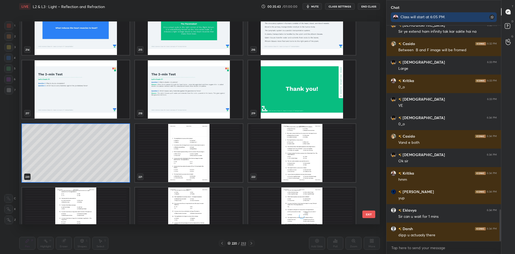
scroll to position [4566, 0]
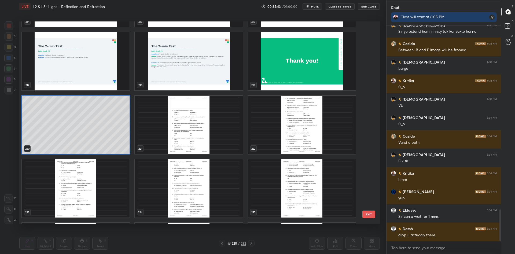
click at [199, 140] on img "grid" at bounding box center [188, 125] width 107 height 58
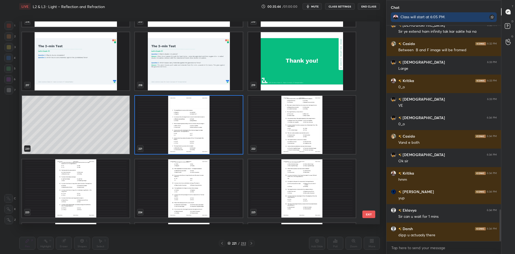
click at [199, 140] on img "grid" at bounding box center [188, 125] width 107 height 58
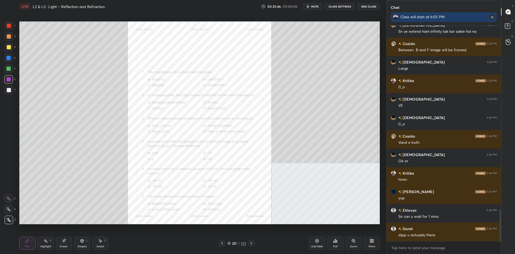
click at [352, 245] on div "Zoom" at bounding box center [353, 246] width 7 height 3
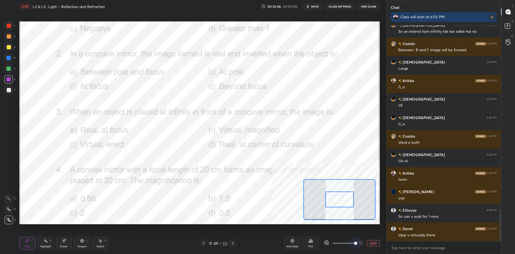
drag, startPoint x: 347, startPoint y: 245, endPoint x: 386, endPoint y: 245, distance: 38.9
click at [386, 245] on div "1 2 3 4 5 6 7 C X Z C X Z E E Erase all H H LIVE L2 & L3 : Light – Reflection a…" at bounding box center [257, 127] width 515 height 254
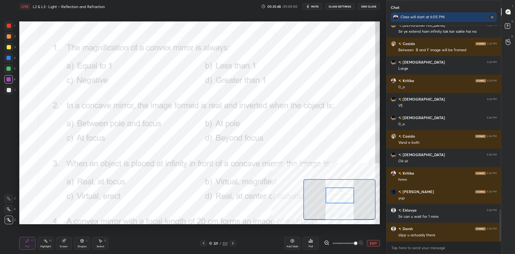
click at [338, 196] on div at bounding box center [339, 195] width 28 height 16
click at [46, 244] on div "Highlight H" at bounding box center [46, 243] width 16 height 13
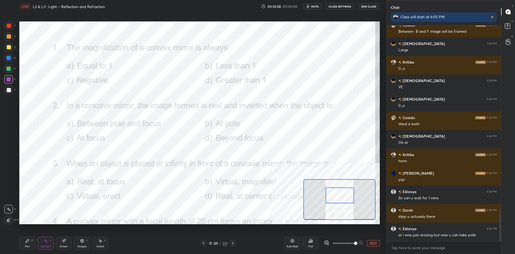
scroll to position [1291, 0]
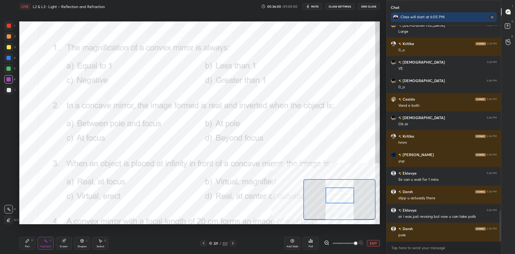
click at [28, 242] on icon at bounding box center [27, 241] width 4 height 4
click at [4, 29] on div "1 2 3 4 5 6 7" at bounding box center [9, 58] width 11 height 75
click at [7, 29] on div at bounding box center [9, 25] width 9 height 9
click at [37, 241] on div "Pen P Highlight H Eraser Shapes L Select S" at bounding box center [85, 243] width 132 height 13
click at [43, 242] on icon at bounding box center [45, 241] width 4 height 4
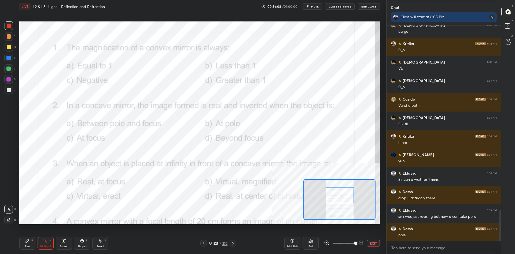
click at [313, 240] on div "Poll" at bounding box center [310, 243] width 16 height 13
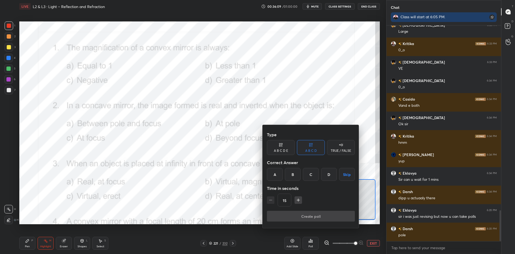
click at [293, 174] on div "B" at bounding box center [293, 174] width 16 height 13
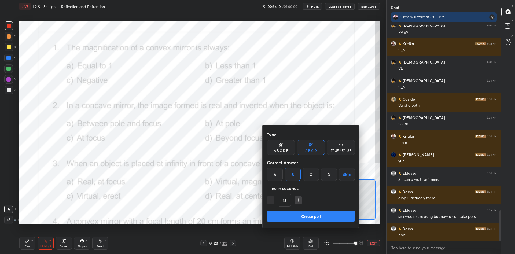
click at [301, 212] on button "Create poll" at bounding box center [311, 216] width 88 height 11
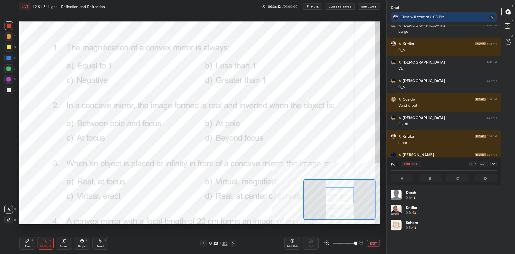
scroll to position [64, 106]
click at [26, 243] on div "Pen P" at bounding box center [27, 243] width 16 height 13
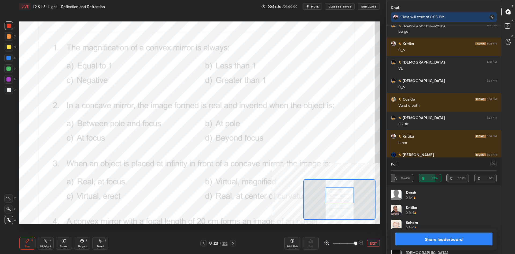
click at [403, 237] on button "Share leaderboard" at bounding box center [443, 238] width 97 height 13
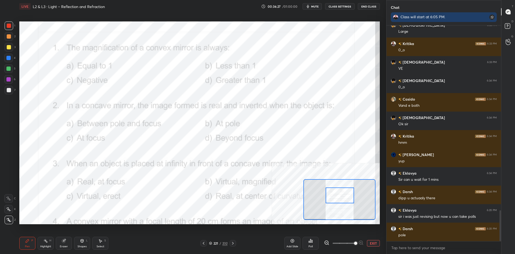
scroll to position [0, 0]
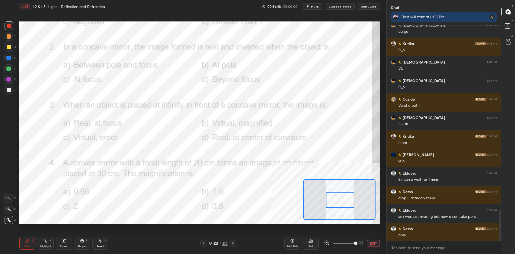
click at [53, 243] on div "Highlight H" at bounding box center [46, 243] width 16 height 13
click at [46, 244] on div "Highlight H" at bounding box center [46, 243] width 16 height 13
click at [45, 242] on icon at bounding box center [45, 241] width 4 height 4
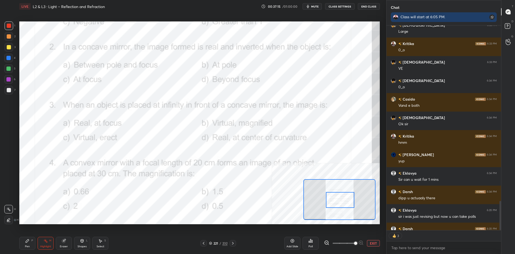
scroll to position [205, 114]
click at [311, 243] on div "Poll" at bounding box center [310, 243] width 16 height 13
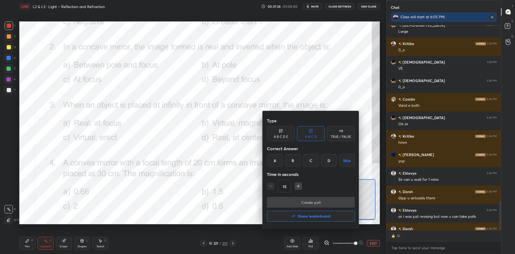
click at [329, 162] on div "D" at bounding box center [329, 160] width 16 height 13
click at [323, 198] on button "Create poll" at bounding box center [311, 202] width 88 height 11
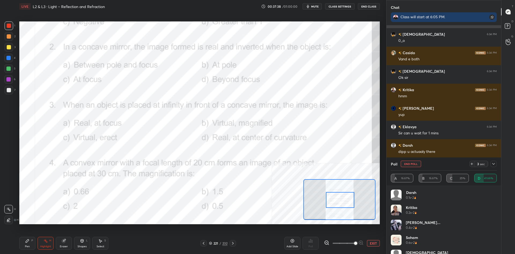
scroll to position [1355, 0]
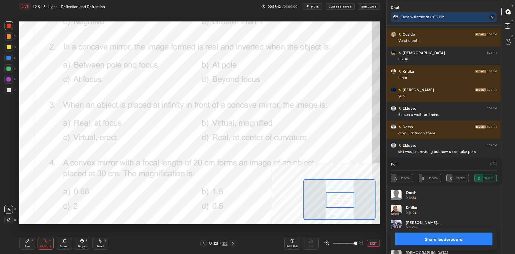
click at [424, 243] on button "Share leaderboard" at bounding box center [443, 238] width 97 height 13
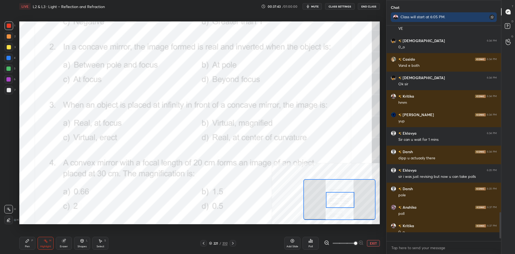
scroll to position [0, 0]
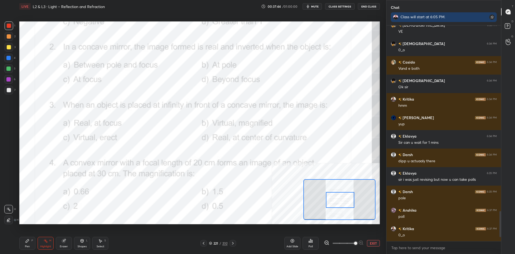
click at [29, 247] on div "Pen" at bounding box center [27, 246] width 5 height 3
click at [29, 244] on div "Pen P" at bounding box center [27, 243] width 16 height 13
click at [370, 243] on button "EXIT" at bounding box center [373, 243] width 13 height 6
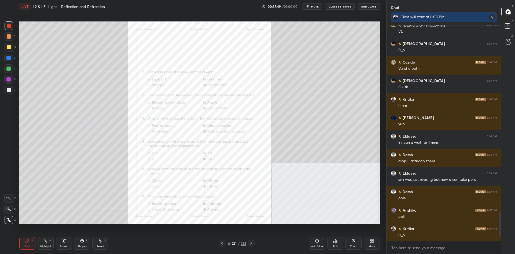
click at [11, 50] on div at bounding box center [9, 47] width 9 height 9
click at [10, 49] on div at bounding box center [9, 47] width 9 height 9
click at [354, 245] on div "Zoom" at bounding box center [353, 246] width 7 height 3
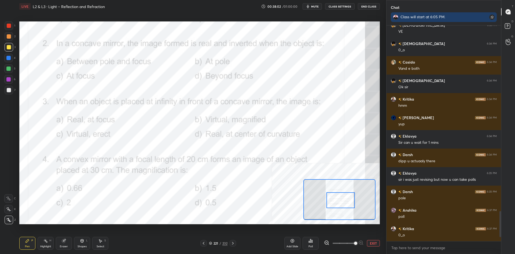
click at [8, 26] on div at bounding box center [9, 26] width 4 height 4
click at [7, 26] on div at bounding box center [9, 26] width 4 height 4
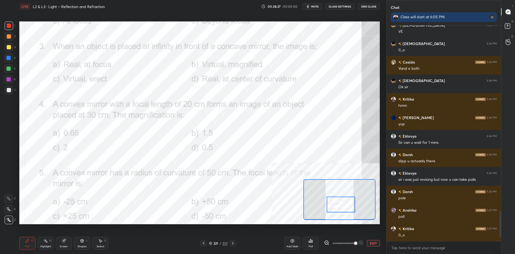
click at [44, 245] on div "Highlight" at bounding box center [45, 246] width 11 height 3
click at [306, 237] on div "Poll" at bounding box center [310, 243] width 16 height 13
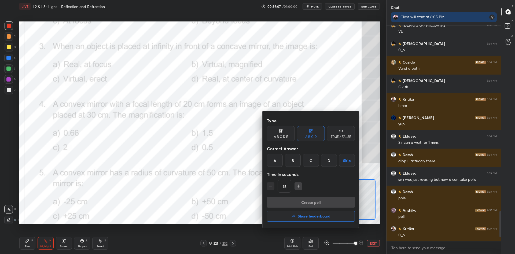
click at [274, 163] on div "A" at bounding box center [275, 160] width 16 height 13
click at [288, 200] on button "Create poll" at bounding box center [311, 202] width 88 height 11
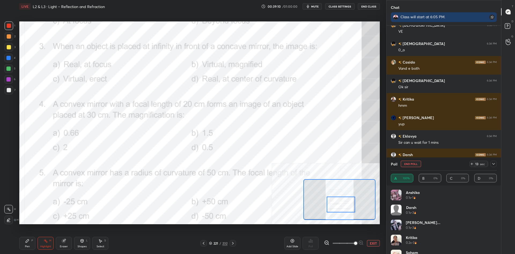
scroll to position [64, 106]
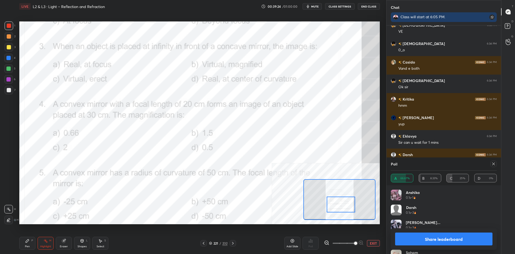
click at [440, 238] on button "Share leaderboard" at bounding box center [443, 238] width 97 height 13
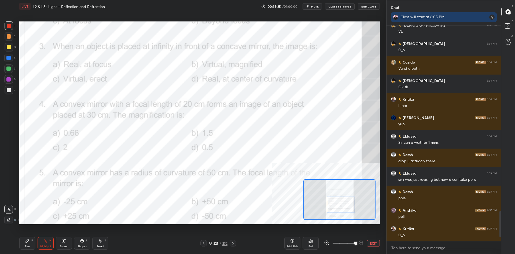
scroll to position [215, 114]
click at [23, 247] on div "Pen P" at bounding box center [27, 243] width 16 height 13
click at [23, 244] on div "Pen P" at bounding box center [27, 243] width 16 height 13
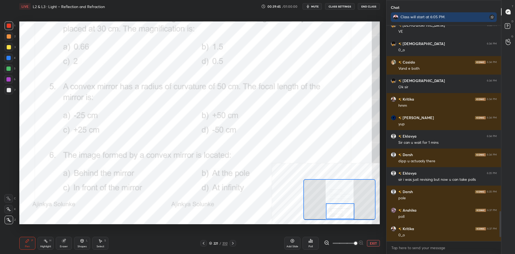
click at [41, 246] on div "Highlight" at bounding box center [45, 246] width 11 height 3
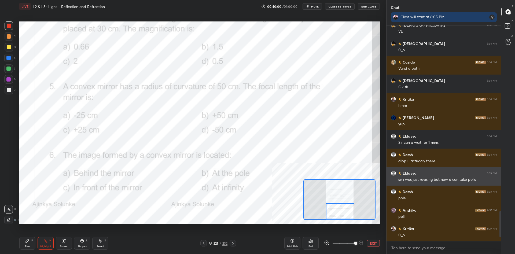
scroll to position [1346, 0]
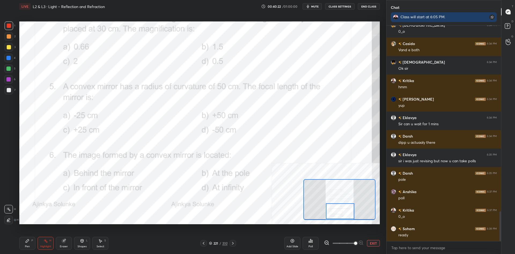
click at [310, 245] on div "Poll" at bounding box center [310, 246] width 4 height 3
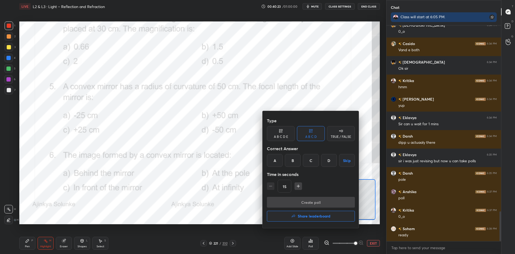
click at [278, 166] on div "A" at bounding box center [275, 160] width 16 height 13
click at [290, 204] on button "Create poll" at bounding box center [311, 202] width 88 height 11
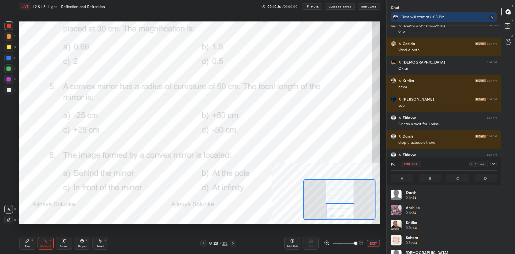
scroll to position [64, 106]
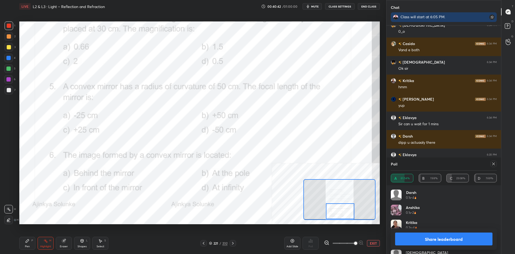
click at [428, 240] on button "Share leaderboard" at bounding box center [443, 238] width 97 height 13
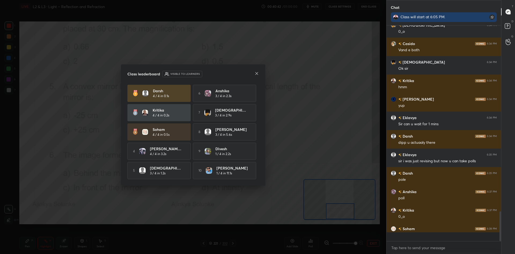
scroll to position [0, 0]
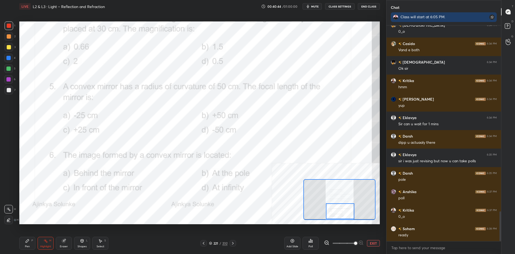
click at [37, 237] on div "Pen P Highlight H Eraser Shapes L Select S" at bounding box center [85, 243] width 132 height 13
click at [35, 237] on div "Pen P" at bounding box center [27, 243] width 16 height 13
click at [28, 241] on icon at bounding box center [27, 240] width 3 height 3
click at [371, 243] on button "EXIT" at bounding box center [373, 243] width 13 height 6
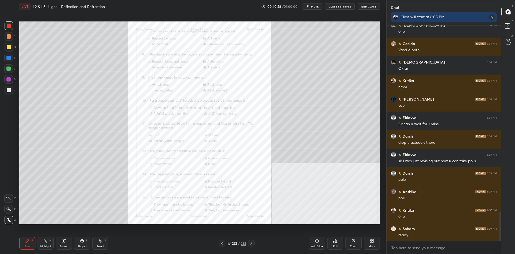
click at [350, 245] on div "Zoom" at bounding box center [353, 246] width 7 height 3
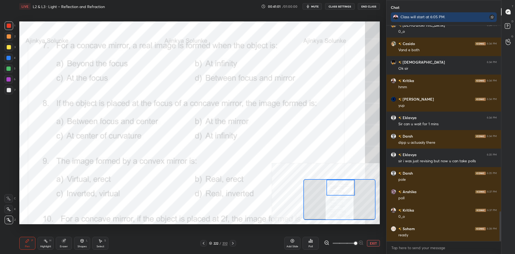
click at [46, 242] on icon at bounding box center [45, 241] width 4 height 4
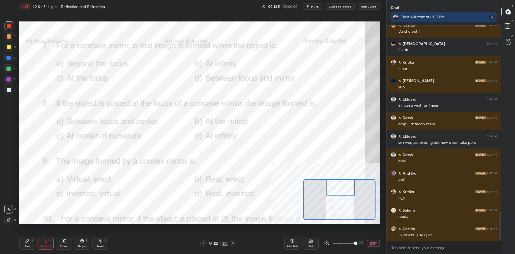
scroll to position [1383, 0]
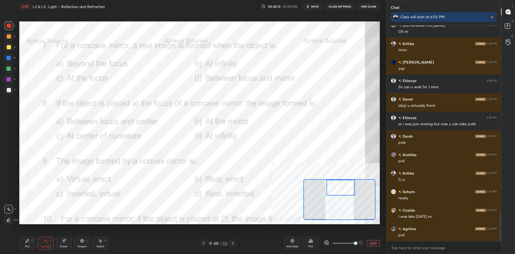
click at [309, 241] on icon at bounding box center [309, 241] width 1 height 1
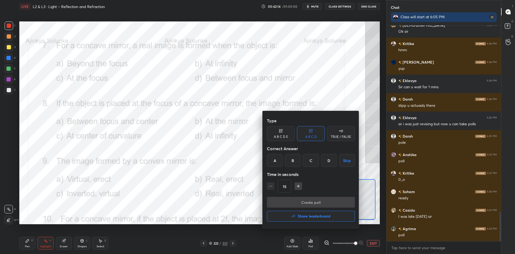
click at [275, 158] on div "A" at bounding box center [275, 160] width 16 height 13
click at [293, 198] on button "Create poll" at bounding box center [311, 202] width 88 height 11
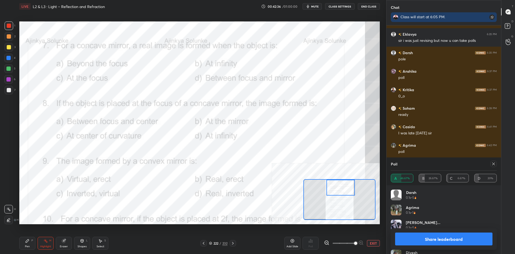
scroll to position [1485, 0]
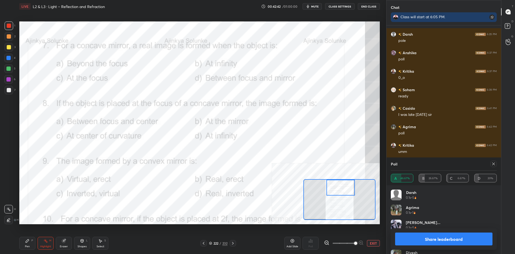
click at [411, 242] on button "Share leaderboard" at bounding box center [443, 238] width 97 height 13
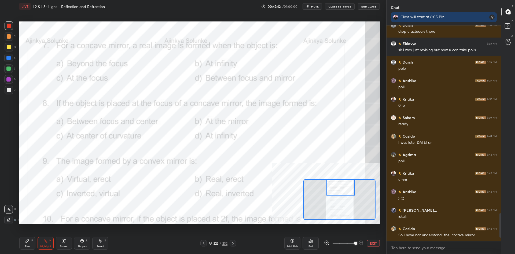
scroll to position [228, 114]
click at [27, 236] on div "Pen P Highlight H Eraser Shapes L Select S 222 / 232 Add Slide Poll EXIT" at bounding box center [199, 242] width 360 height 21
click at [28, 239] on icon at bounding box center [27, 241] width 4 height 4
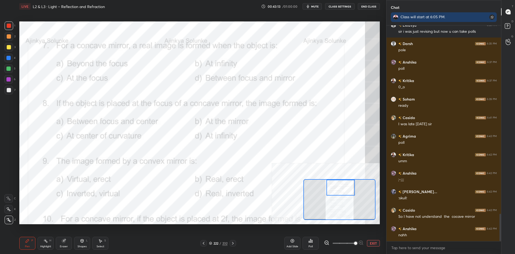
scroll to position [1494, 0]
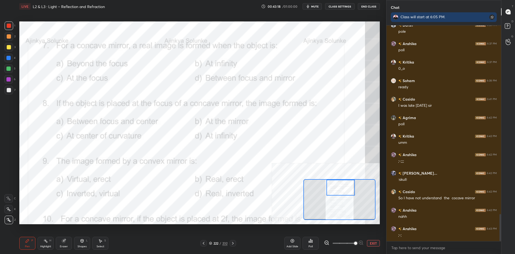
click at [367, 240] on div "Add Slide Poll EXIT" at bounding box center [331, 243] width 95 height 30
click at [373, 243] on button "EXIT" at bounding box center [373, 243] width 13 height 6
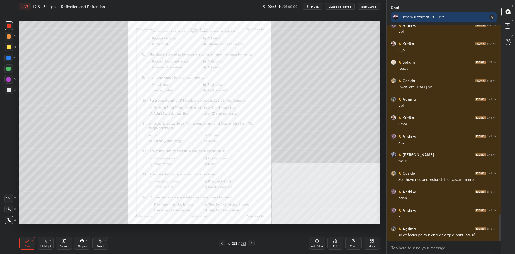
click at [318, 243] on icon at bounding box center [317, 241] width 4 height 4
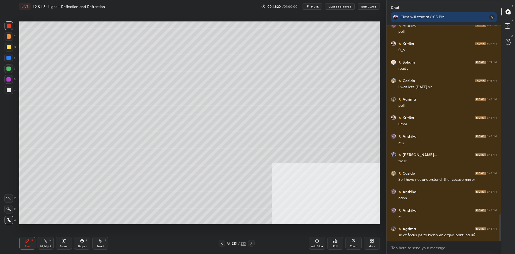
click at [5, 47] on div at bounding box center [9, 47] width 9 height 9
click at [7, 48] on div at bounding box center [9, 47] width 4 height 4
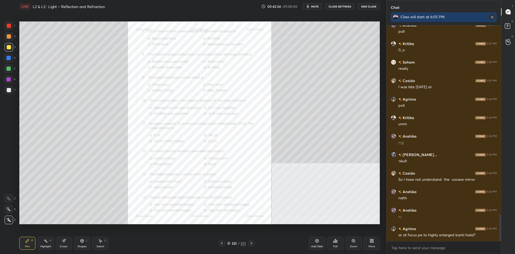
click at [337, 245] on div "Poll" at bounding box center [335, 246] width 4 height 3
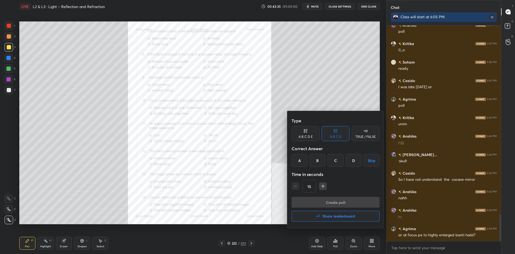
scroll to position [1531, 0]
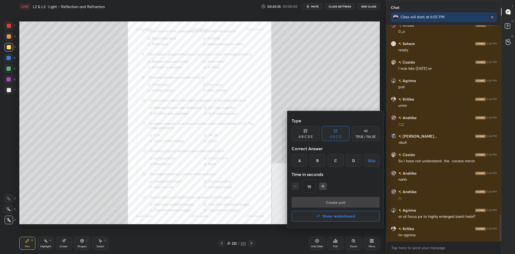
click at [274, 217] on div at bounding box center [257, 127] width 515 height 254
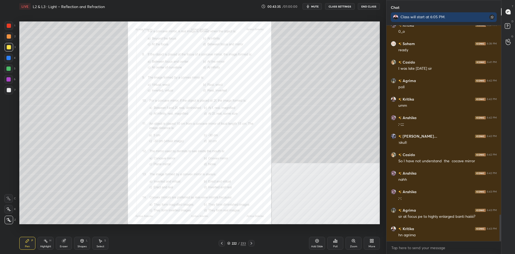
click at [355, 244] on div "Zoom" at bounding box center [353, 243] width 16 height 13
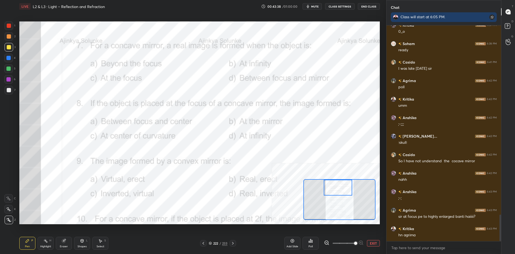
click at [39, 241] on div "Highlight H" at bounding box center [46, 243] width 16 height 13
click at [10, 27] on div at bounding box center [9, 26] width 4 height 4
click at [26, 243] on icon at bounding box center [27, 241] width 4 height 4
click at [27, 241] on icon at bounding box center [27, 240] width 3 height 3
click at [370, 245] on button "EXIT" at bounding box center [373, 243] width 13 height 6
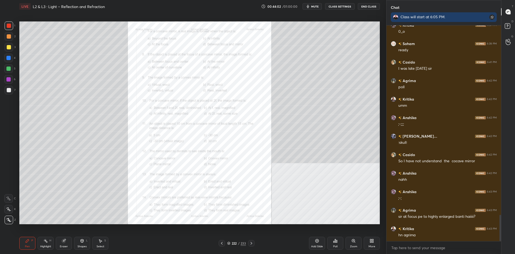
scroll to position [1549, 0]
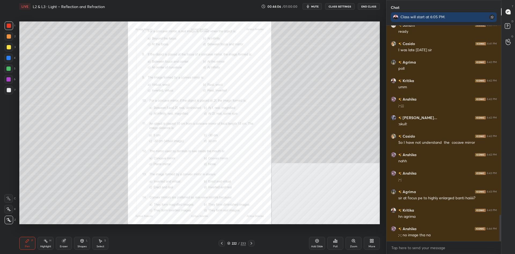
click at [355, 244] on div "Zoom" at bounding box center [353, 243] width 16 height 13
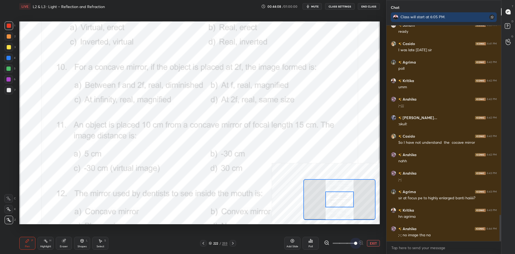
drag, startPoint x: 343, startPoint y: 244, endPoint x: 384, endPoint y: 243, distance: 41.8
click at [384, 243] on div "1 2 3 4 5 6 7 C X Z C X Z E E Erase all H H LIVE L2 & L3 : Light – Reflection a…" at bounding box center [193, 127] width 386 height 254
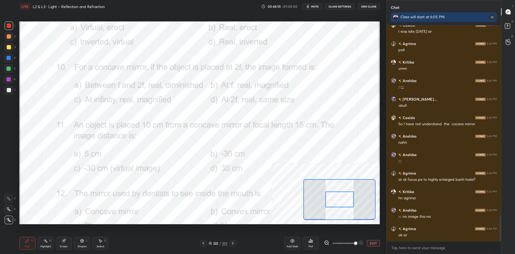
scroll to position [1586, 0]
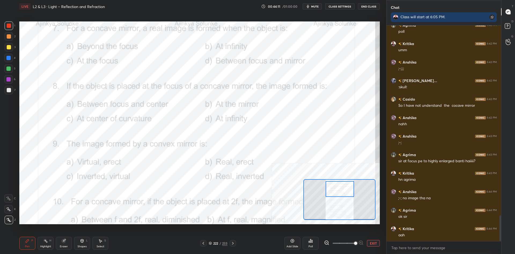
drag, startPoint x: 341, startPoint y: 197, endPoint x: 342, endPoint y: 187, distance: 10.5
click at [342, 187] on div at bounding box center [339, 189] width 28 height 16
click at [44, 243] on div "Highlight H" at bounding box center [46, 243] width 16 height 13
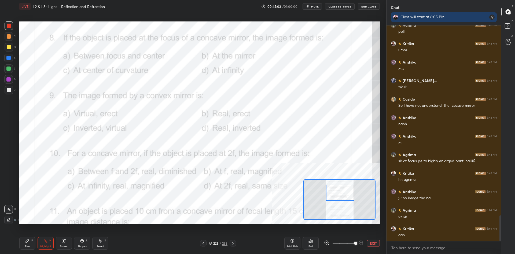
drag, startPoint x: 335, startPoint y: 188, endPoint x: 336, endPoint y: 192, distance: 3.8
click at [336, 192] on div at bounding box center [340, 193] width 28 height 16
click at [27, 246] on div "Pen" at bounding box center [27, 246] width 5 height 3
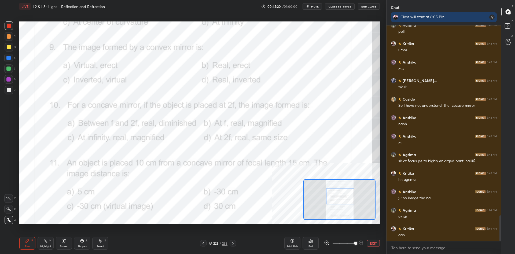
click at [41, 242] on div "Highlight H" at bounding box center [46, 243] width 16 height 13
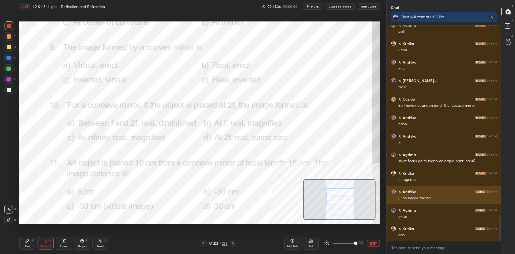
scroll to position [1605, 0]
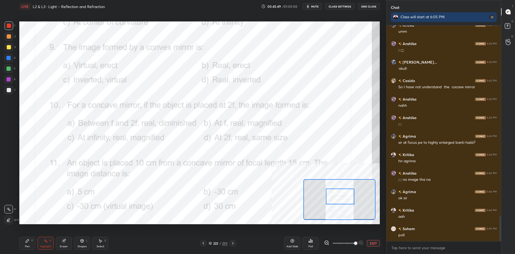
click at [309, 241] on icon at bounding box center [310, 241] width 4 height 4
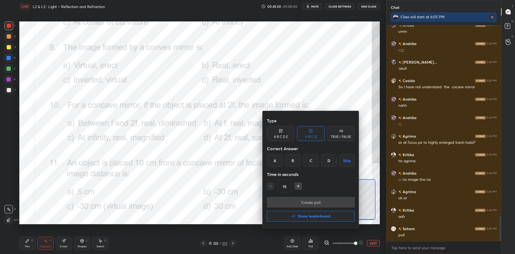
click at [273, 159] on div "A" at bounding box center [275, 160] width 16 height 13
click at [298, 205] on button "Create poll" at bounding box center [311, 202] width 88 height 11
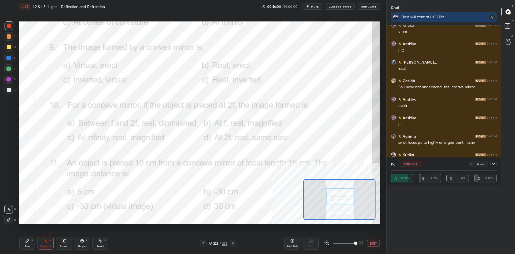
scroll to position [0, 0]
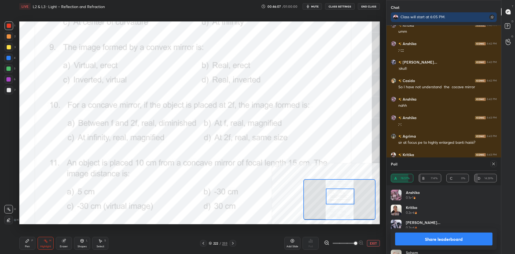
click at [436, 238] on button "Share leaderboard" at bounding box center [443, 238] width 97 height 13
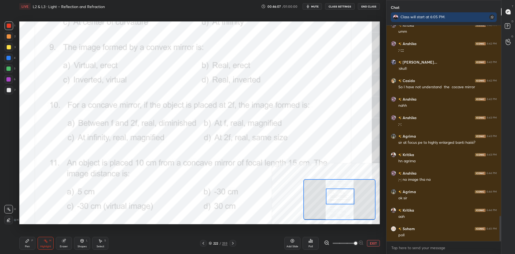
scroll to position [1623, 0]
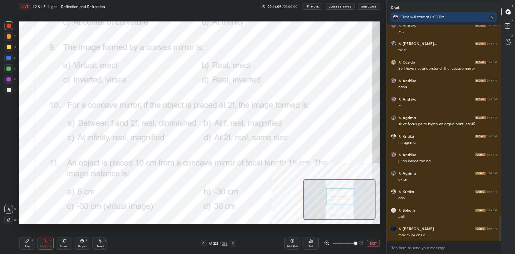
click at [27, 247] on div "Pen" at bounding box center [27, 246] width 5 height 3
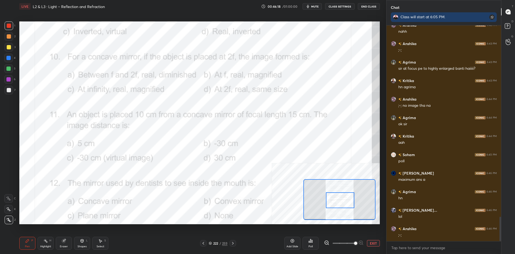
scroll to position [1697, 0]
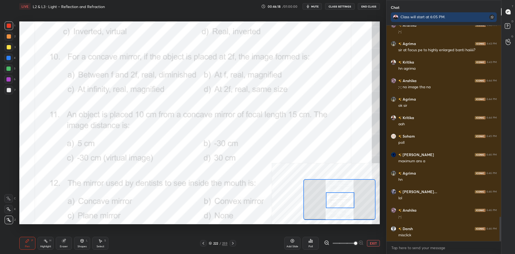
click at [39, 240] on div "Highlight H" at bounding box center [46, 243] width 16 height 13
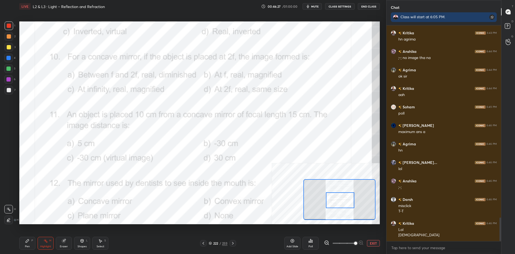
scroll to position [1745, 0]
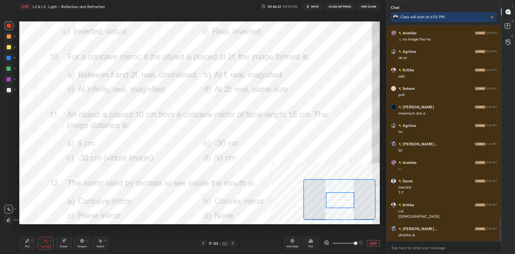
click at [31, 243] on div "Pen P" at bounding box center [27, 243] width 16 height 13
click at [46, 244] on div "Highlight H" at bounding box center [46, 243] width 16 height 13
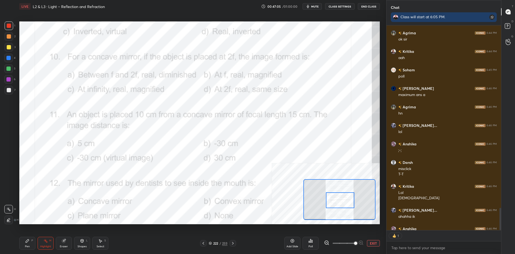
scroll to position [205, 114]
click at [312, 246] on div "Poll" at bounding box center [310, 246] width 4 height 3
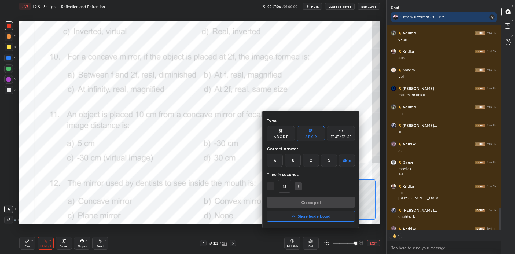
click at [329, 163] on div "D" at bounding box center [329, 160] width 16 height 13
click at [326, 199] on button "Create poll" at bounding box center [311, 202] width 88 height 11
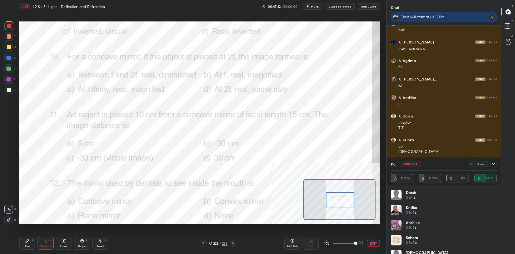
scroll to position [1829, 0]
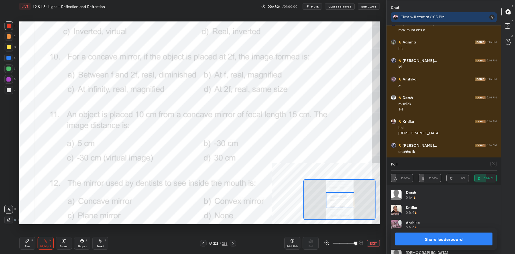
click at [447, 238] on button "Share leaderboard" at bounding box center [443, 238] width 97 height 13
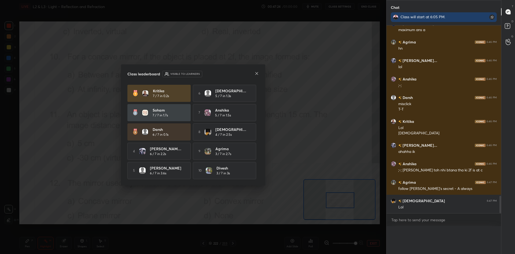
scroll to position [209, 114]
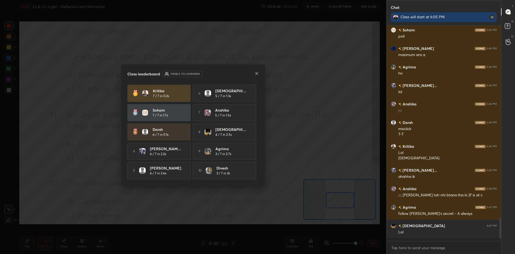
click at [246, 77] on div "Class leaderboard Visible to learners" at bounding box center [192, 74] width 131 height 6
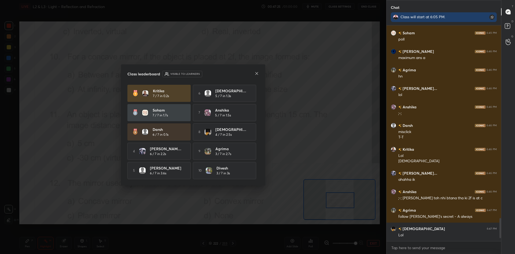
click at [254, 72] on icon at bounding box center [256, 73] width 4 height 4
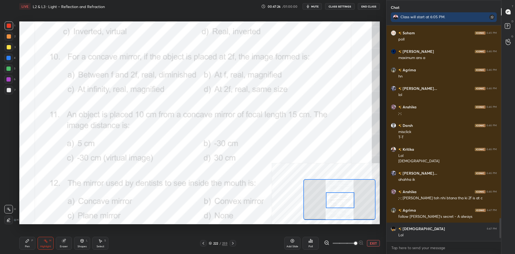
click at [23, 245] on div "Pen P" at bounding box center [27, 243] width 16 height 13
click at [24, 244] on div "Pen P" at bounding box center [27, 243] width 16 height 13
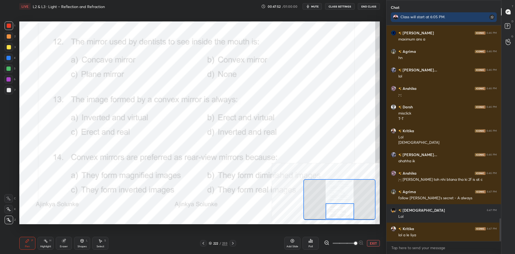
click at [47, 244] on div "Highlight H" at bounding box center [46, 243] width 16 height 13
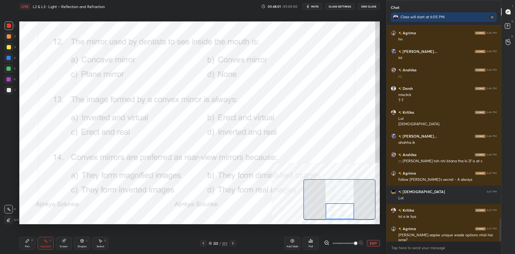
click at [62, 244] on div "Eraser" at bounding box center [64, 243] width 16 height 13
click at [7, 220] on span "Erase all" at bounding box center [9, 220] width 8 height 4
click at [24, 243] on div "Pen P" at bounding box center [27, 243] width 16 height 13
click at [40, 242] on div "Highlight H" at bounding box center [46, 243] width 16 height 13
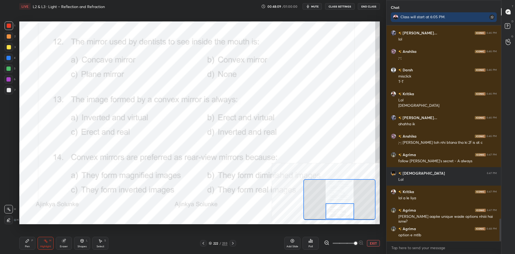
click at [26, 240] on icon at bounding box center [27, 241] width 4 height 4
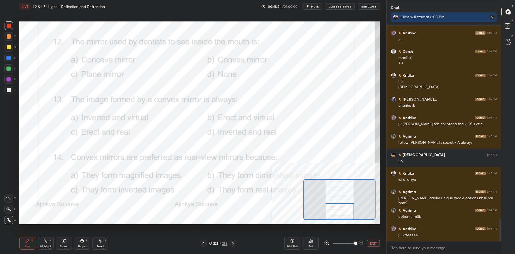
scroll to position [1893, 0]
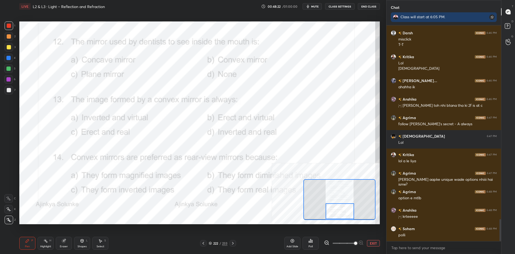
click at [46, 244] on div "Highlight H" at bounding box center [46, 243] width 16 height 13
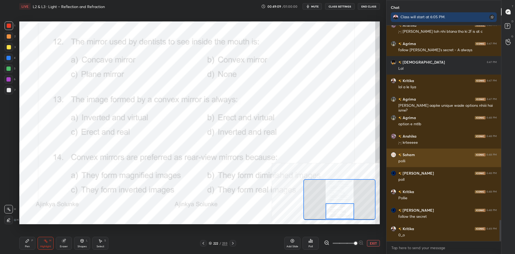
scroll to position [1986, 0]
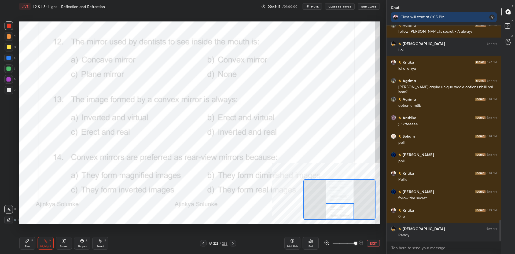
click at [307, 243] on div "Poll" at bounding box center [310, 243] width 16 height 13
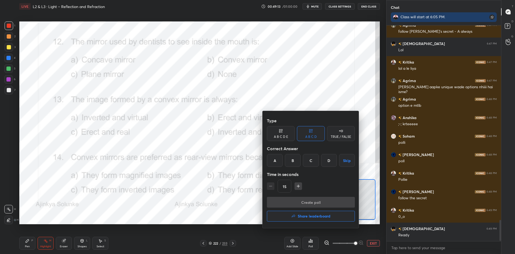
scroll to position [2004, 0]
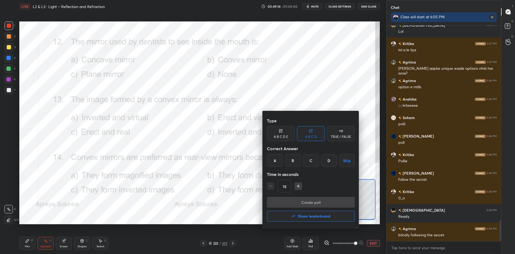
click at [275, 162] on div "A" at bounding box center [275, 160] width 16 height 13
click at [306, 205] on button "Create poll" at bounding box center [311, 202] width 88 height 11
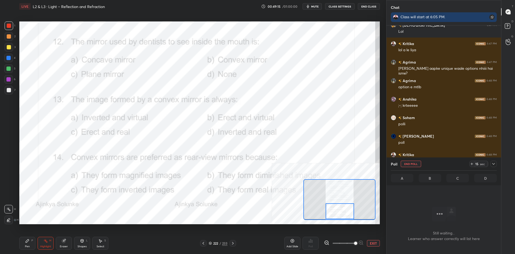
scroll to position [200, 114]
click at [497, 165] on div "Poll End Poll 15 sec A B C D" at bounding box center [443, 171] width 114 height 28
click at [491, 165] on div at bounding box center [493, 164] width 6 height 6
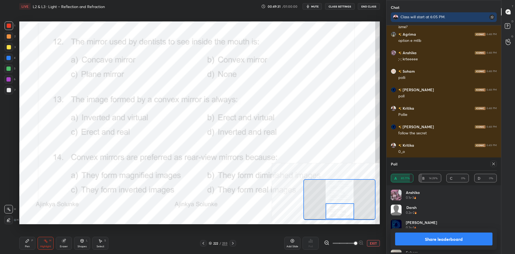
scroll to position [0, 0]
click at [440, 235] on button "Share leaderboard" at bounding box center [443, 238] width 97 height 13
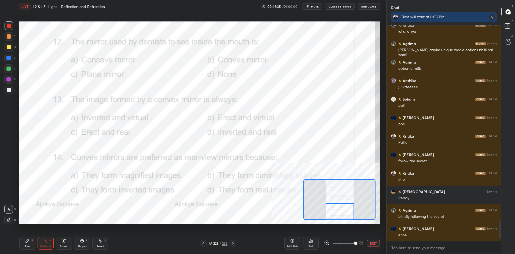
click at [24, 243] on div "Pen P" at bounding box center [27, 243] width 16 height 13
click at [31, 245] on div "Pen P" at bounding box center [27, 243] width 16 height 13
click at [373, 243] on button "EXIT" at bounding box center [373, 243] width 13 height 6
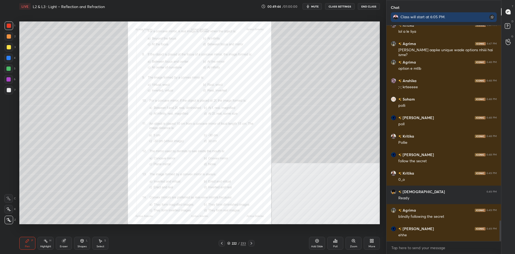
scroll to position [2041, 0]
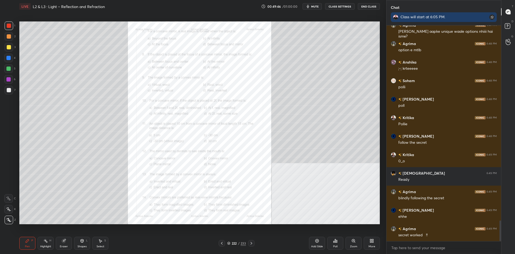
click at [350, 245] on div "Zoom" at bounding box center [353, 246] width 7 height 3
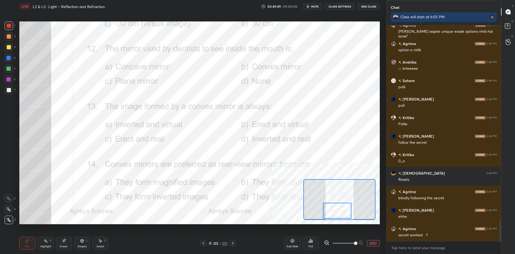
click at [8, 58] on div at bounding box center [8, 58] width 4 height 4
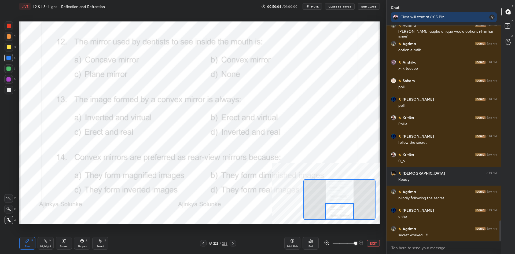
click at [46, 242] on icon at bounding box center [45, 241] width 4 height 4
click at [24, 242] on div "Pen P" at bounding box center [27, 243] width 16 height 13
click at [26, 241] on icon at bounding box center [27, 241] width 4 height 4
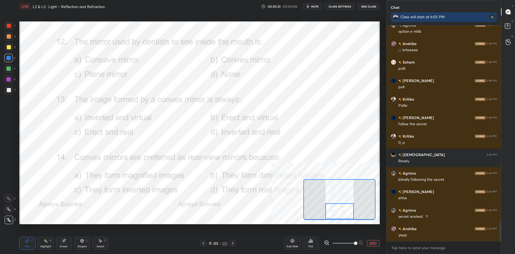
click at [40, 243] on div "Highlight H" at bounding box center [46, 243] width 16 height 13
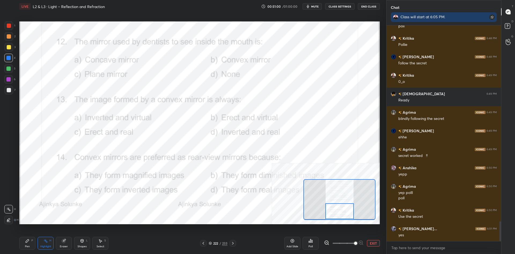
scroll to position [2176, 0]
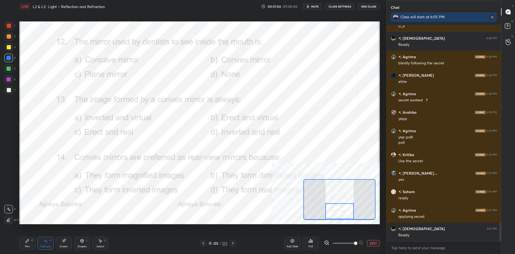
click at [313, 241] on div "Poll" at bounding box center [310, 243] width 16 height 13
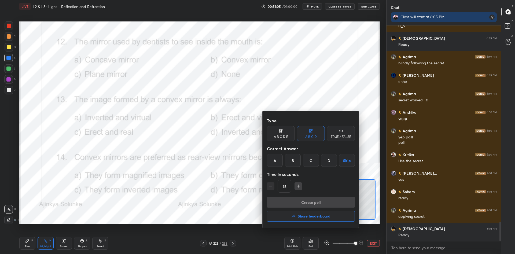
click at [295, 157] on div "B" at bounding box center [293, 160] width 16 height 13
click at [313, 200] on button "Create poll" at bounding box center [311, 202] width 88 height 11
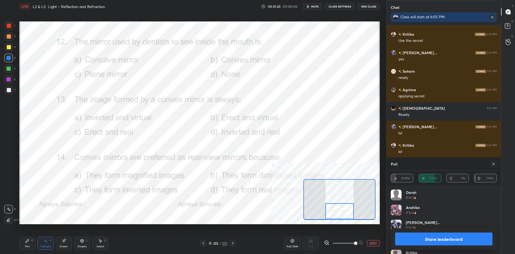
scroll to position [2315, 0]
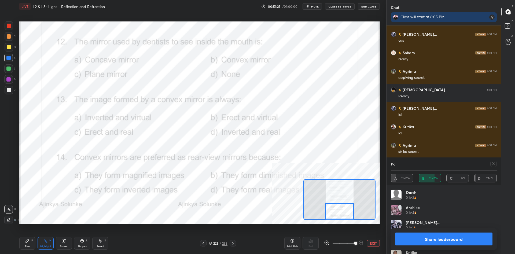
click at [416, 243] on button "Share leaderboard" at bounding box center [443, 238] width 97 height 13
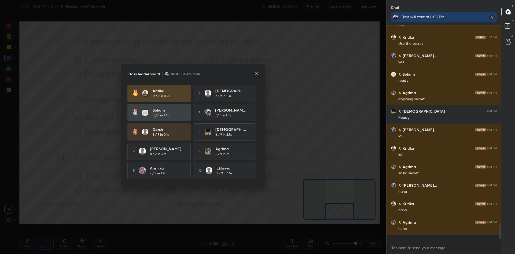
scroll to position [0, 0]
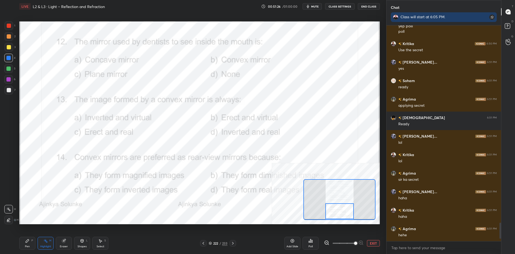
click at [37, 241] on div "Pen P Highlight H Eraser Shapes L Select S" at bounding box center [85, 243] width 132 height 13
click at [31, 241] on div "P" at bounding box center [32, 240] width 2 height 3
click at [370, 240] on button "EXIT" at bounding box center [373, 243] width 13 height 6
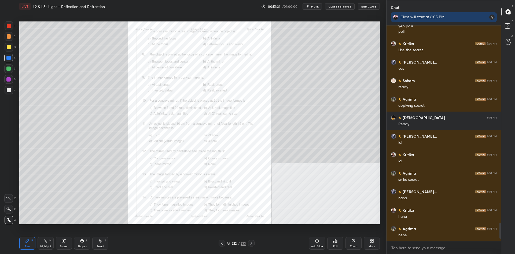
click at [353, 245] on div "Zoom" at bounding box center [353, 246] width 7 height 3
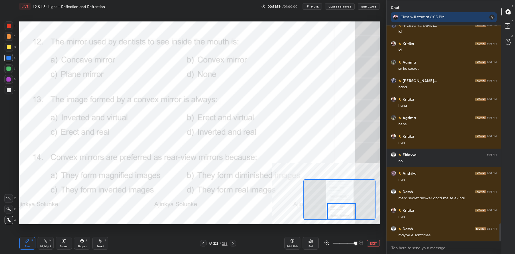
click at [373, 243] on button "EXIT" at bounding box center [373, 243] width 13 height 6
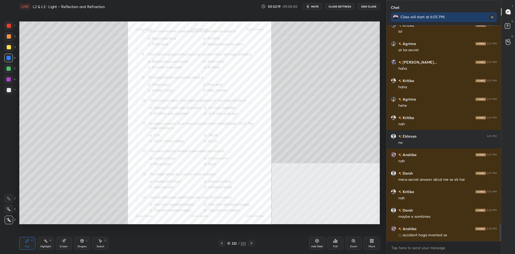
click at [252, 243] on icon at bounding box center [251, 243] width 4 height 4
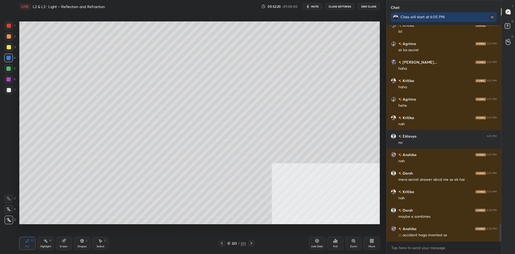
click at [250, 243] on icon at bounding box center [251, 243] width 4 height 4
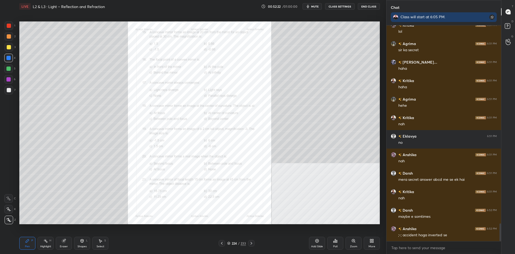
click at [357, 243] on div "Zoom" at bounding box center [353, 243] width 16 height 13
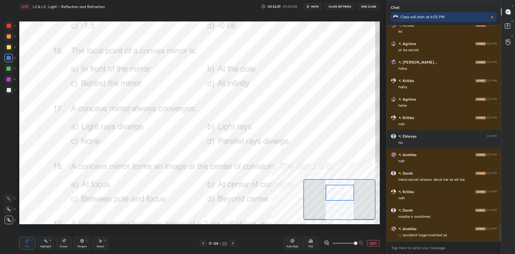
click at [41, 246] on div "Highlight" at bounding box center [45, 246] width 11 height 3
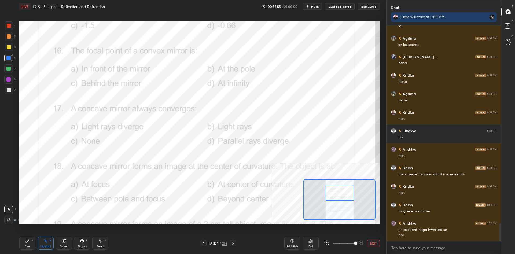
click at [305, 243] on div "Poll" at bounding box center [310, 243] width 16 height 13
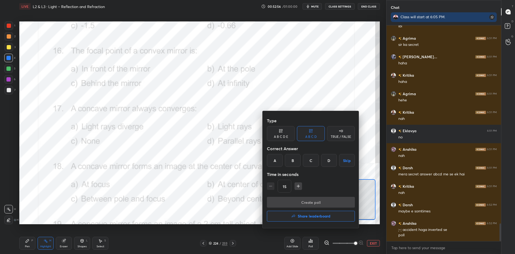
click at [307, 166] on div "C" at bounding box center [311, 160] width 16 height 13
click at [310, 199] on button "Create poll" at bounding box center [311, 202] width 88 height 11
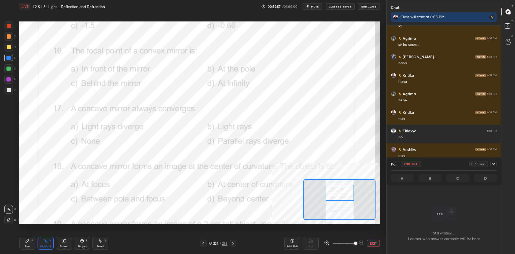
scroll to position [200, 114]
click at [496, 164] on div at bounding box center [493, 164] width 6 height 6
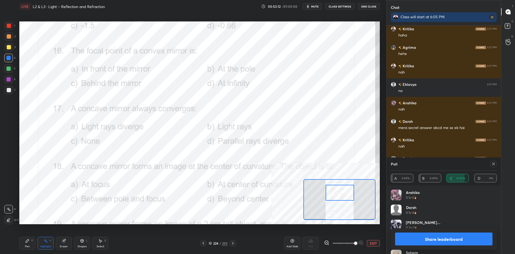
scroll to position [0, 0]
click at [411, 238] on button "Share leaderboard" at bounding box center [443, 238] width 97 height 13
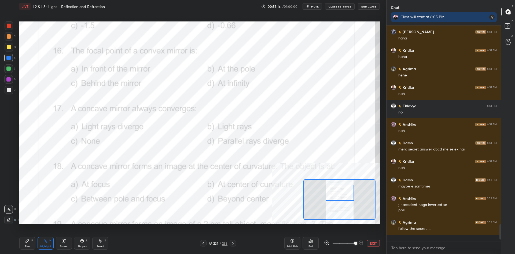
scroll to position [0, 0]
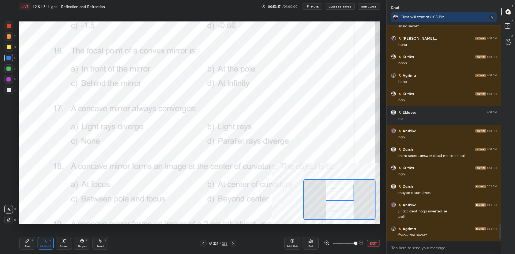
click at [24, 244] on div "Pen P" at bounding box center [27, 243] width 16 height 13
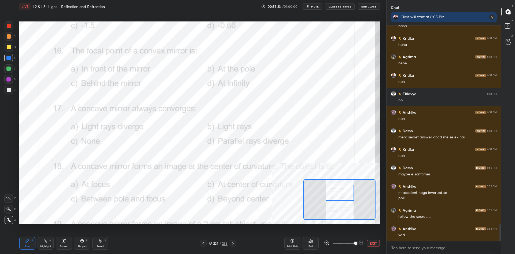
click at [6, 25] on div at bounding box center [9, 25] width 9 height 9
click at [7, 26] on div at bounding box center [9, 25] width 9 height 9
click at [6, 81] on div at bounding box center [8, 79] width 9 height 9
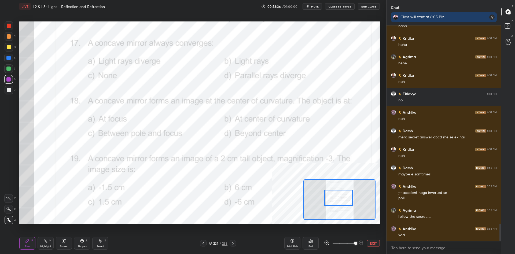
click at [45, 244] on div "Highlight H" at bounding box center [46, 243] width 16 height 13
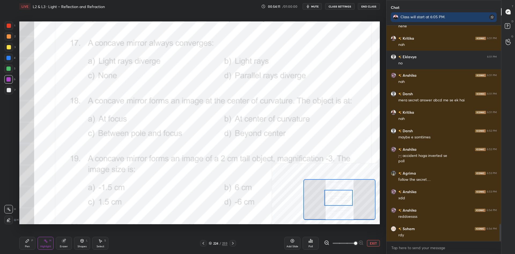
scroll to position [2514, 0]
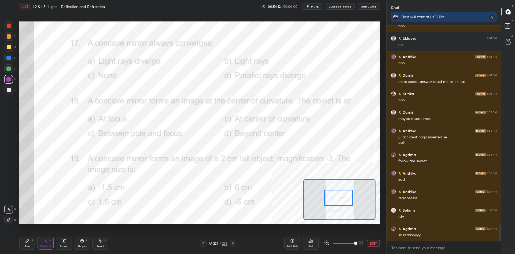
click at [316, 244] on div "Poll" at bounding box center [310, 243] width 16 height 13
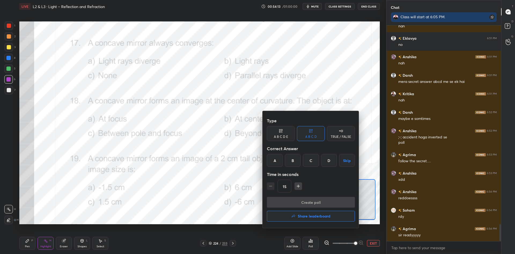
click at [289, 162] on div "B" at bounding box center [293, 160] width 16 height 13
click at [300, 202] on button "Create poll" at bounding box center [311, 202] width 88 height 11
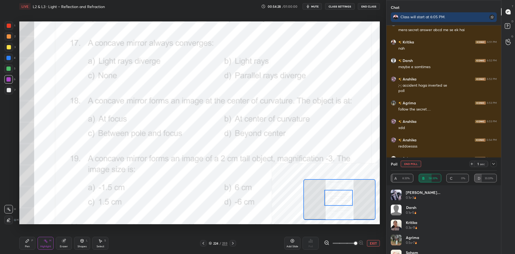
scroll to position [2584, 0]
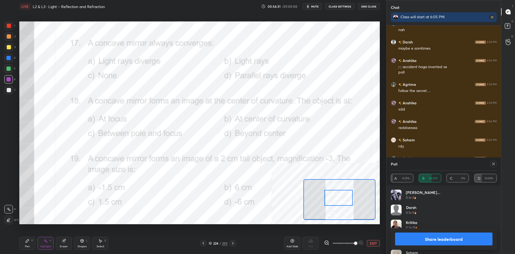
click at [418, 236] on button "Share leaderboard" at bounding box center [443, 238] width 97 height 13
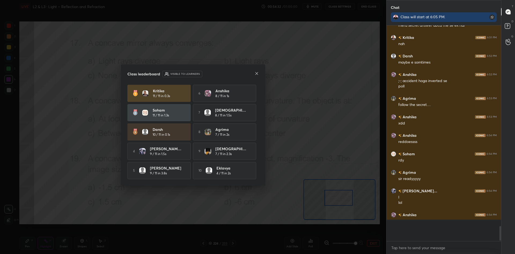
scroll to position [0, 0]
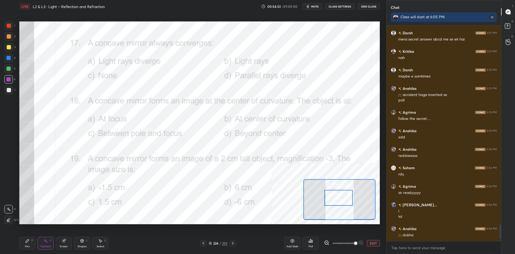
click at [27, 242] on icon at bounding box center [27, 240] width 3 height 3
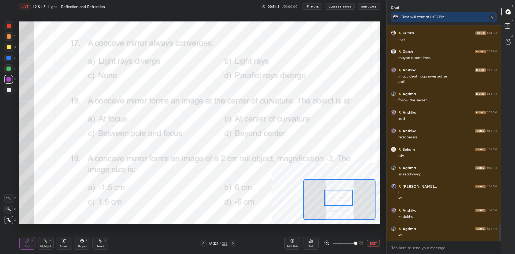
click at [369, 243] on button "EXIT" at bounding box center [373, 243] width 13 height 6
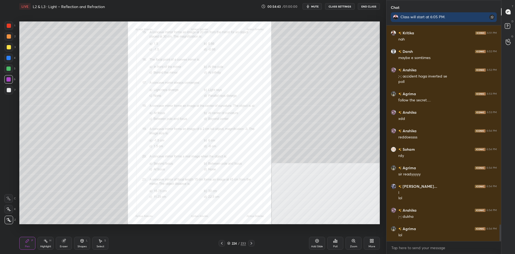
click at [10, 45] on div at bounding box center [9, 47] width 4 height 4
click at [8, 46] on div at bounding box center [9, 47] width 4 height 4
click at [317, 243] on icon at bounding box center [317, 241] width 4 height 4
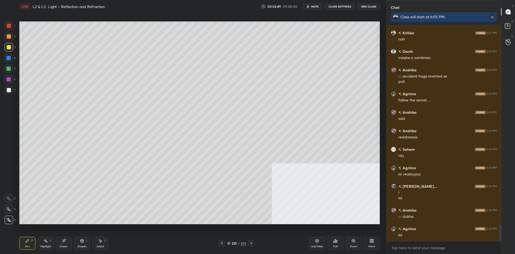
scroll to position [2598, 0]
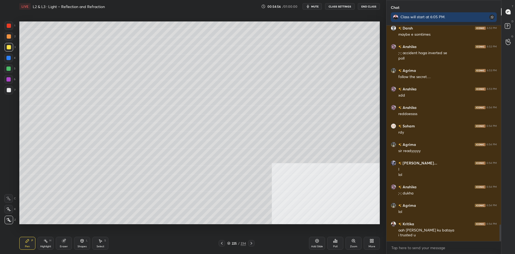
click at [74, 242] on div "Shapes L" at bounding box center [82, 243] width 16 height 13
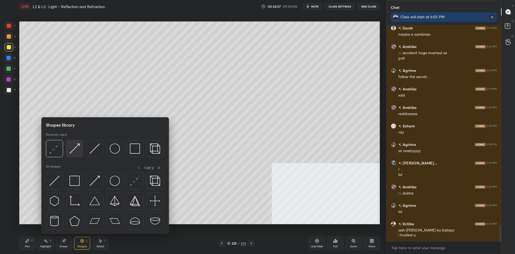
click at [79, 148] on img at bounding box center [74, 148] width 10 height 10
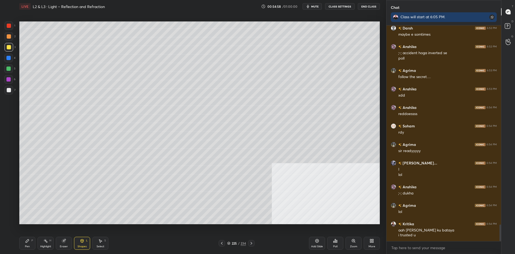
click at [8, 27] on div at bounding box center [9, 26] width 4 height 4
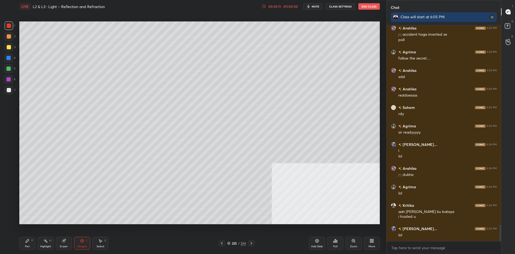
click at [15, 244] on div "1 2 3 4 5 6 7 C X Z C X Z E E Erase all H H LIVE L2 & L3 : Light – Reflection a…" at bounding box center [191, 127] width 382 height 254
click at [20, 241] on div "Pen P" at bounding box center [27, 243] width 16 height 13
click at [24, 243] on div "Pen P" at bounding box center [27, 243] width 16 height 13
click at [11, 87] on div at bounding box center [9, 90] width 9 height 9
click at [10, 90] on div at bounding box center [9, 90] width 4 height 4
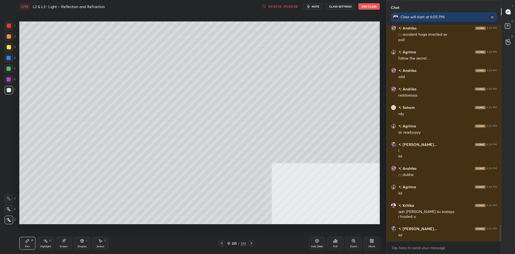
scroll to position [2635, 0]
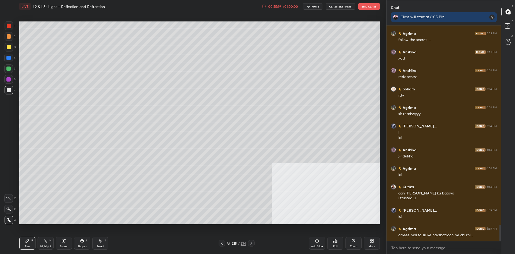
click at [13, 53] on div "3" at bounding box center [10, 48] width 11 height 11
click at [10, 50] on div at bounding box center [9, 47] width 9 height 9
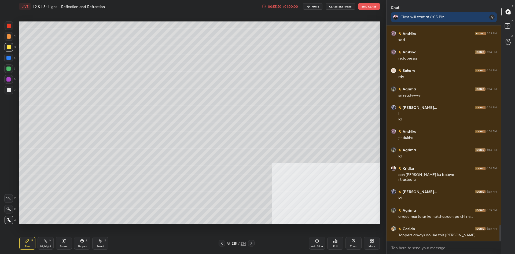
click at [318, 242] on icon at bounding box center [316, 240] width 3 height 3
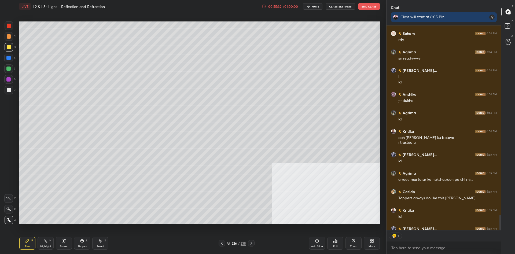
scroll to position [205, 114]
click at [87, 237] on div "Shapes L" at bounding box center [82, 243] width 16 height 13
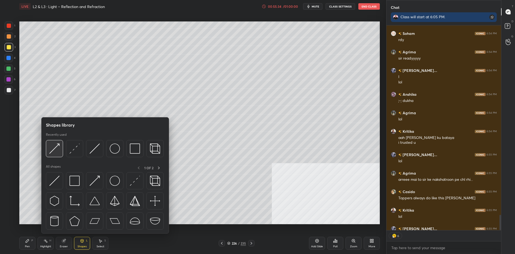
click at [53, 150] on img at bounding box center [54, 148] width 10 height 10
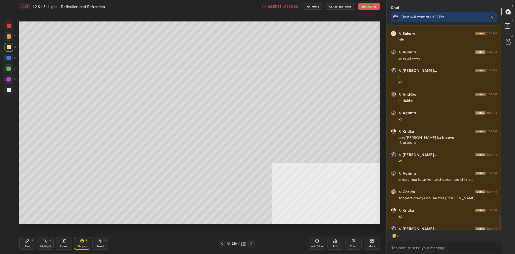
click at [12, 25] on div at bounding box center [9, 25] width 9 height 9
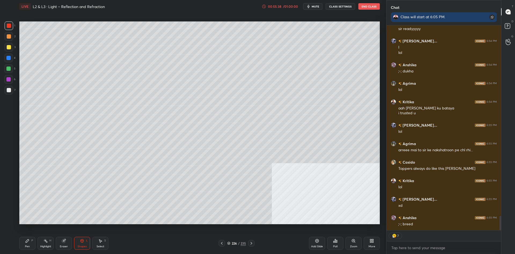
click at [86, 245] on div "Shapes" at bounding box center [81, 246] width 9 height 3
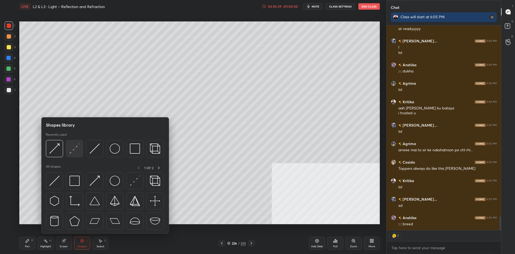
click at [76, 151] on img at bounding box center [74, 148] width 10 height 10
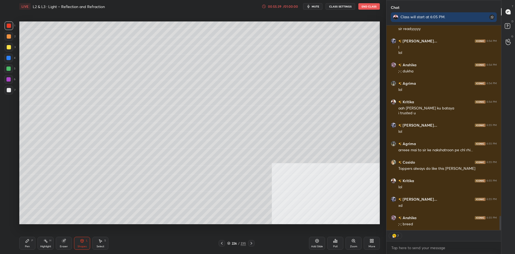
scroll to position [2739, 0]
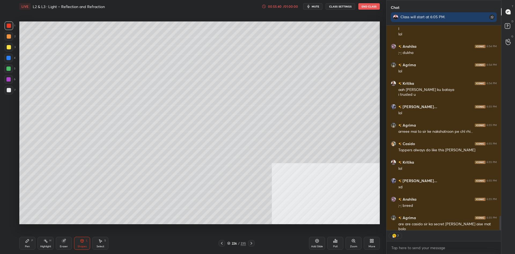
click at [10, 60] on div at bounding box center [8, 58] width 9 height 9
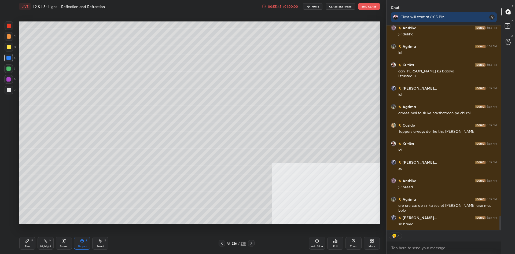
click at [81, 242] on icon at bounding box center [82, 240] width 3 height 3
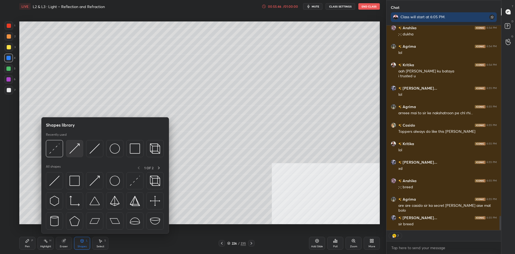
click at [74, 150] on img at bounding box center [74, 148] width 10 height 10
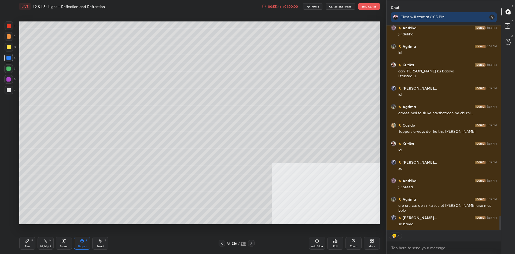
click at [12, 27] on div at bounding box center [9, 25] width 9 height 9
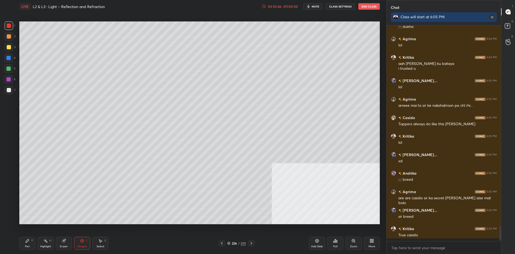
scroll to position [0, 0]
click at [10, 79] on div at bounding box center [8, 79] width 4 height 4
click at [77, 247] on div "Shapes L" at bounding box center [82, 243] width 16 height 13
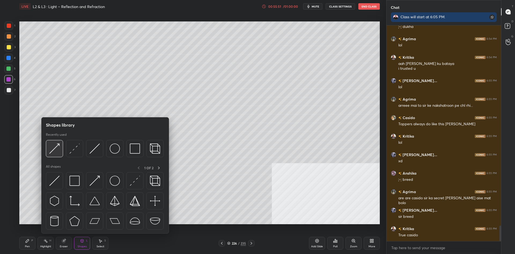
click at [53, 150] on img at bounding box center [54, 148] width 10 height 10
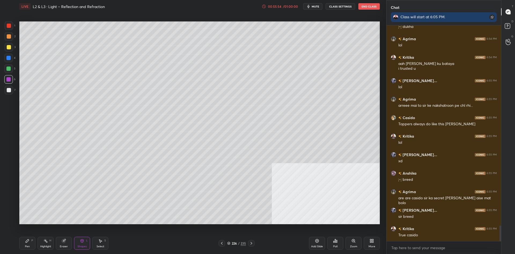
click at [81, 243] on div "Shapes L" at bounding box center [82, 243] width 16 height 13
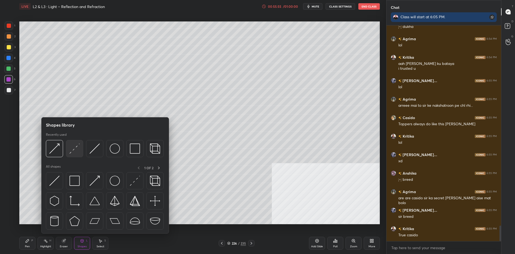
click at [77, 149] on img at bounding box center [74, 148] width 10 height 10
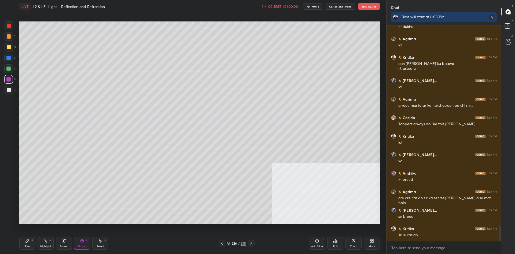
scroll to position [2783, 0]
click at [9, 58] on div at bounding box center [8, 58] width 4 height 4
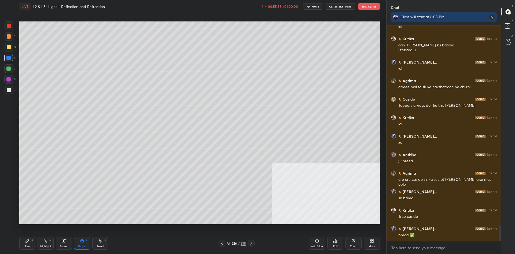
click at [77, 244] on div "Shapes L" at bounding box center [82, 243] width 16 height 13
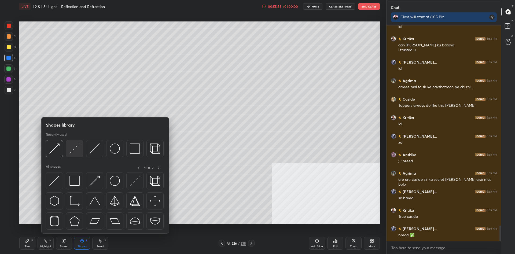
click at [72, 150] on img at bounding box center [74, 148] width 10 height 10
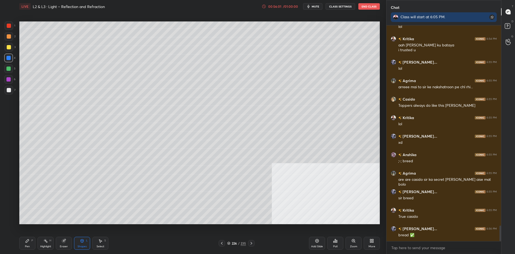
click at [78, 241] on div "Shapes L" at bounding box center [82, 243] width 16 height 13
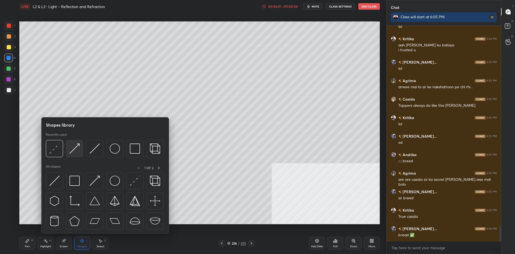
click at [74, 148] on img at bounding box center [74, 148] width 10 height 10
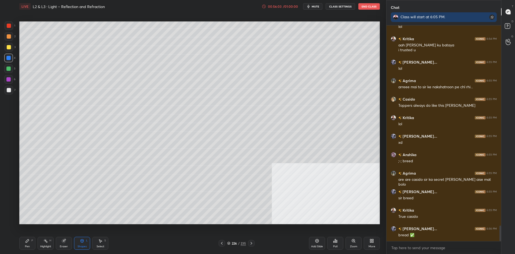
click at [11, 81] on div at bounding box center [8, 79] width 9 height 9
click at [38, 246] on div "Highlight H" at bounding box center [46, 243] width 16 height 13
click at [41, 244] on div "Highlight H" at bounding box center [46, 243] width 16 height 13
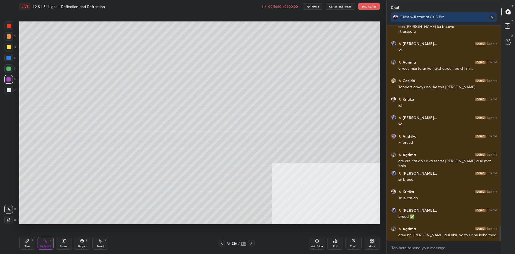
click at [32, 246] on div "Pen P" at bounding box center [27, 243] width 16 height 13
click at [30, 243] on div "Pen P" at bounding box center [27, 243] width 16 height 13
click at [12, 59] on div at bounding box center [8, 58] width 9 height 9
click at [7, 29] on div at bounding box center [9, 25] width 9 height 9
click at [8, 39] on div at bounding box center [9, 36] width 9 height 9
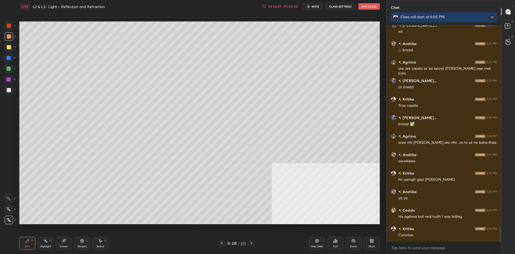
scroll to position [2913, 0]
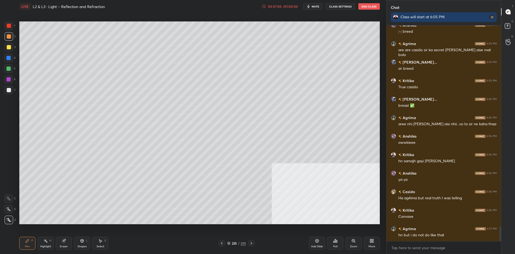
click at [11, 72] on div at bounding box center [8, 68] width 9 height 9
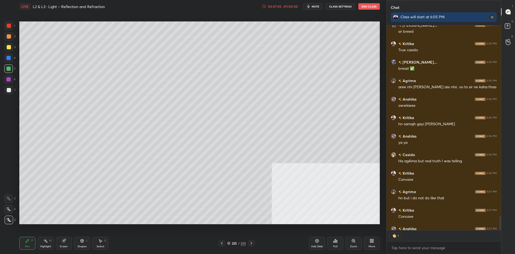
scroll to position [205, 114]
click at [321, 242] on div "Add Slide" at bounding box center [317, 243] width 16 height 13
click at [8, 47] on div at bounding box center [9, 47] width 4 height 4
click at [10, 46] on div at bounding box center [9, 47] width 4 height 4
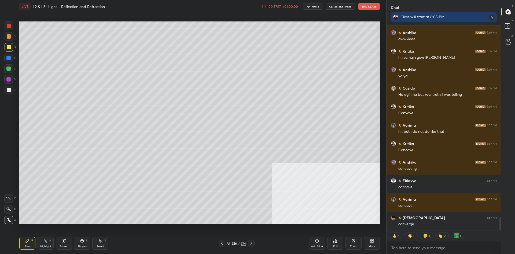
scroll to position [3035, 0]
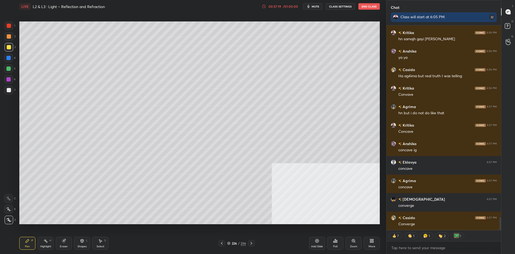
click at [0, 66] on div "1 2 3 4 5 6 7 C X Z C X Z E E Erase all H H" at bounding box center [8, 122] width 17 height 203
click at [2, 67] on div "1 2 3 4 5 6 7 C X Z C X Z E E Erase all H H" at bounding box center [8, 122] width 17 height 203
click at [5, 68] on div at bounding box center [8, 68] width 9 height 9
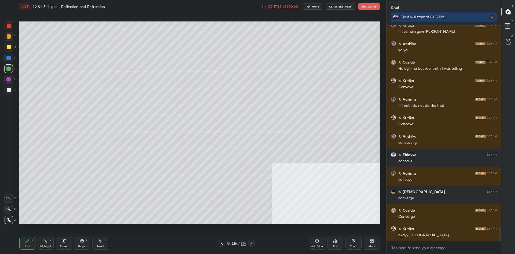
scroll to position [205, 114]
click at [8, 41] on div "2" at bounding box center [10, 37] width 11 height 11
click at [10, 39] on div at bounding box center [9, 36] width 9 height 9
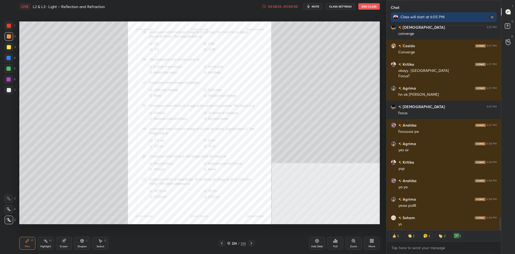
scroll to position [3225, 0]
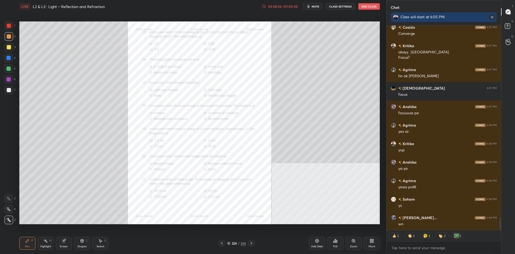
click at [351, 244] on div "Zoom" at bounding box center [353, 243] width 16 height 13
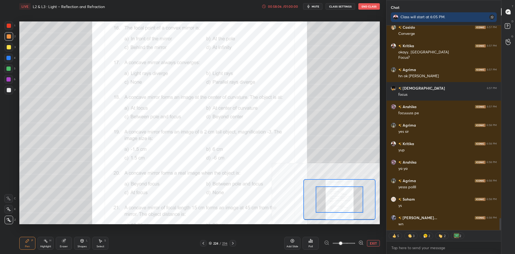
scroll to position [3262, 0]
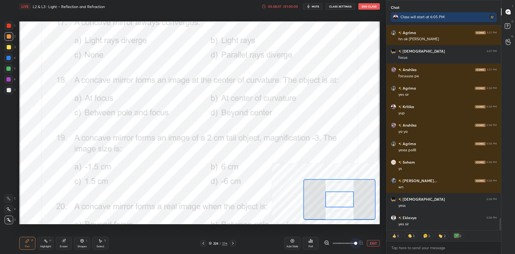
drag, startPoint x: 359, startPoint y: 245, endPoint x: 387, endPoint y: 248, distance: 27.5
click at [387, 248] on div "1 2 3 4 5 6 7 C X Z C X Z E E Erase all H H LIVE L2 & L3 : Light – Reflection a…" at bounding box center [257, 127] width 515 height 254
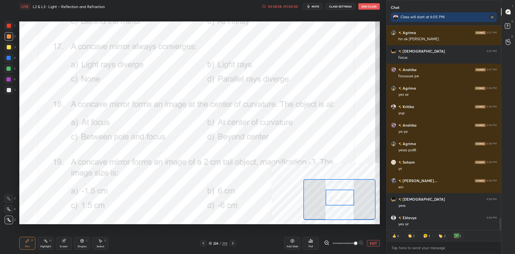
click at [342, 198] on div at bounding box center [339, 197] width 28 height 16
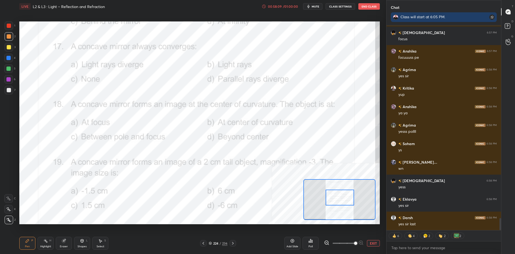
click at [51, 246] on div "Highlight H" at bounding box center [46, 243] width 16 height 13
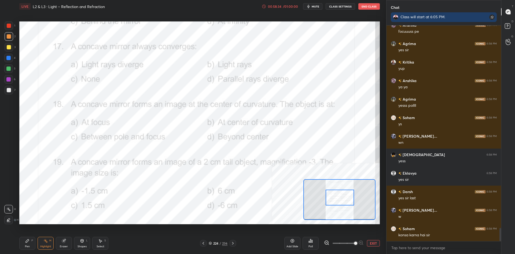
scroll to position [3325, 0]
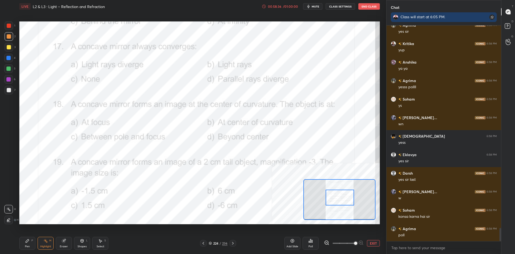
click at [311, 238] on div "Poll" at bounding box center [310, 243] width 16 height 13
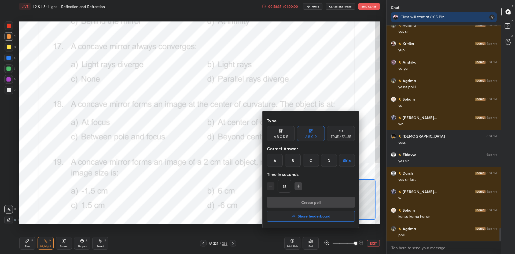
click at [292, 163] on div "B" at bounding box center [293, 160] width 16 height 13
click at [297, 199] on button "Create poll" at bounding box center [311, 202] width 88 height 11
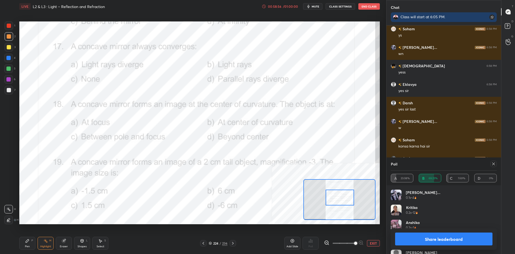
scroll to position [3414, 0]
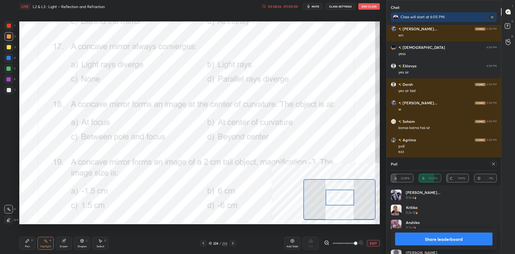
click at [435, 236] on button "Share leaderboard" at bounding box center [443, 238] width 97 height 13
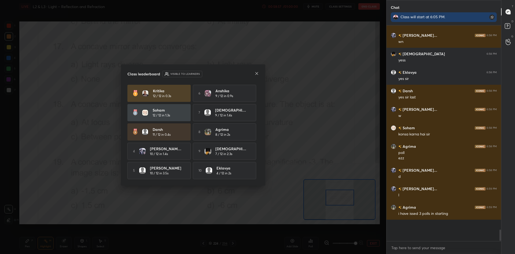
scroll to position [227, 114]
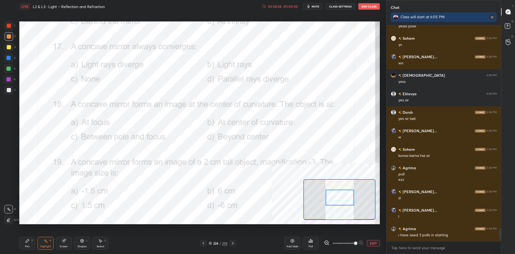
click at [29, 242] on icon at bounding box center [27, 241] width 4 height 4
click at [376, 244] on button "EXIT" at bounding box center [373, 243] width 13 height 6
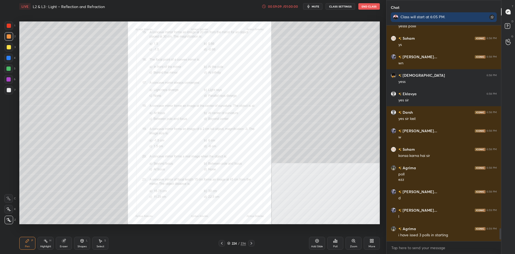
click at [235, 241] on div "224 / 236" at bounding box center [236, 243] width 19 height 5
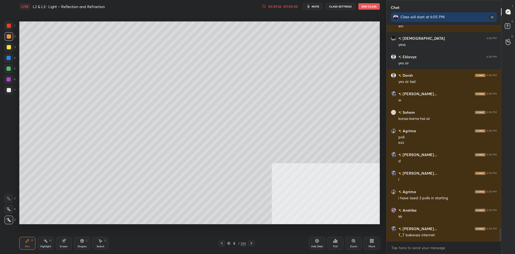
click at [326, 242] on div "Add Slide Poll Zoom More" at bounding box center [344, 243] width 71 height 30
click at [328, 242] on div "Poll" at bounding box center [335, 243] width 16 height 13
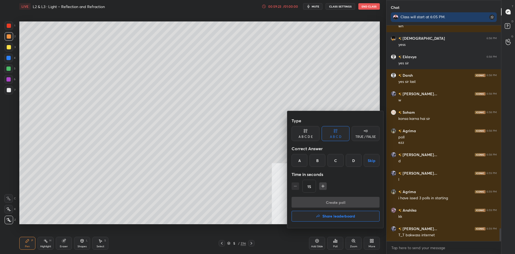
click at [335, 208] on div "Create poll Share leaderboard" at bounding box center [335, 210] width 88 height 27
click at [332, 216] on h4 "Share leaderboard" at bounding box center [338, 216] width 33 height 4
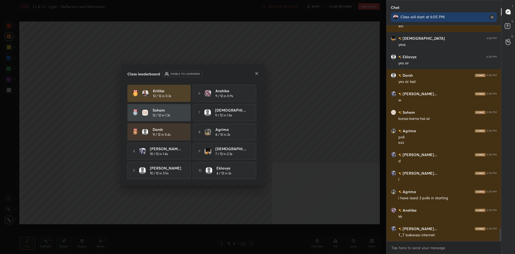
click at [225, 72] on div "Class leaderboard Visible to learners" at bounding box center [192, 74] width 131 height 6
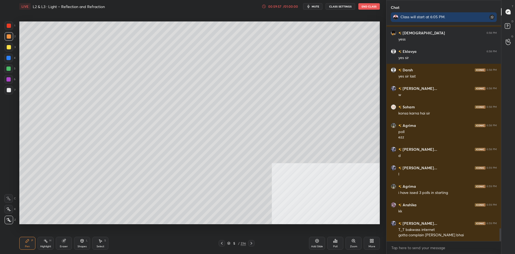
click at [7, 51] on div at bounding box center [9, 47] width 9 height 9
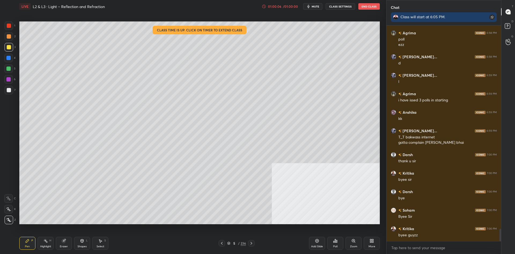
scroll to position [3539, 0]
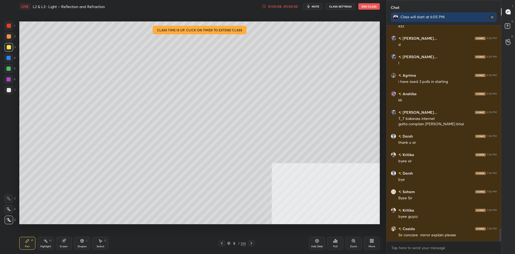
click at [333, 243] on div "Poll" at bounding box center [335, 243] width 16 height 13
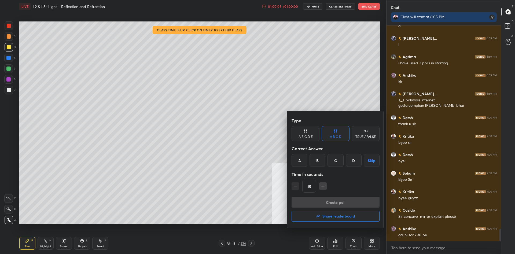
scroll to position [3576, 0]
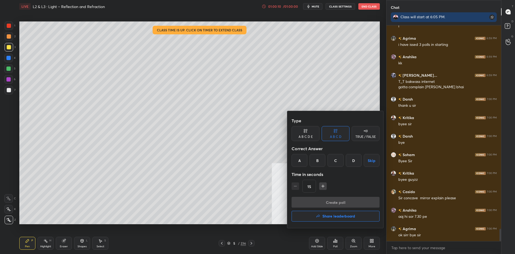
click at [339, 219] on button "Share leaderboard" at bounding box center [335, 216] width 88 height 11
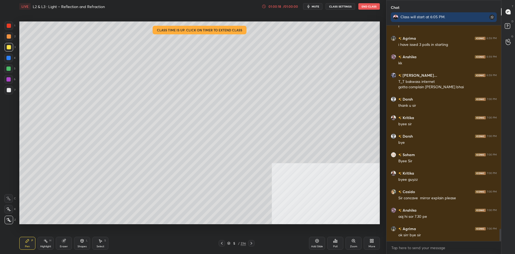
type textarea "x"
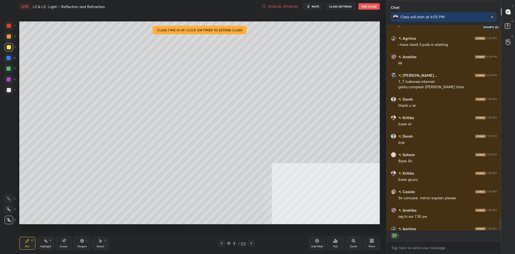
click at [505, 24] on rect at bounding box center [506, 26] width 5 height 5
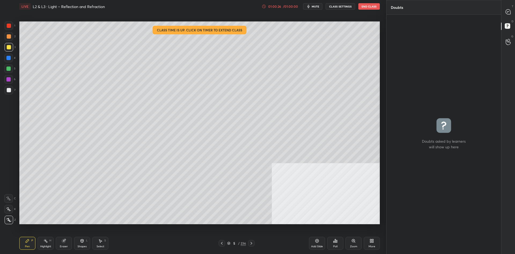
click at [336, 245] on div "Poll" at bounding box center [335, 246] width 4 height 3
click at [369, 6] on button "End Class" at bounding box center [368, 6] width 21 height 6
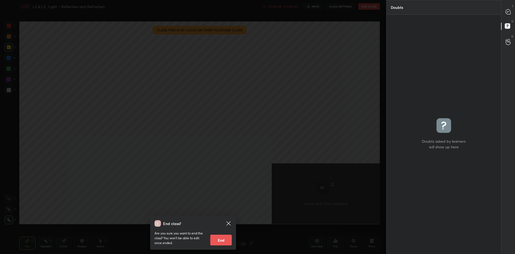
click at [215, 239] on button "End" at bounding box center [220, 240] width 21 height 11
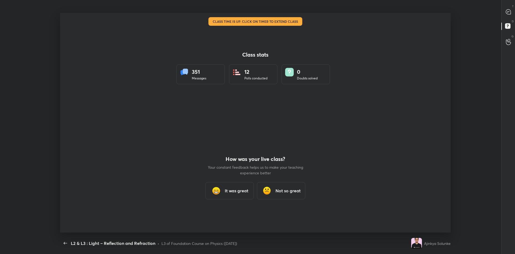
scroll to position [26584, 26293]
